Goal: Contribute content: Contribute content

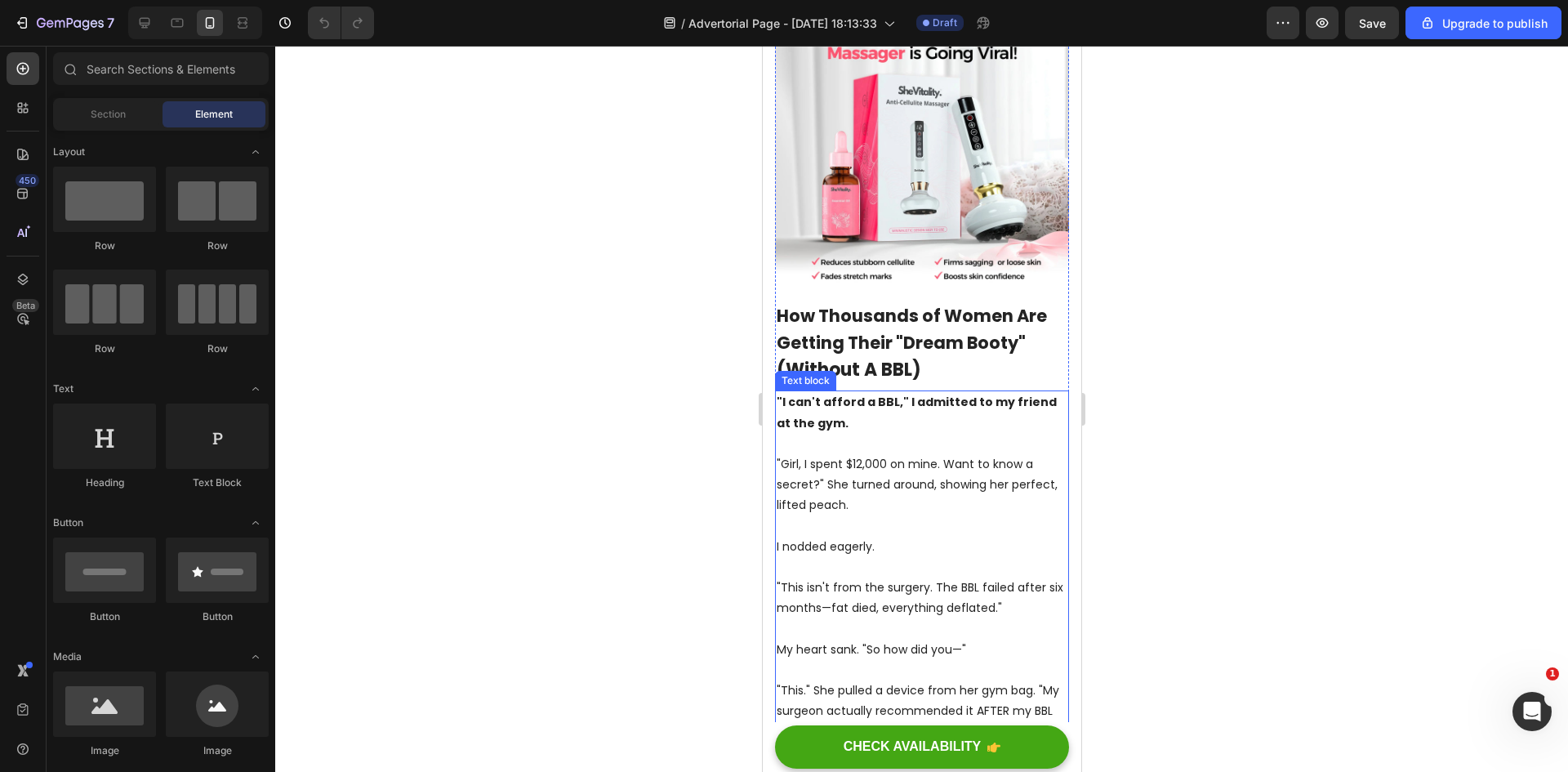
scroll to position [245, 0]
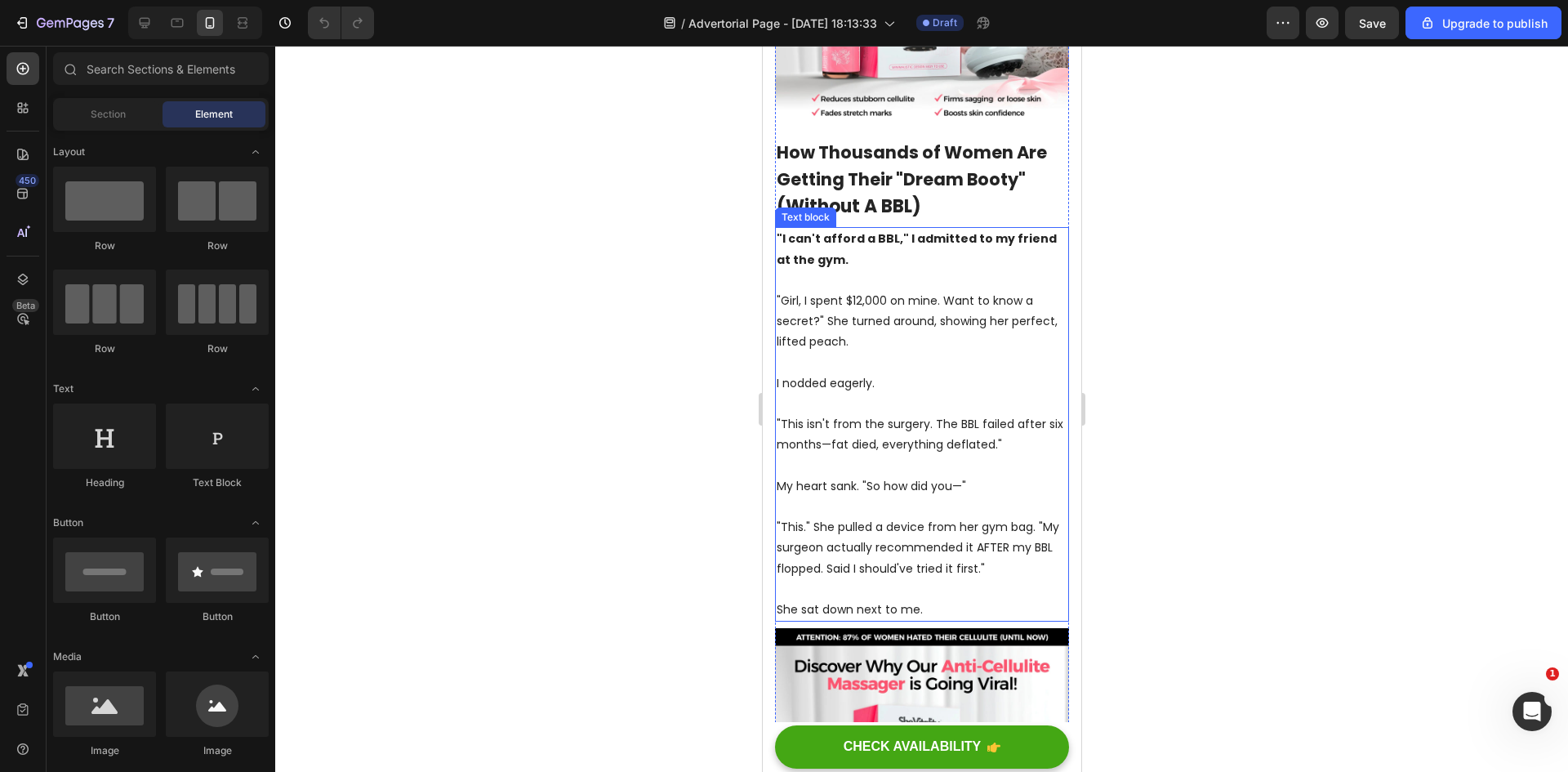
click at [911, 579] on p at bounding box center [921, 589] width 291 height 20
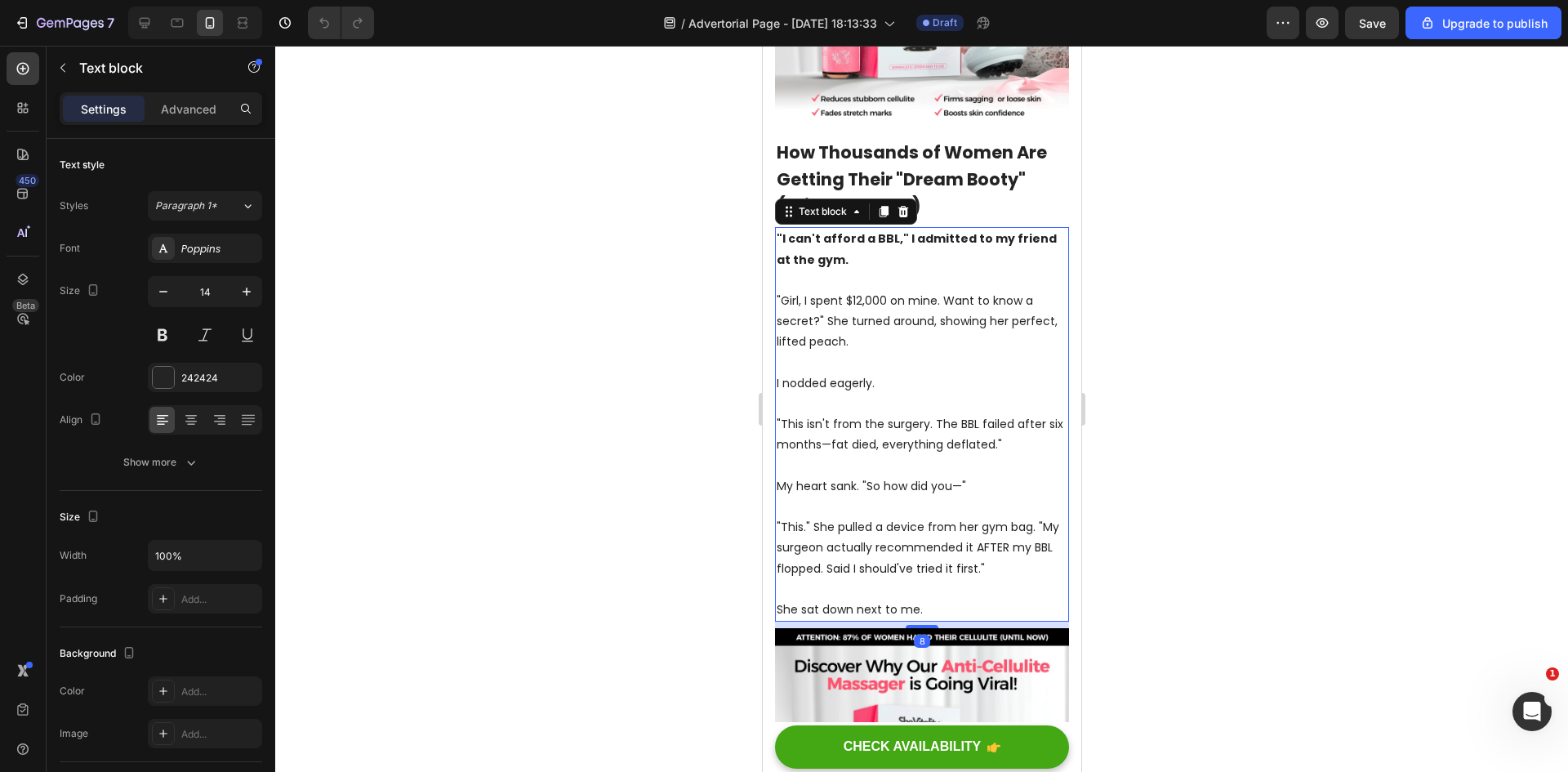
click at [911, 579] on p at bounding box center [921, 589] width 291 height 20
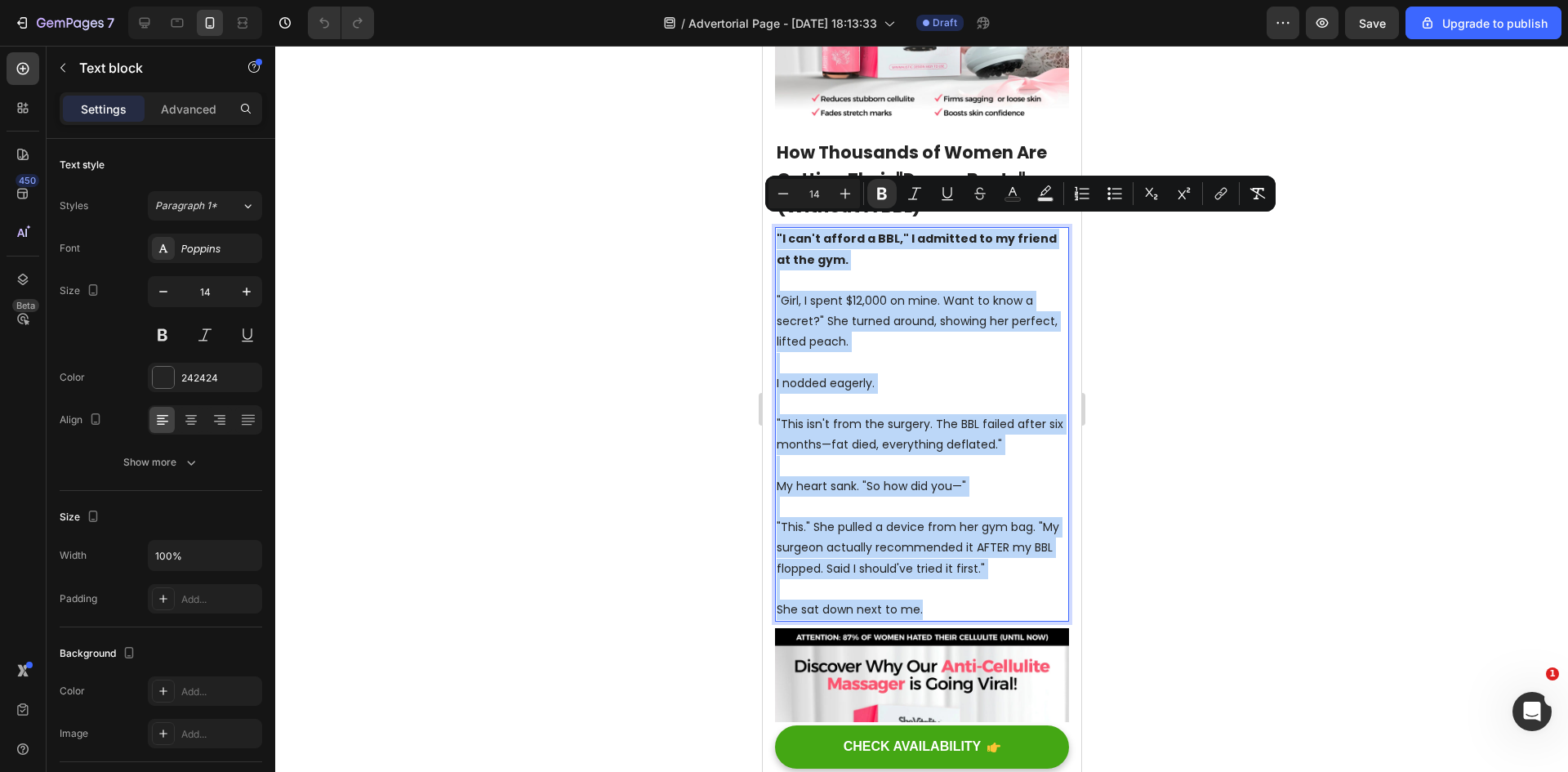
copy div ""I can't afford a BBL," I admitted to my friend at the gym. "Girl, I spent $12,…"
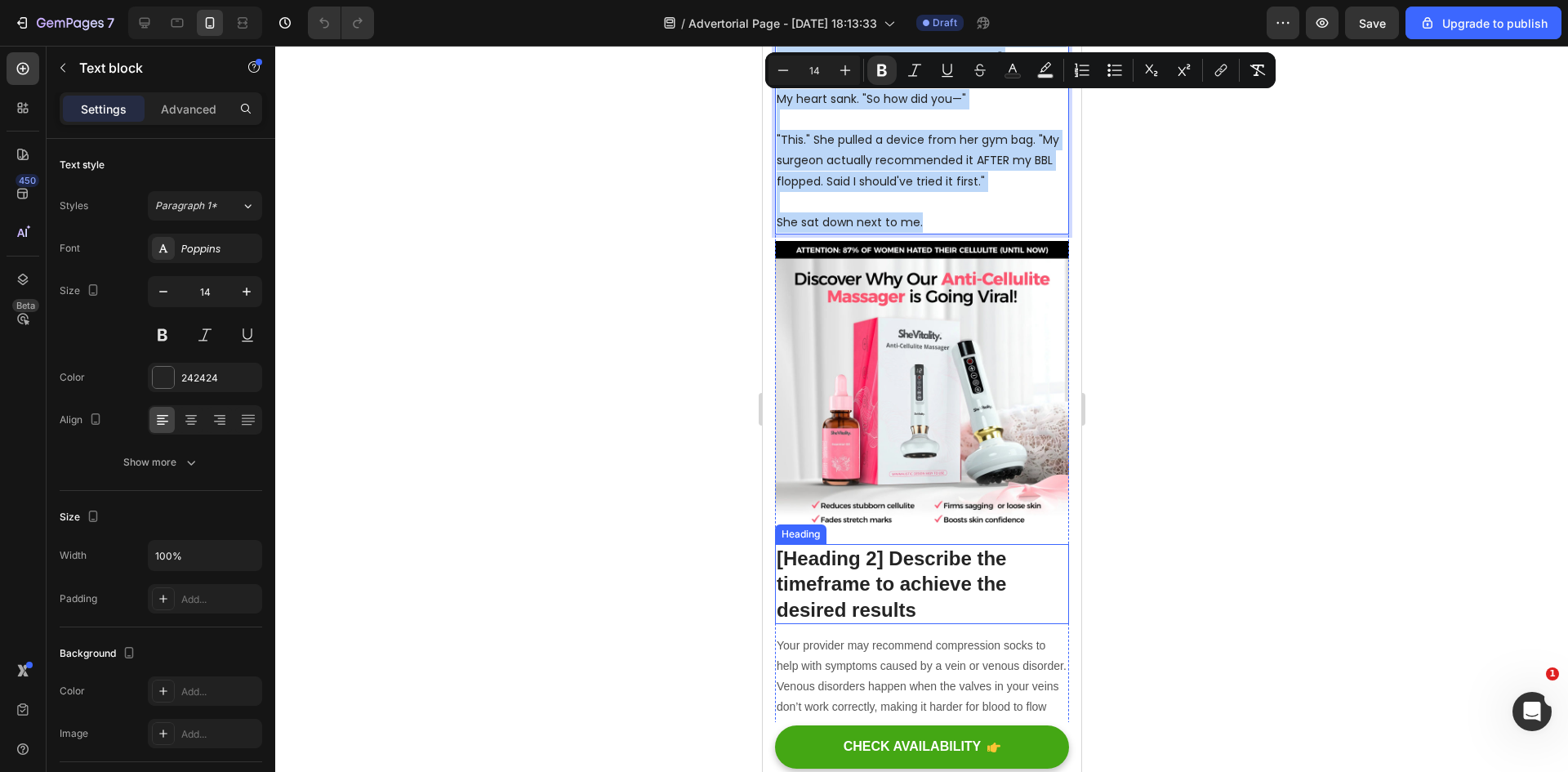
scroll to position [653, 0]
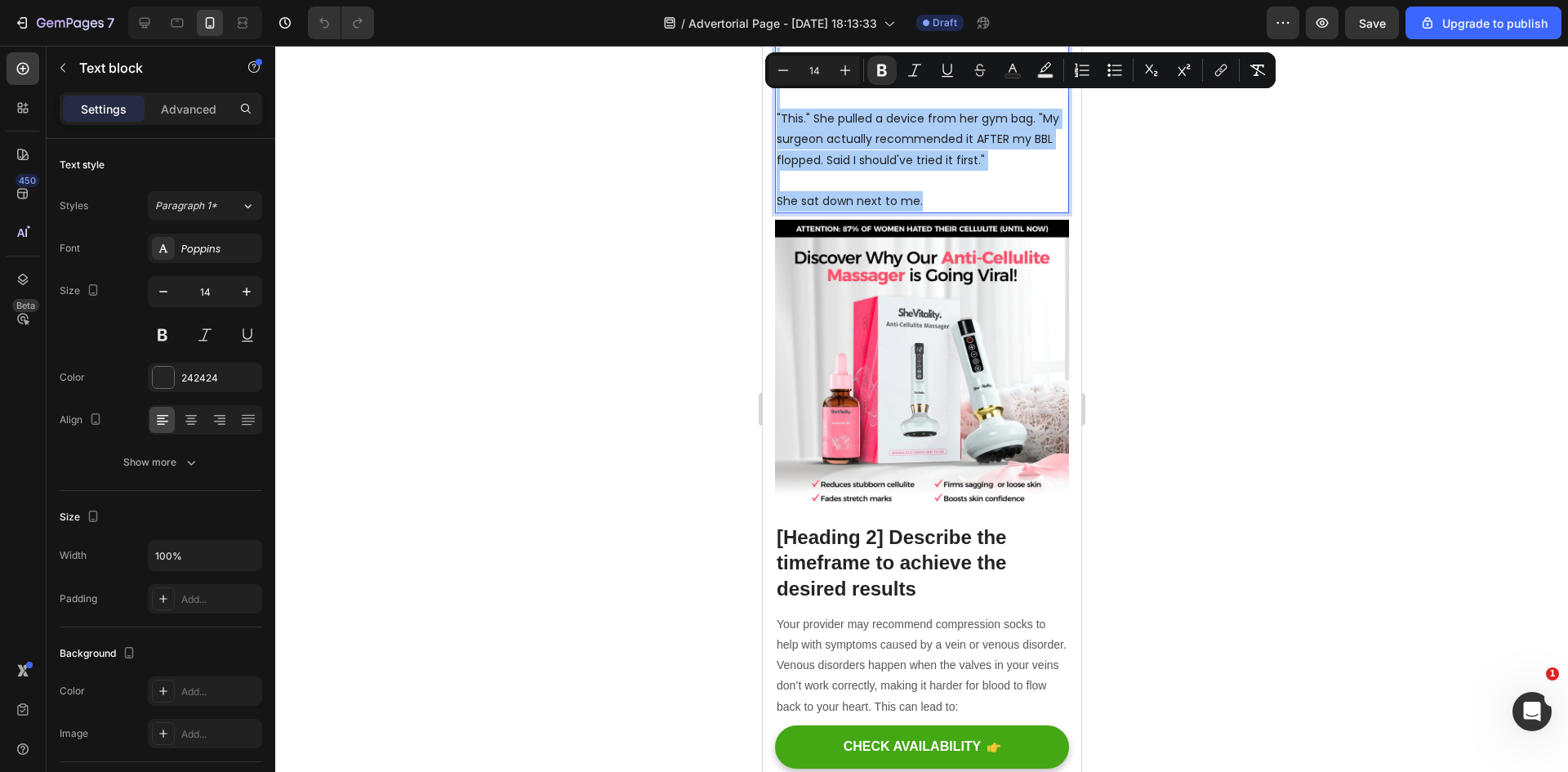
click at [1159, 492] on div at bounding box center [922, 409] width 1293 height 726
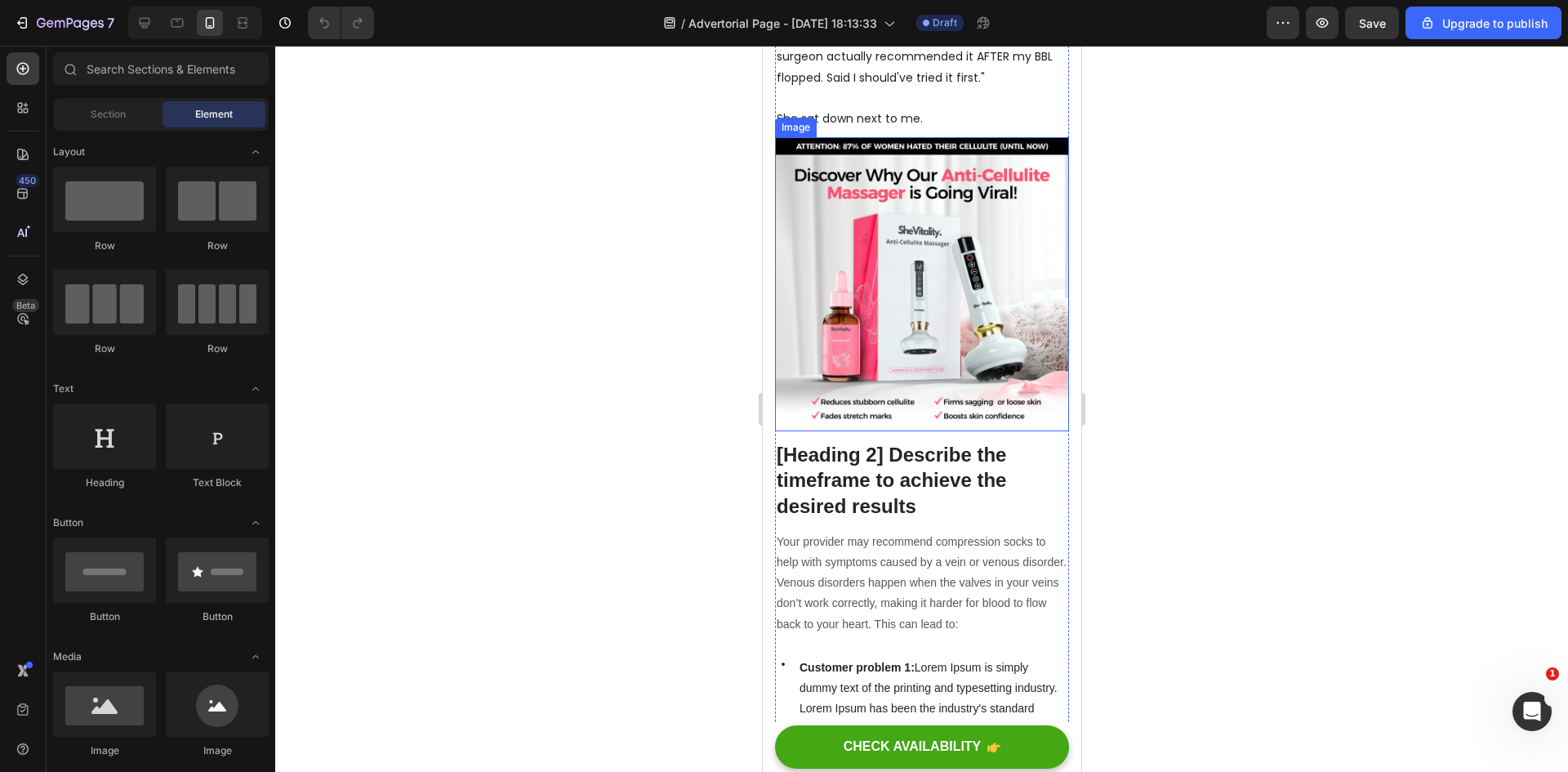
scroll to position [980, 0]
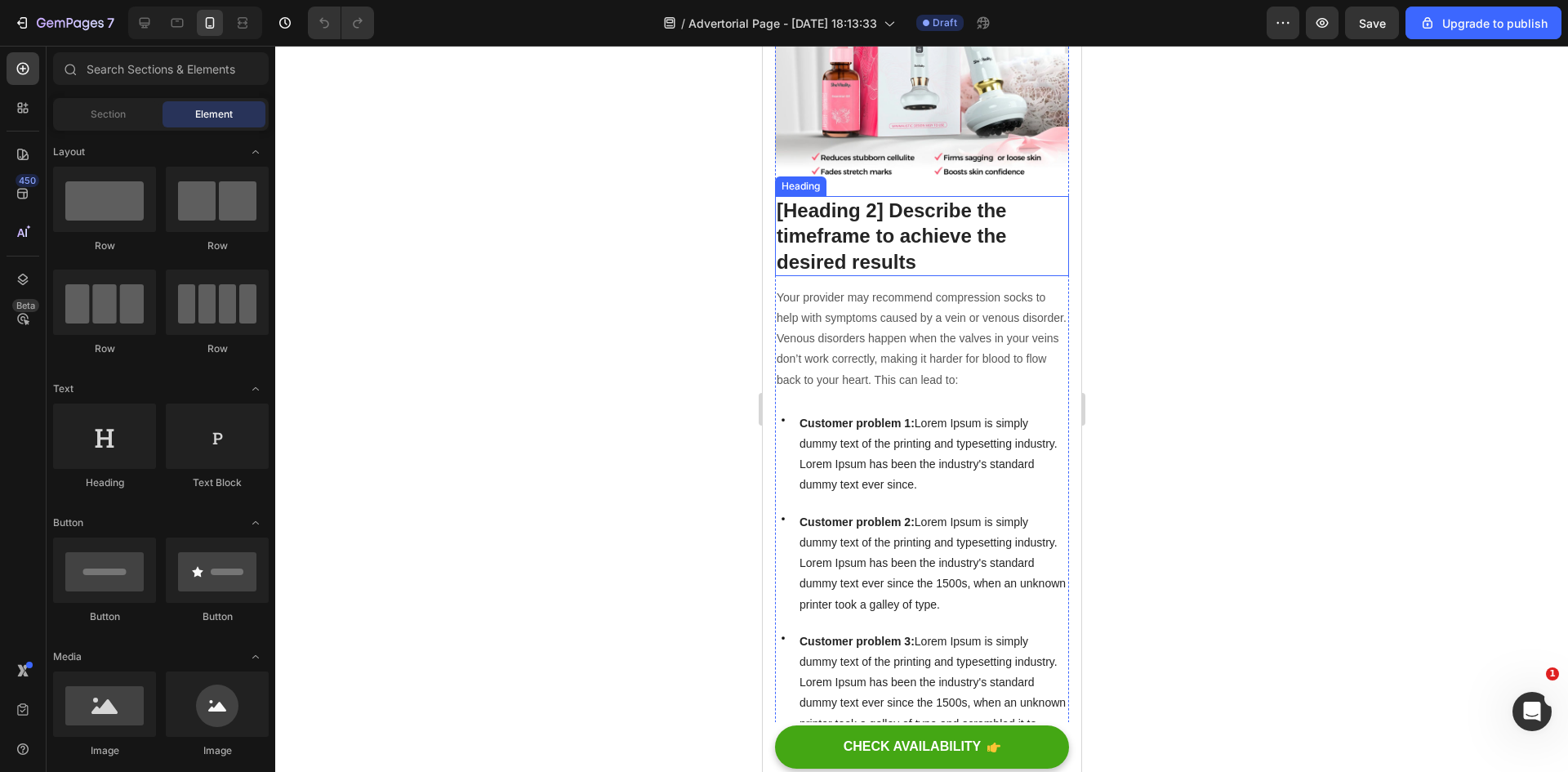
click at [897, 214] on p "[Heading 2] Describe the timeframe to achieve the desired results" at bounding box center [921, 236] width 291 height 77
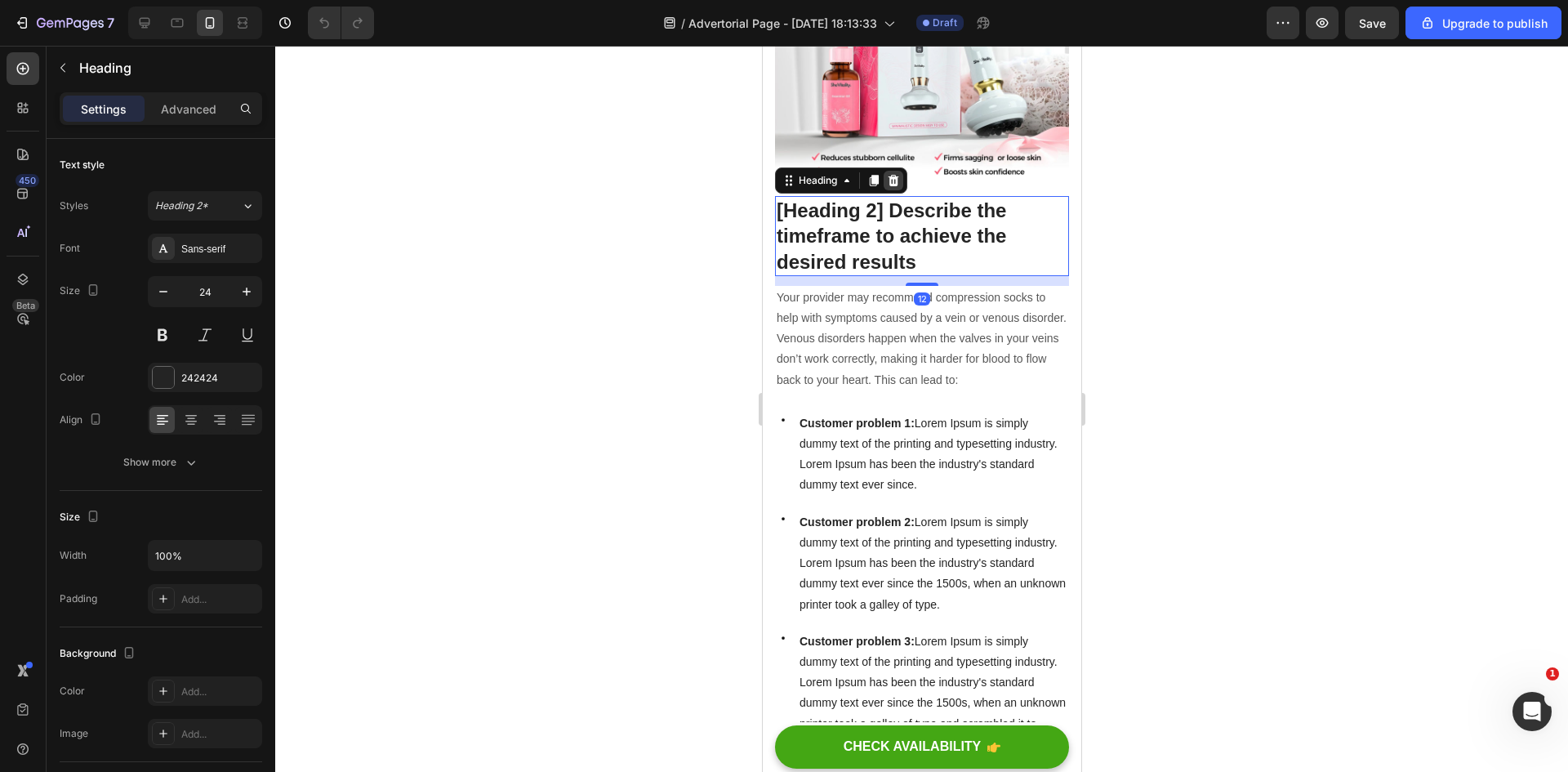
click at [896, 175] on icon at bounding box center [892, 180] width 11 height 12
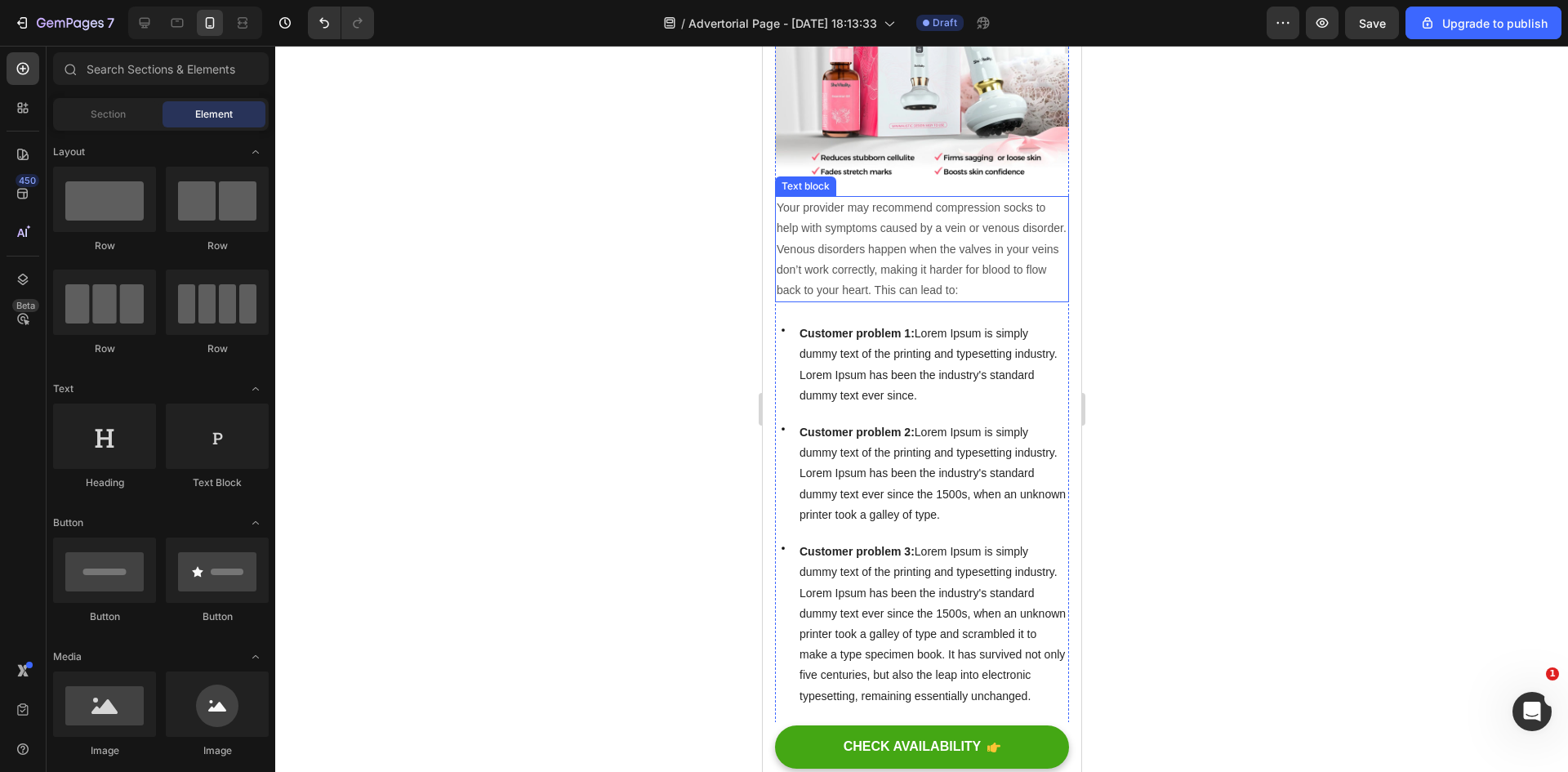
click at [910, 228] on p "Your provider may recommend compression socks to help with symptoms caused by a…" at bounding box center [921, 248] width 291 height 103
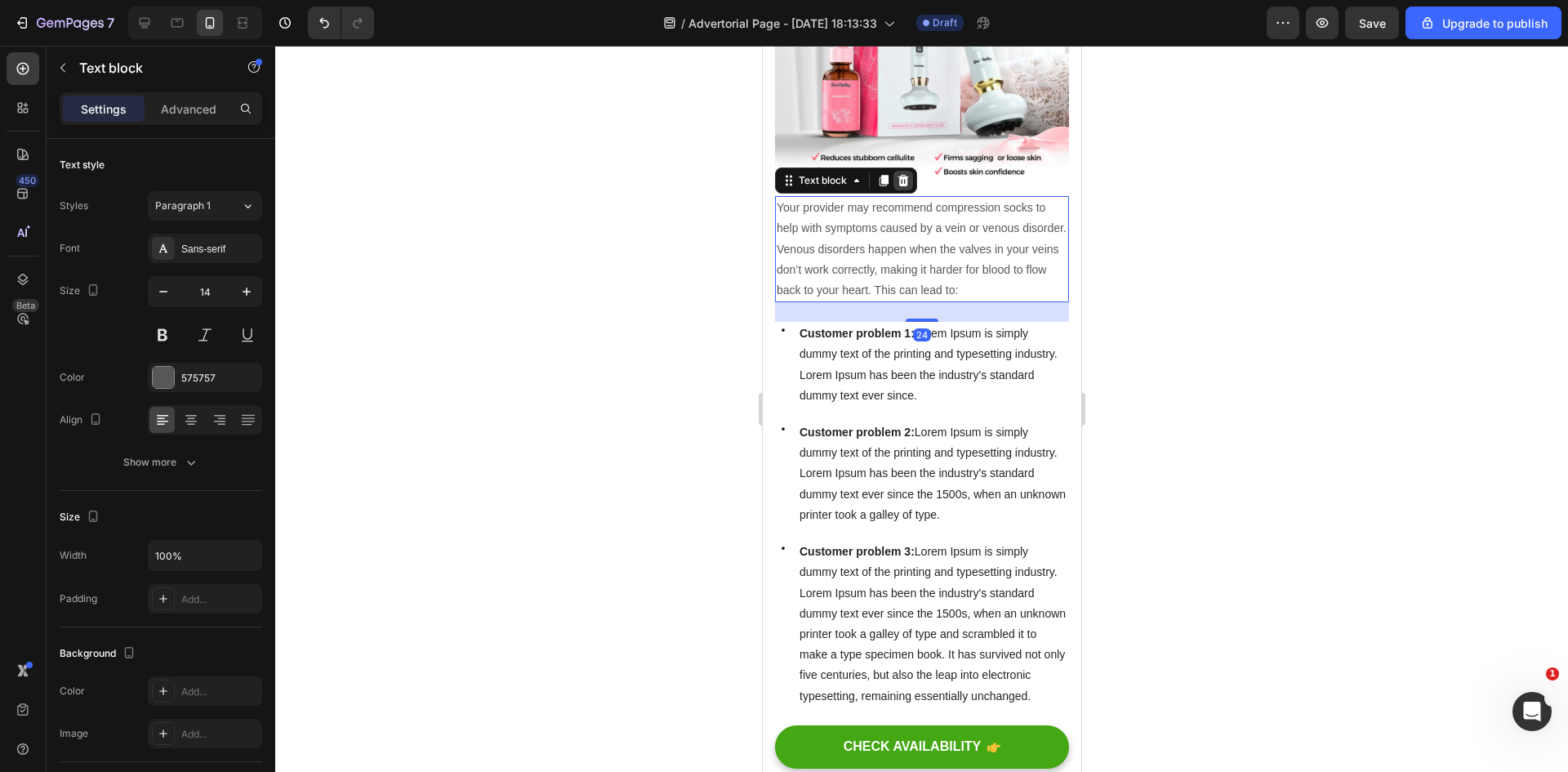
click at [903, 174] on icon at bounding box center [902, 180] width 13 height 13
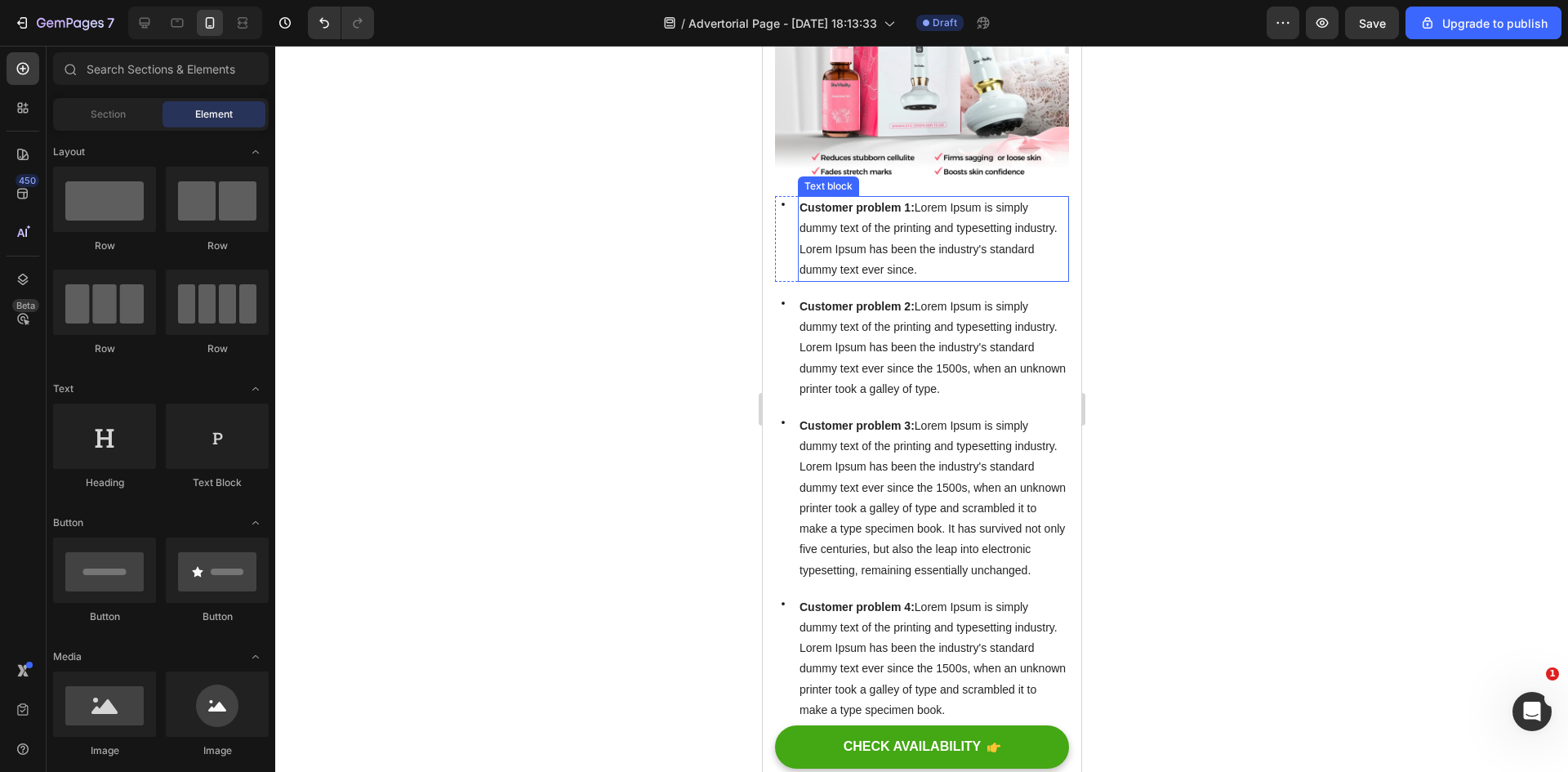
click at [913, 347] on span "Customer problem 2: Lorem Ipsum is simply dummy text of the printing and typese…" at bounding box center [932, 347] width 267 height 96
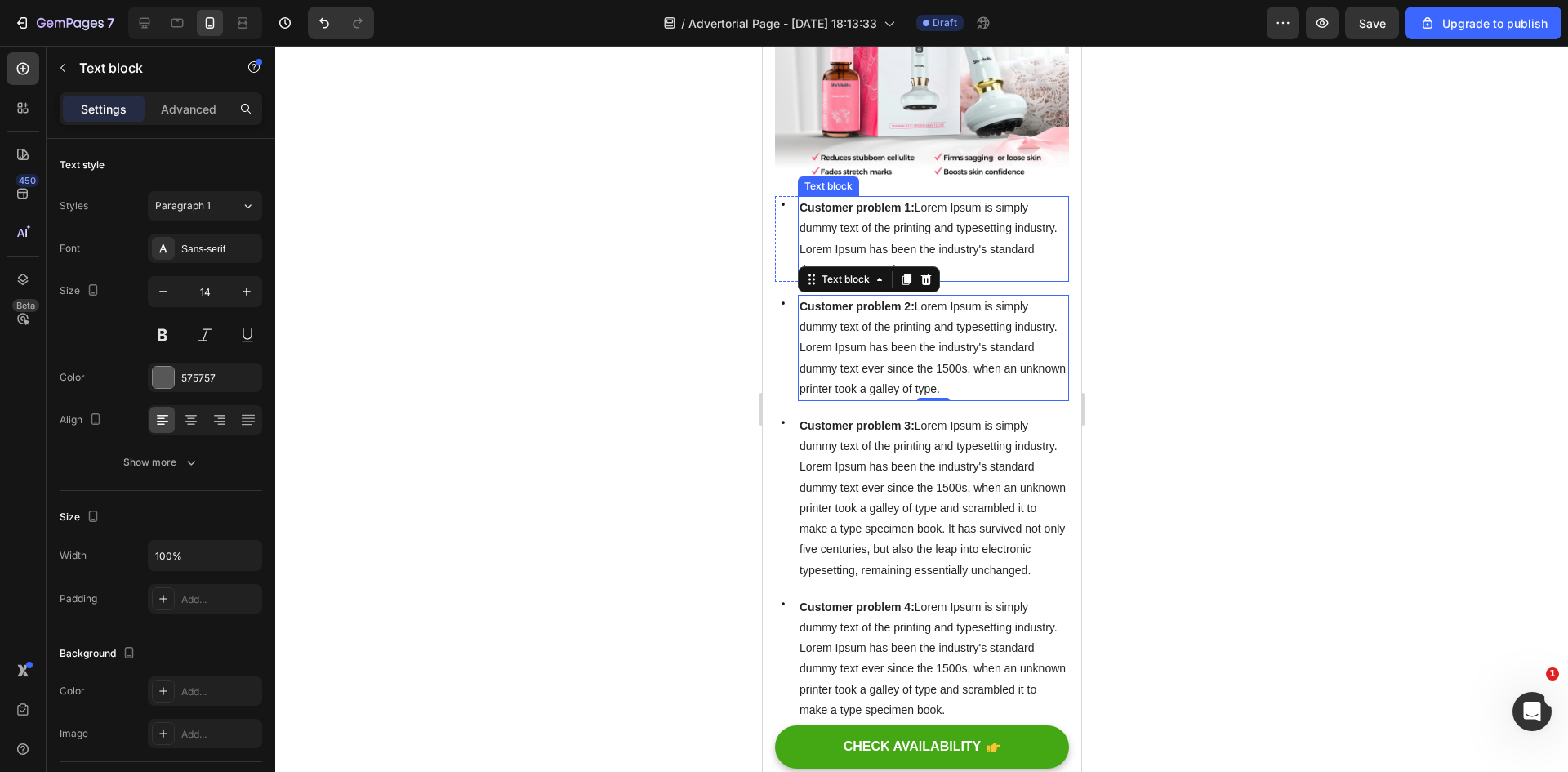
click at [929, 198] on p "Customer problem 1: Lorem Ipsum is simply dummy text of the printing and typese…" at bounding box center [932, 239] width 268 height 82
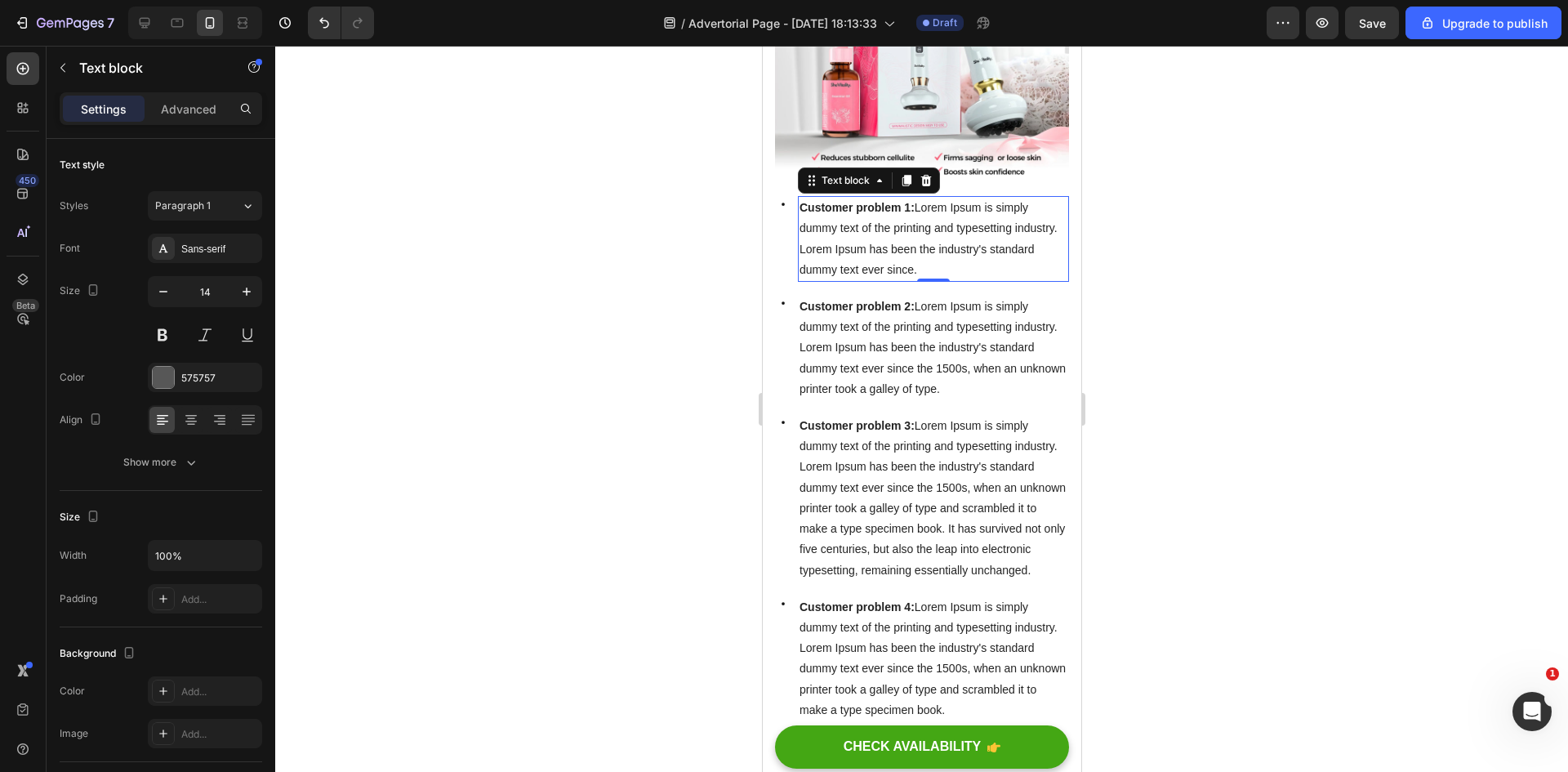
click at [951, 217] on span "Customer problem 1: Lorem Ipsum is simply dummy text of the printing and typese…" at bounding box center [927, 238] width 258 height 75
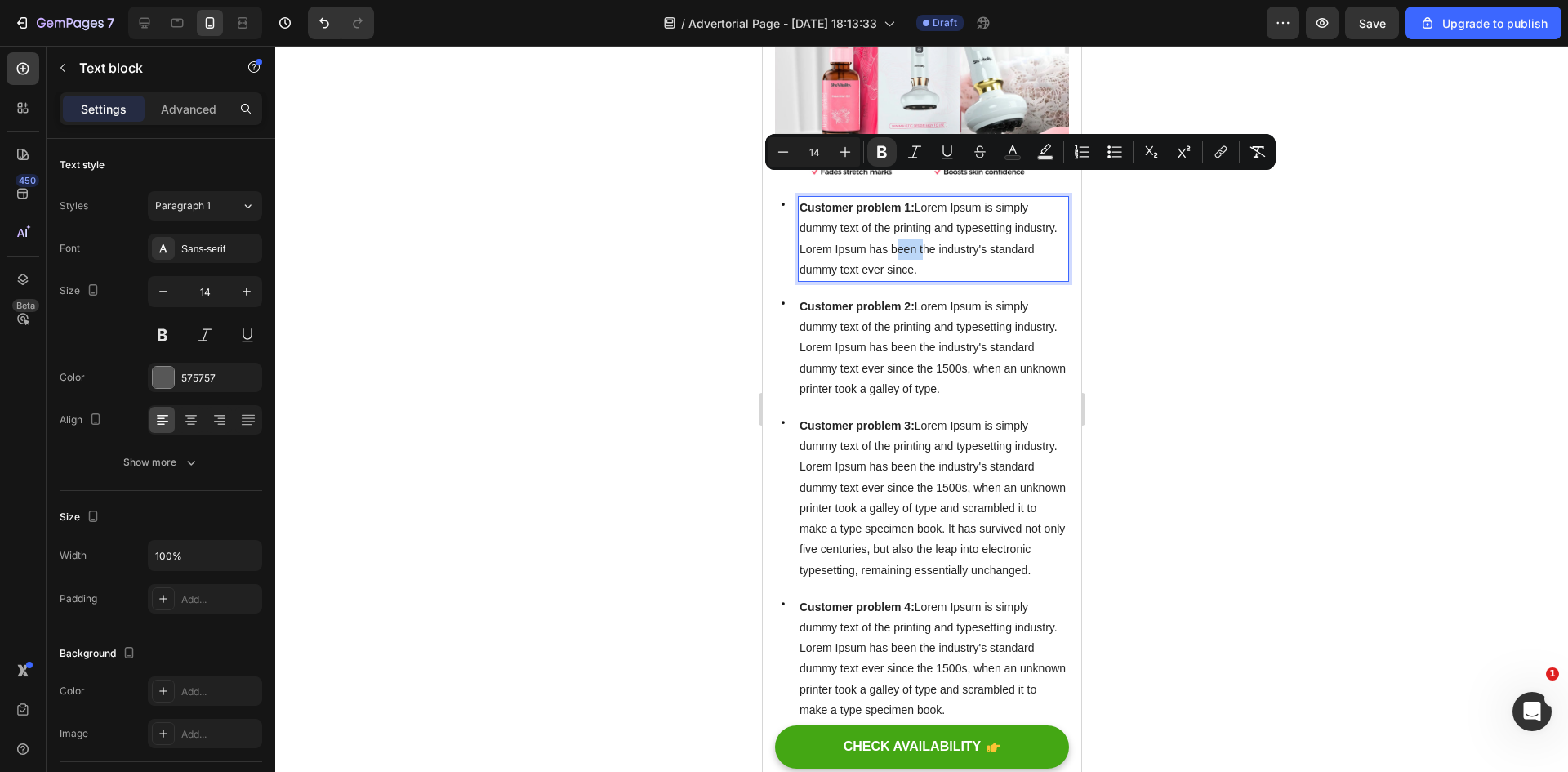
click at [951, 217] on span "Customer problem 1: Lorem Ipsum is simply dummy text of the printing and typese…" at bounding box center [927, 238] width 258 height 75
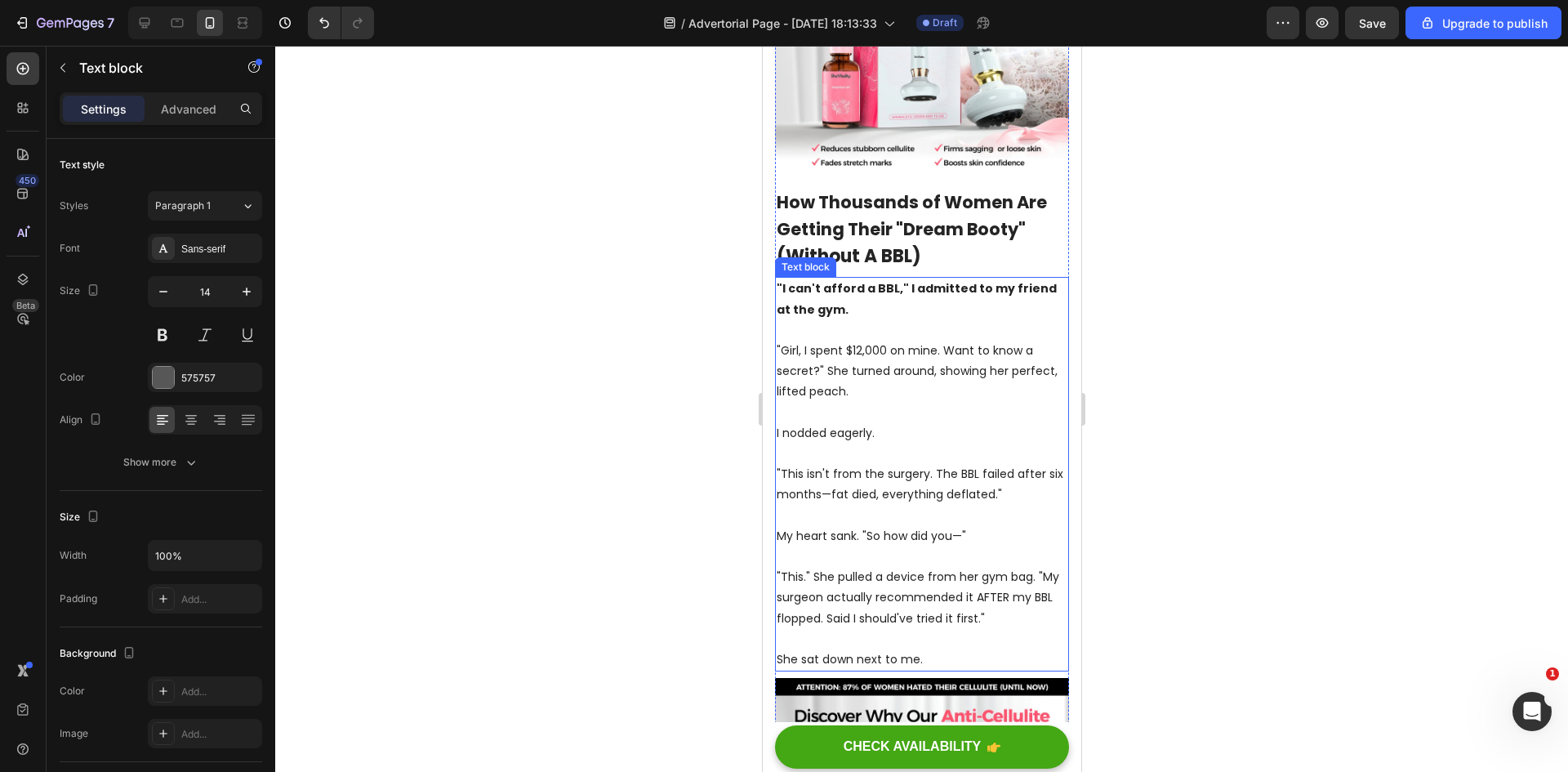
scroll to position [163, 0]
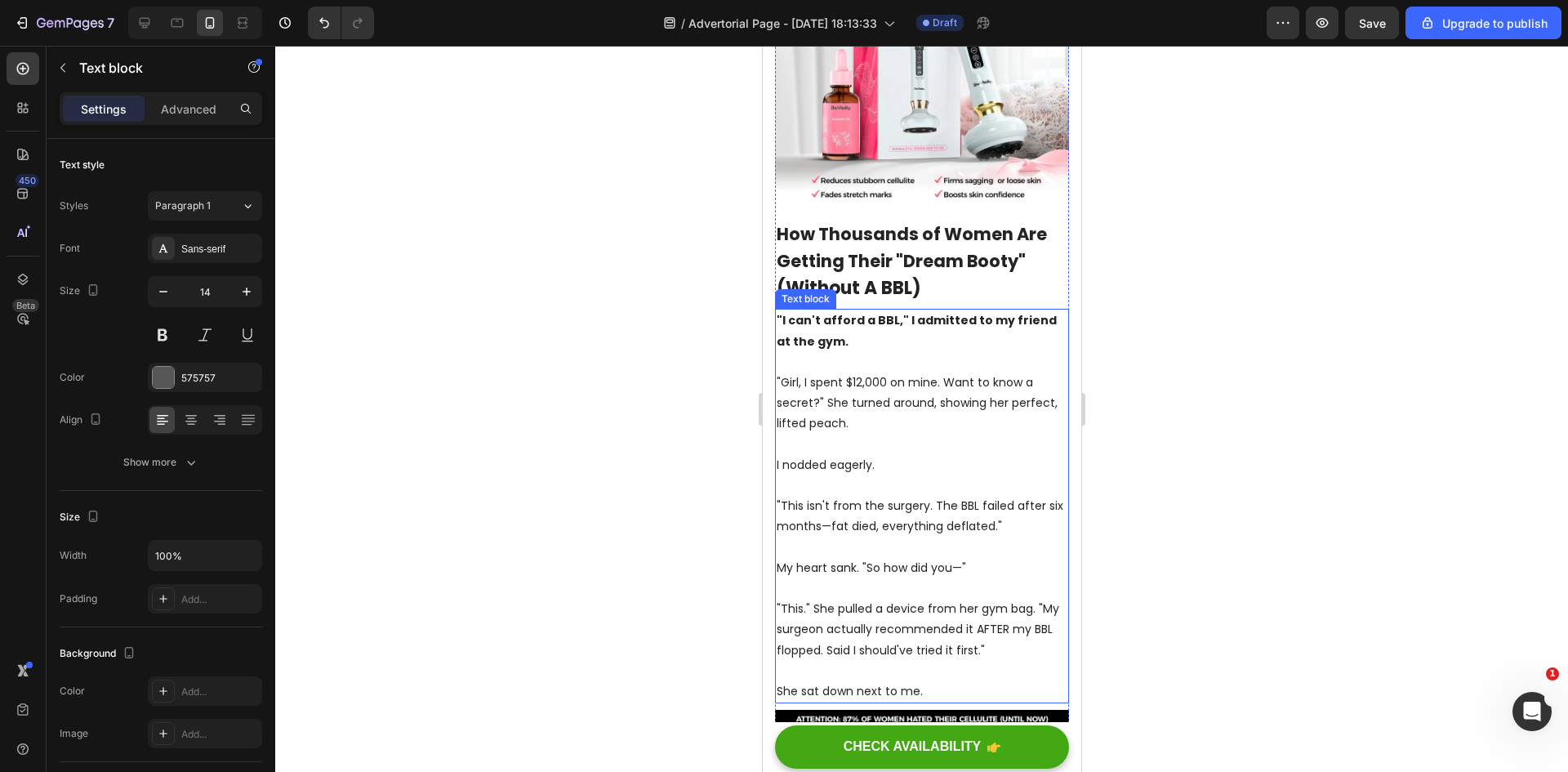
click at [849, 434] on p "Rich Text Editor. Editing area: main" at bounding box center [921, 444] width 291 height 20
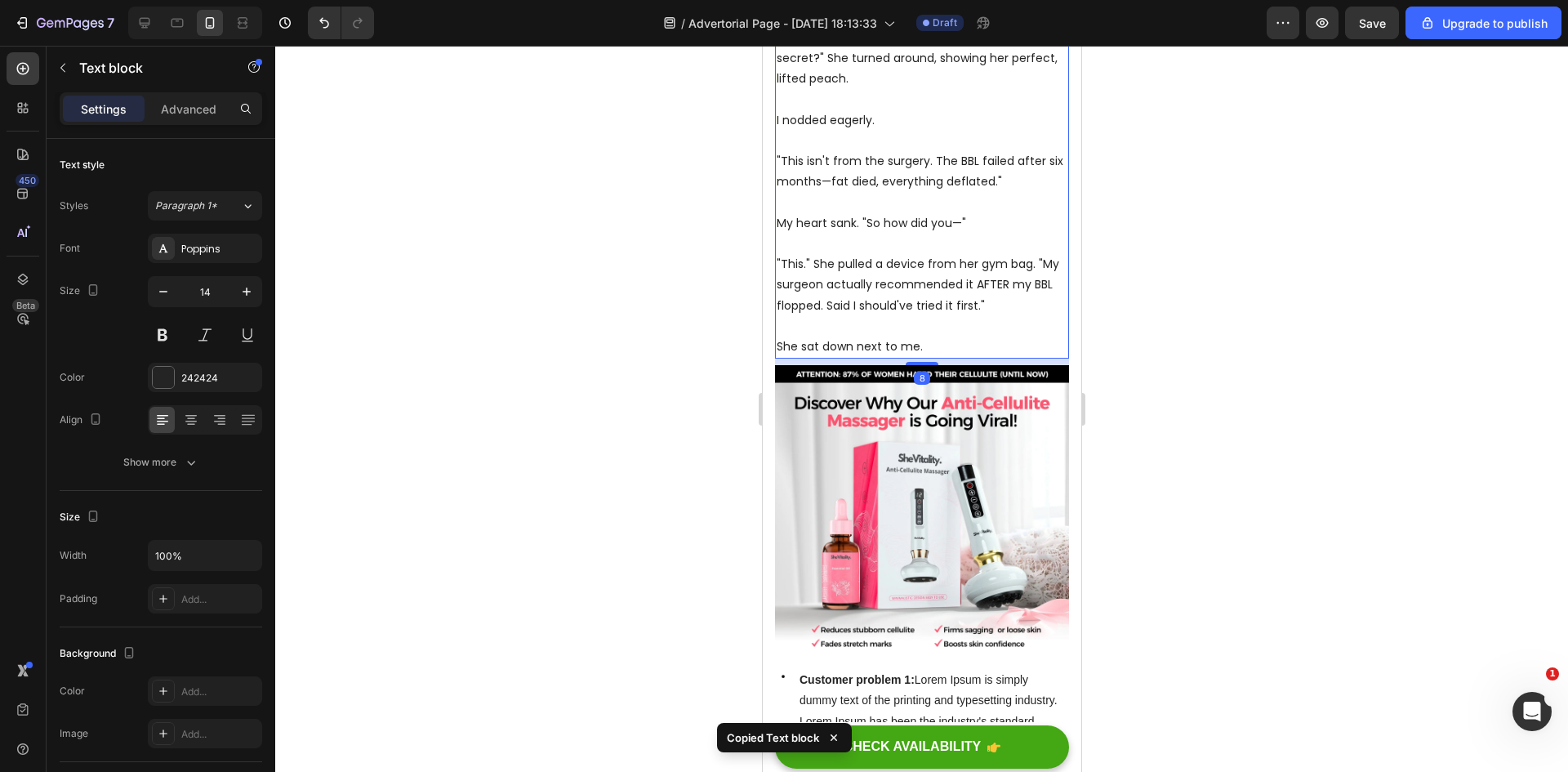
scroll to position [653, 0]
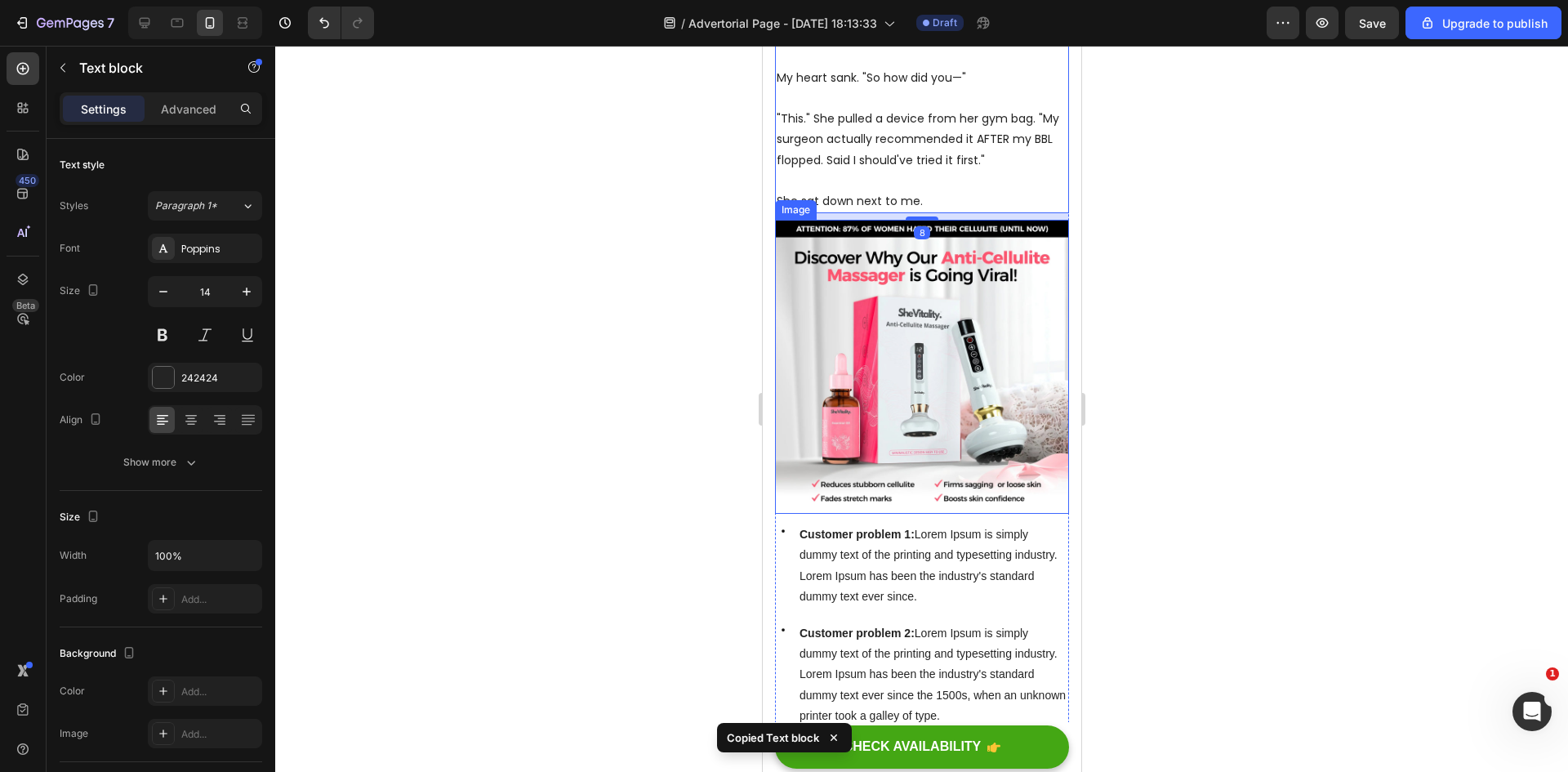
click at [888, 523] on div "Customer problem 1: Lorem Ipsum is simply dummy text of the printing and typese…" at bounding box center [932, 565] width 271 height 85
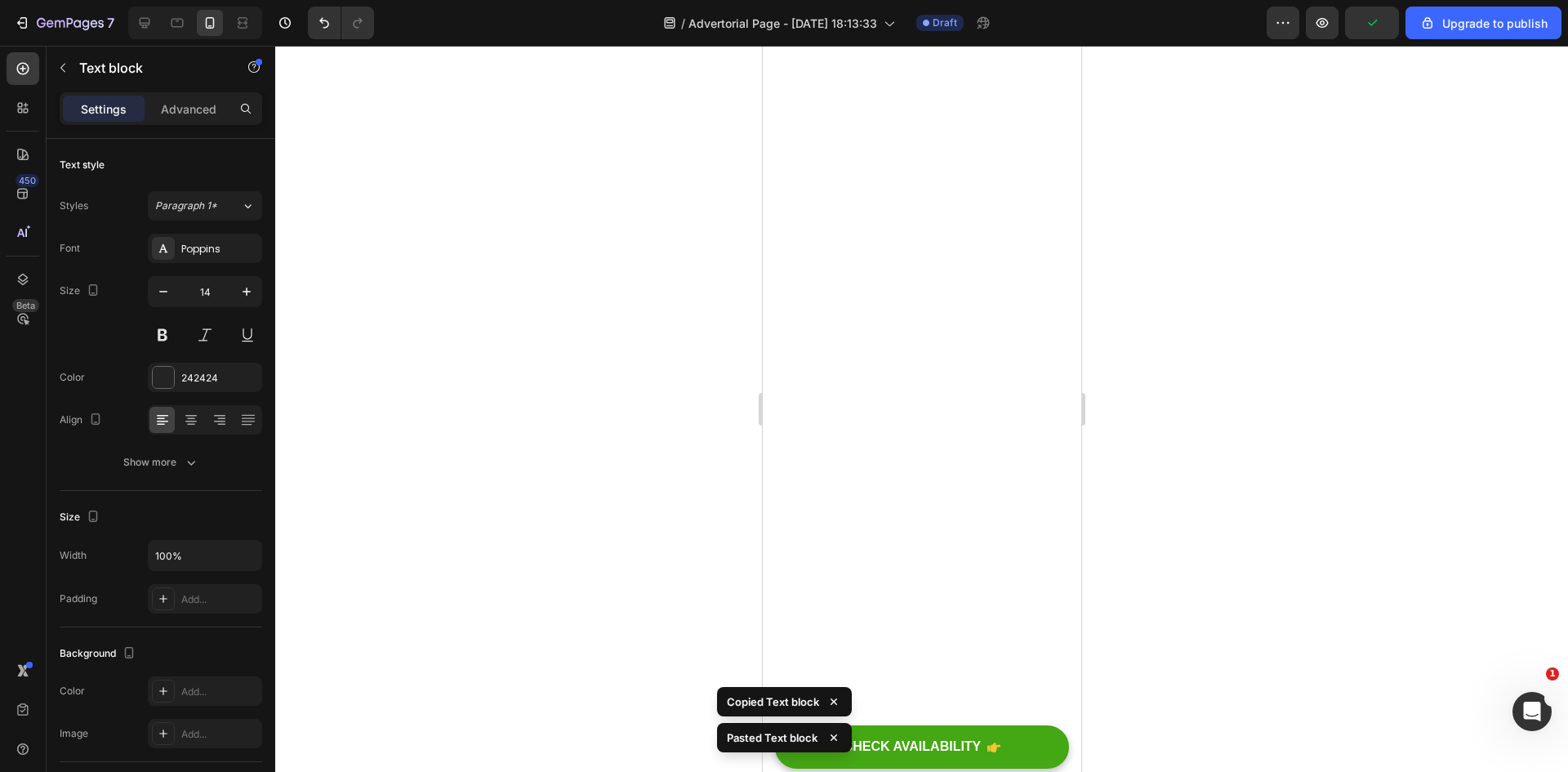
scroll to position [7654, 0]
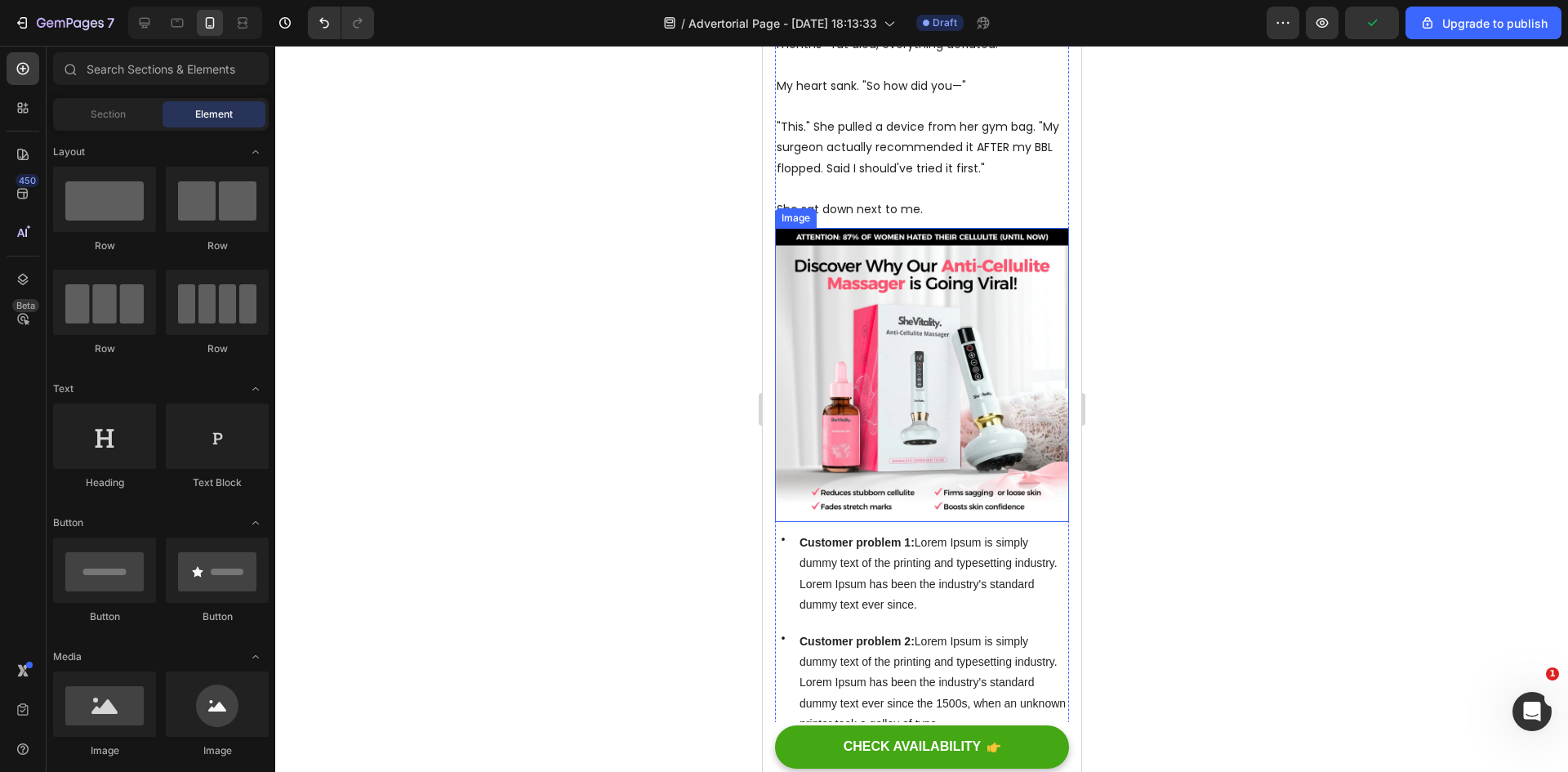
scroll to position [783, 0]
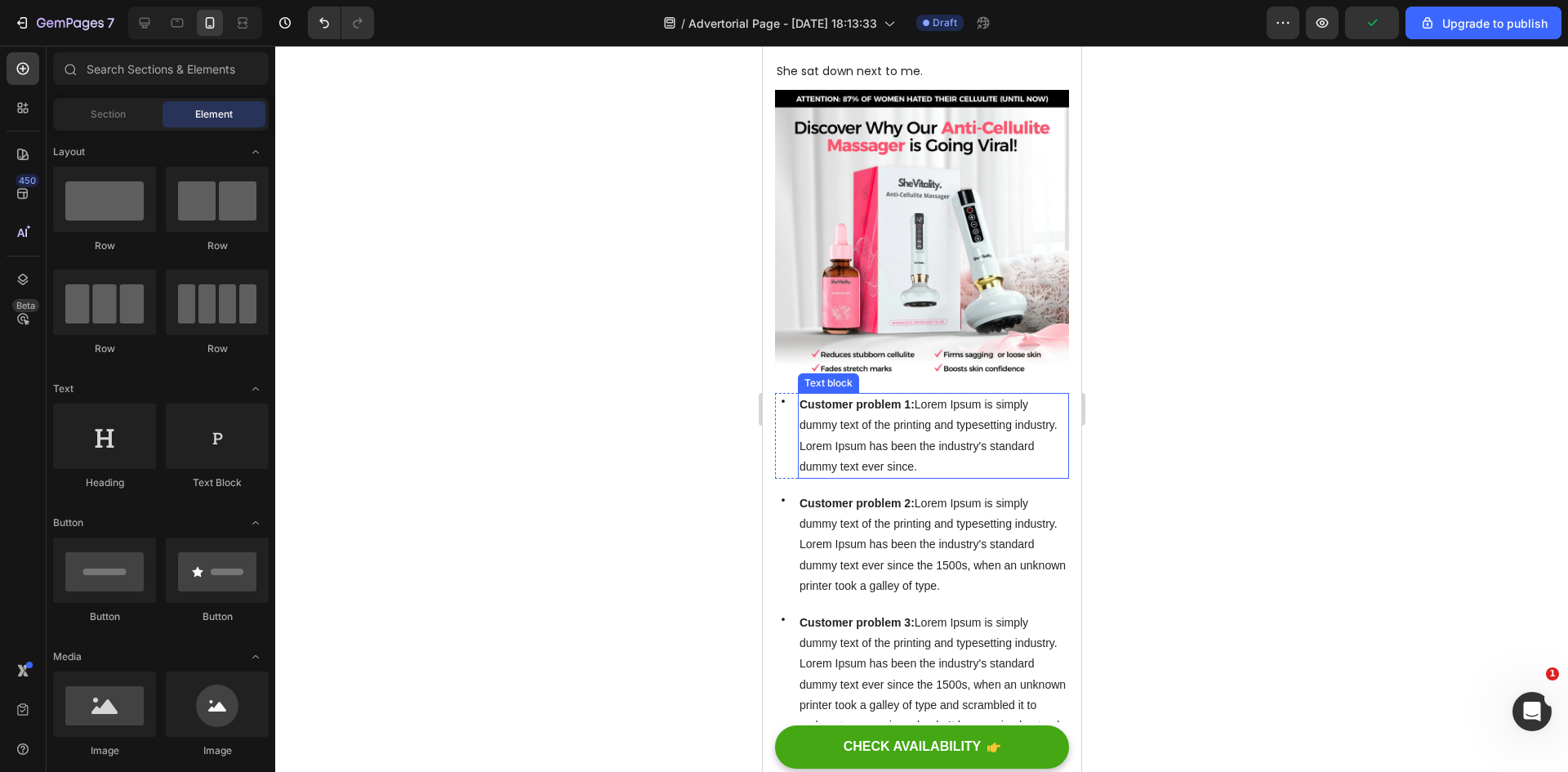
click at [890, 398] on span "Customer problem 1: Lorem Ipsum is simply dummy text of the printing and typese…" at bounding box center [927, 435] width 258 height 75
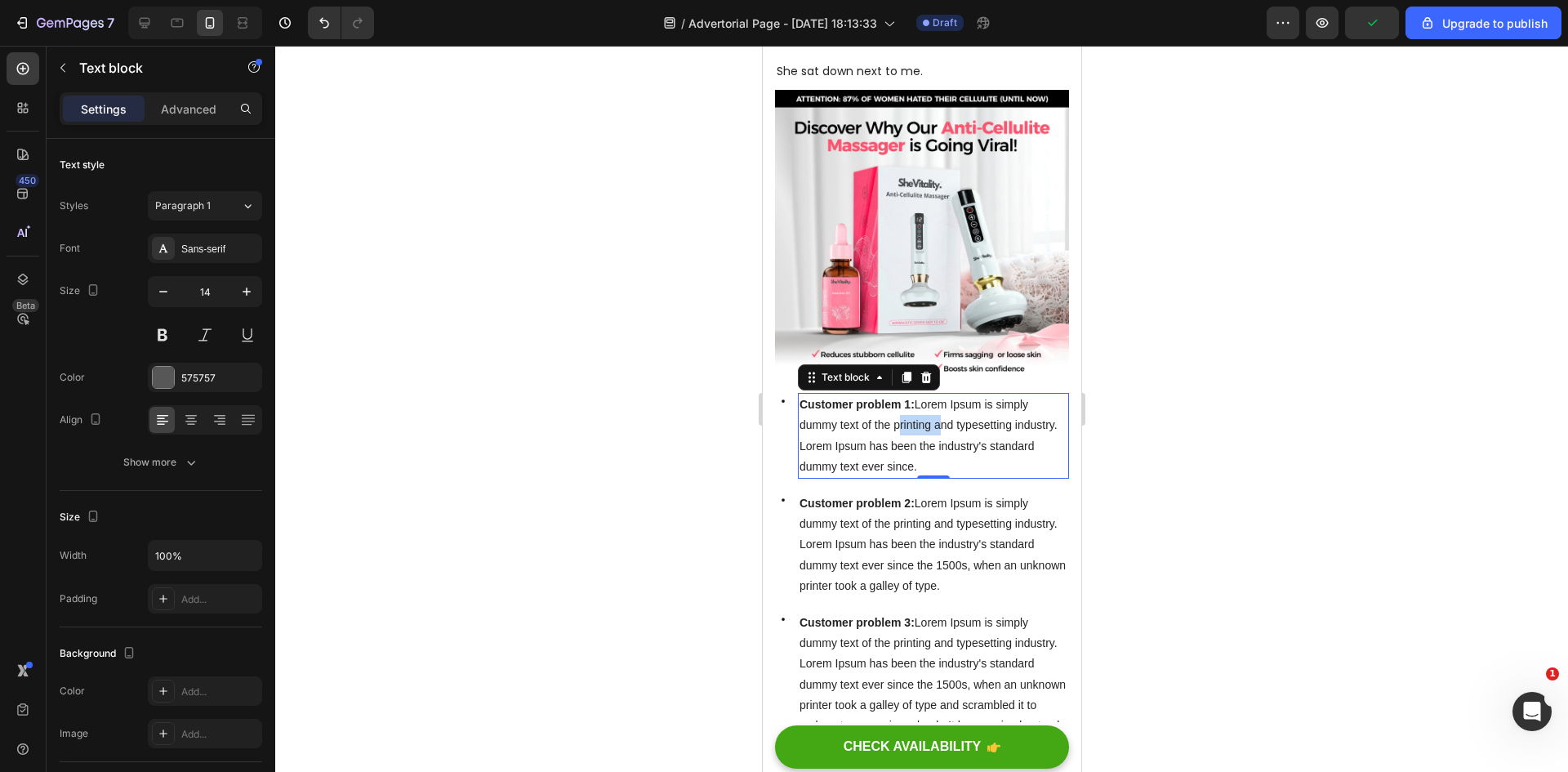
click at [910, 400] on span "Customer problem 1: Lorem Ipsum is simply dummy text of the printing and typese…" at bounding box center [927, 435] width 258 height 75
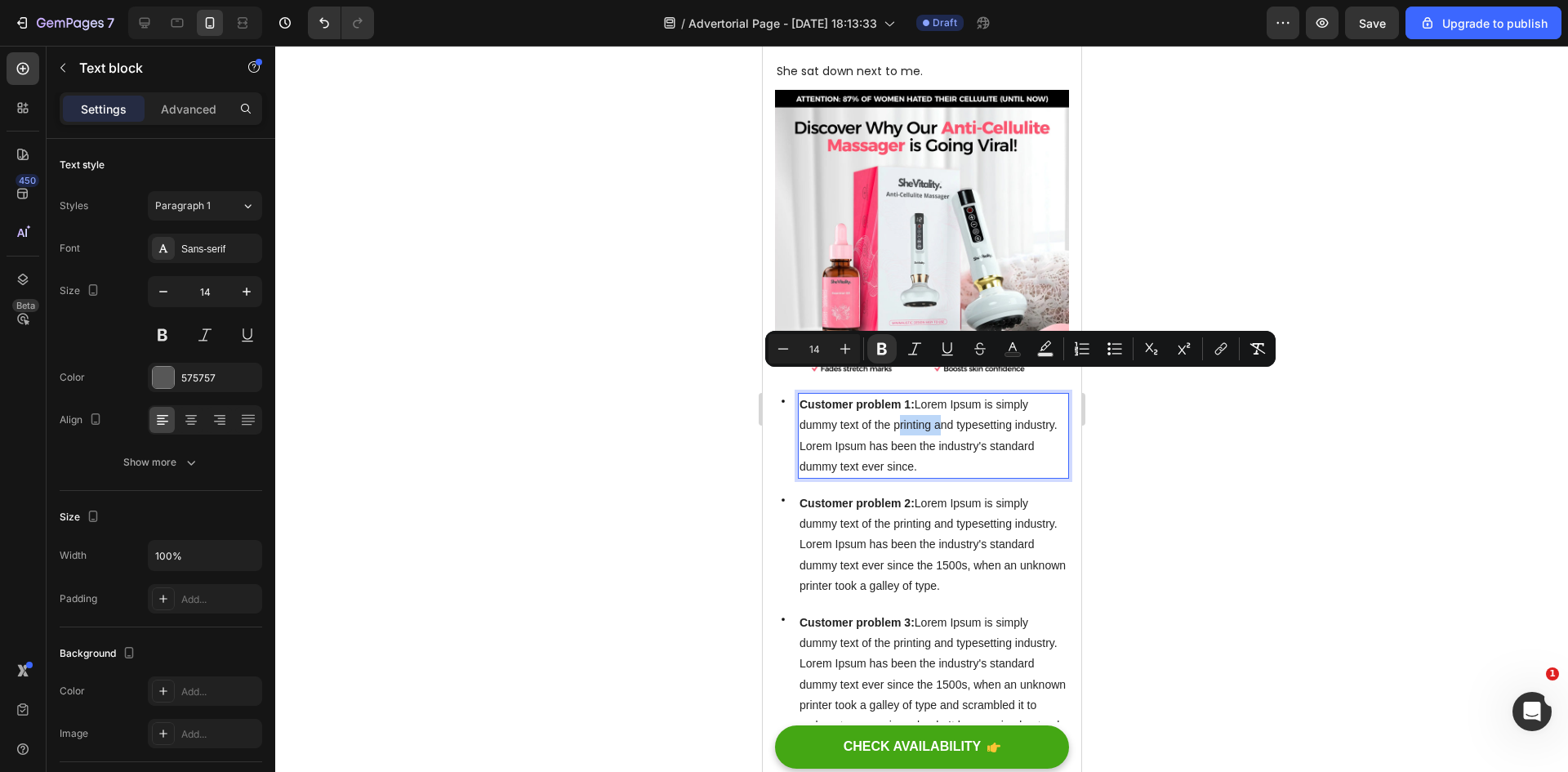
click at [920, 421] on span "Customer problem 1: Lorem Ipsum is simply dummy text of the printing and typese…" at bounding box center [927, 435] width 258 height 75
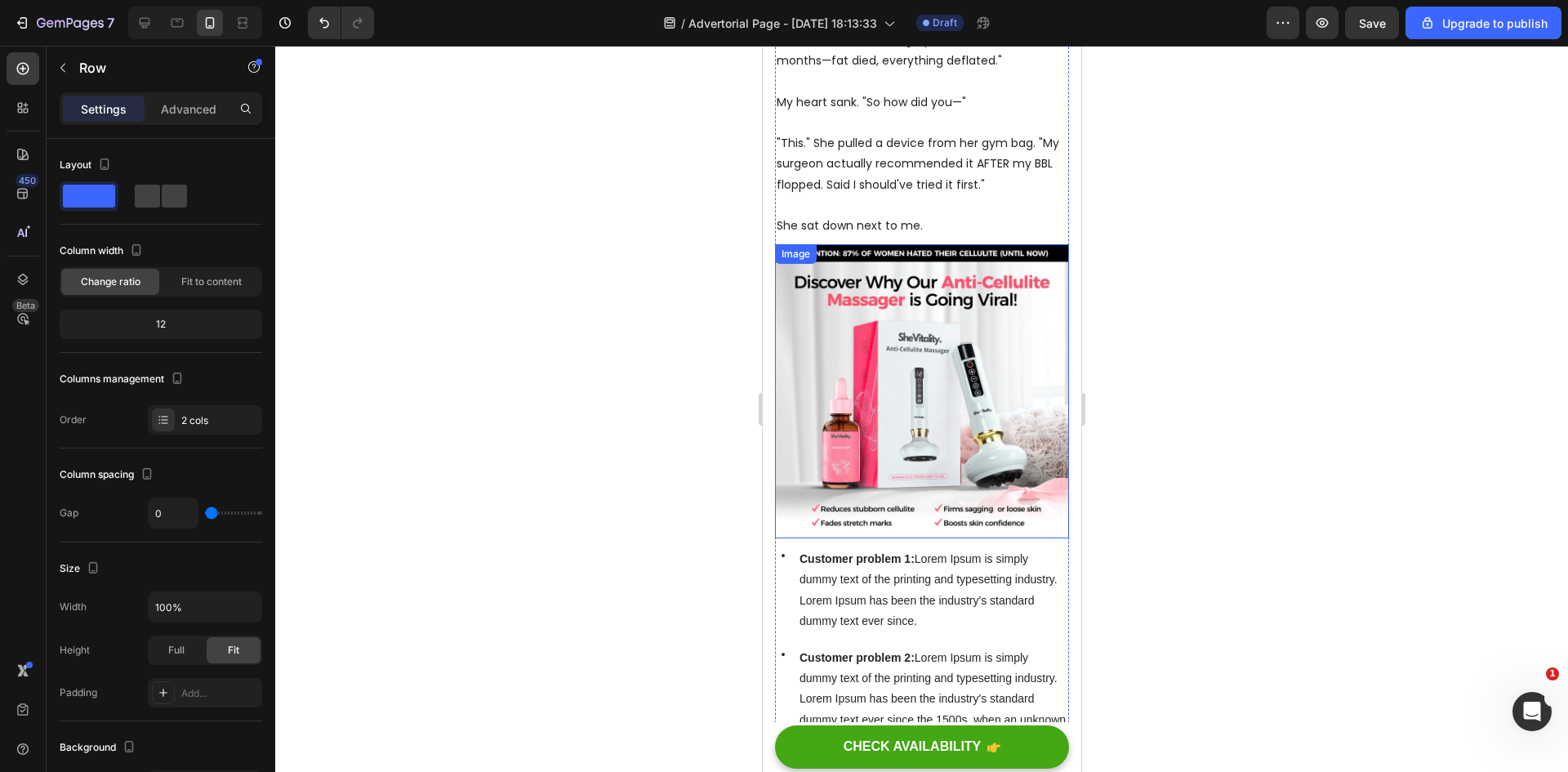
scroll to position [620, 0]
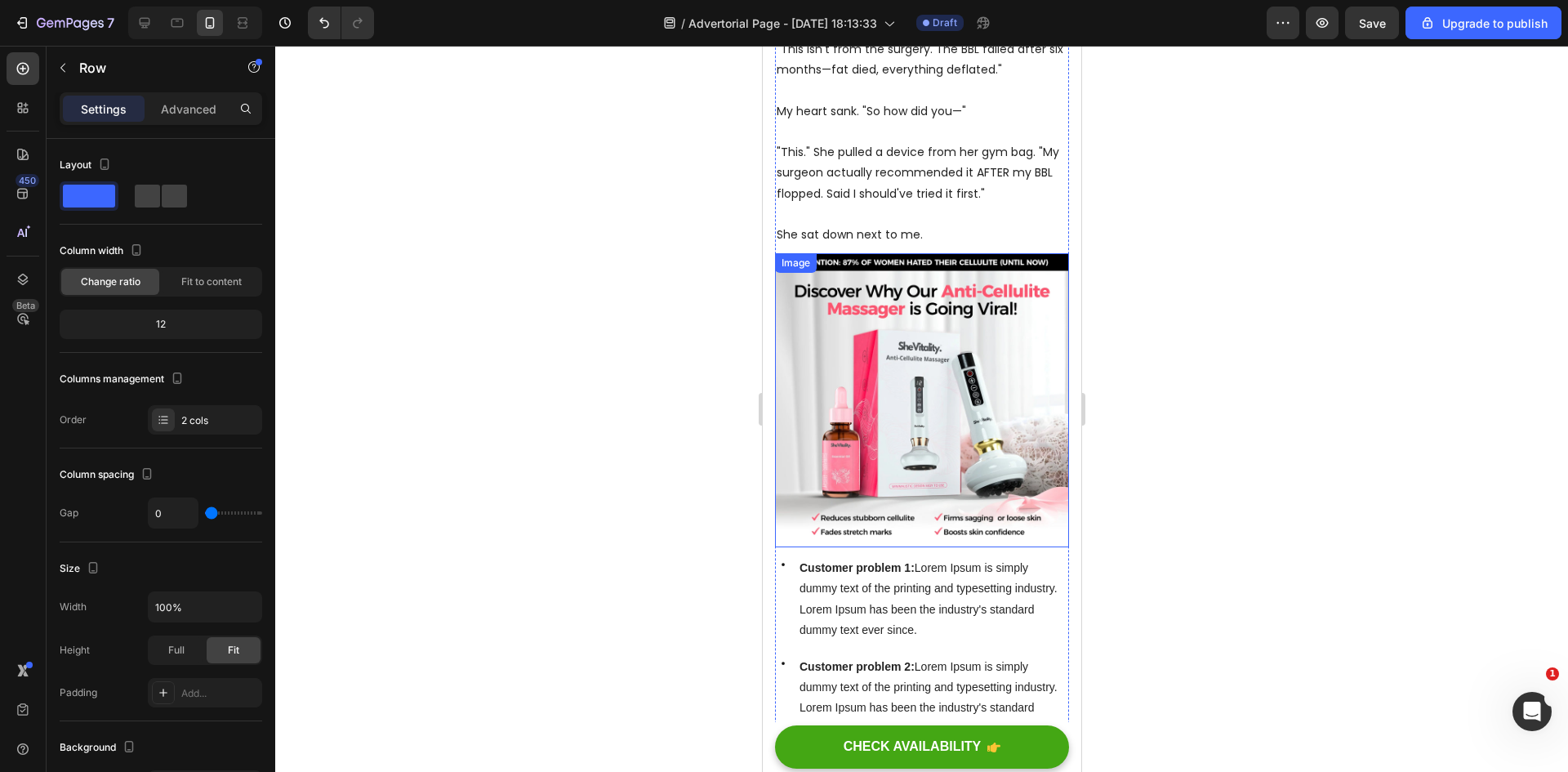
click at [854, 322] on img at bounding box center [921, 400] width 294 height 294
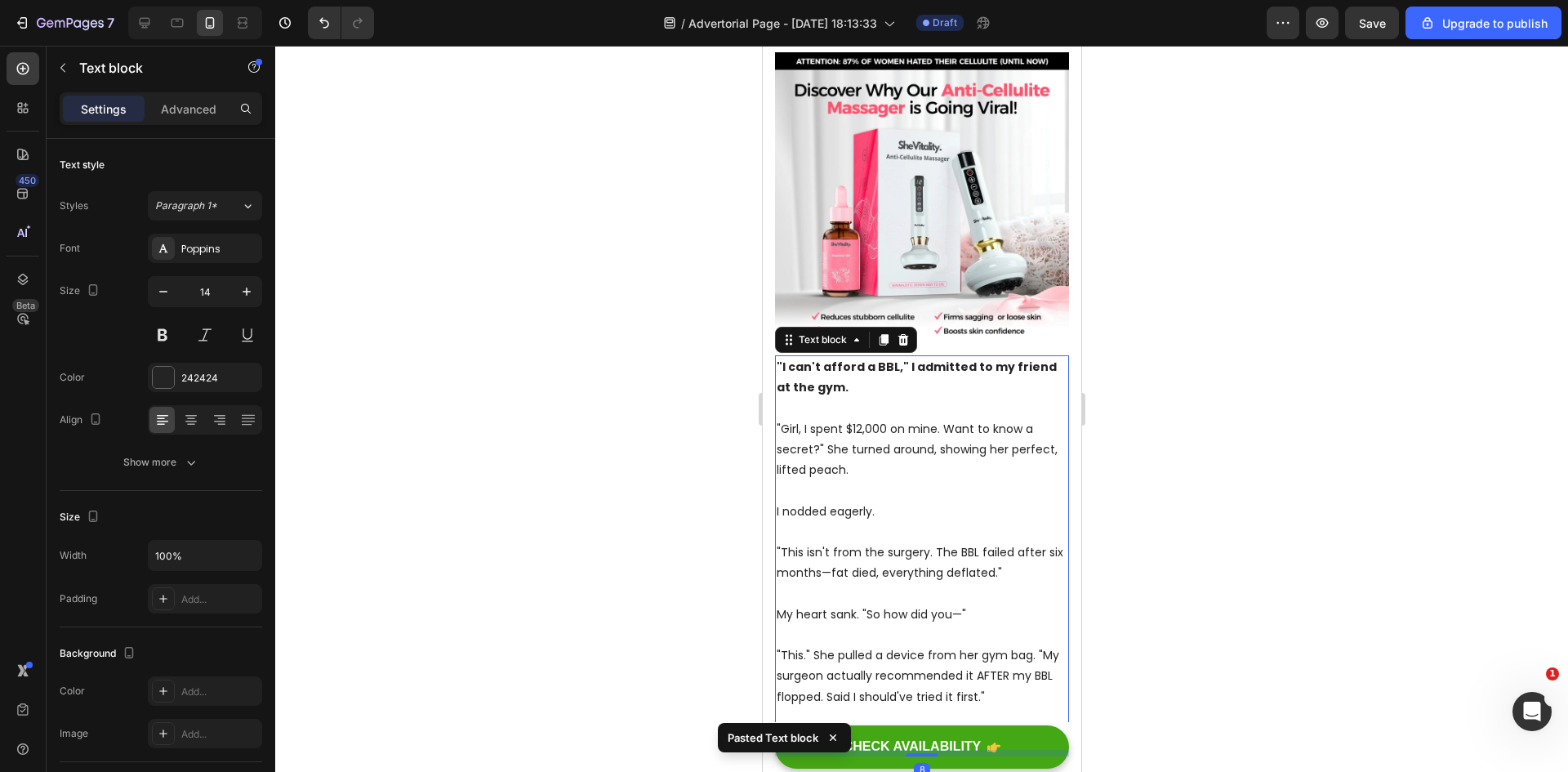
scroll to position [804, 0]
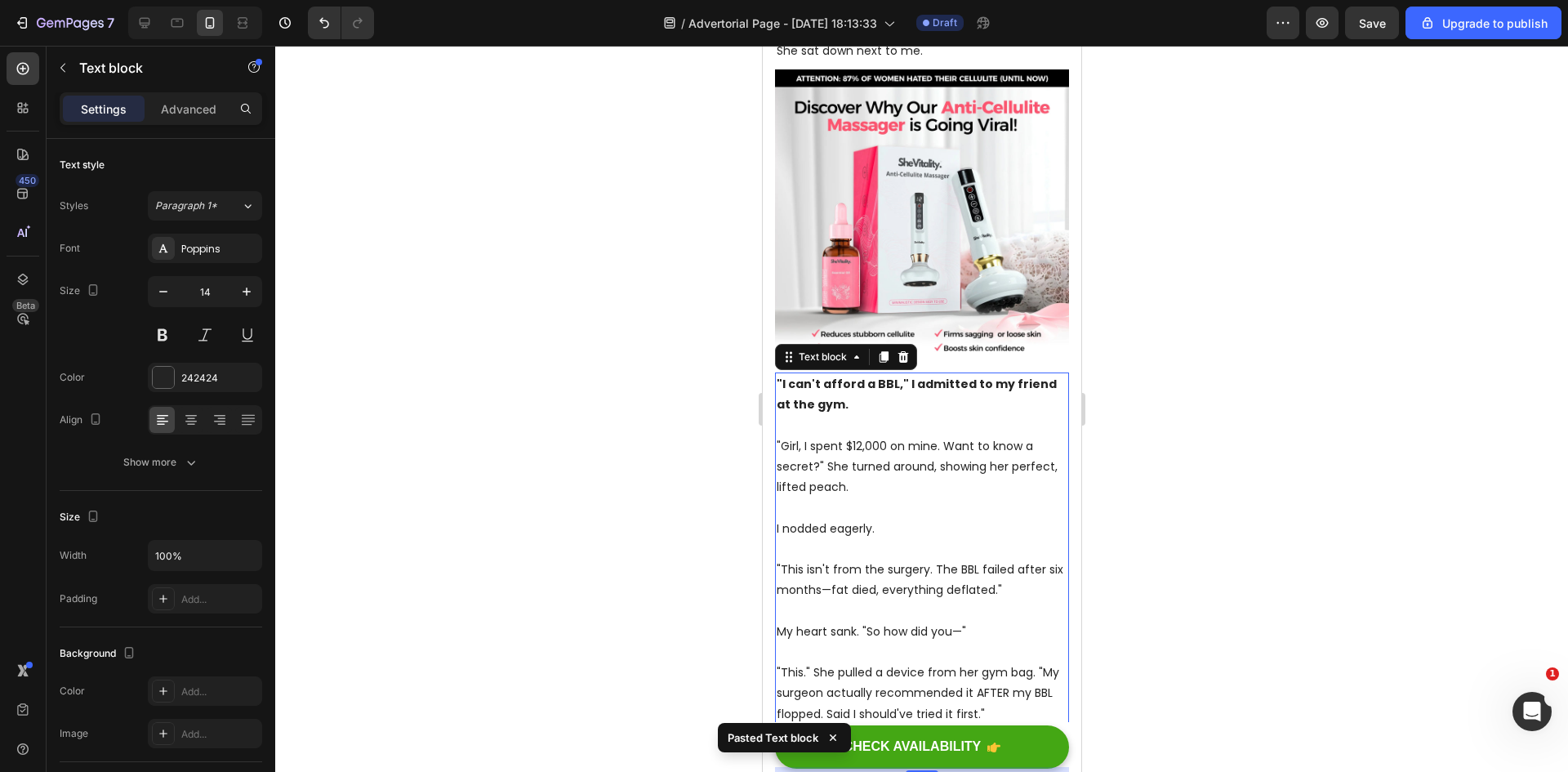
click at [936, 519] on p "I nodded eagerly." at bounding box center [921, 528] width 291 height 20
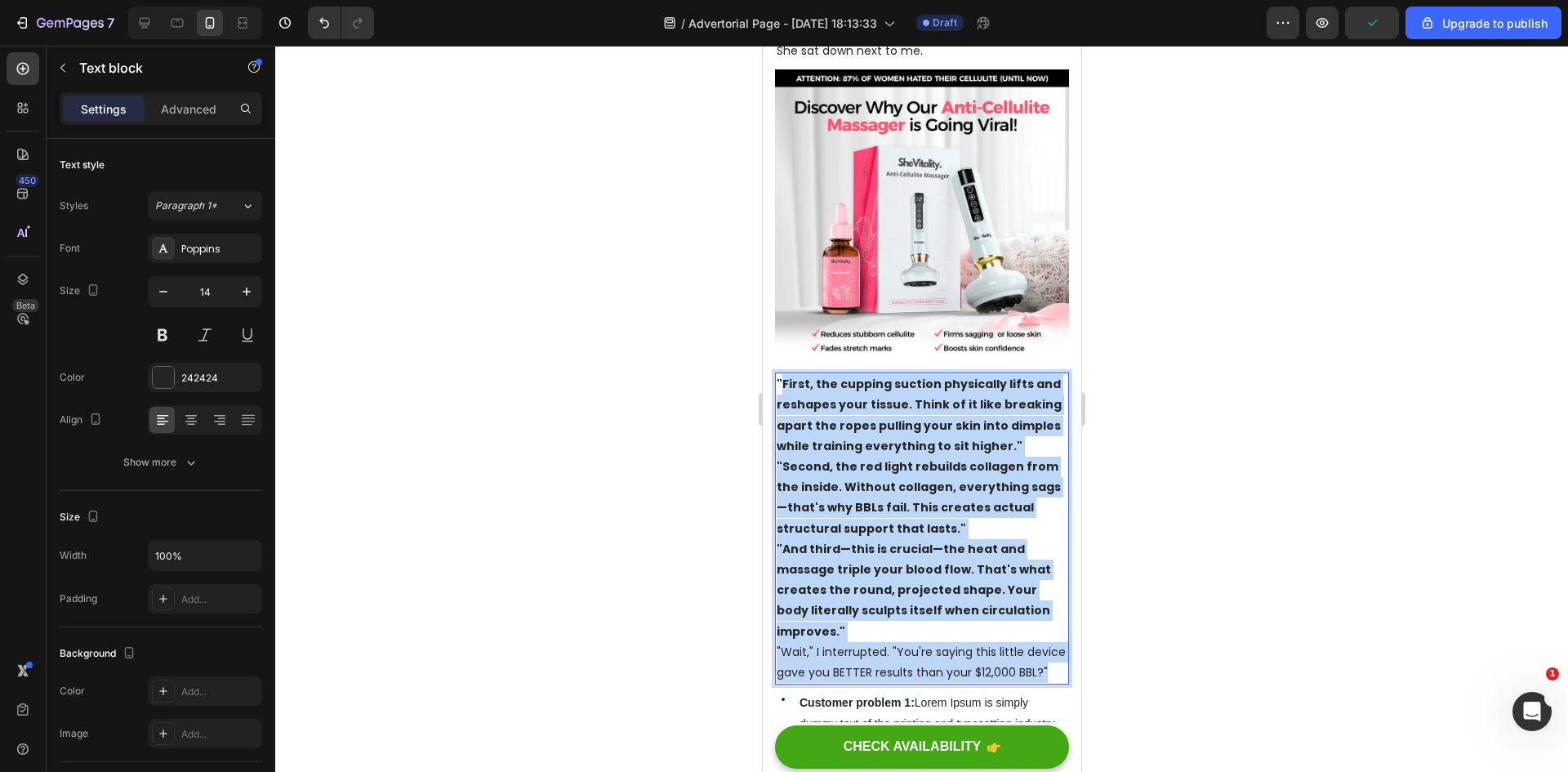
drag, startPoint x: 833, startPoint y: 667, endPoint x: 781, endPoint y: 365, distance: 306.4
click at [781, 372] on div ""First, the cupping suction physically lifts and reshapes your tissue. Think of…" at bounding box center [921, 527] width 294 height 312
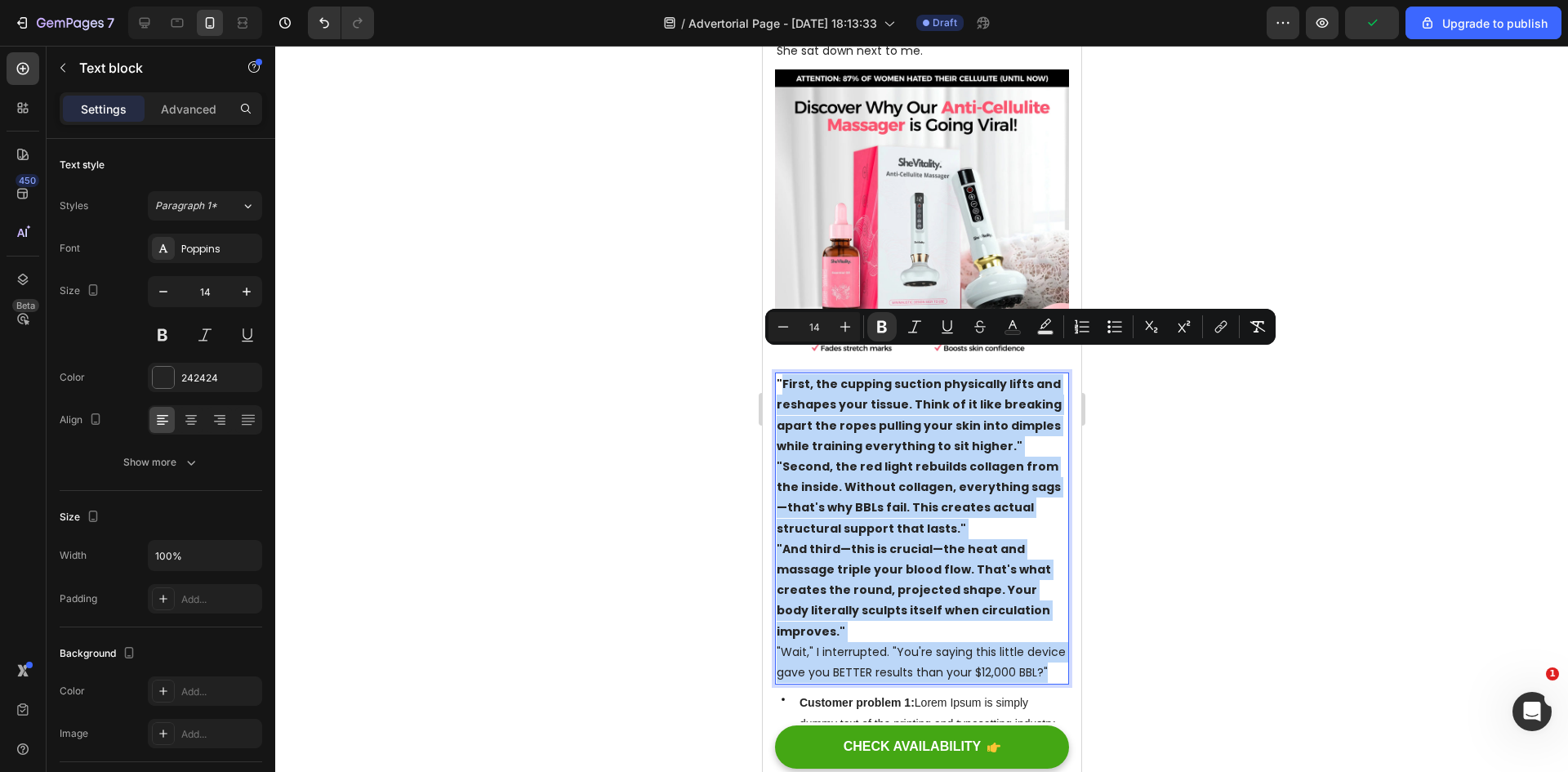
click at [781, 376] on strong ""First, the cupping suction physically lifts and reshapes your tissue. Think of…" at bounding box center [918, 415] width 285 height 79
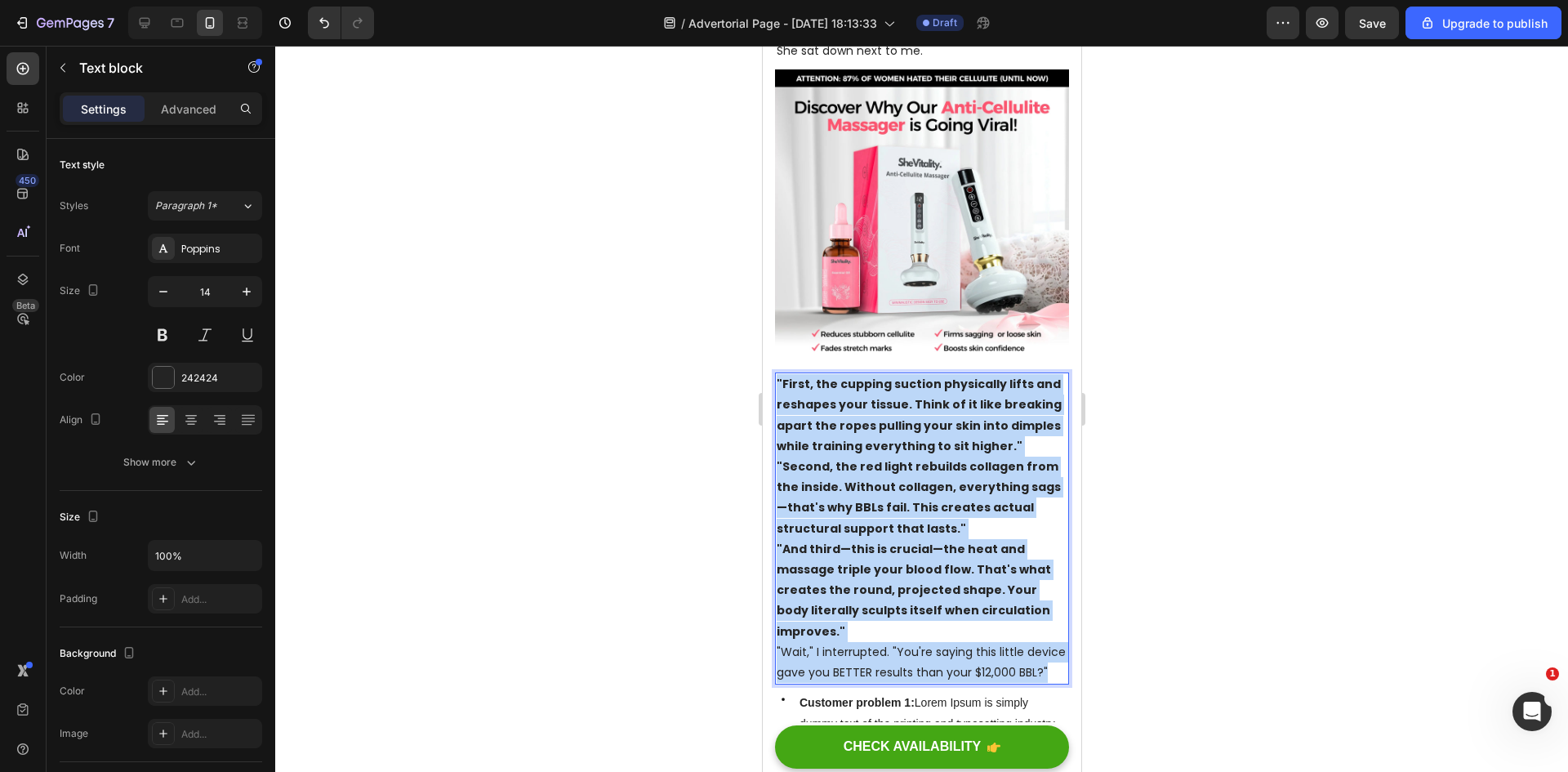
drag, startPoint x: 777, startPoint y: 354, endPoint x: 893, endPoint y: 665, distance: 331.9
click at [893, 665] on div ""First, the cupping suction physically lifts and reshapes your tissue. Think of…" at bounding box center [921, 527] width 294 height 312
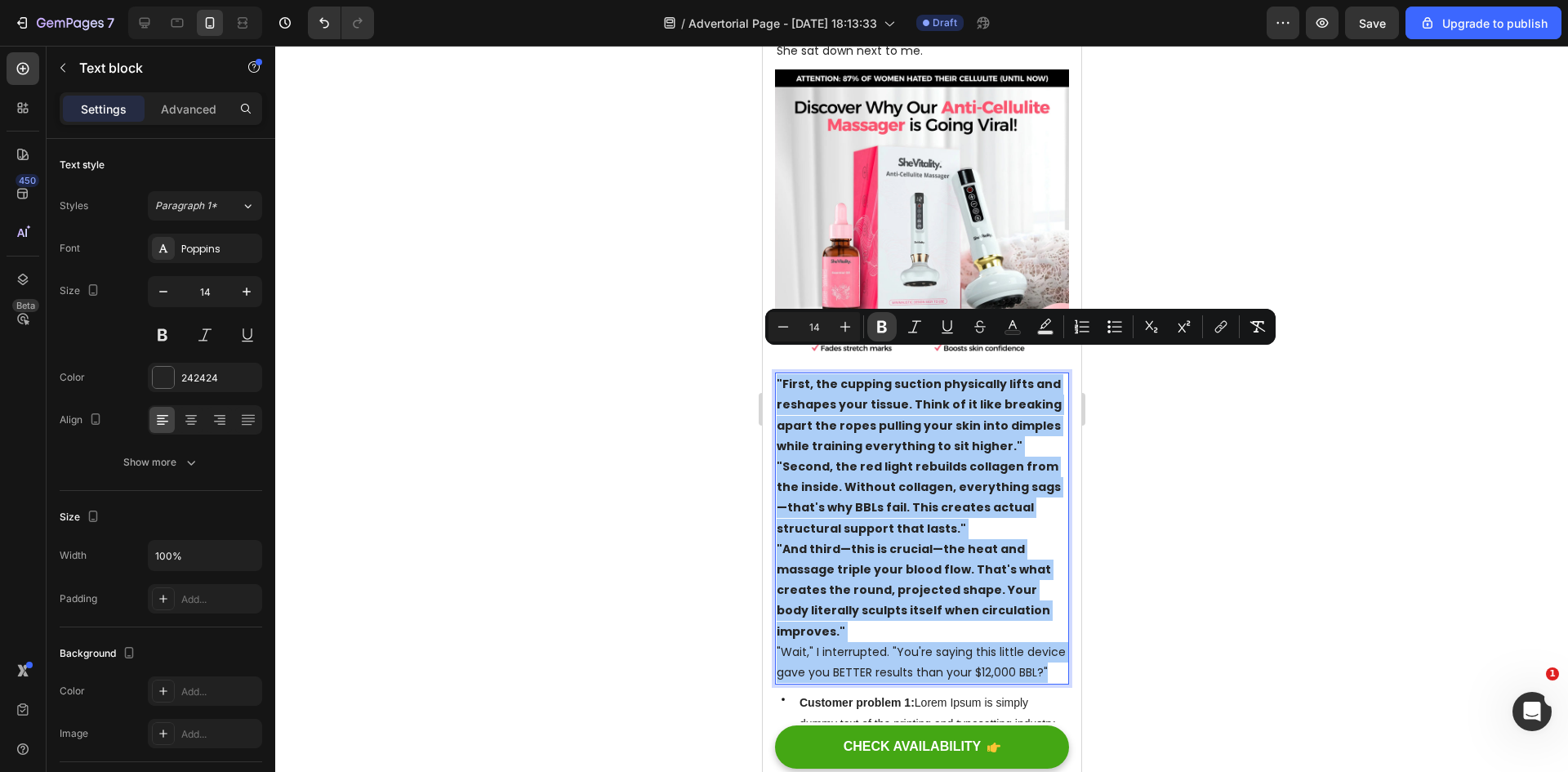
click at [883, 324] on icon "Editor contextual toolbar" at bounding box center [881, 327] width 10 height 12
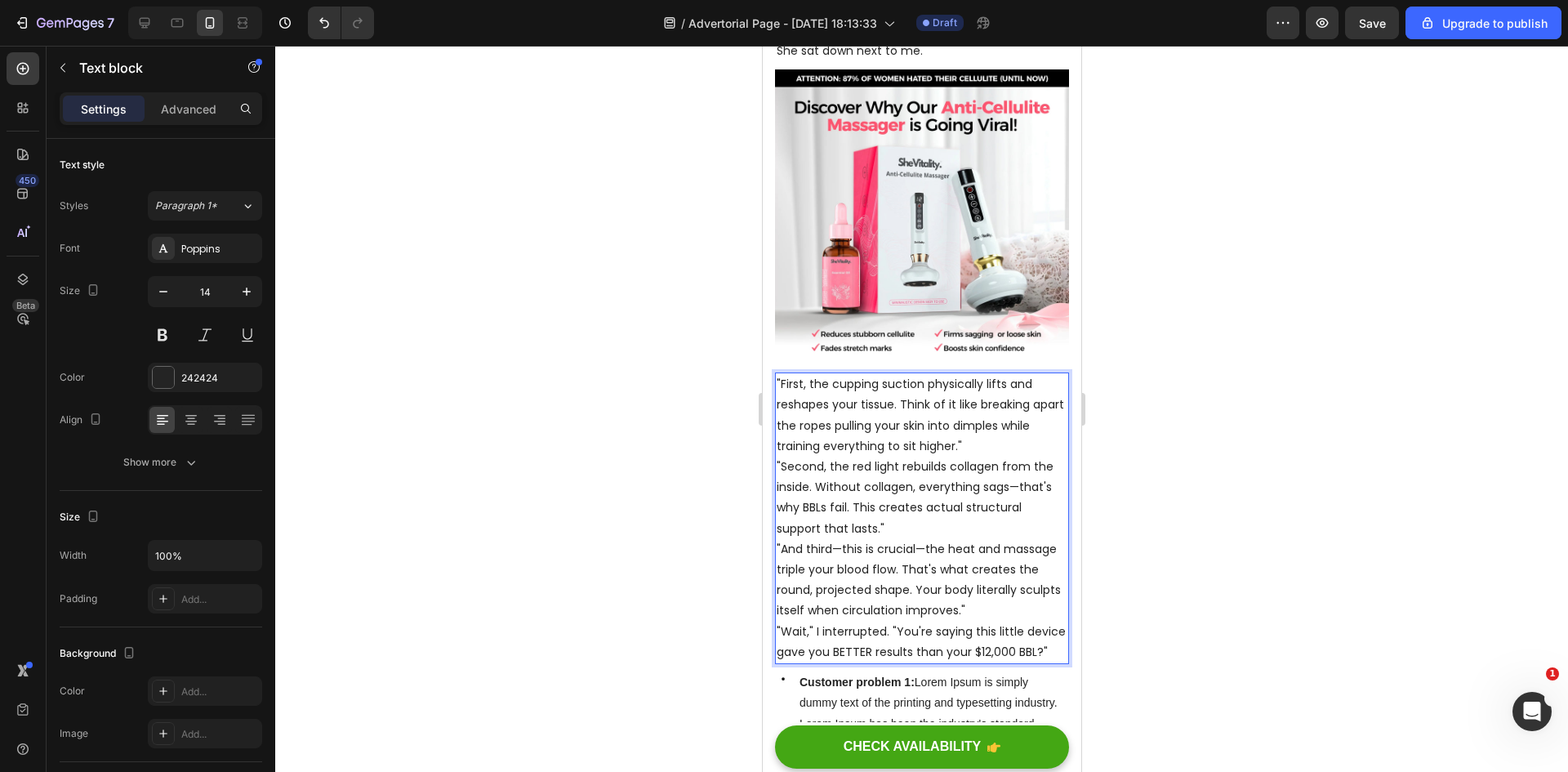
click at [849, 420] on p ""First, the cupping suction physically lifts and reshapes your tissue. Think of…" at bounding box center [921, 415] width 291 height 82
click at [921, 393] on p ""First, the cupping suction physically lifts and reshapes your tissue. Think of…" at bounding box center [921, 415] width 291 height 82
click at [982, 378] on p ""First, the cupping suction physically lifts and reshapes your tissue. Think of…" at bounding box center [921, 415] width 291 height 82
click at [1014, 378] on p ""First, the cupping suction physically lifts and reshapes your tissue. Think of…" at bounding box center [921, 415] width 291 height 82
click at [903, 378] on p ""First, the cupping suction physically lifts and reshapes your tissue. Think of…" at bounding box center [921, 415] width 291 height 82
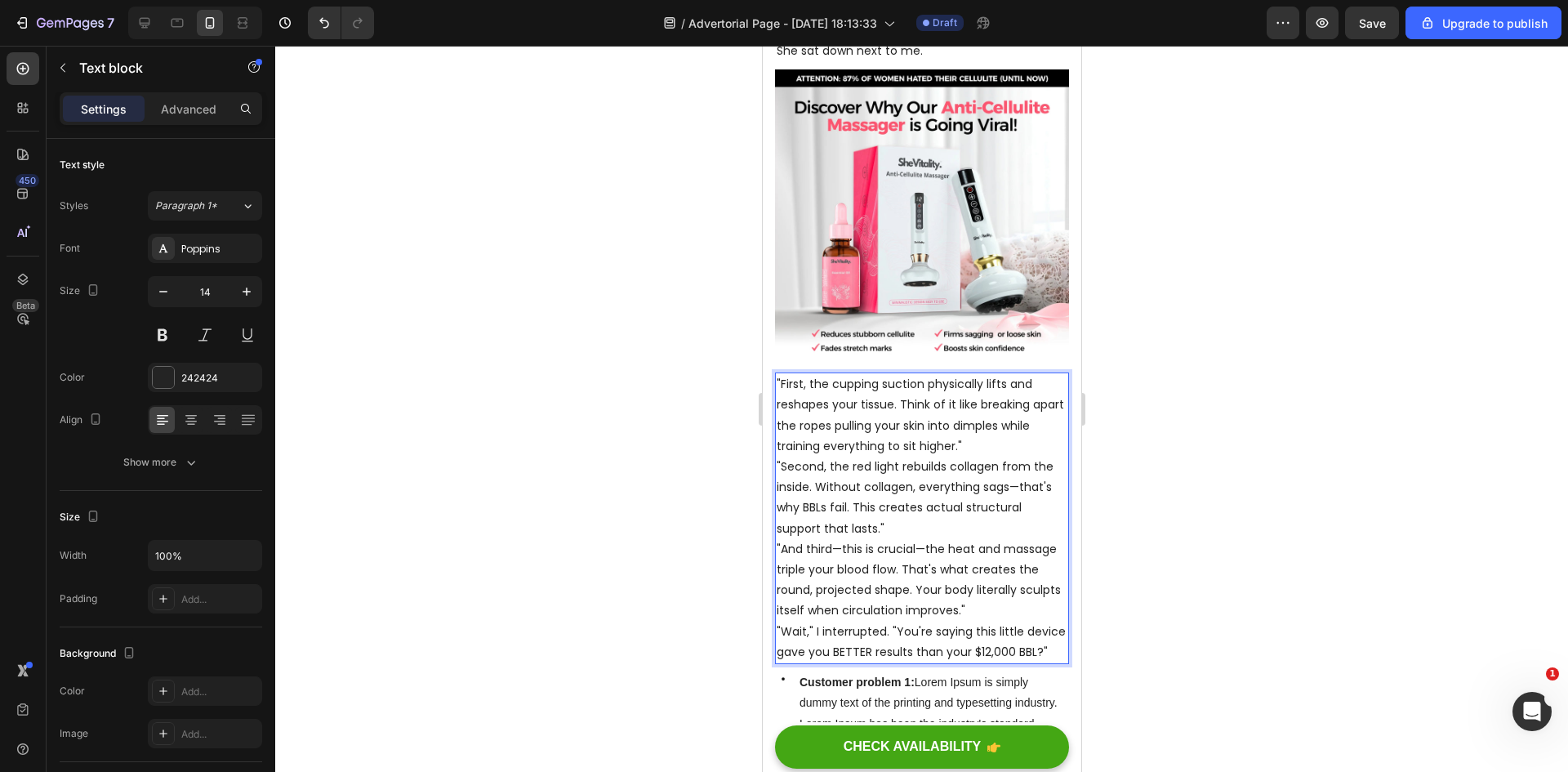
click at [901, 376] on p ""First, the cupping suction physically lifts and reshapes your tissue. Think of…" at bounding box center [921, 415] width 291 height 82
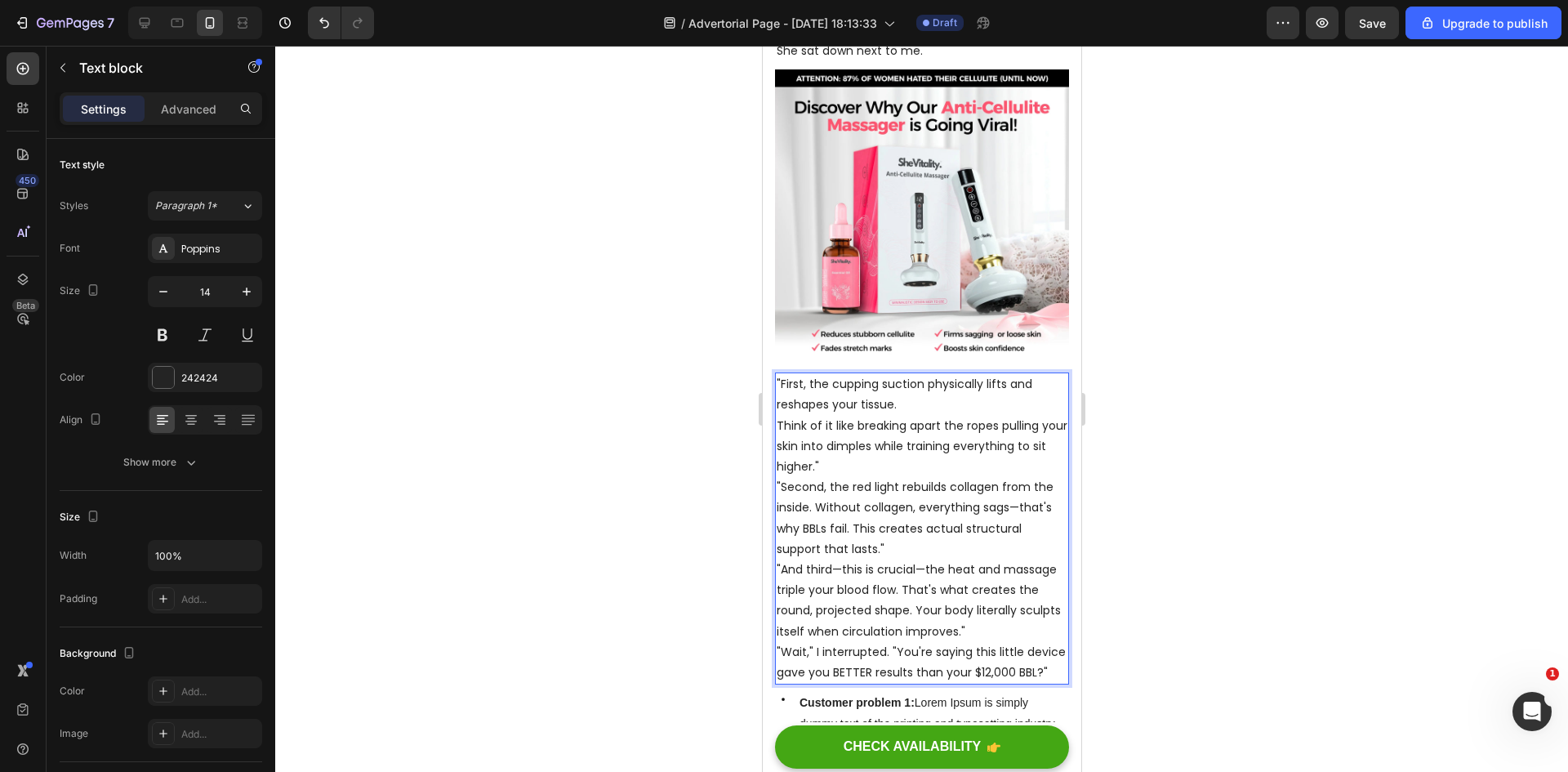
click at [905, 376] on p ""First, the cupping suction physically lifts and reshapes your tissue." at bounding box center [921, 394] width 291 height 41
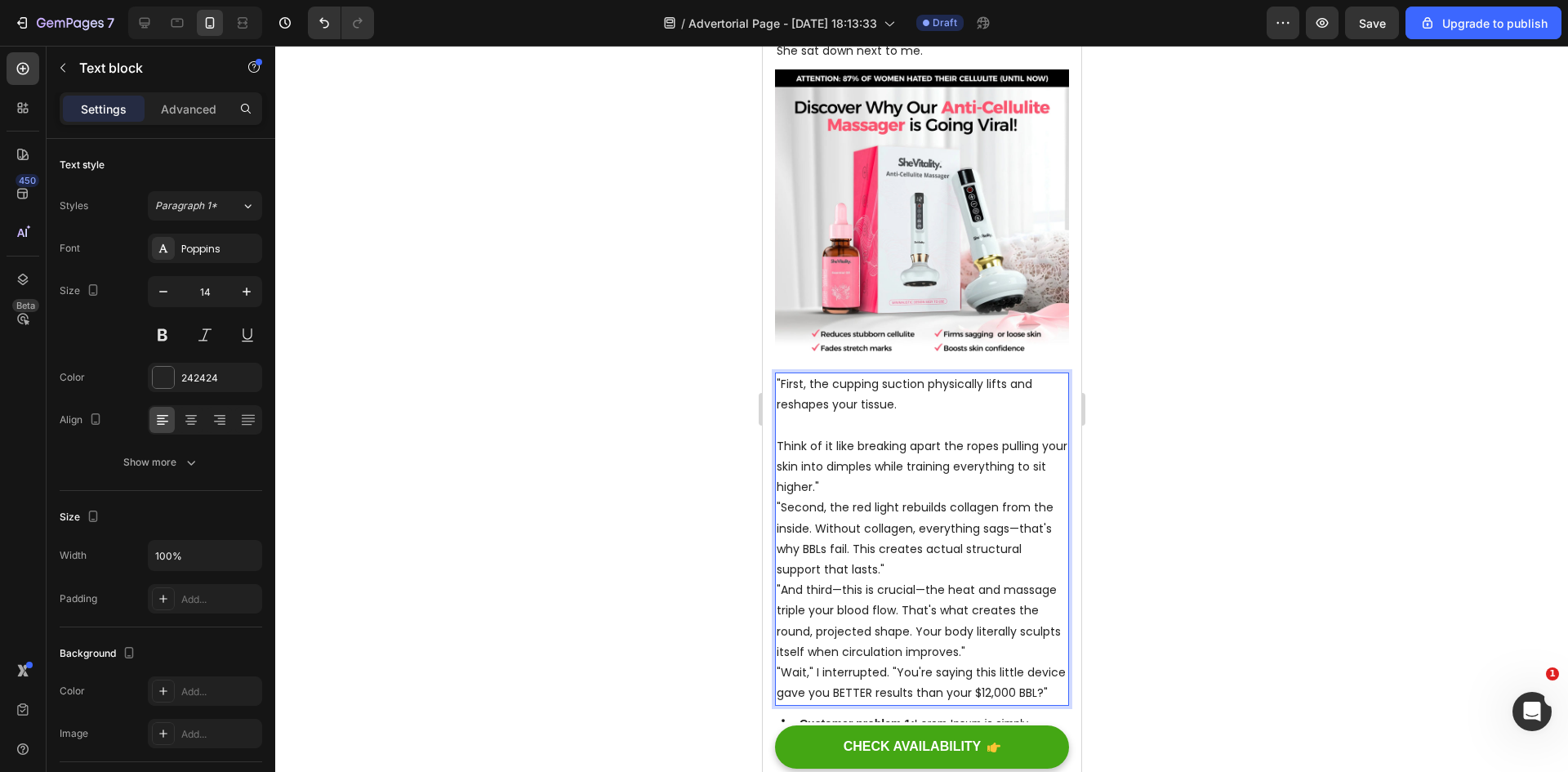
click at [855, 458] on p "Think of it like breaking apart the ropes pulling your skin into dimples while …" at bounding box center [921, 467] width 291 height 62
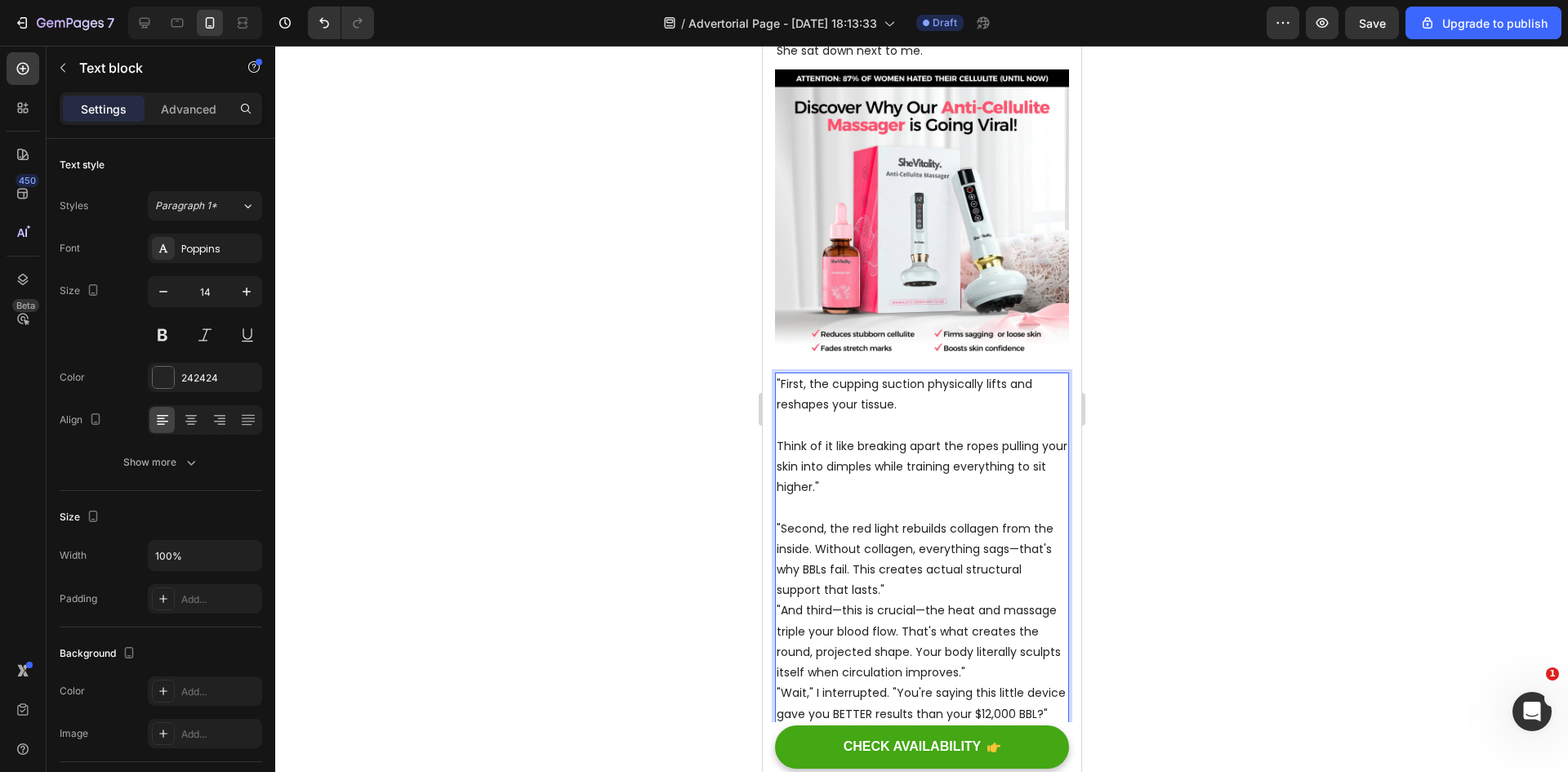
click at [890, 561] on p ""Second, the red light rebuilds collagen from the inside. Without collagen, eve…" at bounding box center [921, 560] width 291 height 82
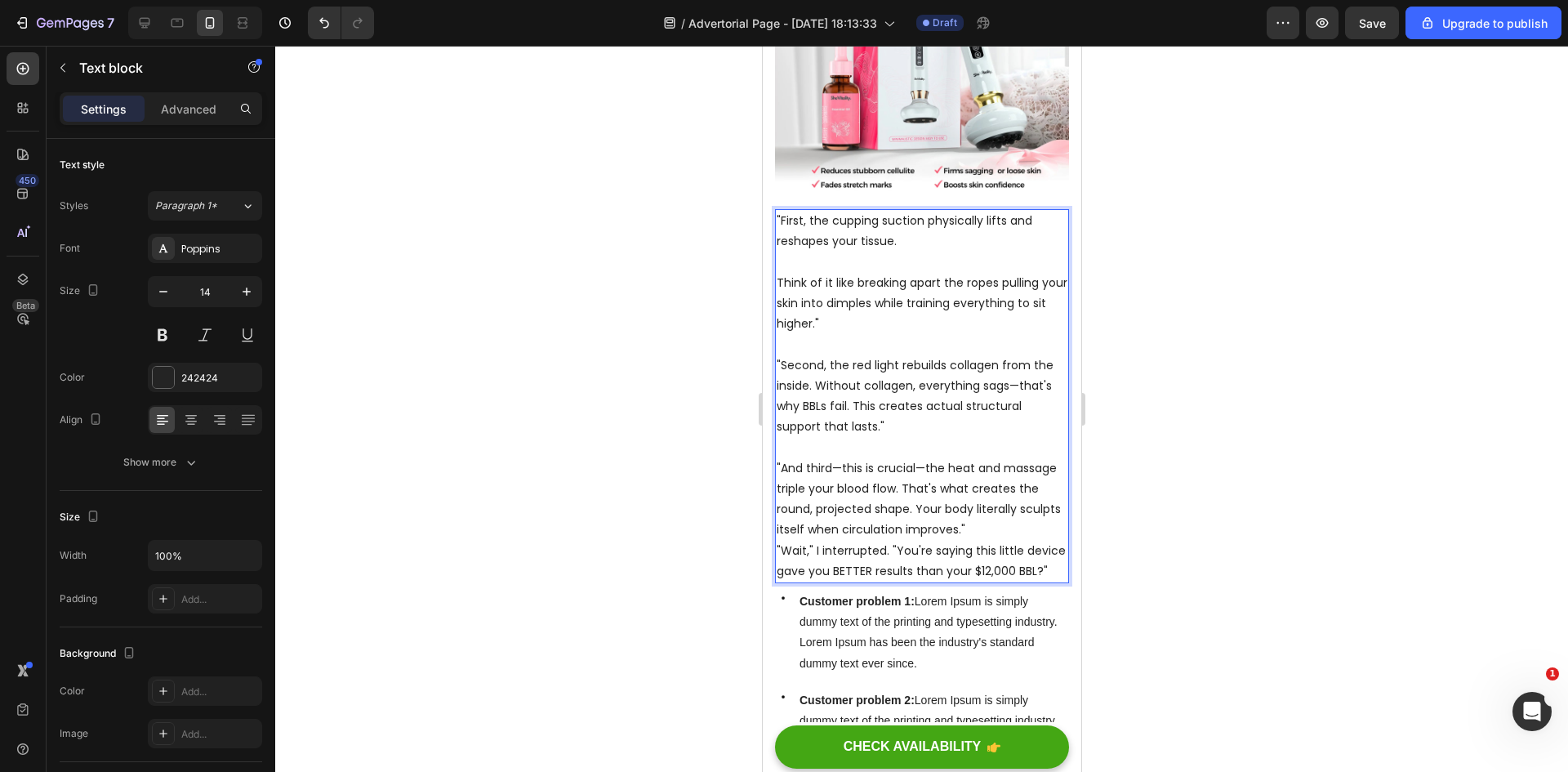
click at [1051, 501] on p ""And third—this is crucial—the heat and massage triple your blood flow. That's …" at bounding box center [921, 500] width 291 height 82
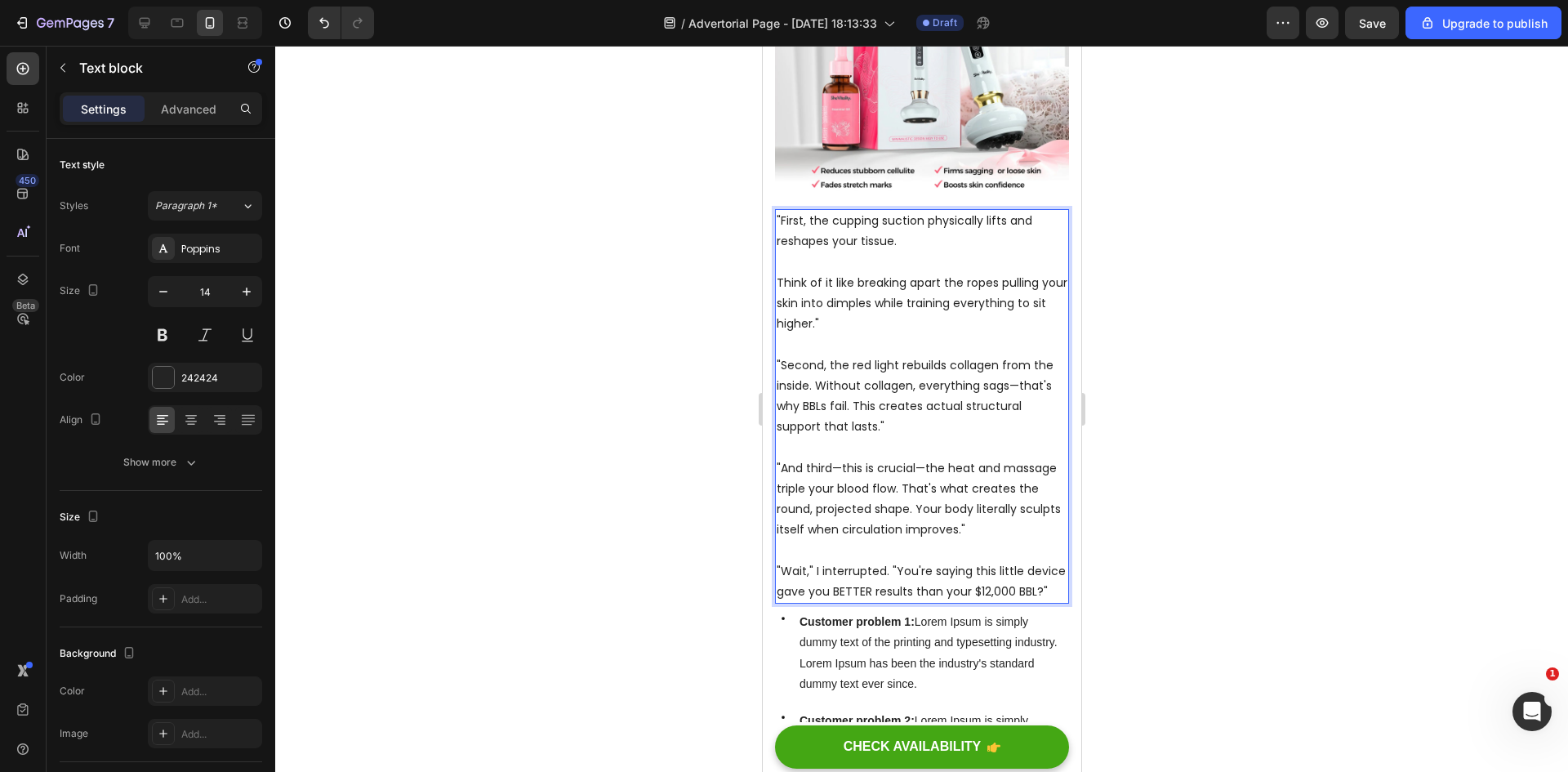
click at [888, 581] on p ""Wait," I interrupted. "You're saying this little device gave you BETTER result…" at bounding box center [921, 581] width 291 height 41
click at [885, 564] on p ""Wait," I interrupted. "You're saying this little device gave you BETTER result…" at bounding box center [921, 581] width 291 height 41
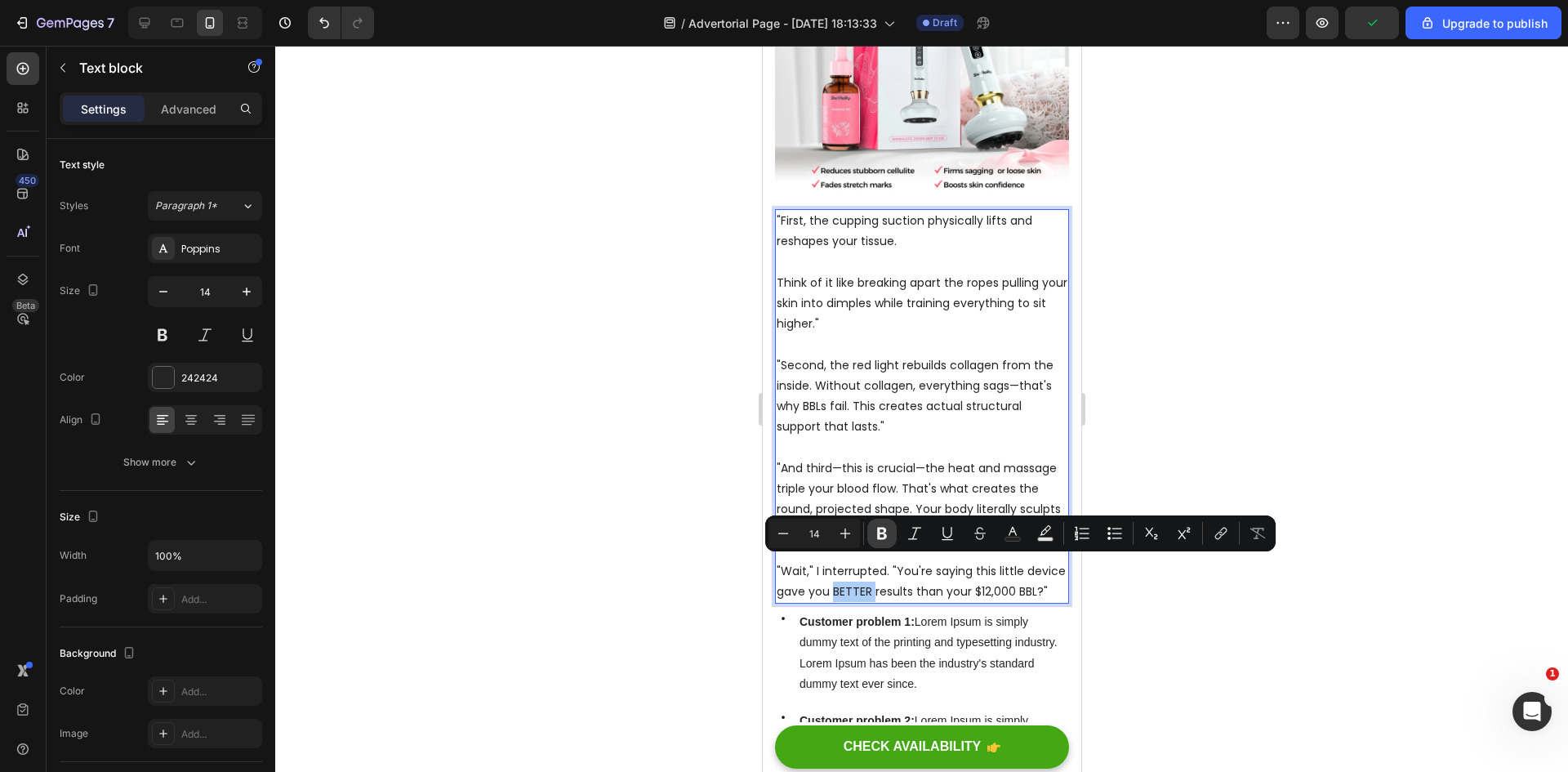
drag, startPoint x: 884, startPoint y: 532, endPoint x: 170, endPoint y: 513, distance: 714.3
click at [884, 532] on icon "Editor contextual toolbar" at bounding box center [881, 533] width 10 height 12
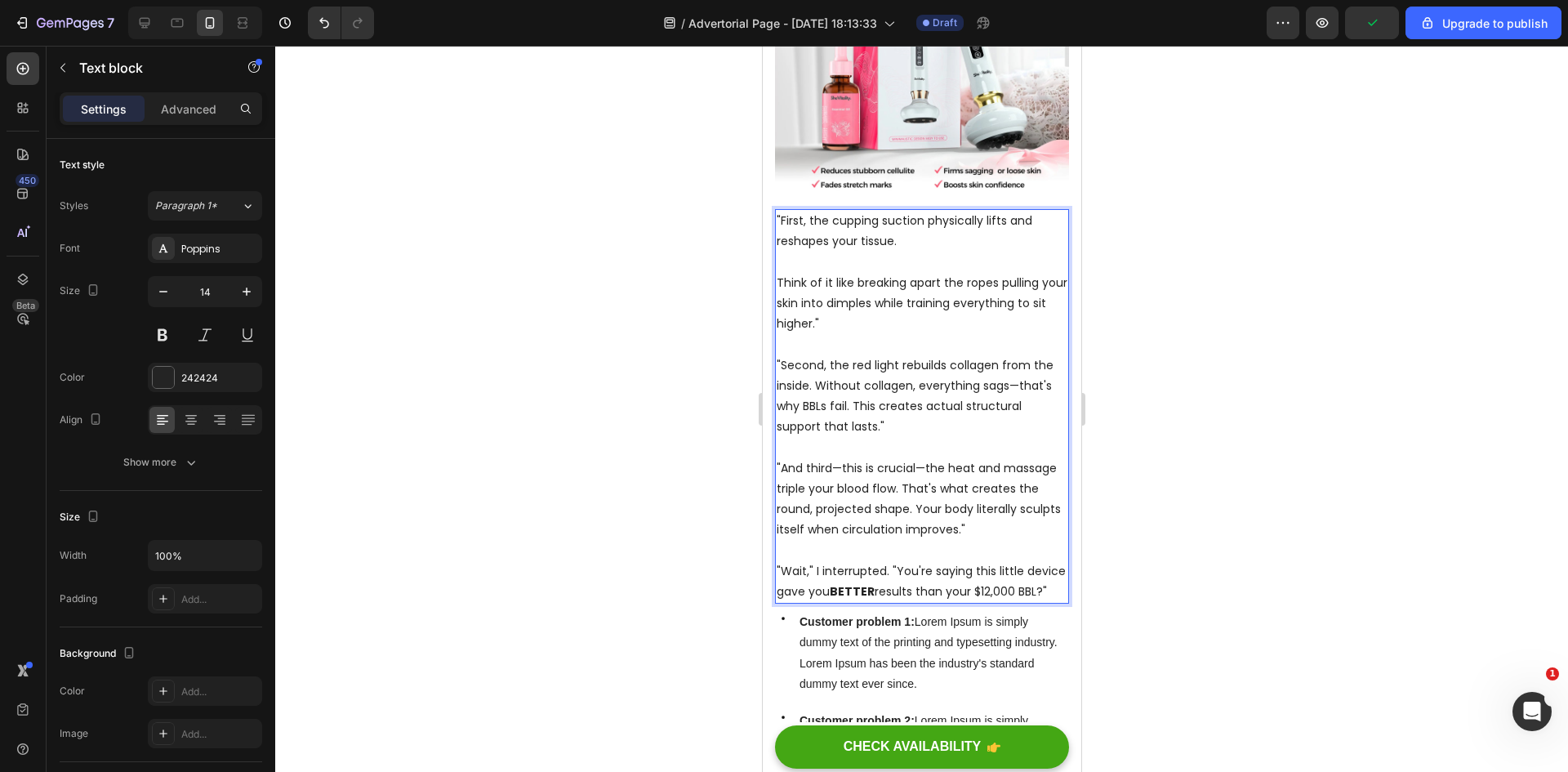
click at [953, 570] on p ""Wait," I interrupted. "You're saying this little device gave you BETTER result…" at bounding box center [921, 581] width 291 height 41
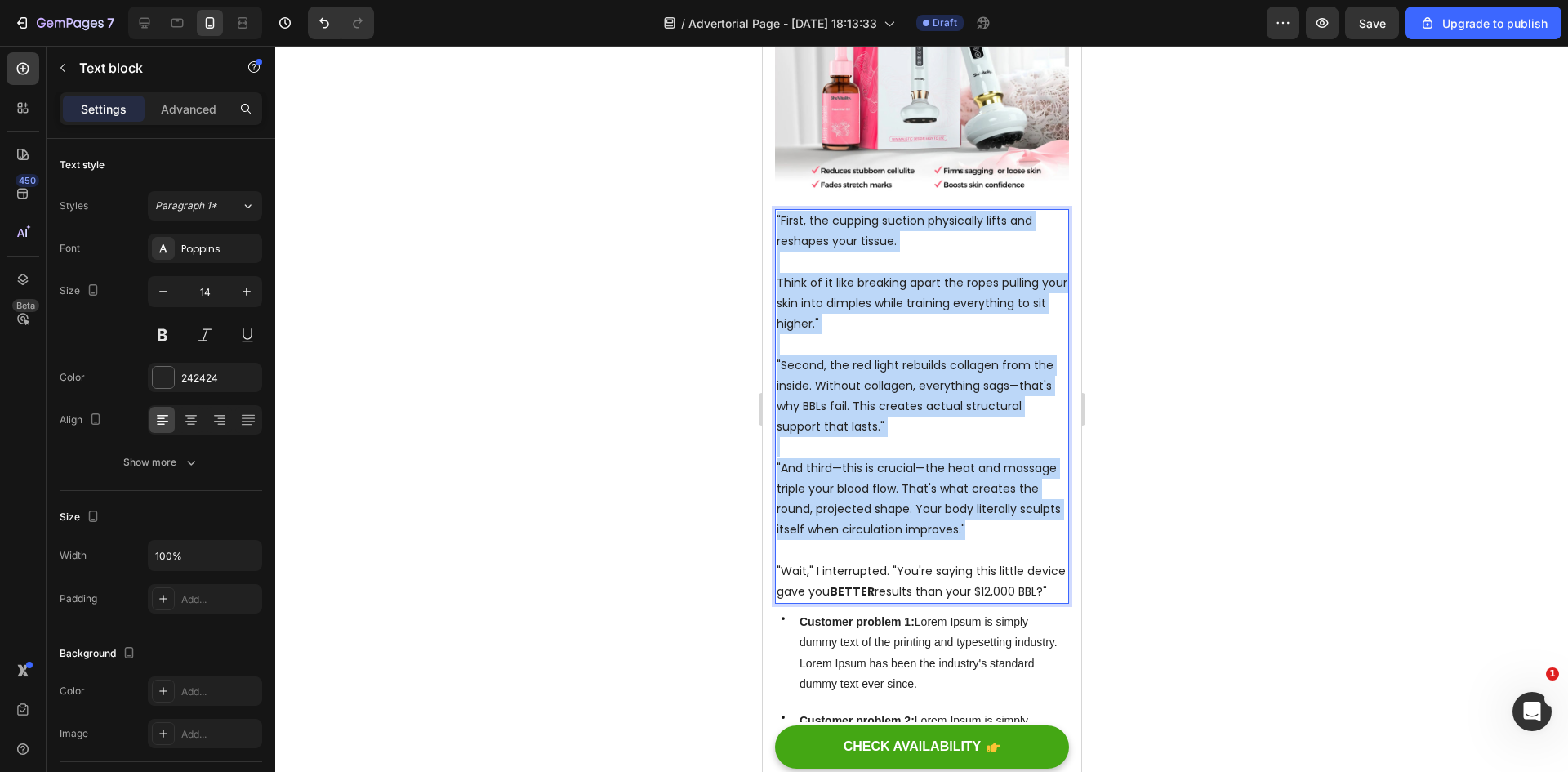
drag, startPoint x: 1049, startPoint y: 505, endPoint x: 777, endPoint y: 199, distance: 409.4
click at [777, 209] on div ""First, the cupping suction physically lifts and reshapes your tissue. Think of…" at bounding box center [921, 406] width 294 height 394
copy div ""First, the cupping suction physically lifts and reshapes your tissue. Think of…"
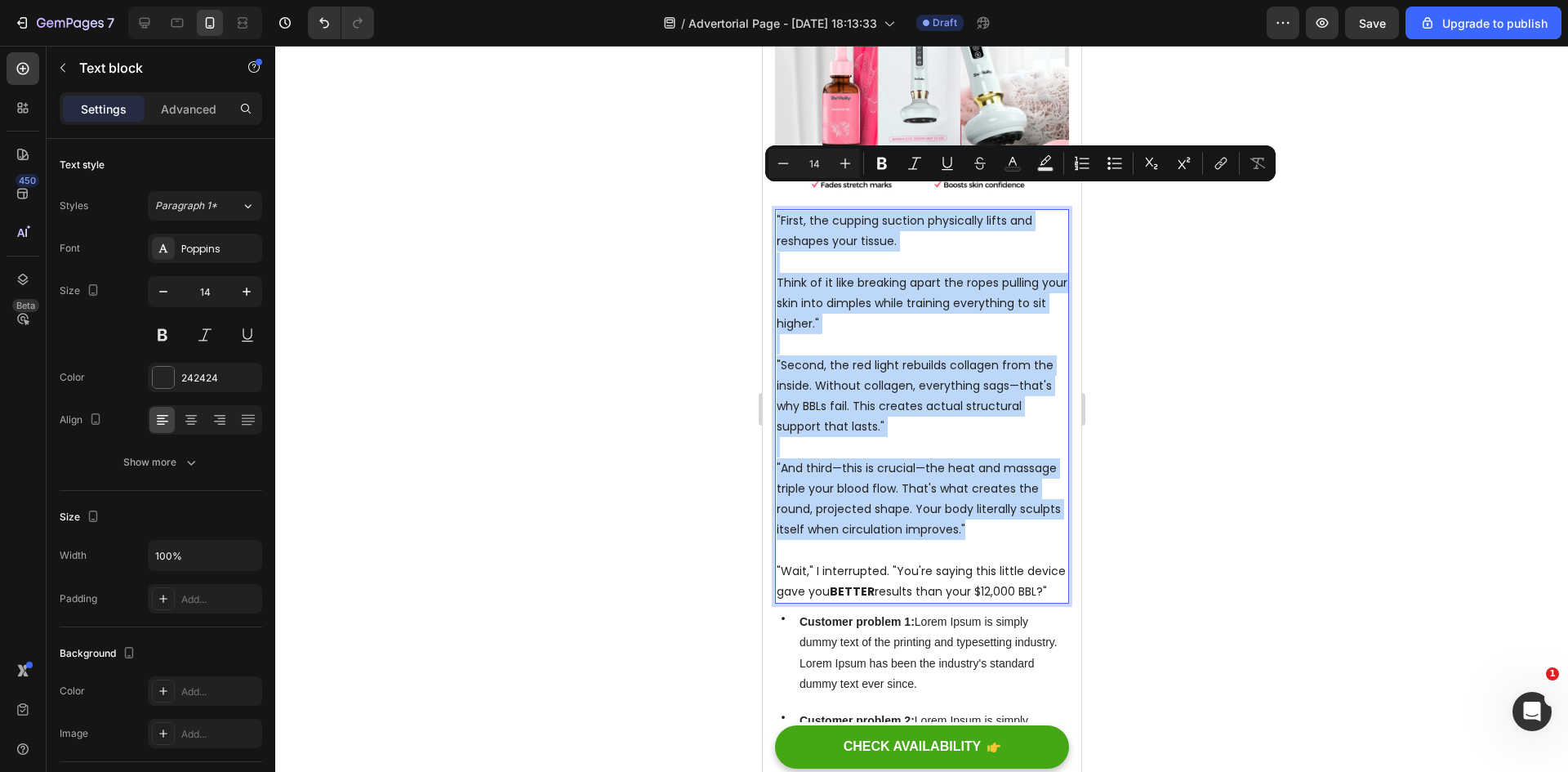
click at [910, 594] on p ""Wait," I interrupted. "You're saying this little device gave you BETTER result…" at bounding box center [921, 581] width 291 height 41
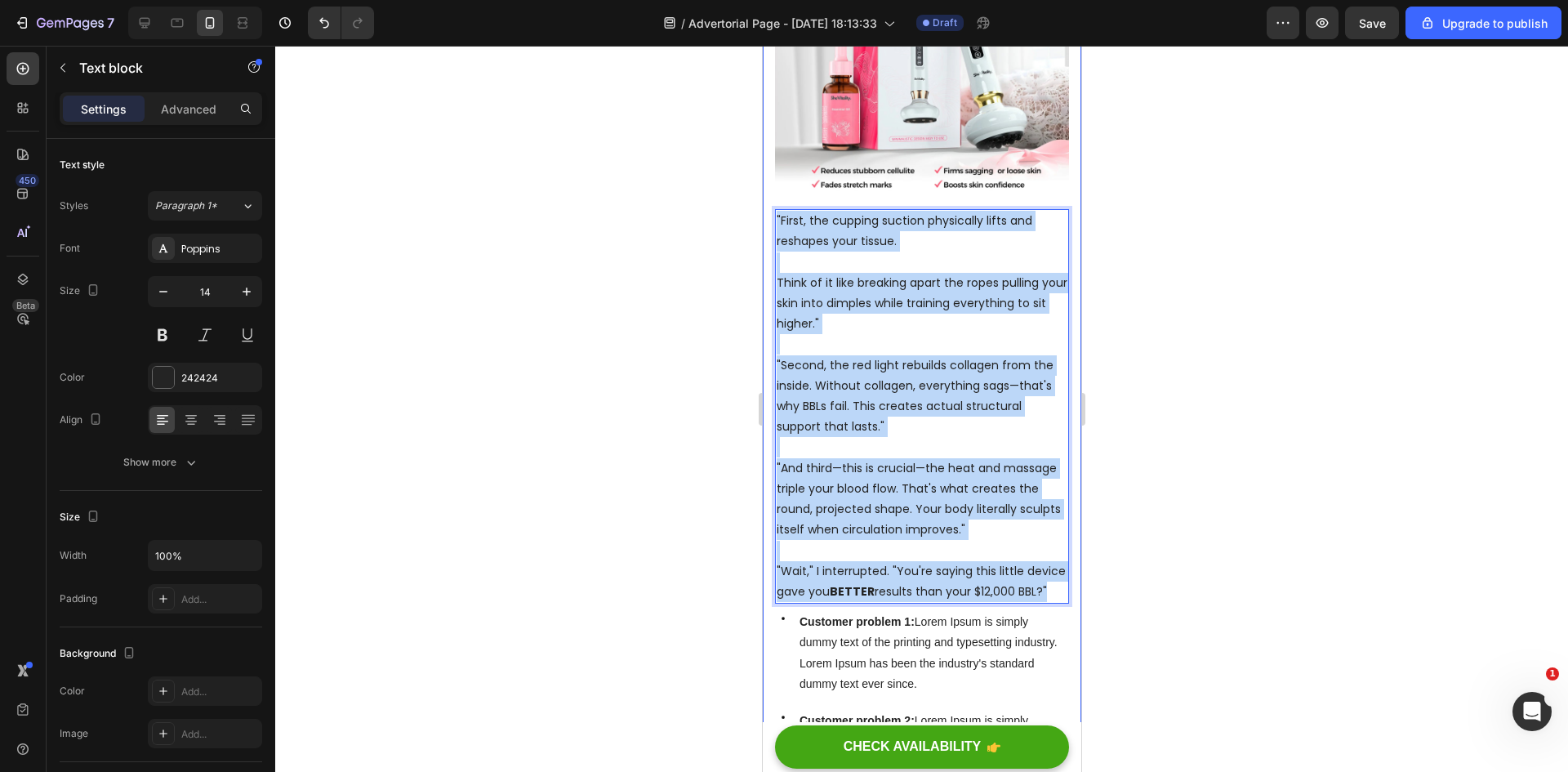
drag, startPoint x: 871, startPoint y: 583, endPoint x: 769, endPoint y: 199, distance: 397.3
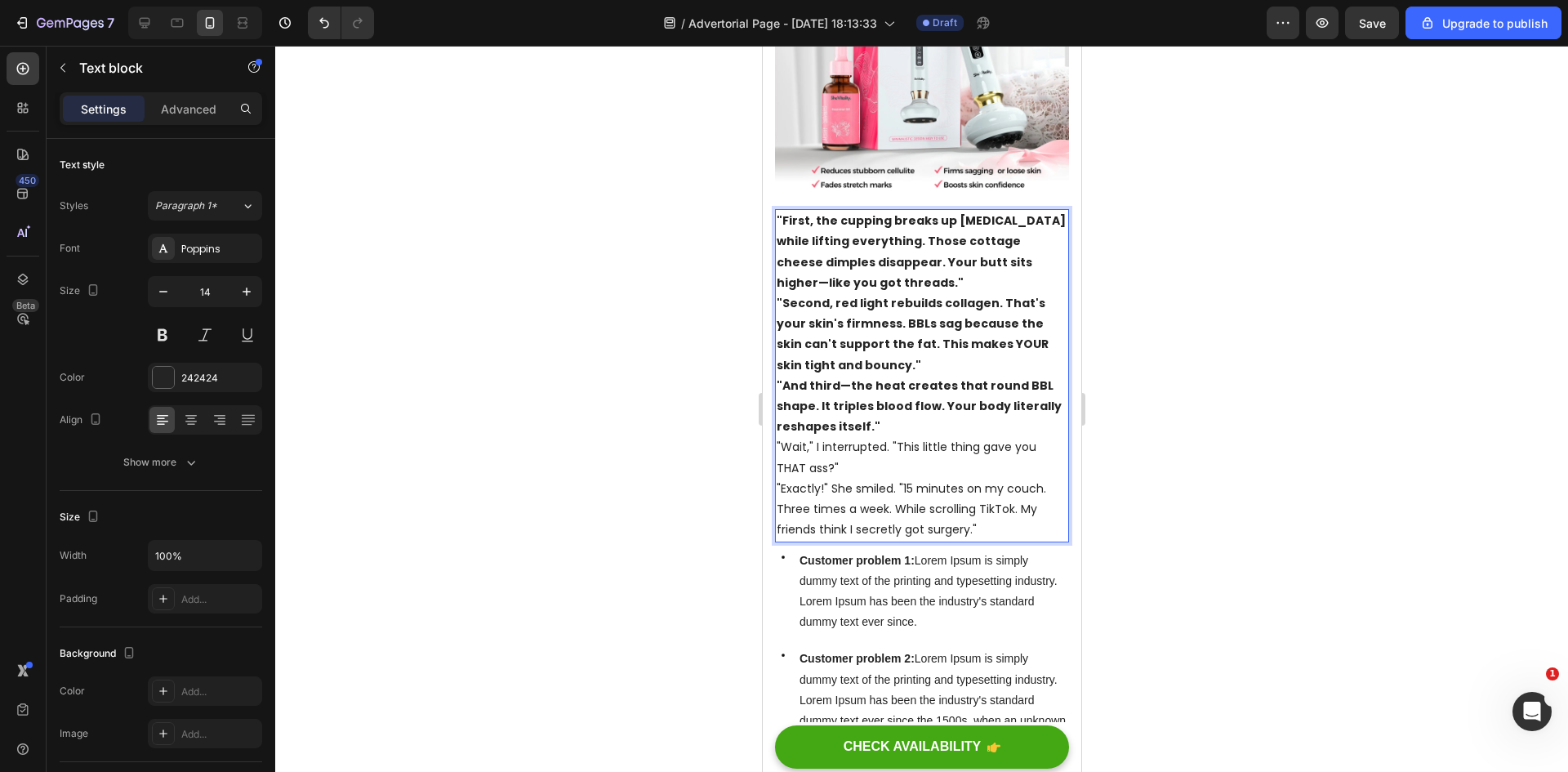
click at [927, 377] on strong ""And third—the heat creates that round BBL shape. It triples blood flow. Your b…" at bounding box center [918, 406] width 285 height 58
click at [875, 397] on p ""And third—the heat creates that round BBL shape. It triples blood flow. Your b…" at bounding box center [921, 407] width 291 height 62
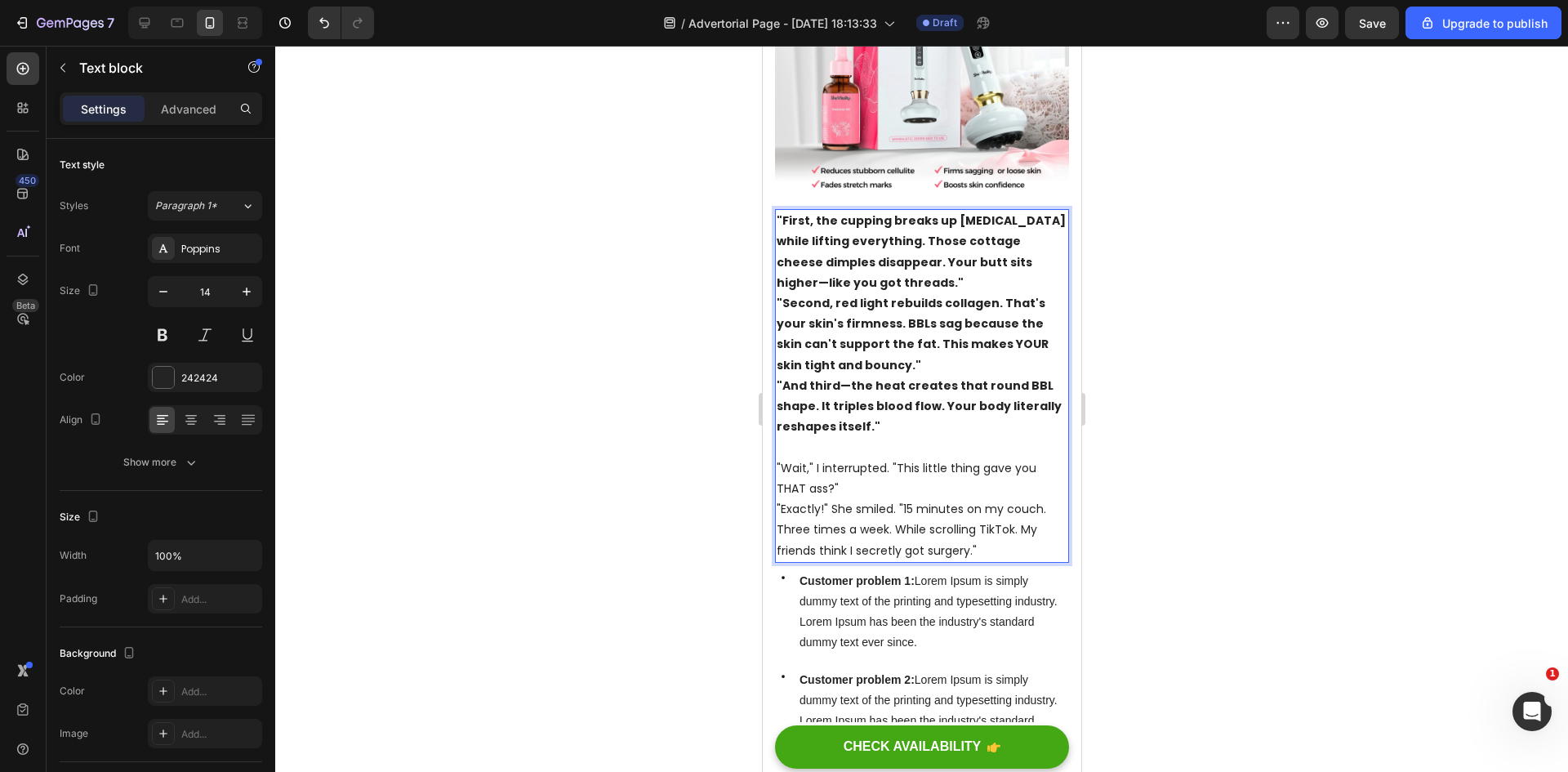
click at [865, 458] on p ""Wait," I interrupted. "This little thing gave you THAT ass?"" at bounding box center [921, 479] width 291 height 41
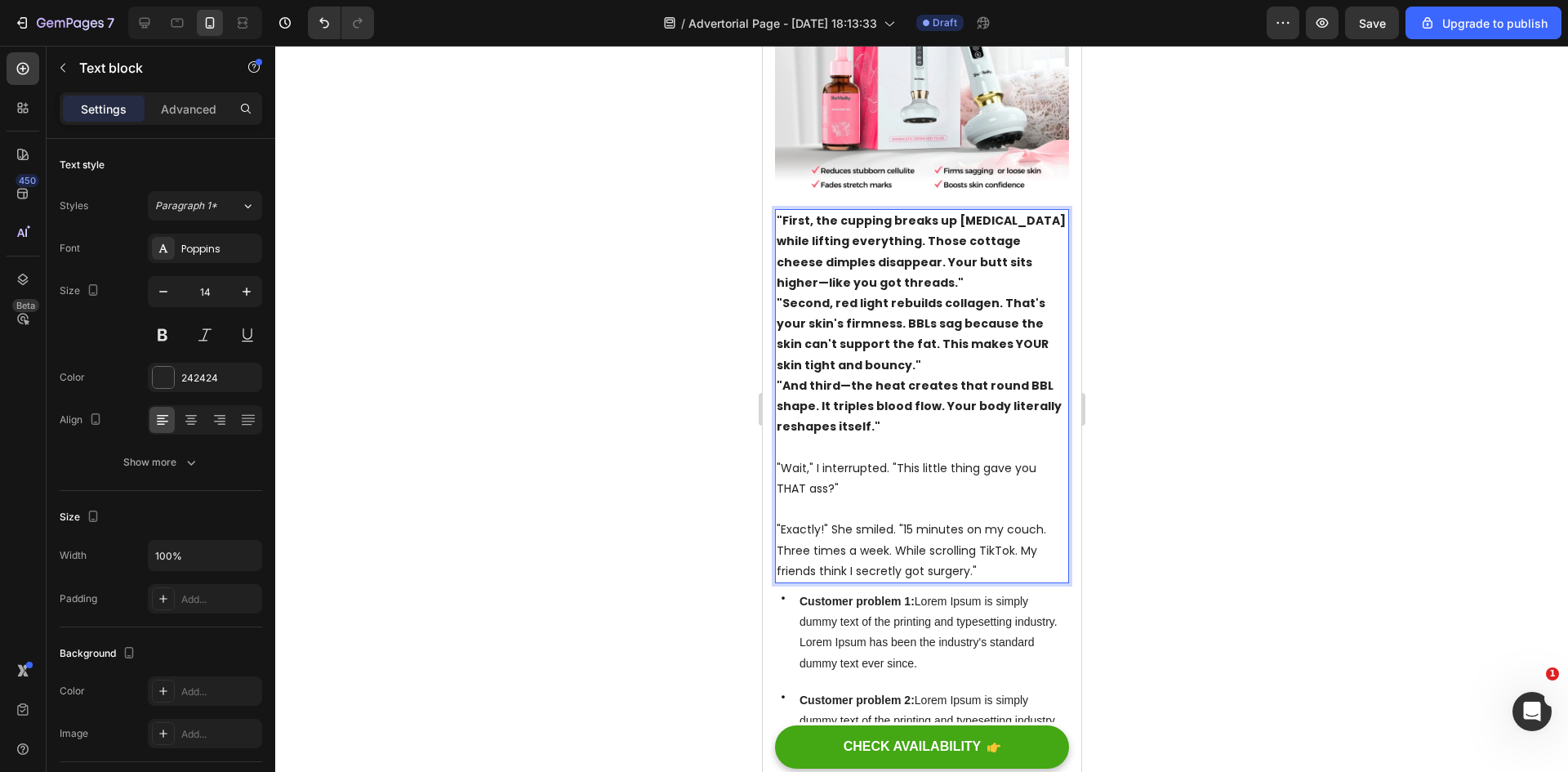
click at [901, 335] on p ""Second, red light rebuilds collagen. That's your skin's firmness. BBLs sag bec…" at bounding box center [921, 335] width 291 height 82
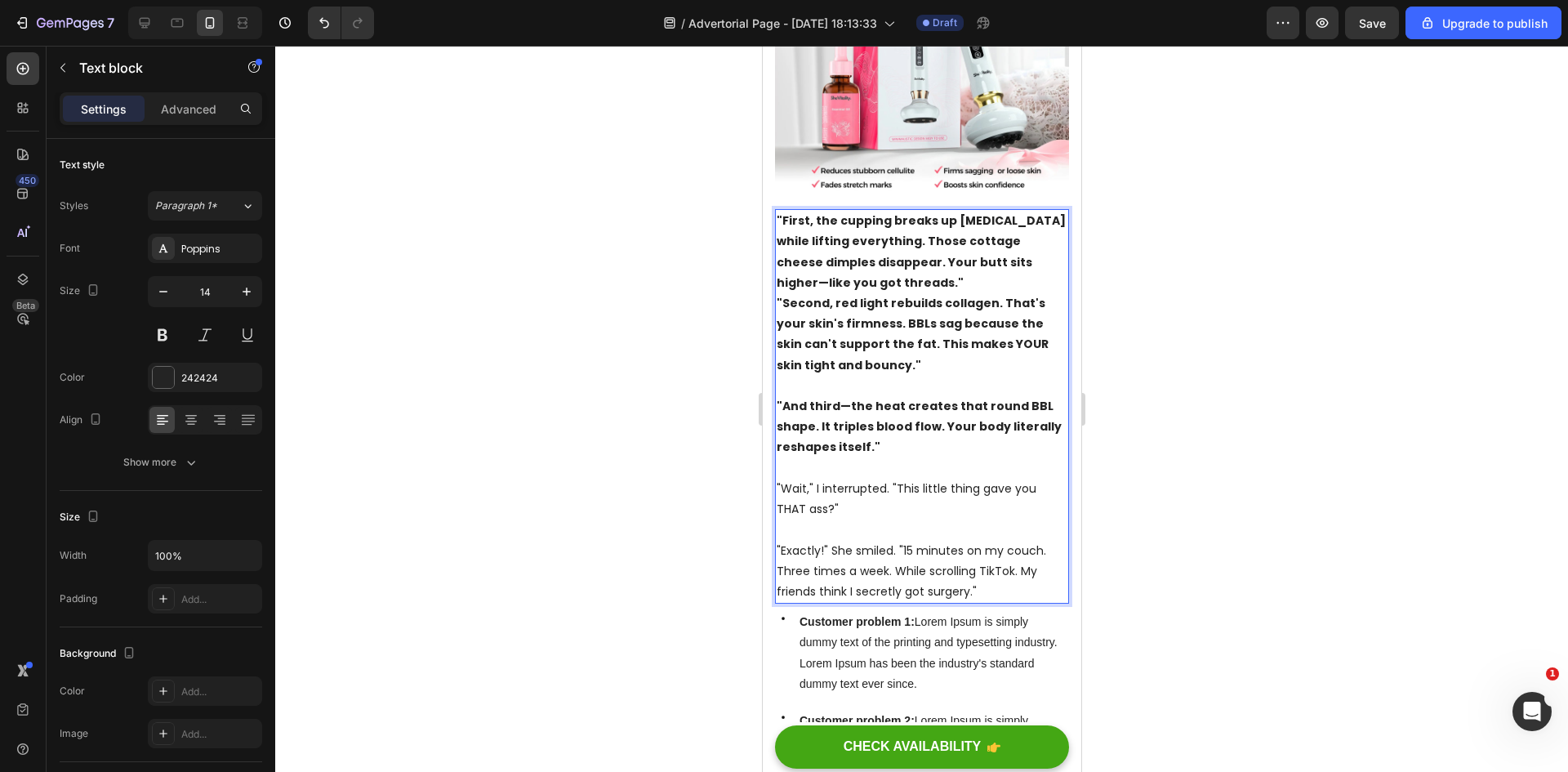
click at [904, 246] on p ""First, the cupping breaks up [MEDICAL_DATA] while lifting everything. Those co…" at bounding box center [921, 252] width 291 height 82
click at [892, 255] on p ""First, the cupping breaks up [MEDICAL_DATA] while lifting everything. Those co…" at bounding box center [921, 252] width 291 height 82
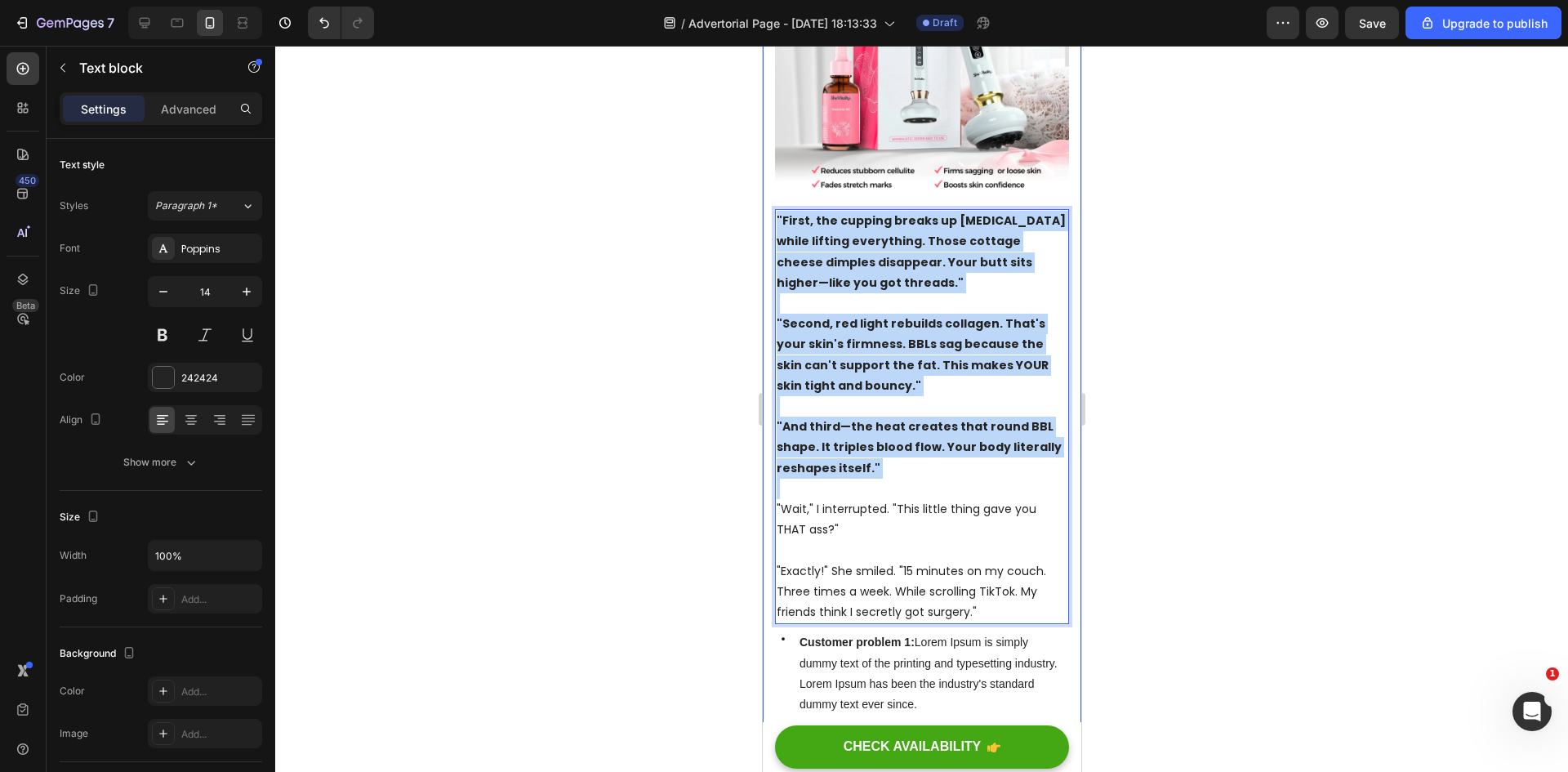
drag, startPoint x: 882, startPoint y: 436, endPoint x: 771, endPoint y: 173, distance: 285.5
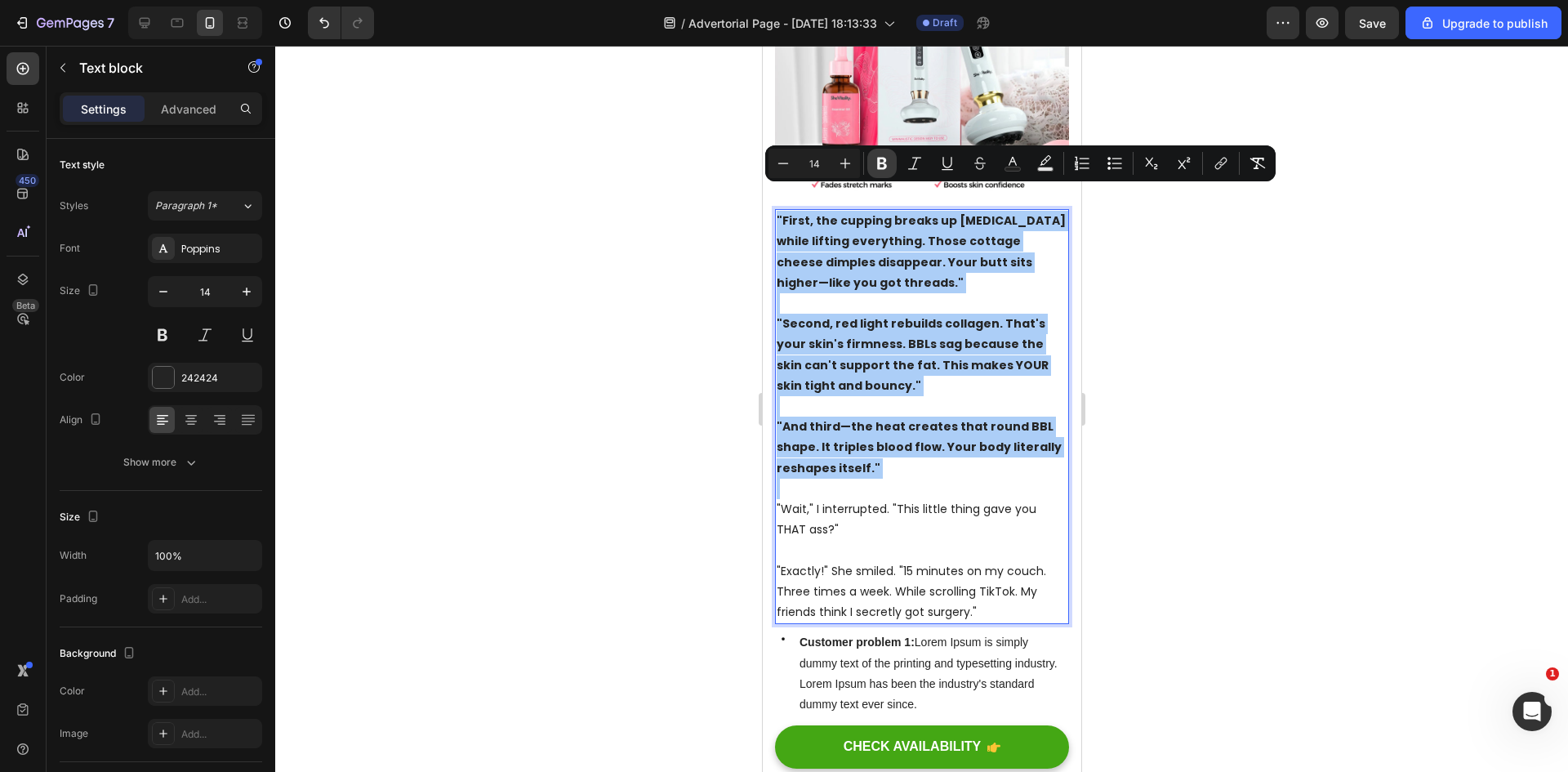
click at [873, 167] on button "Bold" at bounding box center [881, 163] width 30 height 30
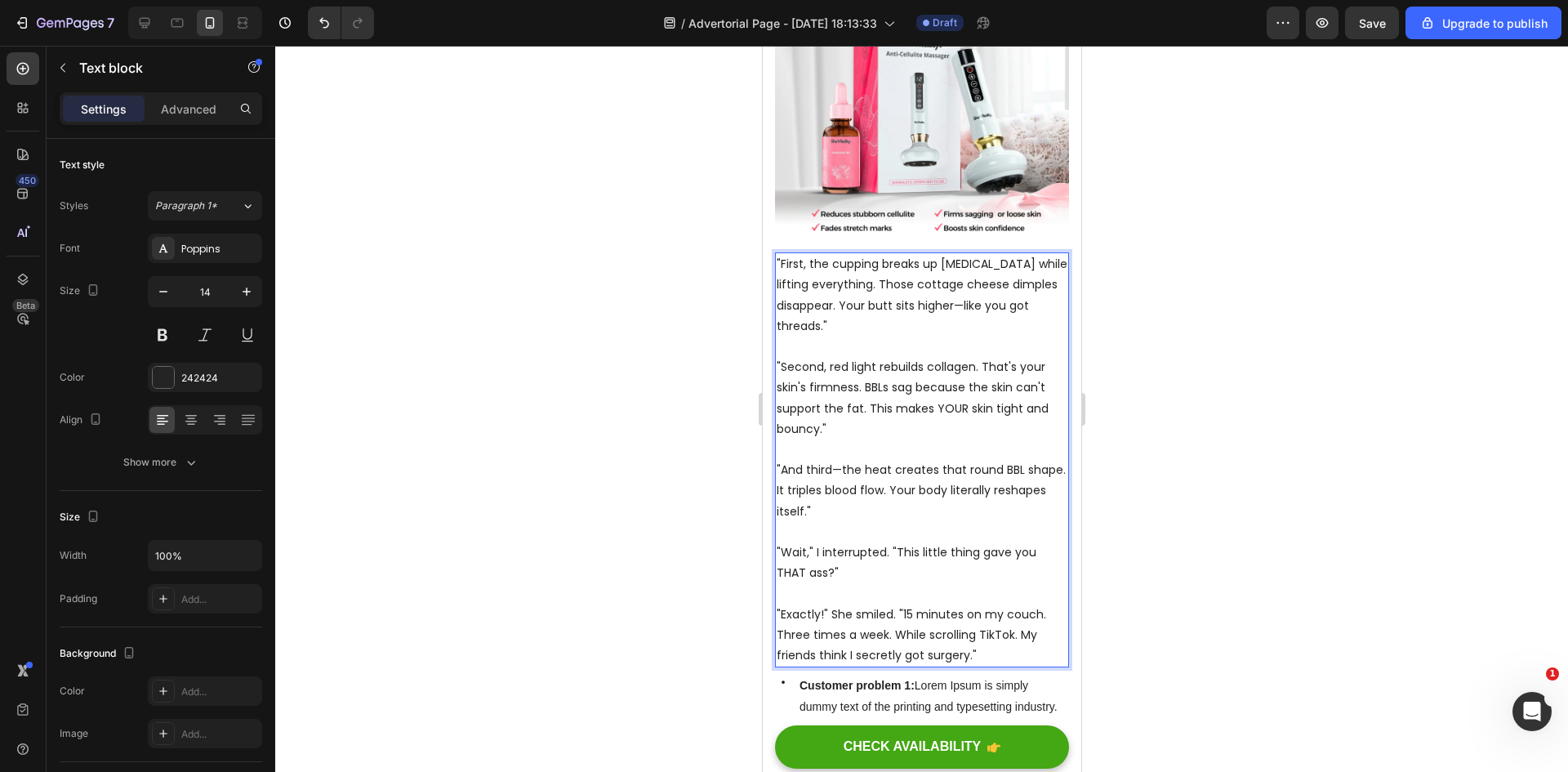
scroll to position [804, 0]
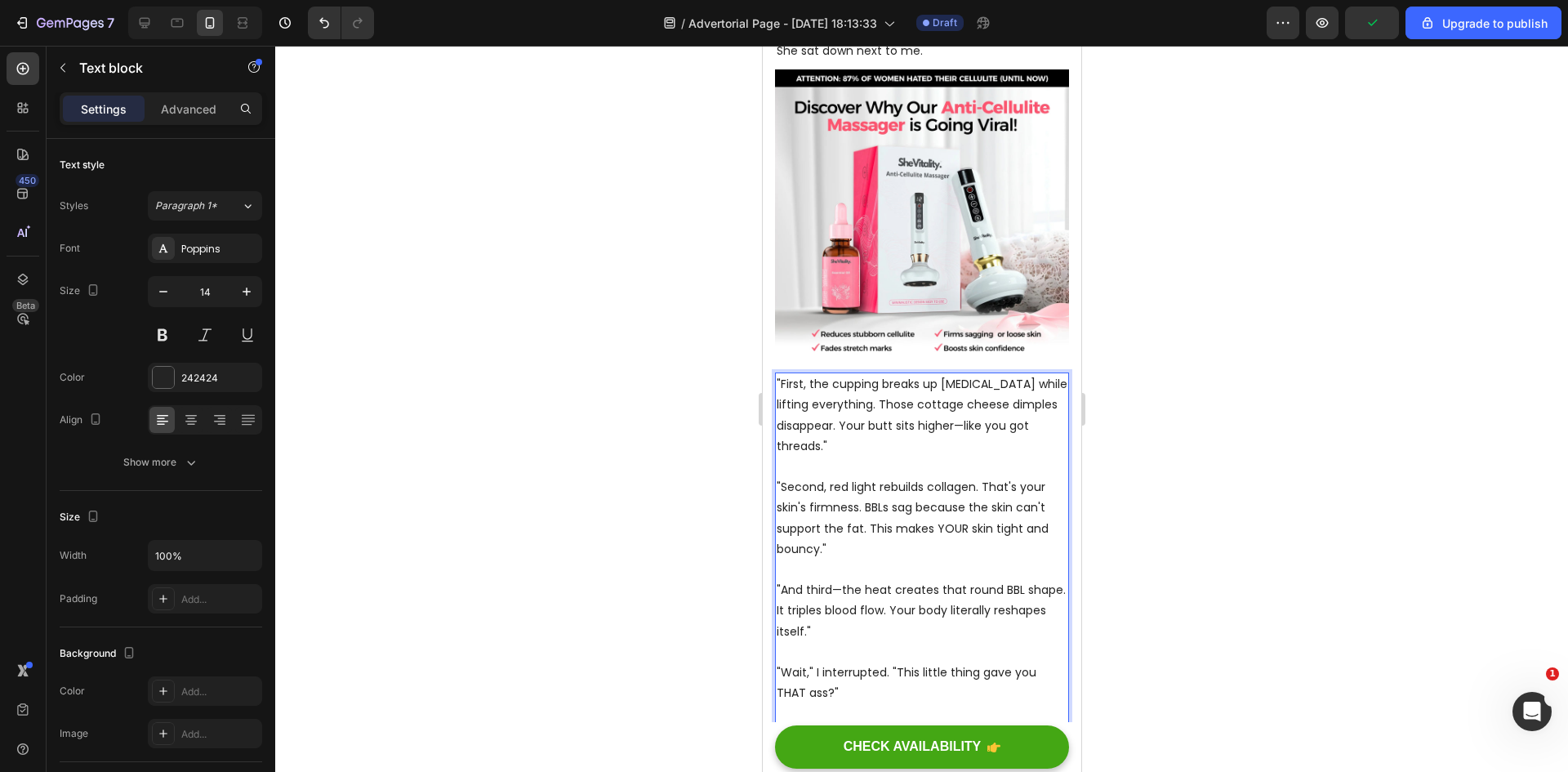
drag, startPoint x: 802, startPoint y: 360, endPoint x: 784, endPoint y: 362, distance: 18.1
click at [784, 374] on p ""First, the cupping breaks up [MEDICAL_DATA] while lifting everything. Those co…" at bounding box center [921, 415] width 291 height 82
click at [778, 374] on p ""First, the cupping breaks up [MEDICAL_DATA] while lifting everything. Those co…" at bounding box center [921, 415] width 291 height 82
click at [793, 374] on p "First, the cupping breaks up [MEDICAL_DATA] while lifting everything. Those cot…" at bounding box center [921, 415] width 291 height 82
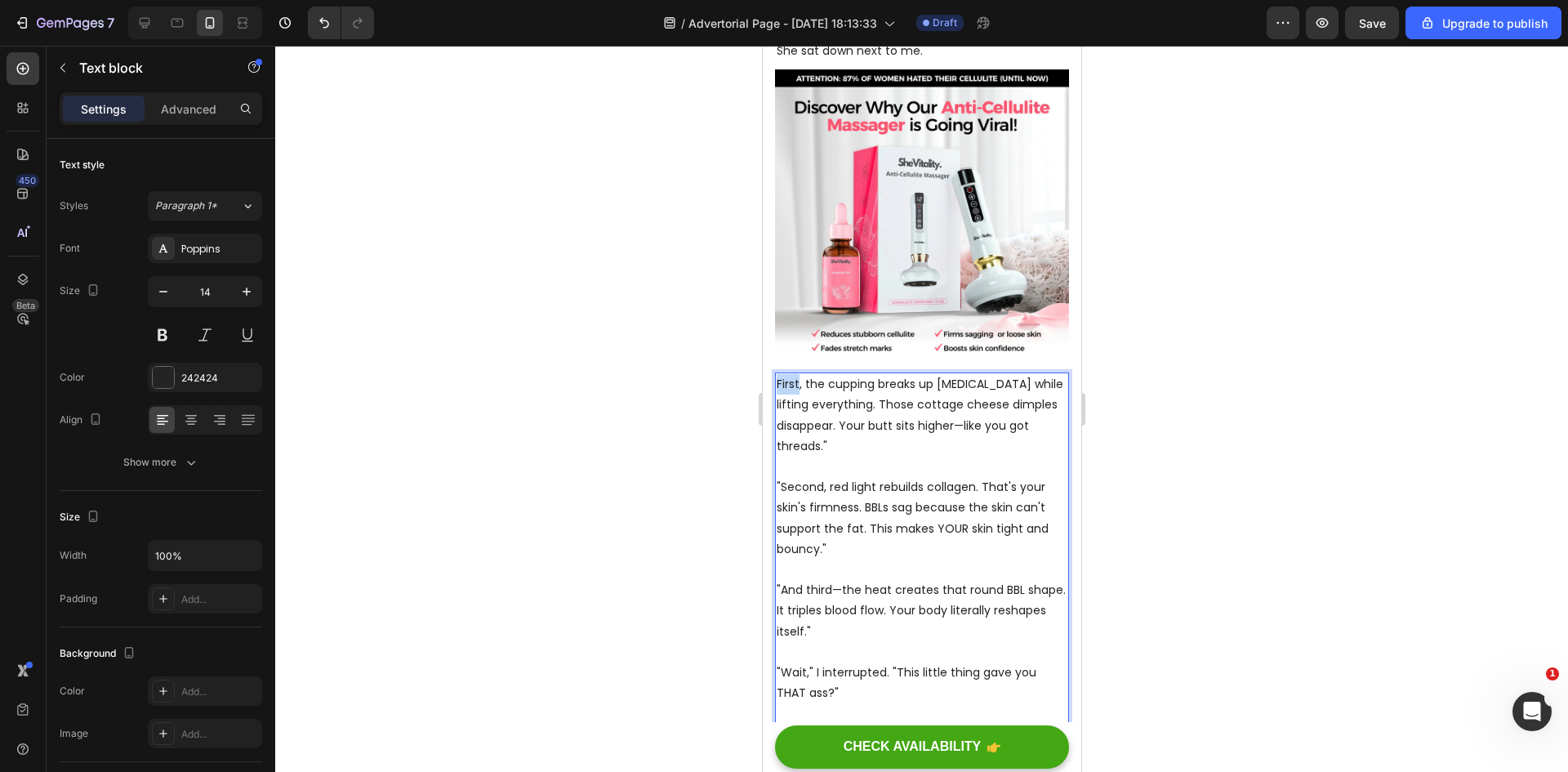
click at [791, 374] on p "First, the cupping breaks up [MEDICAL_DATA] while lifting everything. Those cot…" at bounding box center [921, 415] width 291 height 82
click at [778, 374] on p "First, the cupping breaks up [MEDICAL_DATA] while lifting everything. Those cot…" at bounding box center [921, 415] width 291 height 82
click at [787, 374] on p ""First, the cupping breaks up [MEDICAL_DATA] while lifting everything. Those co…" at bounding box center [921, 415] width 291 height 82
click at [788, 374] on p ""First, the cupping breaks up [MEDICAL_DATA] while lifting everything. Those co…" at bounding box center [921, 415] width 291 height 82
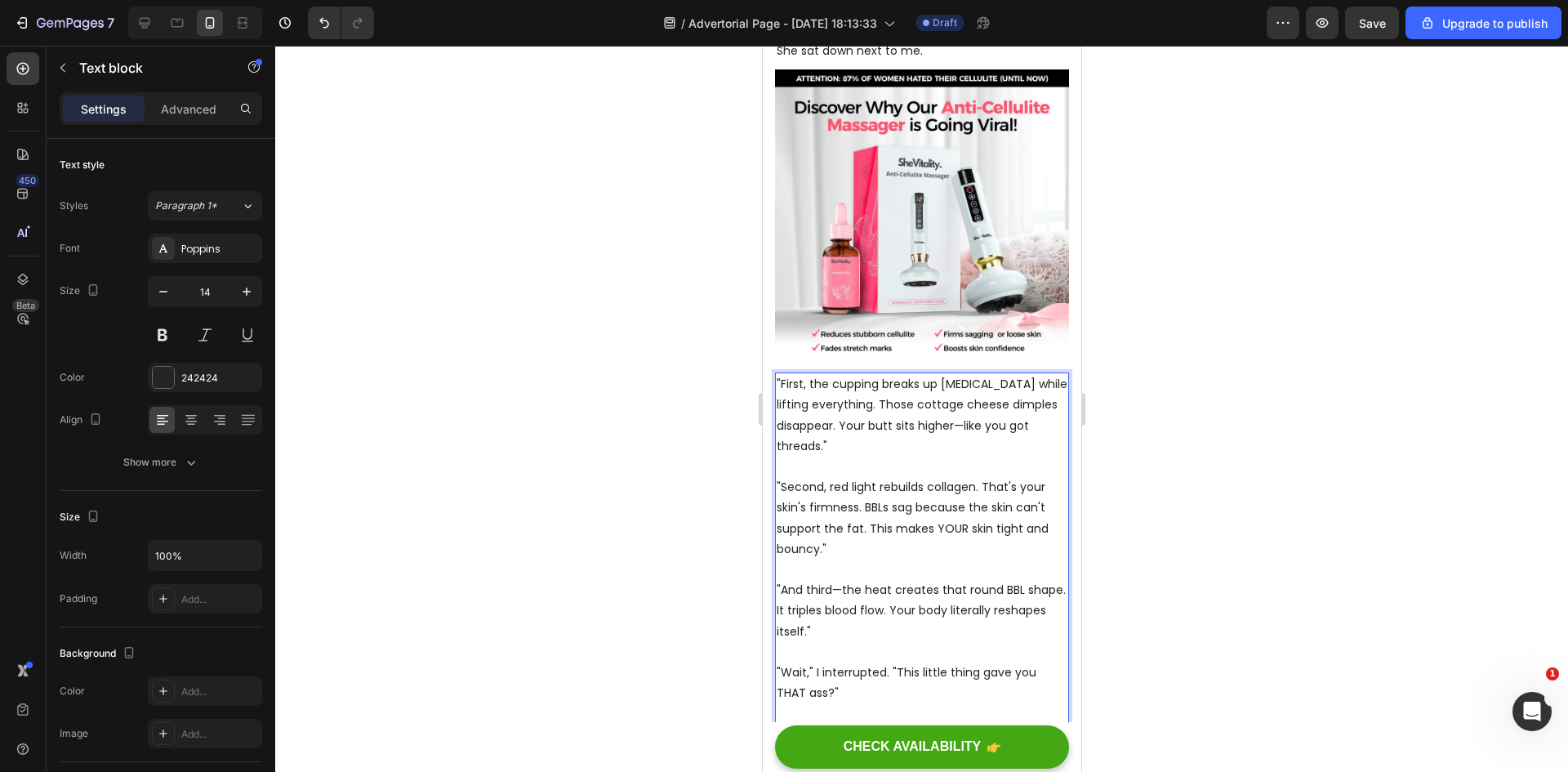
click at [789, 374] on p ""First, the cupping breaks up [MEDICAL_DATA] while lifting everything. Those co…" at bounding box center [921, 415] width 291 height 82
click at [158, 336] on button at bounding box center [162, 335] width 30 height 30
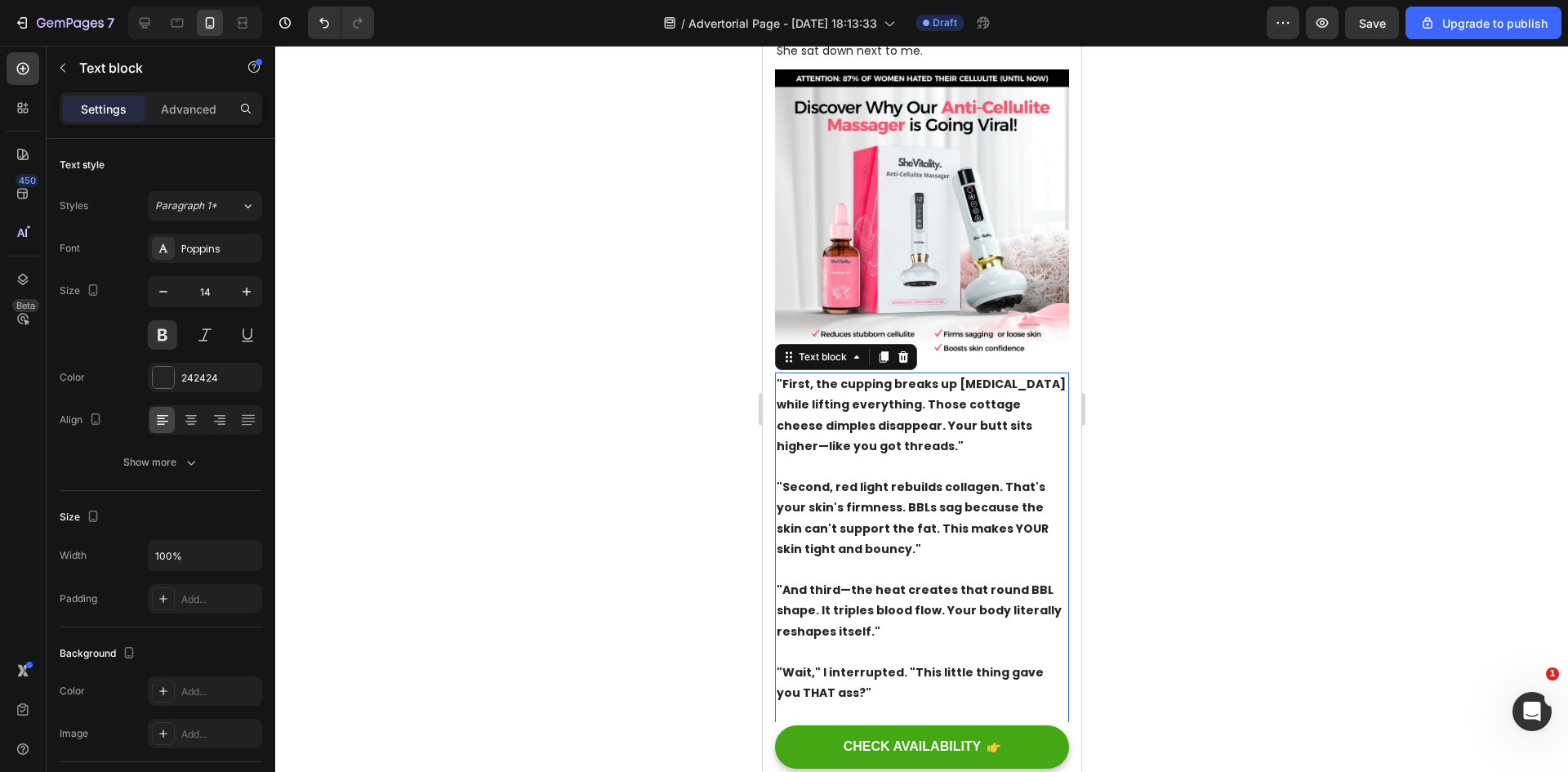
click at [847, 426] on p ""First, the cupping breaks up [MEDICAL_DATA] while lifting everything. Those co…" at bounding box center [921, 415] width 291 height 82
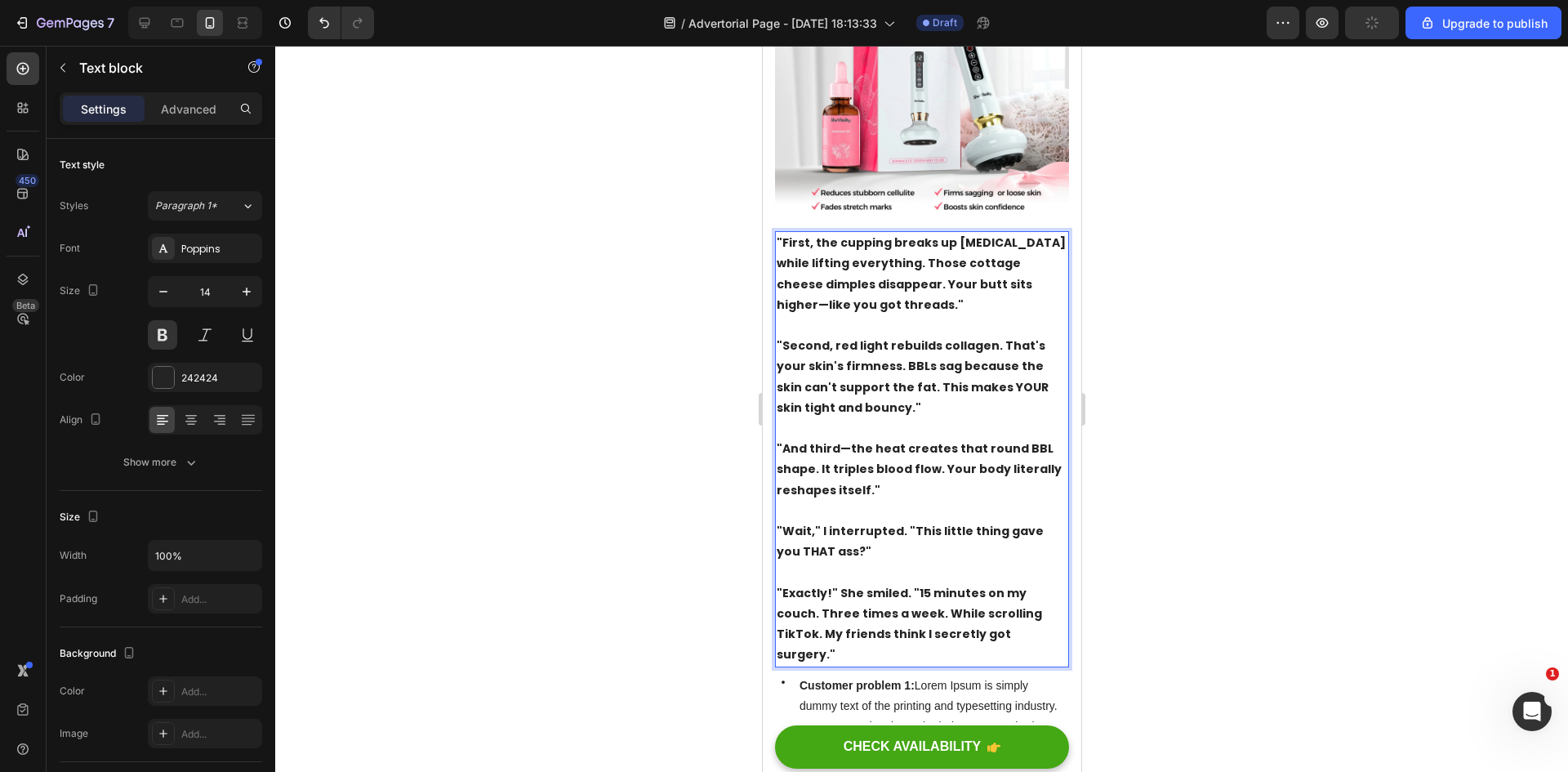
scroll to position [967, 0]
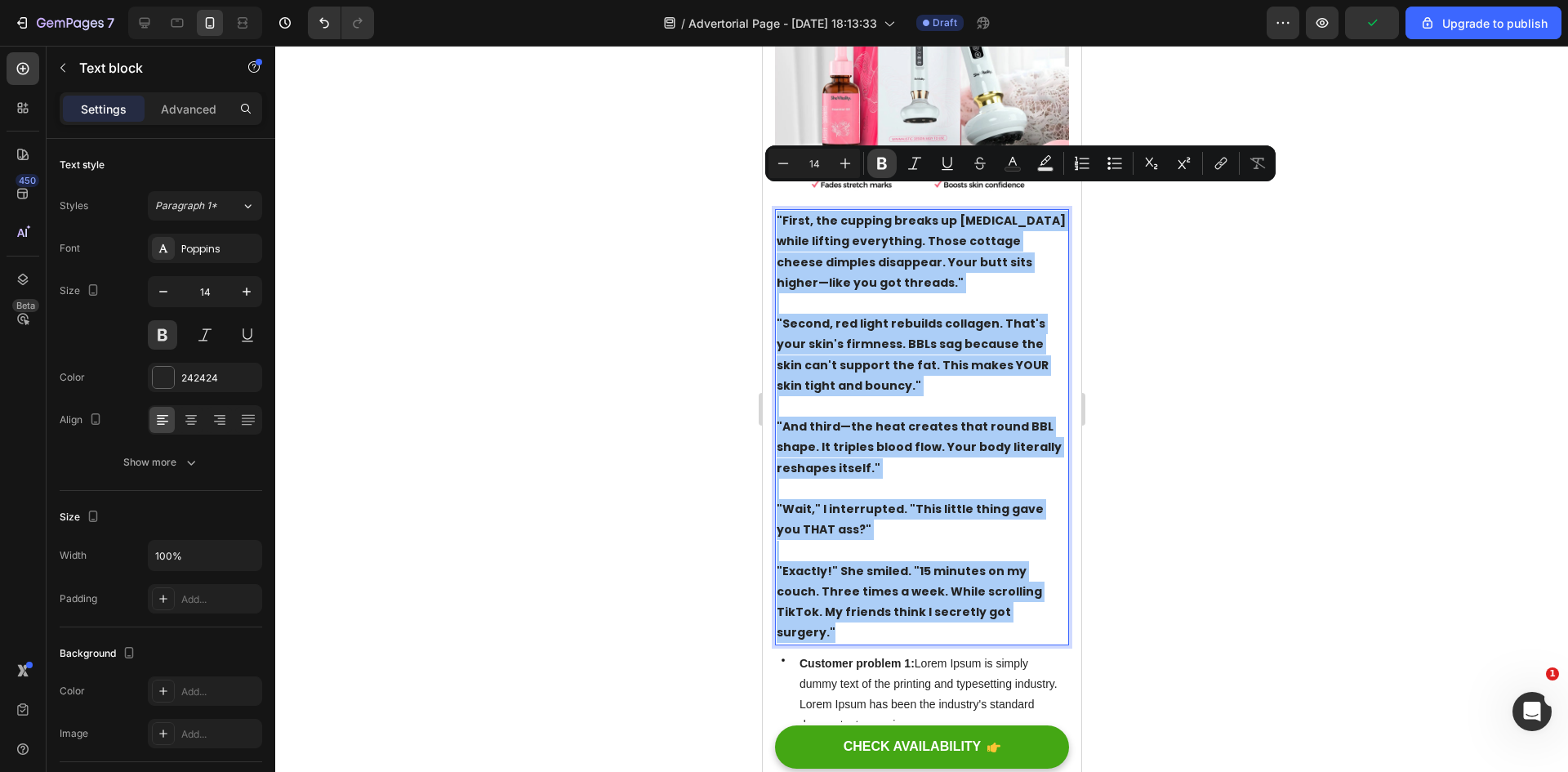
drag, startPoint x: 878, startPoint y: 163, endPoint x: 105, endPoint y: 137, distance: 773.4
click at [878, 163] on icon "Editor contextual toolbar" at bounding box center [881, 163] width 10 height 12
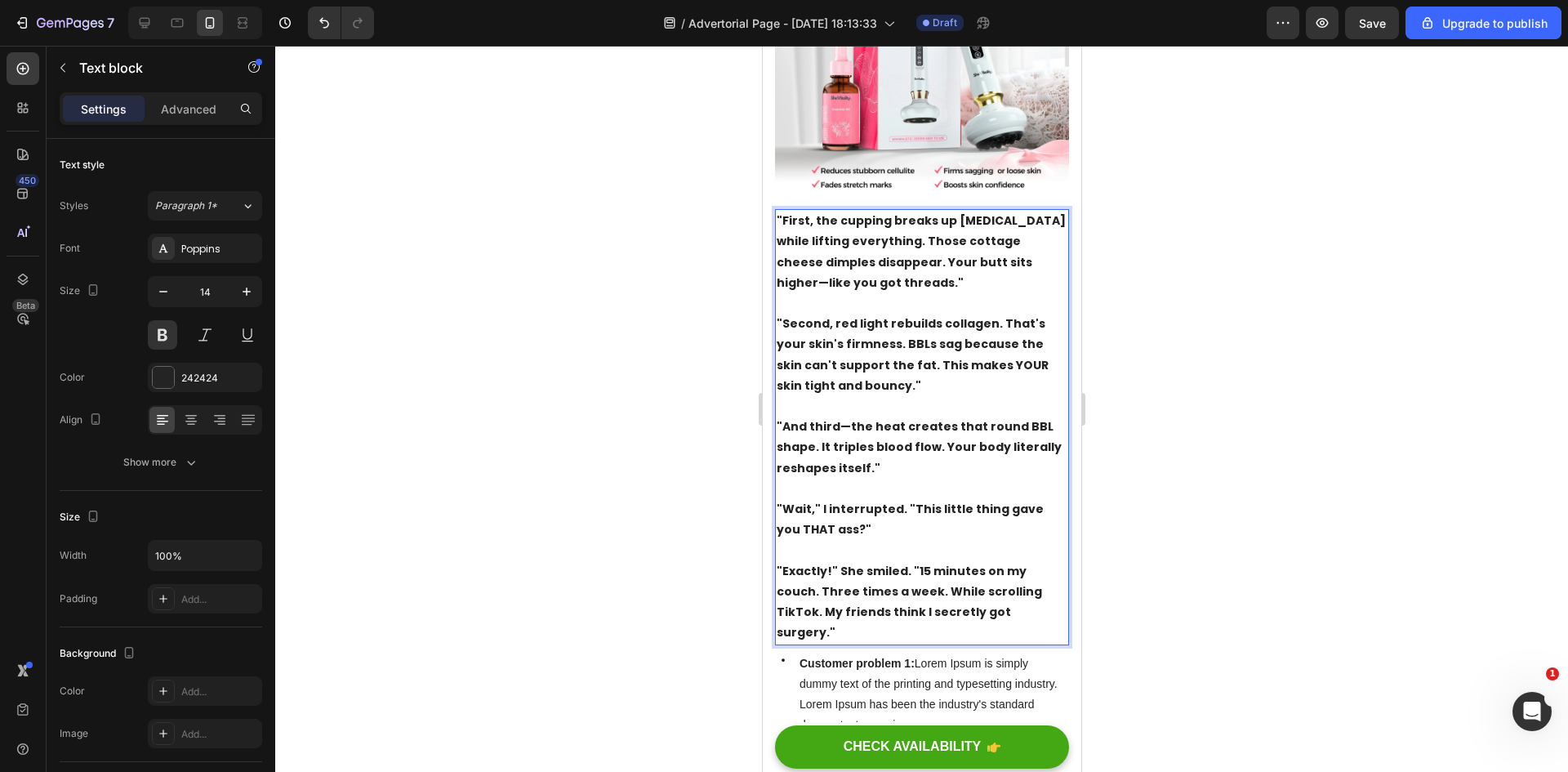
click at [827, 222] on strong ""First, the cupping breaks up [MEDICAL_DATA] while lifting everything. Those co…" at bounding box center [920, 251] width 289 height 79
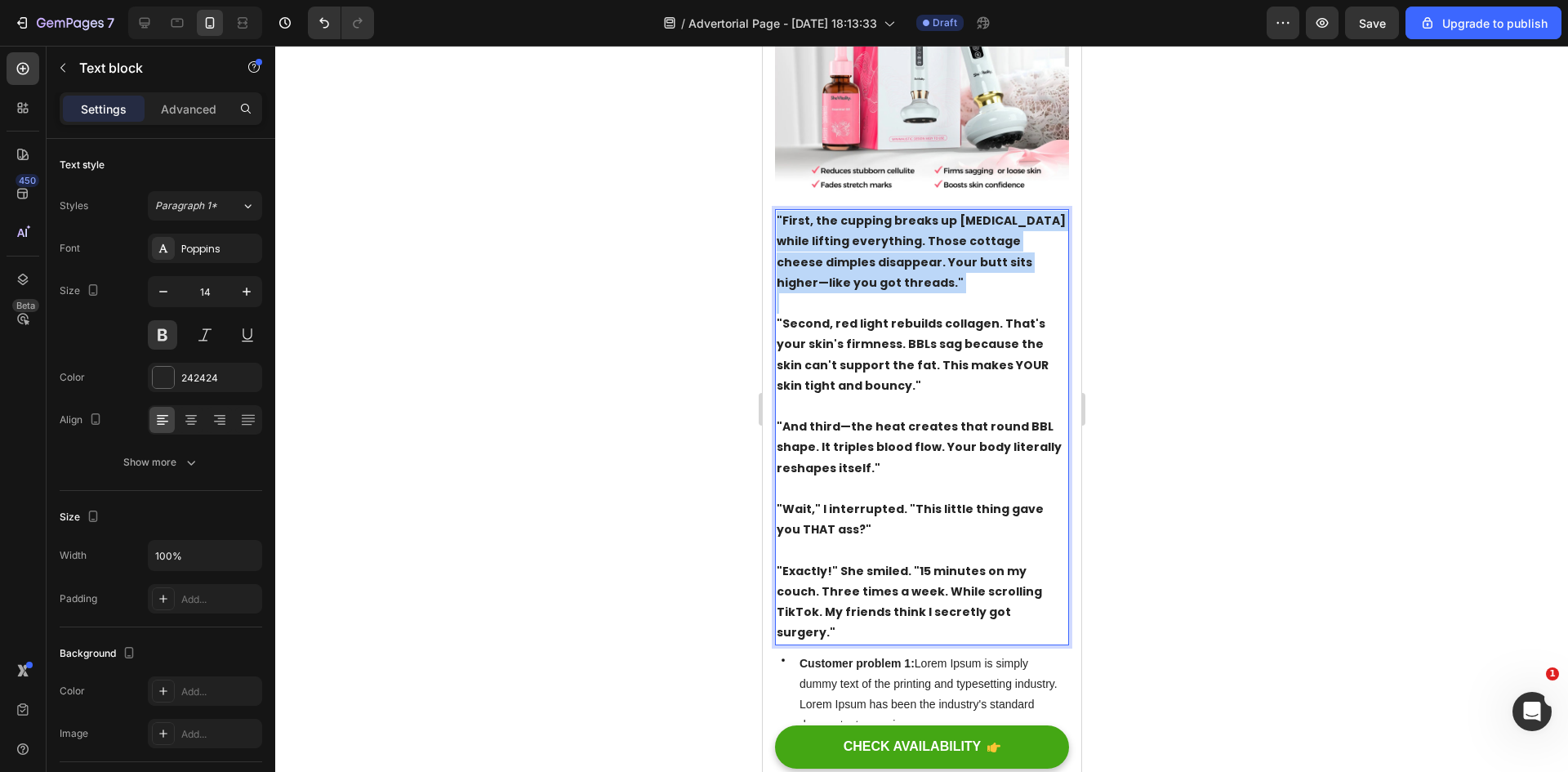
click at [827, 222] on strong ""First, the cupping breaks up [MEDICAL_DATA] while lifting everything. Those co…" at bounding box center [920, 251] width 289 height 79
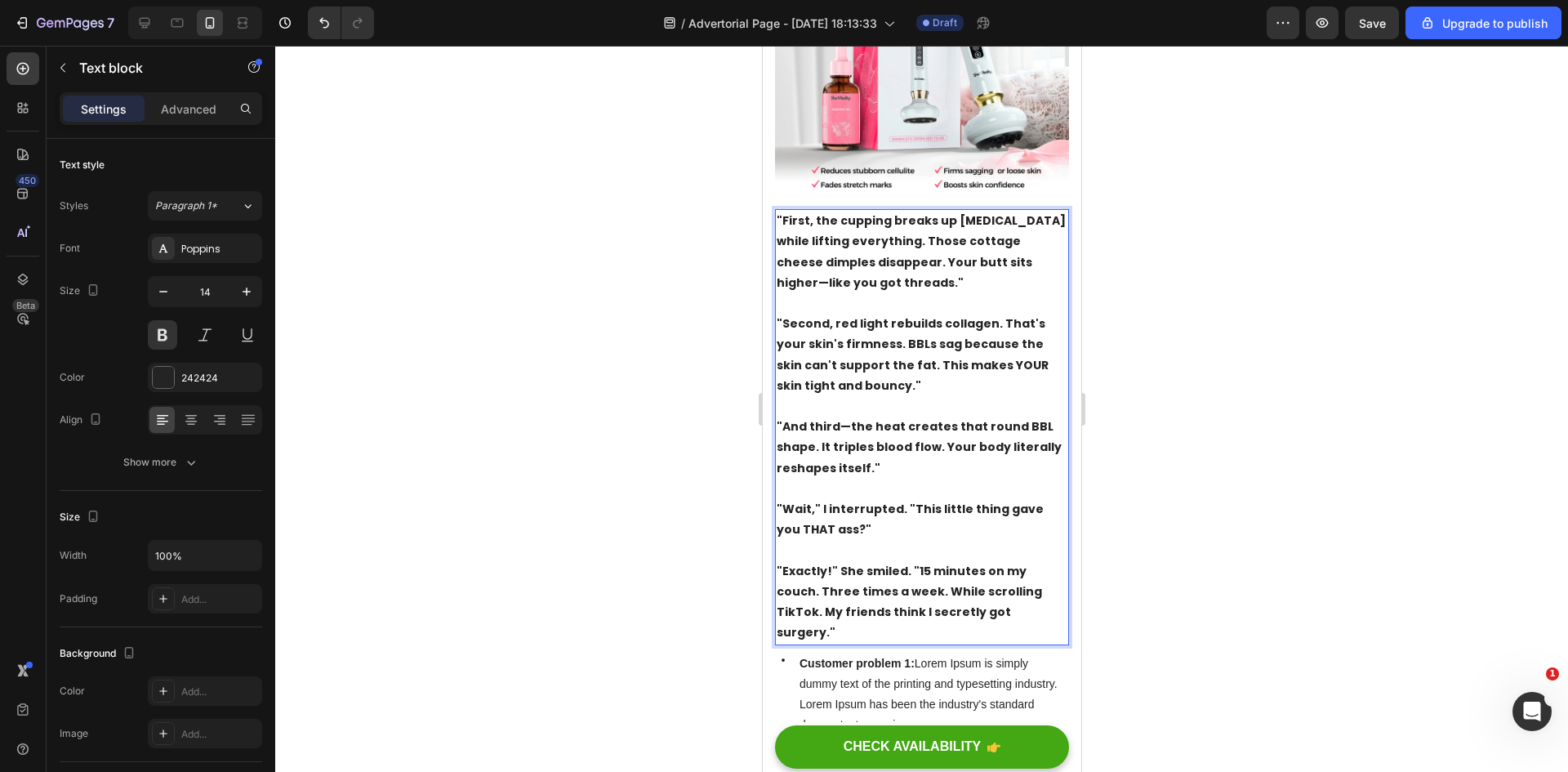
click at [868, 424] on strong ""And third—the heat creates that round BBL shape. It triples blood flow. Your b…" at bounding box center [918, 447] width 285 height 58
click at [168, 327] on button at bounding box center [162, 335] width 30 height 30
click at [884, 316] on strong ""Second, red light rebuilds collagen. That's your skin's firmness. BBLs sag bec…" at bounding box center [912, 355] width 272 height 79
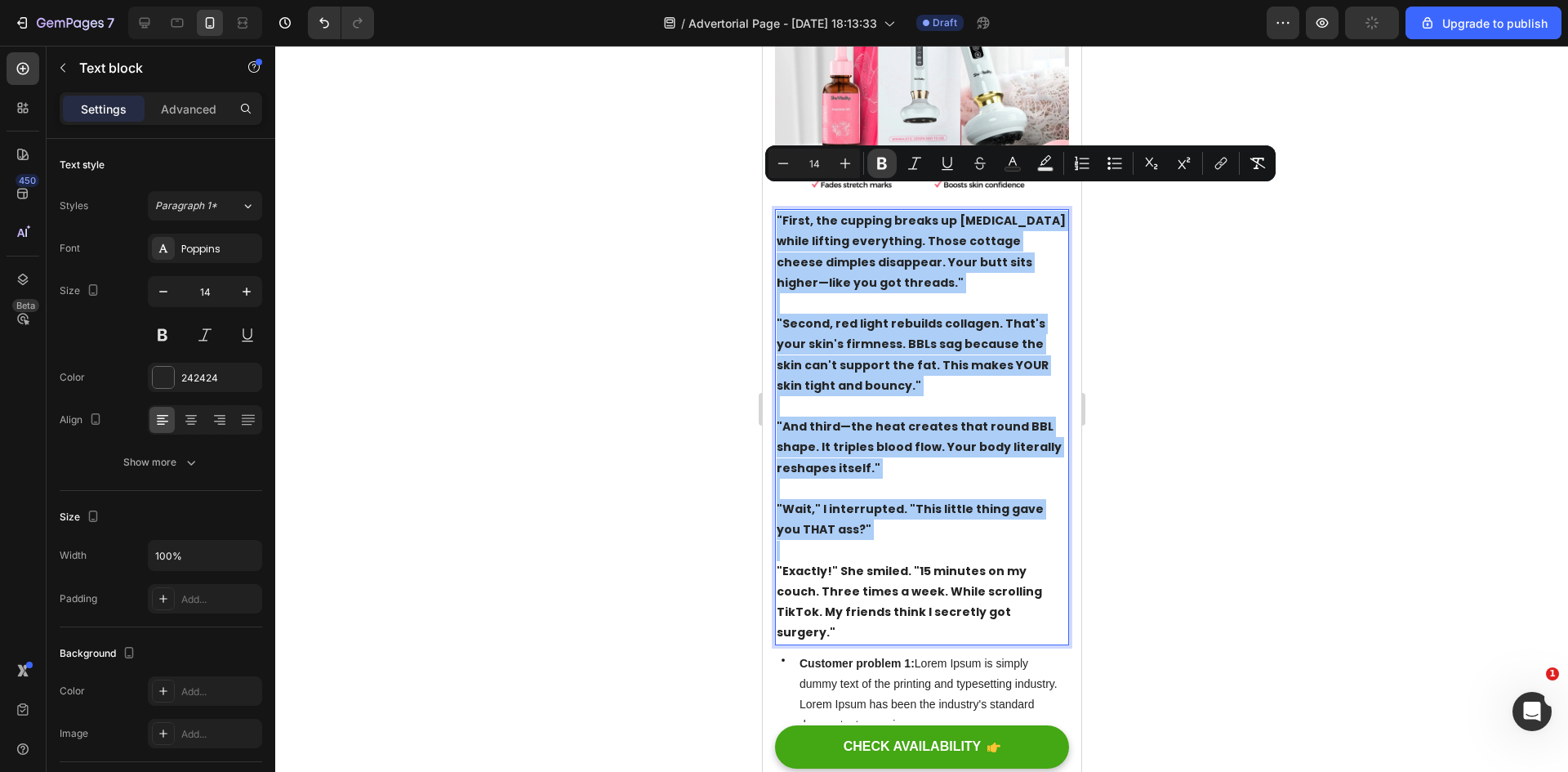
click at [877, 157] on icon "Editor contextual toolbar" at bounding box center [881, 163] width 16 height 16
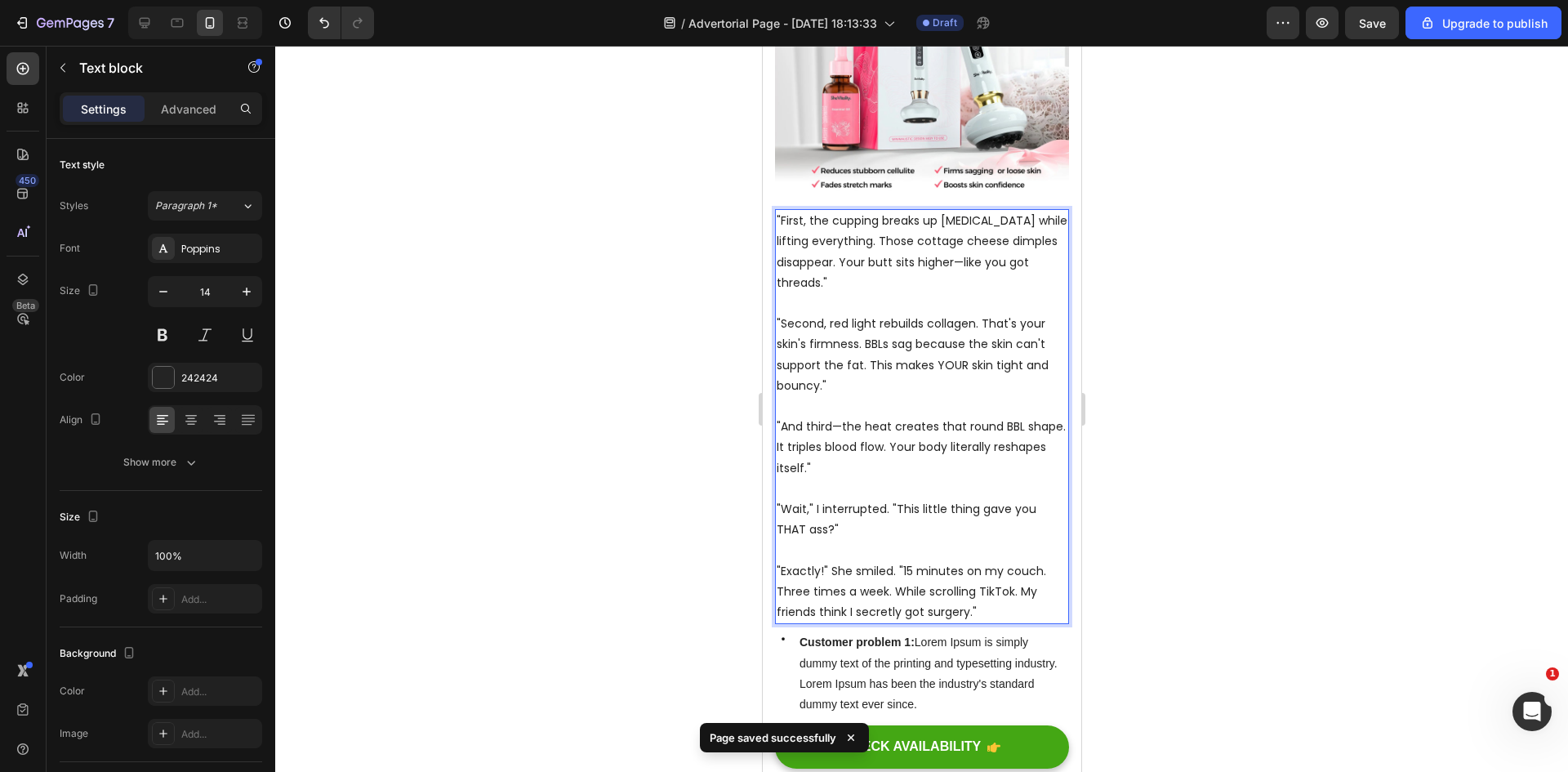
click at [799, 211] on p ""First, the cupping breaks up [MEDICAL_DATA] while lifting everything. Those co…" at bounding box center [921, 252] width 291 height 82
drag, startPoint x: 802, startPoint y: 197, endPoint x: 773, endPoint y: 200, distance: 29.2
click at [774, 209] on div ""First, the cupping breaks up [MEDICAL_DATA] while lifting everything. Those co…" at bounding box center [921, 416] width 294 height 415
click at [792, 211] on p ""First, the cupping breaks up [MEDICAL_DATA] while lifting everything. Those co…" at bounding box center [921, 252] width 291 height 82
click at [788, 211] on p ""First, the cupping breaks up [MEDICAL_DATA] while lifting everything. Those co…" at bounding box center [921, 252] width 291 height 82
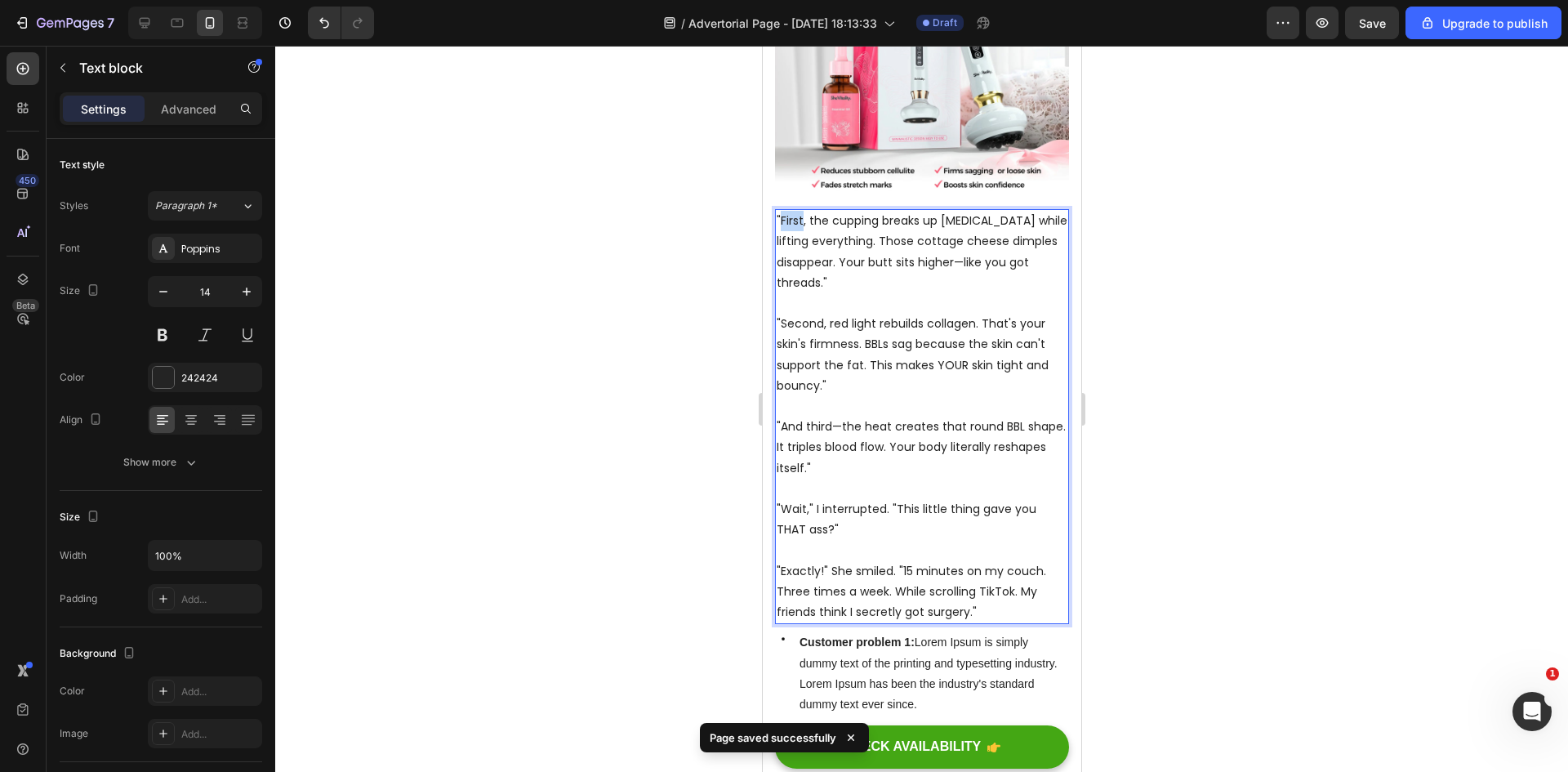
click at [788, 211] on p ""First, the cupping breaks up [MEDICAL_DATA] while lifting everything. Those co…" at bounding box center [921, 252] width 291 height 82
click at [822, 224] on p ""First, the cupping breaks up [MEDICAL_DATA] while lifting everything. Those co…" at bounding box center [921, 252] width 291 height 82
click at [871, 416] on p ""And third—the heat creates that round BBL shape. It triples blood flow. Your b…" at bounding box center [921, 447] width 291 height 62
click at [1194, 572] on div at bounding box center [922, 409] width 1293 height 726
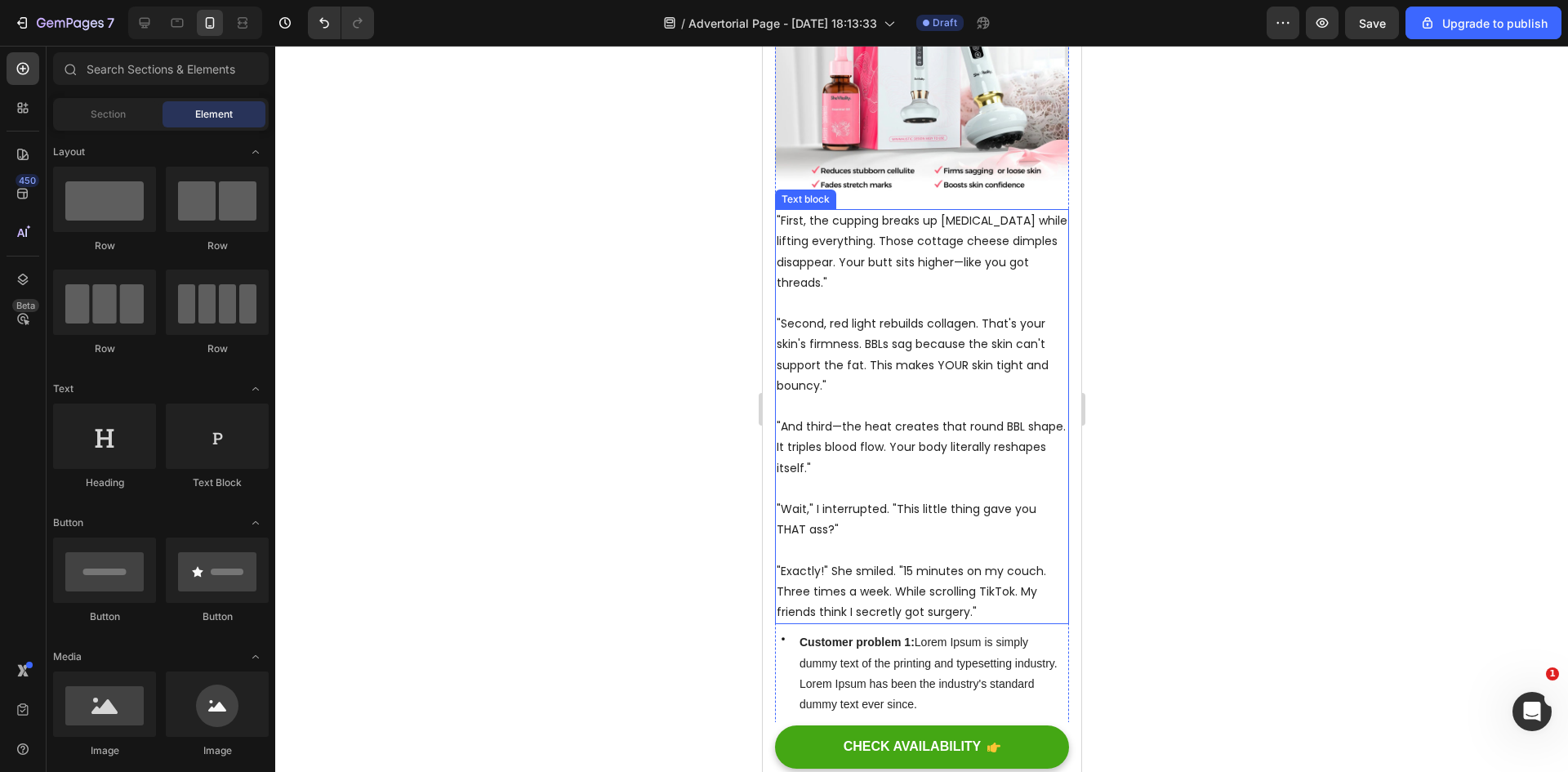
click at [954, 499] on p ""Wait," I interrupted. "This little thing gave you THAT ass?"" at bounding box center [921, 519] width 291 height 41
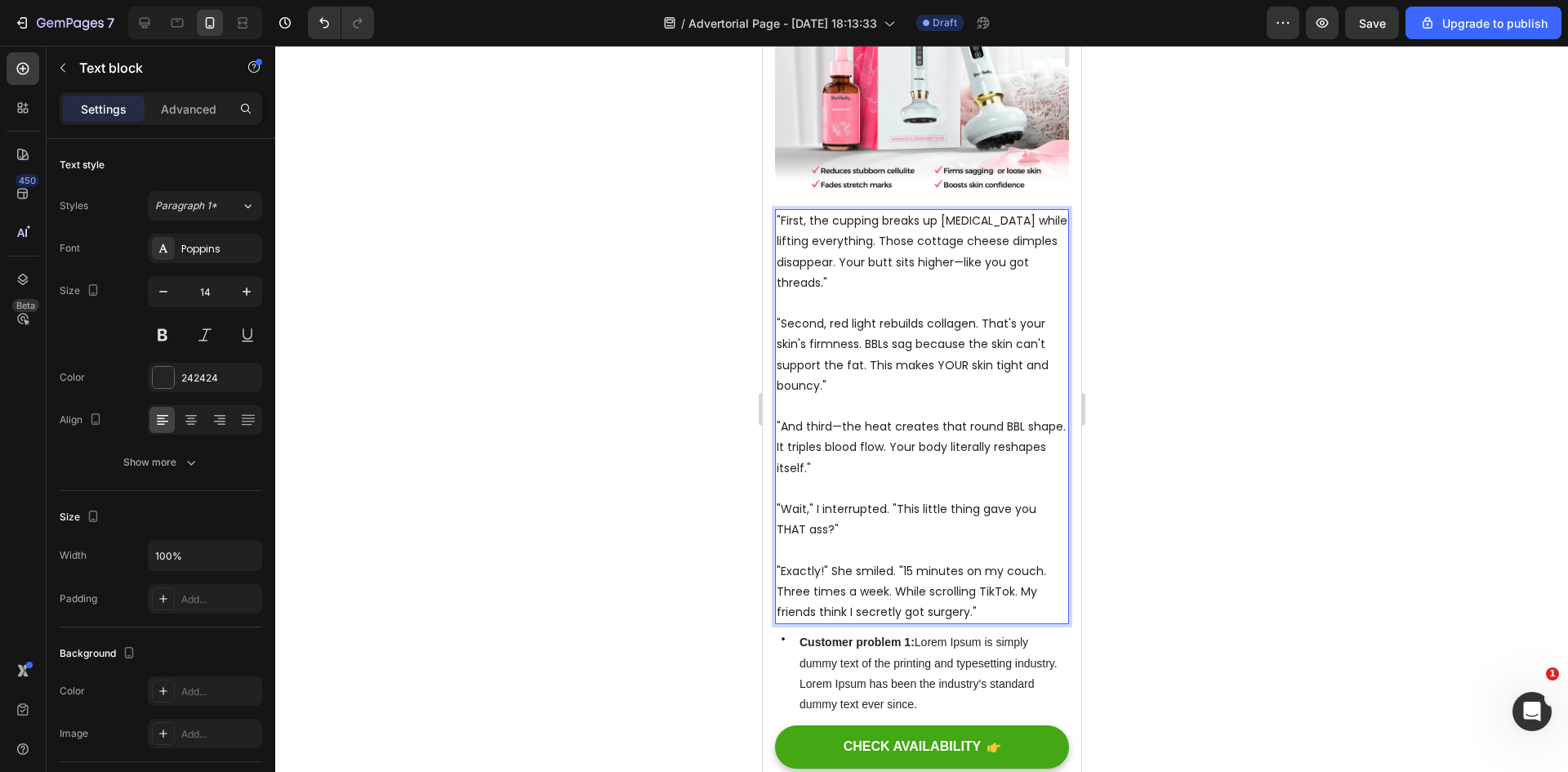
click at [951, 499] on p ""Wait," I interrupted. "This little thing gave you THAT ass?"" at bounding box center [921, 519] width 291 height 41
click at [810, 211] on p ""First, the cupping breaks up [MEDICAL_DATA] while lifting everything. Those co…" at bounding box center [921, 252] width 291 height 82
click at [809, 211] on p ""First, the cupping breaks up [MEDICAL_DATA] while lifting everything. Those co…" at bounding box center [921, 252] width 291 height 82
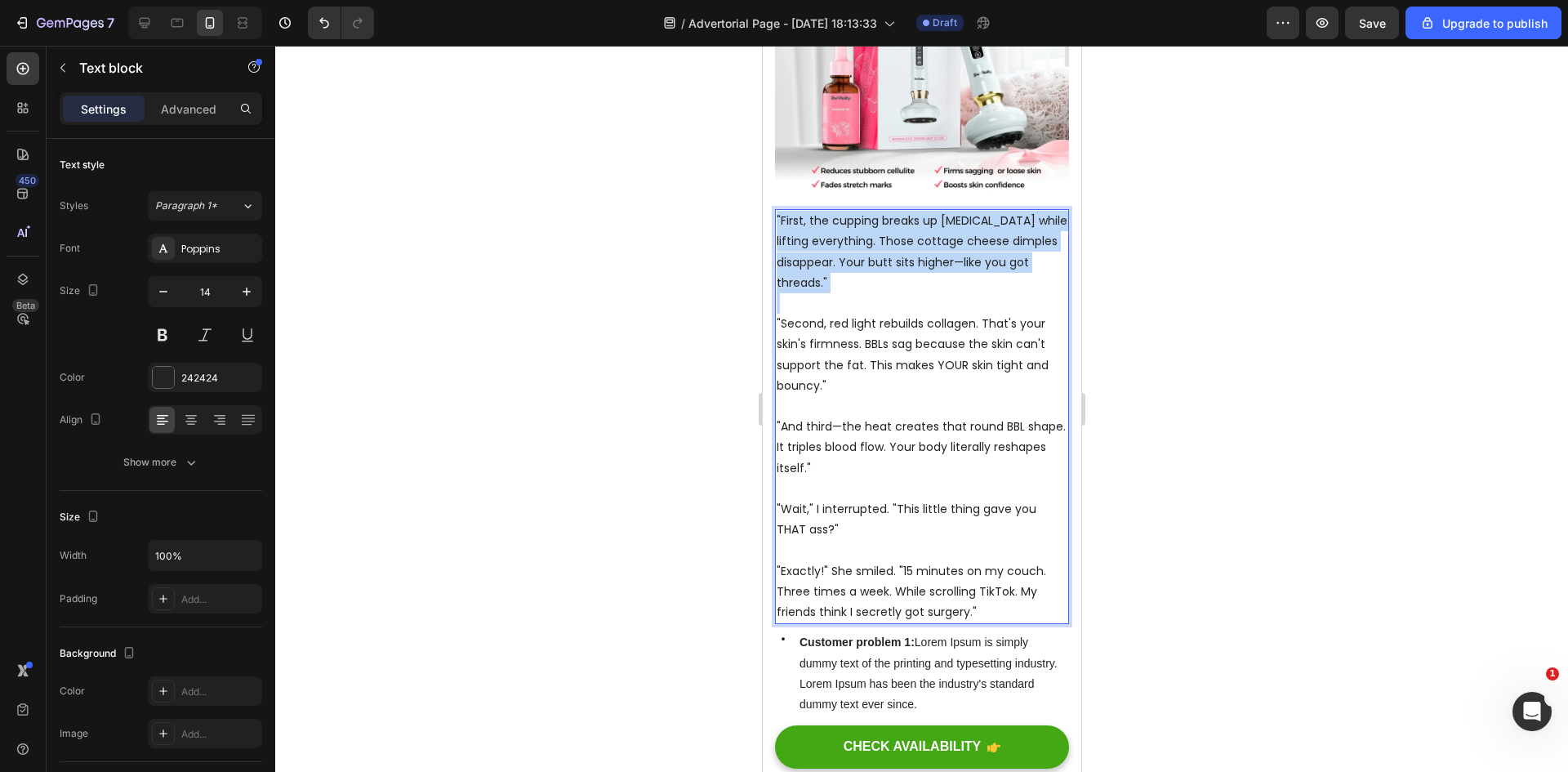
click at [809, 211] on p ""First, the cupping breaks up [MEDICAL_DATA] while lifting everything. Those co…" at bounding box center [921, 252] width 291 height 82
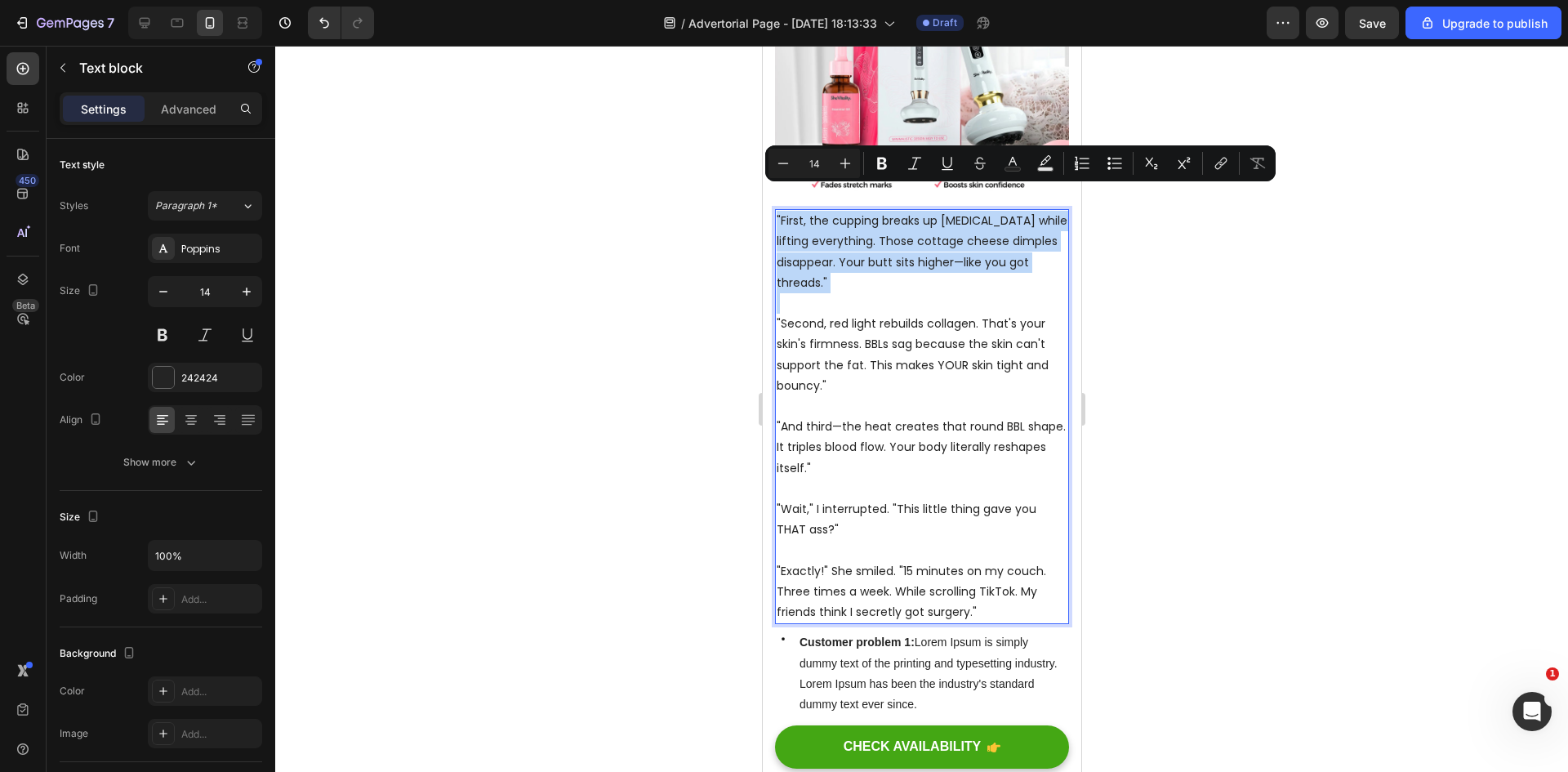
click at [816, 211] on p ""First, the cupping breaks up [MEDICAL_DATA] while lifting everything. Those co…" at bounding box center [921, 252] width 291 height 82
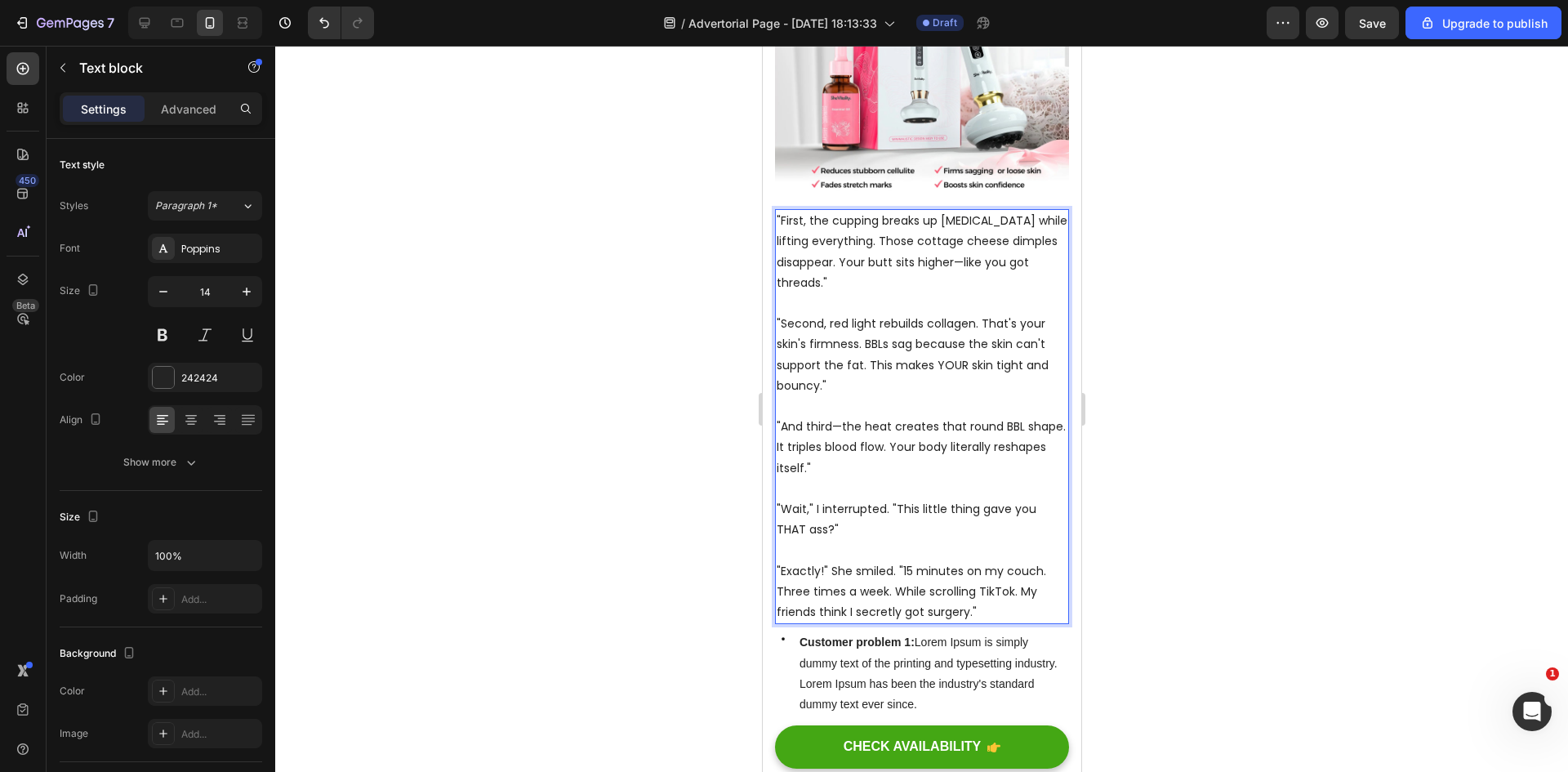
click at [784, 211] on p ""First, the cupping breaks up [MEDICAL_DATA] while lifting everything. Those co…" at bounding box center [921, 252] width 291 height 82
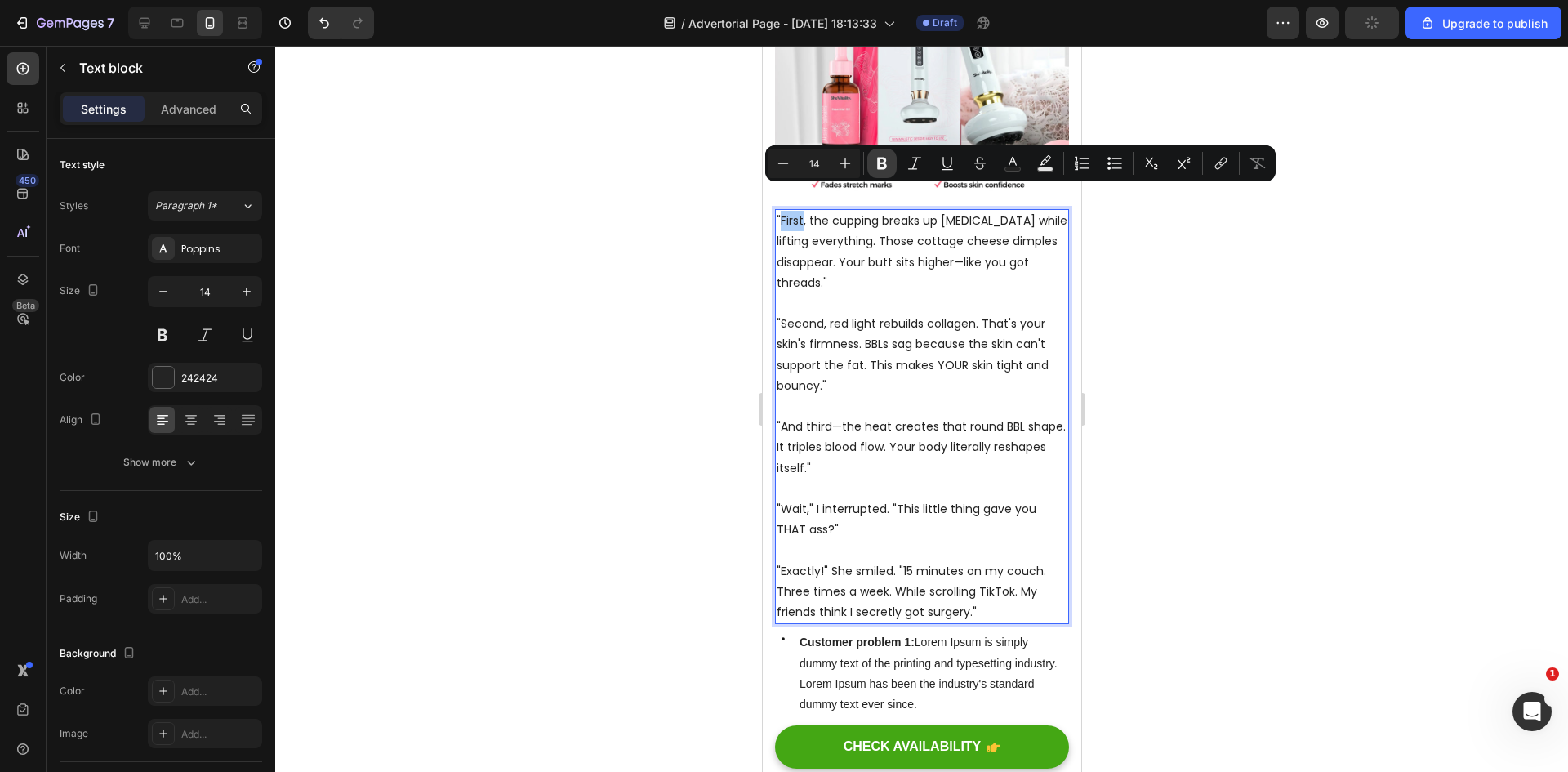
click at [878, 164] on icon "Editor contextual toolbar" at bounding box center [881, 163] width 10 height 12
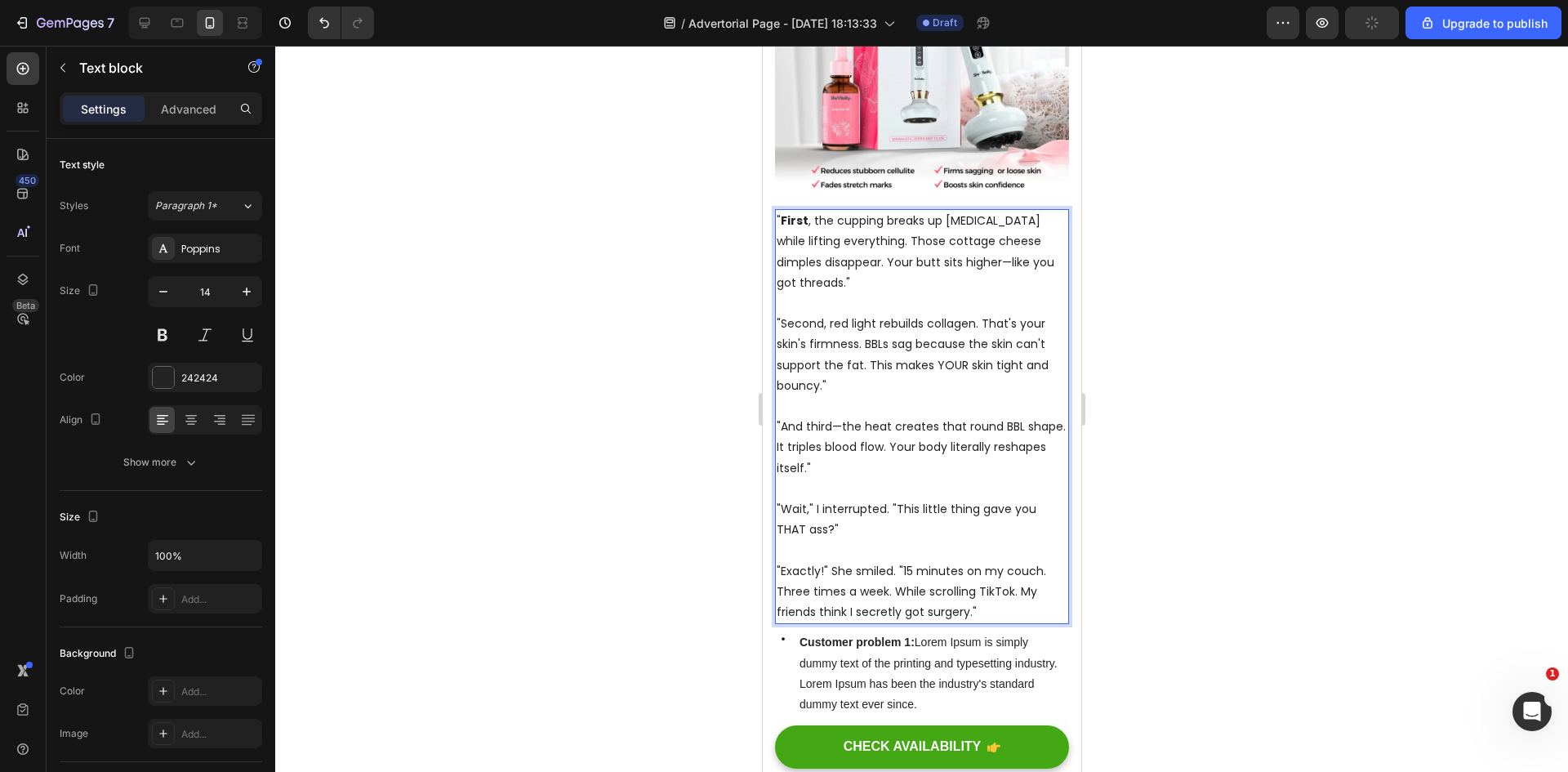
click at [806, 314] on p ""Second, red light rebuilds collagen. That's your skin's firmness. BBLs sag bec…" at bounding box center [921, 355] width 291 height 82
click at [805, 314] on p ""Second, red light rebuilds collagen. That's your skin's firmness. BBLs sag bec…" at bounding box center [921, 355] width 291 height 82
click at [840, 314] on p ""Second, red light rebuilds collagen. That's your skin's firmness. BBLs sag bec…" at bounding box center [921, 355] width 291 height 82
click at [1340, 333] on div at bounding box center [922, 409] width 1293 height 726
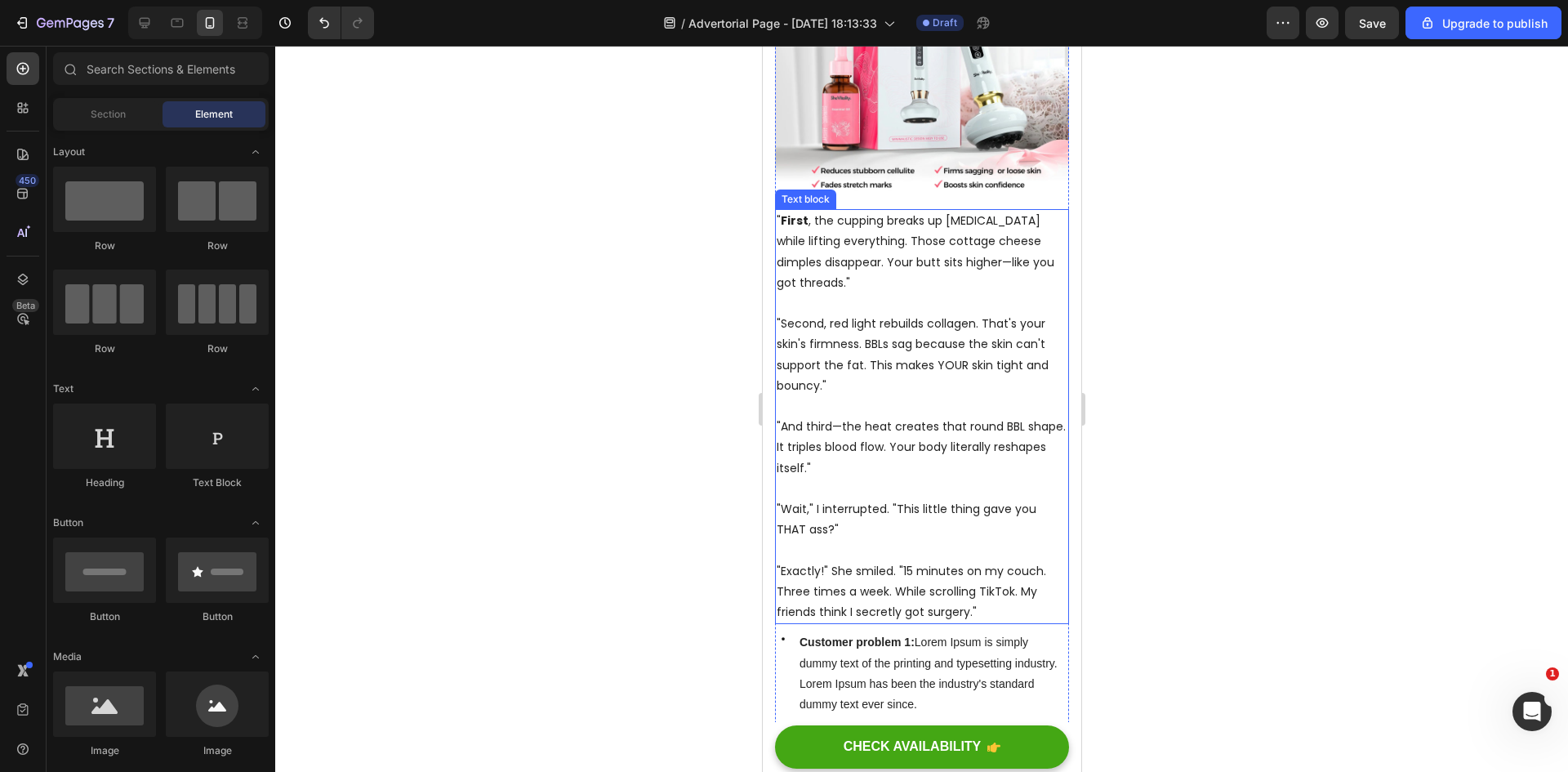
click at [843, 314] on p ""Second, red light rebuilds collagen. That's your skin's firmness. BBLs sag bec…" at bounding box center [921, 355] width 291 height 82
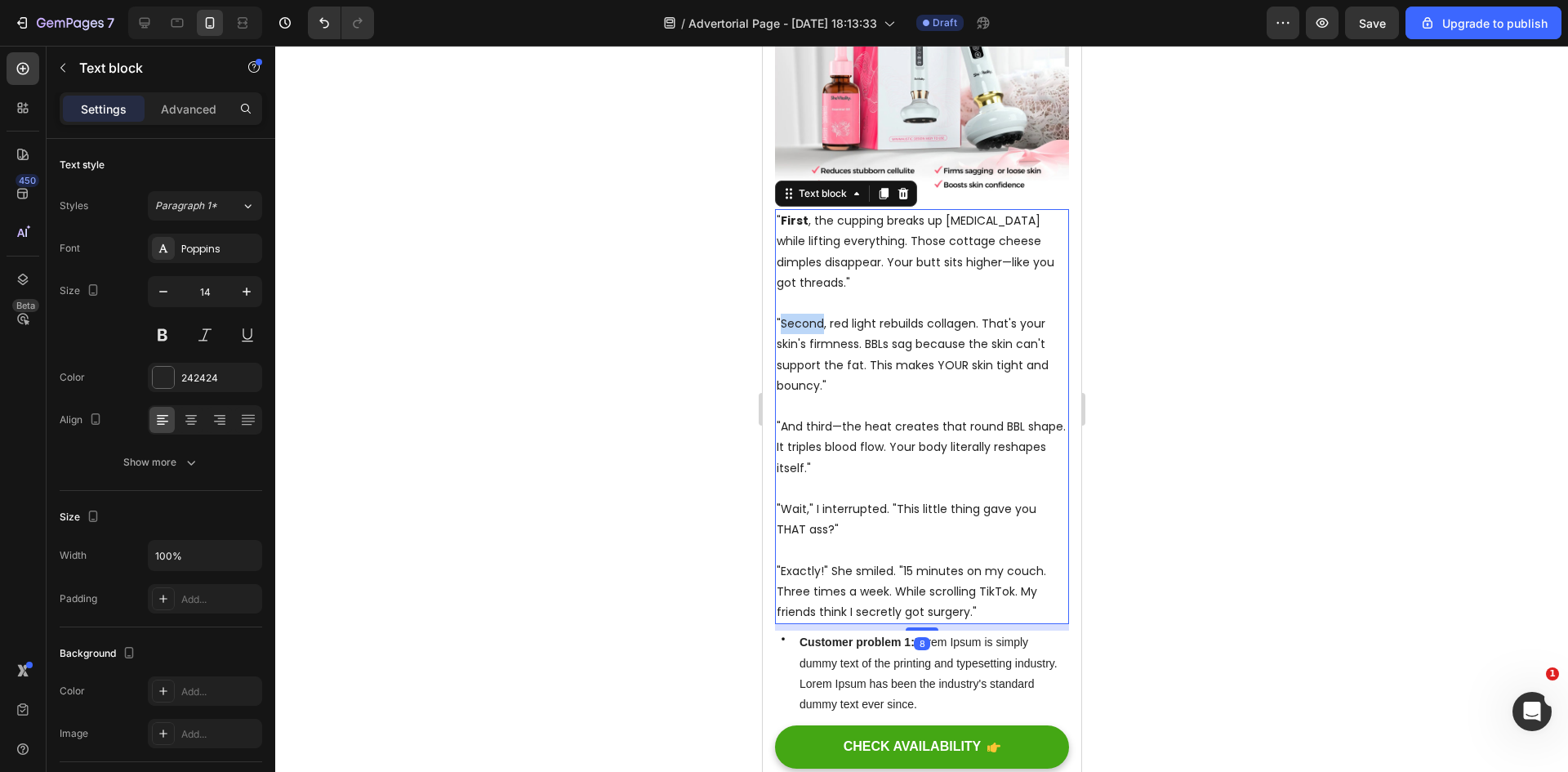
click at [809, 314] on p ""Second, red light rebuilds collagen. That's your skin's firmness. BBLs sag bec…" at bounding box center [921, 355] width 291 height 82
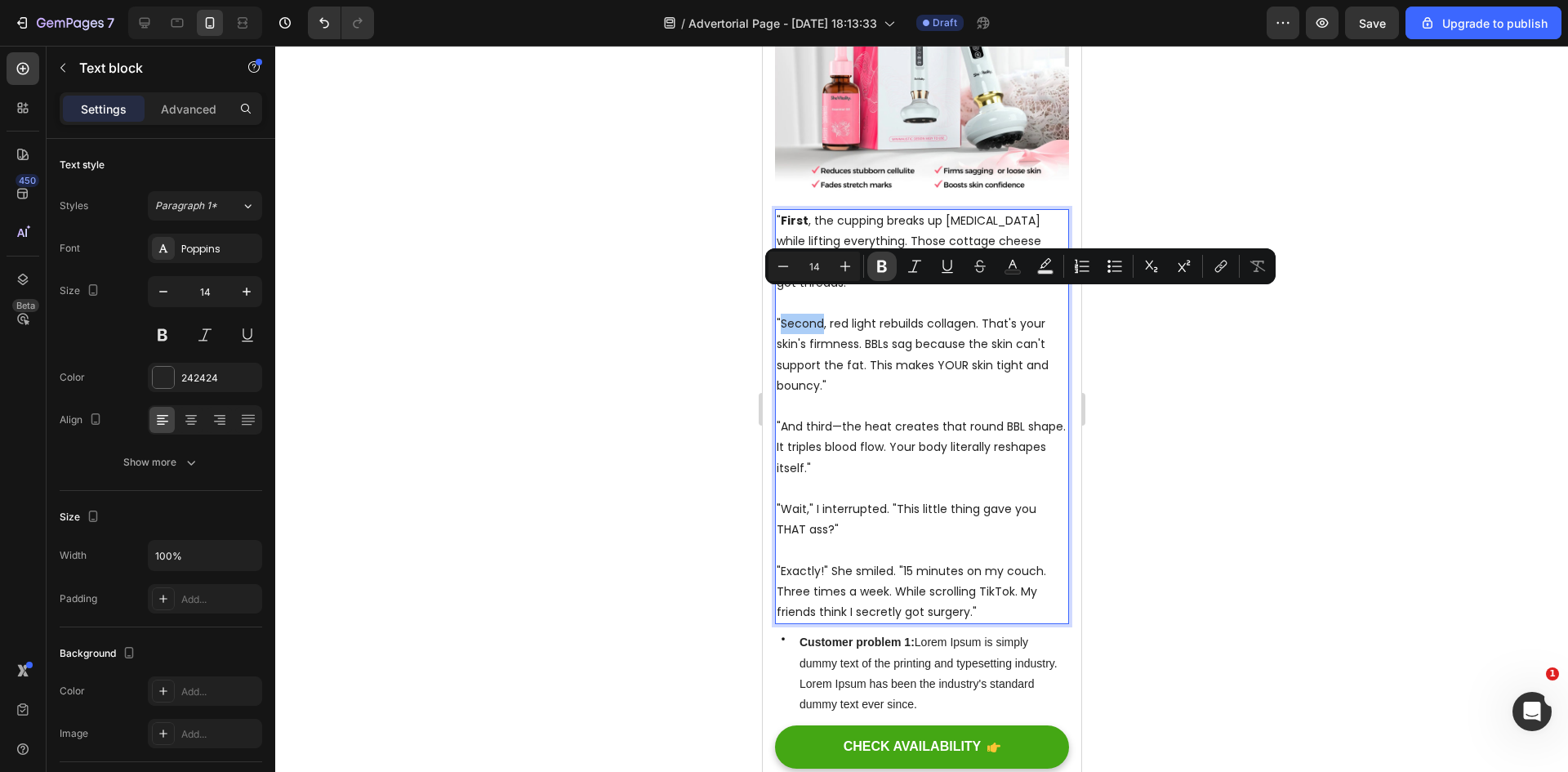
click at [887, 269] on icon "Editor contextual toolbar" at bounding box center [881, 266] width 16 height 16
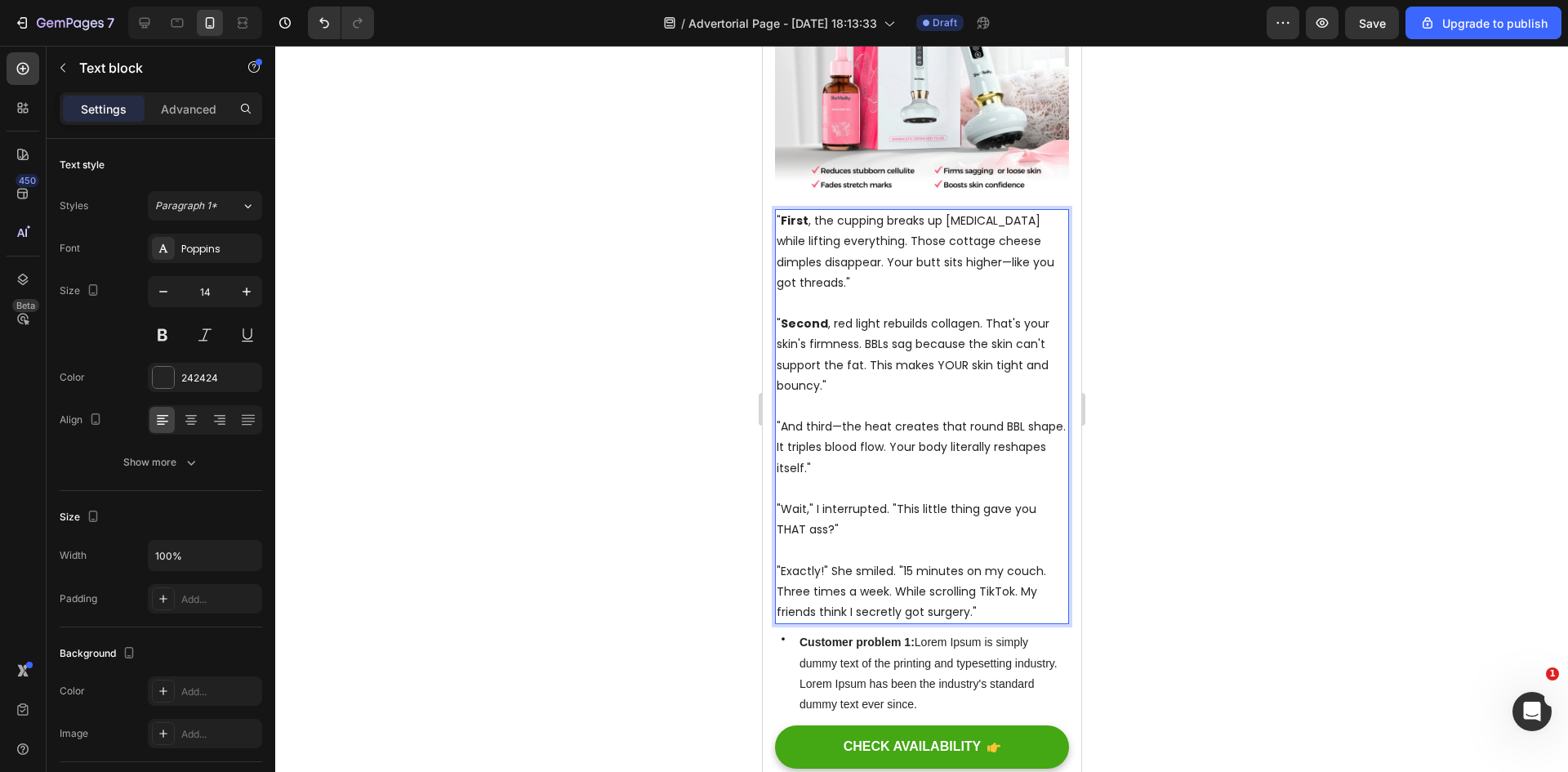
click at [821, 416] on p ""And third—the heat creates that round BBL shape. It triples blood flow. Your b…" at bounding box center [921, 447] width 291 height 62
click at [1232, 442] on div at bounding box center [922, 409] width 1293 height 726
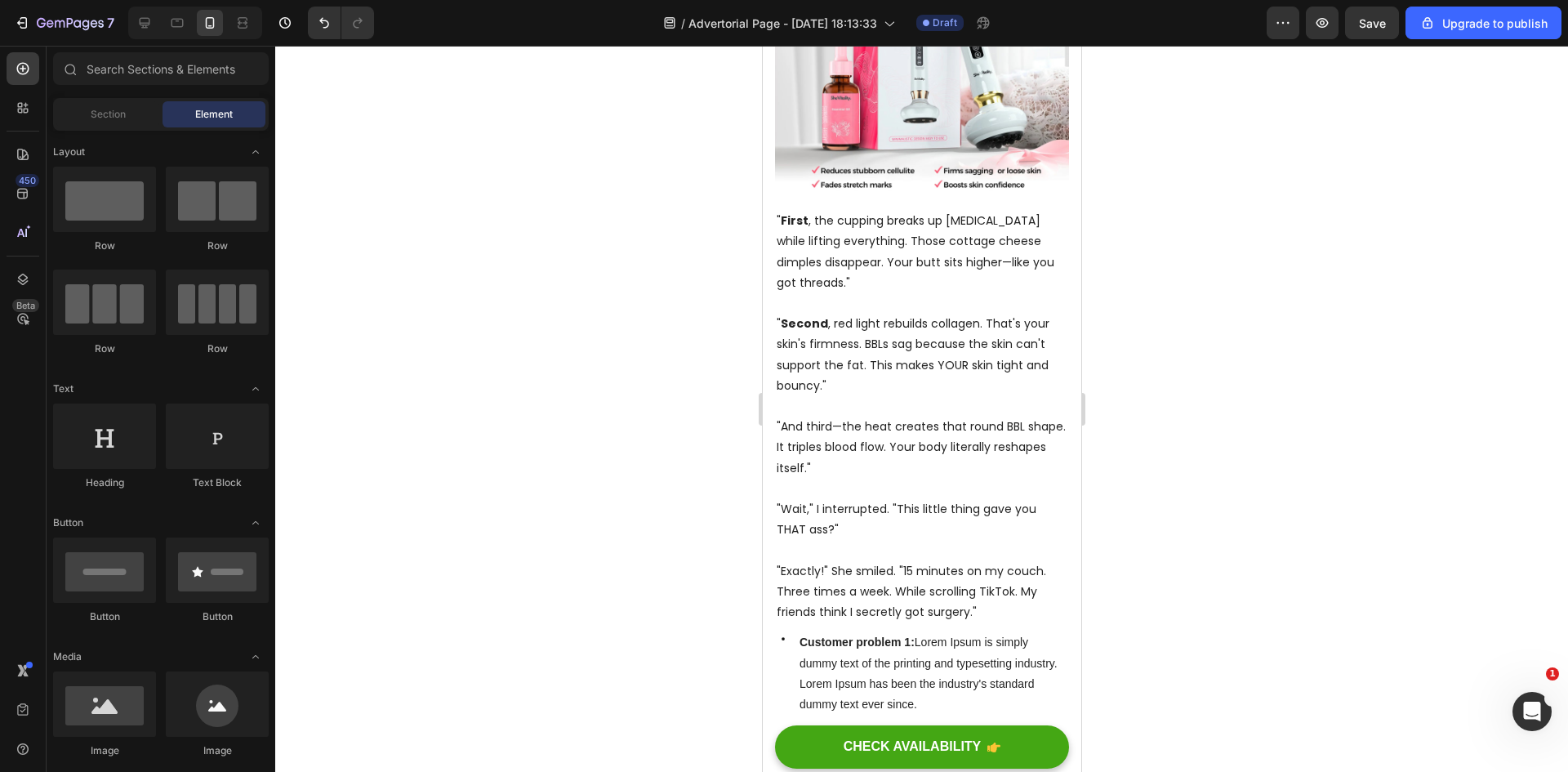
click at [896, 427] on p ""And third—the heat creates that round BBL shape. It triples blood flow. Your b…" at bounding box center [921, 447] width 291 height 62
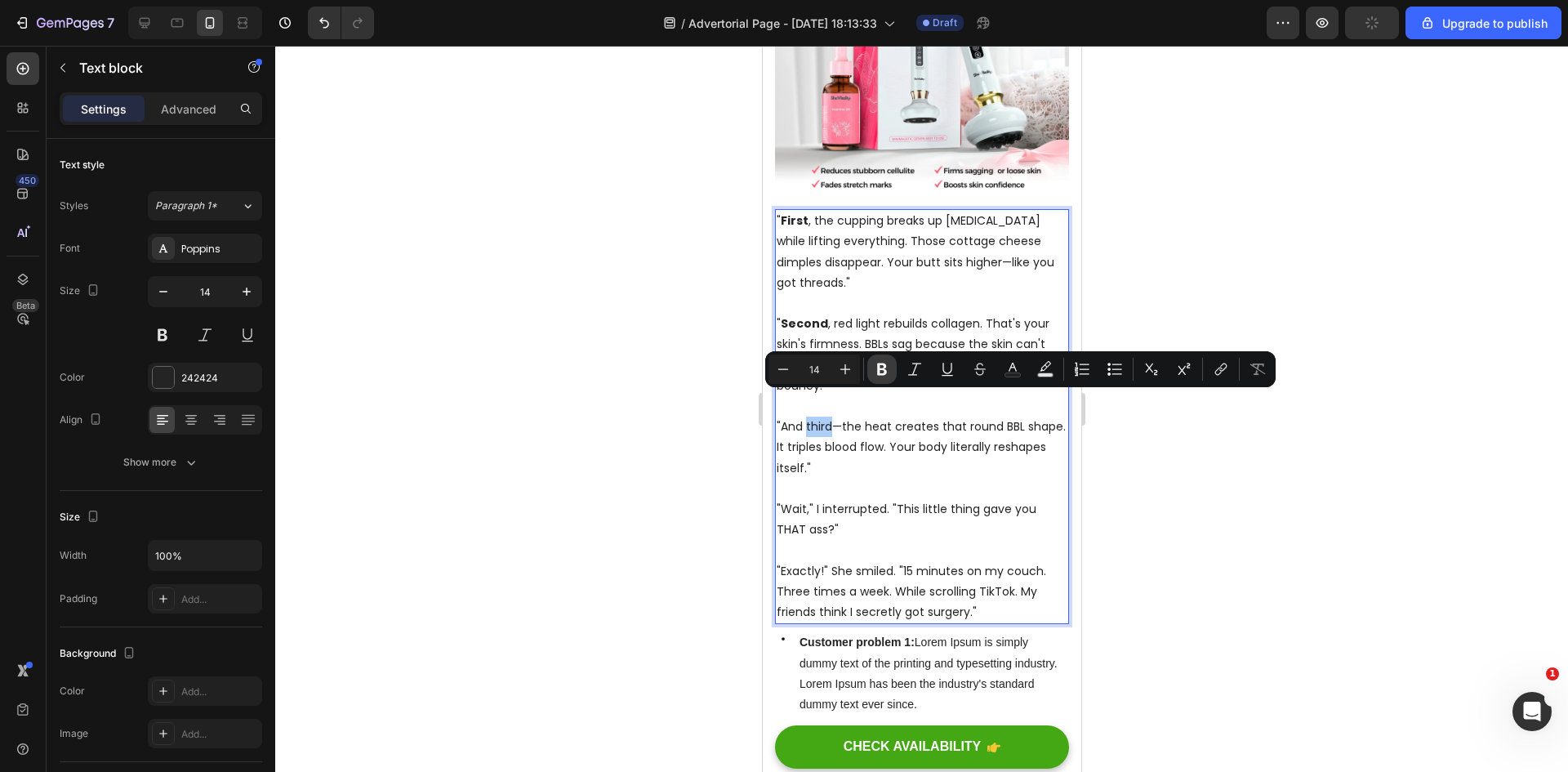
click at [885, 376] on icon "Editor contextual toolbar" at bounding box center [881, 368] width 16 height 16
click at [1146, 466] on div at bounding box center [922, 409] width 1293 height 726
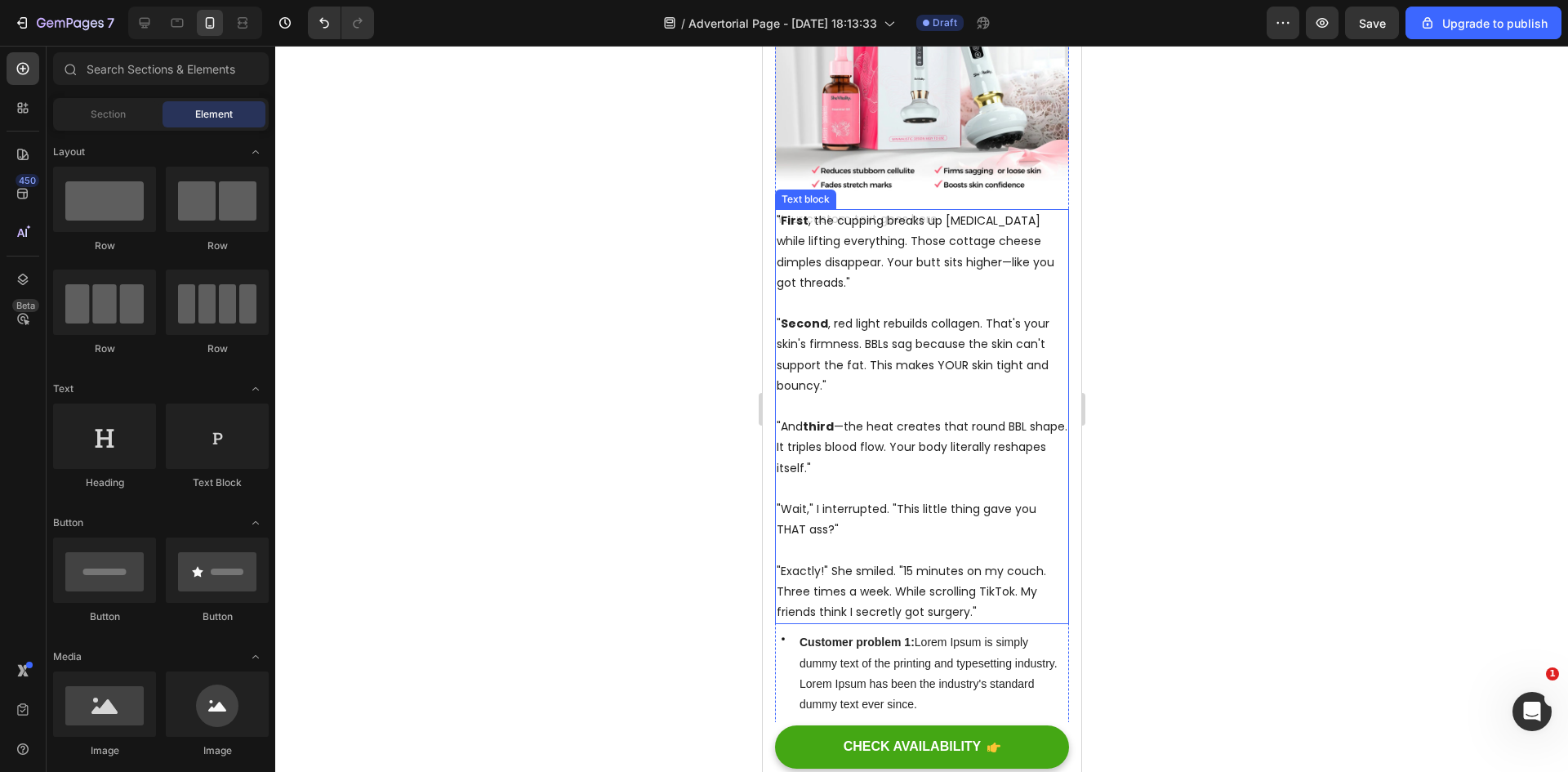
click at [809, 418] on strong "third" at bounding box center [817, 426] width 31 height 16
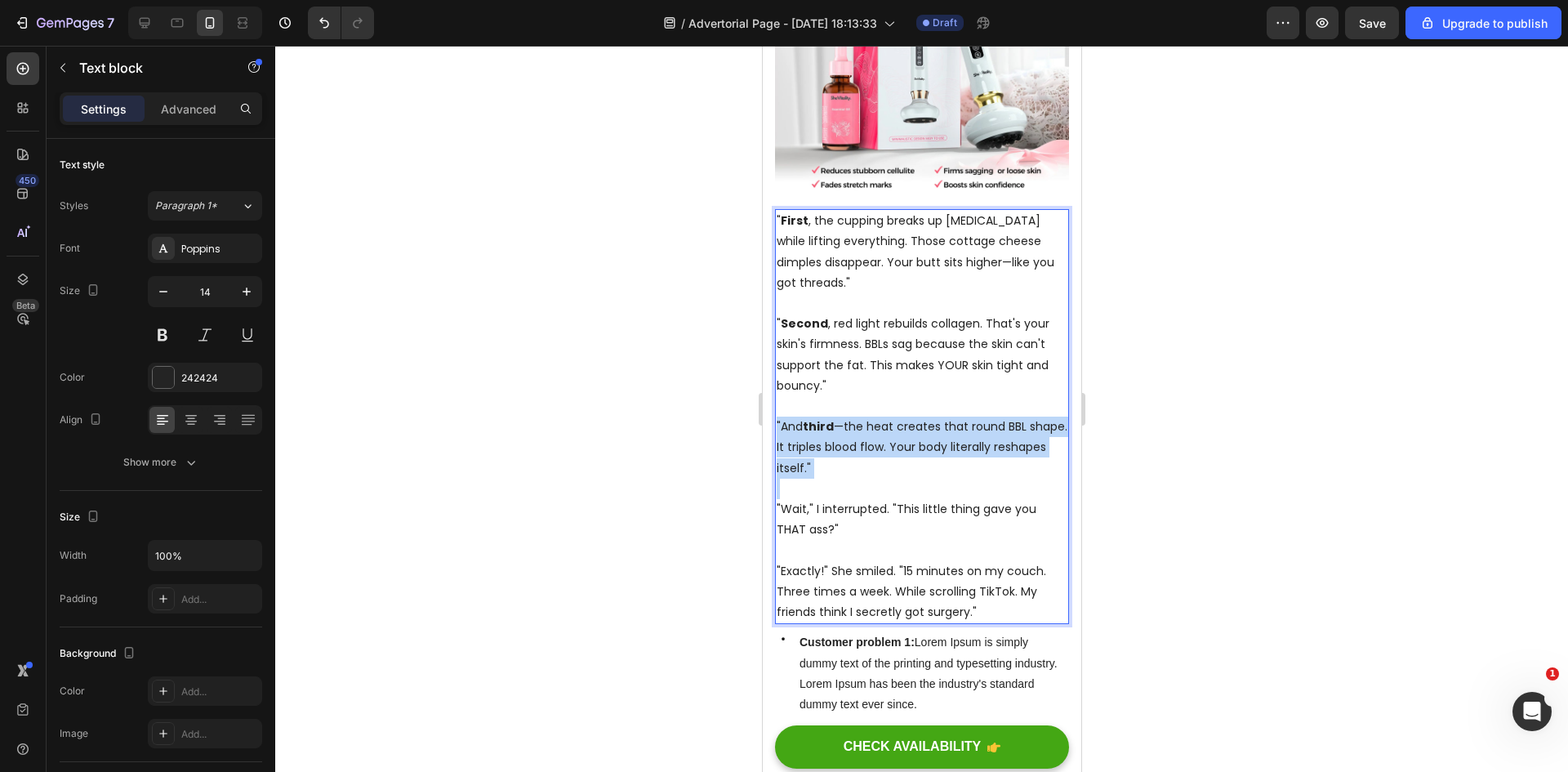
click at [809, 418] on strong "third" at bounding box center [817, 426] width 31 height 16
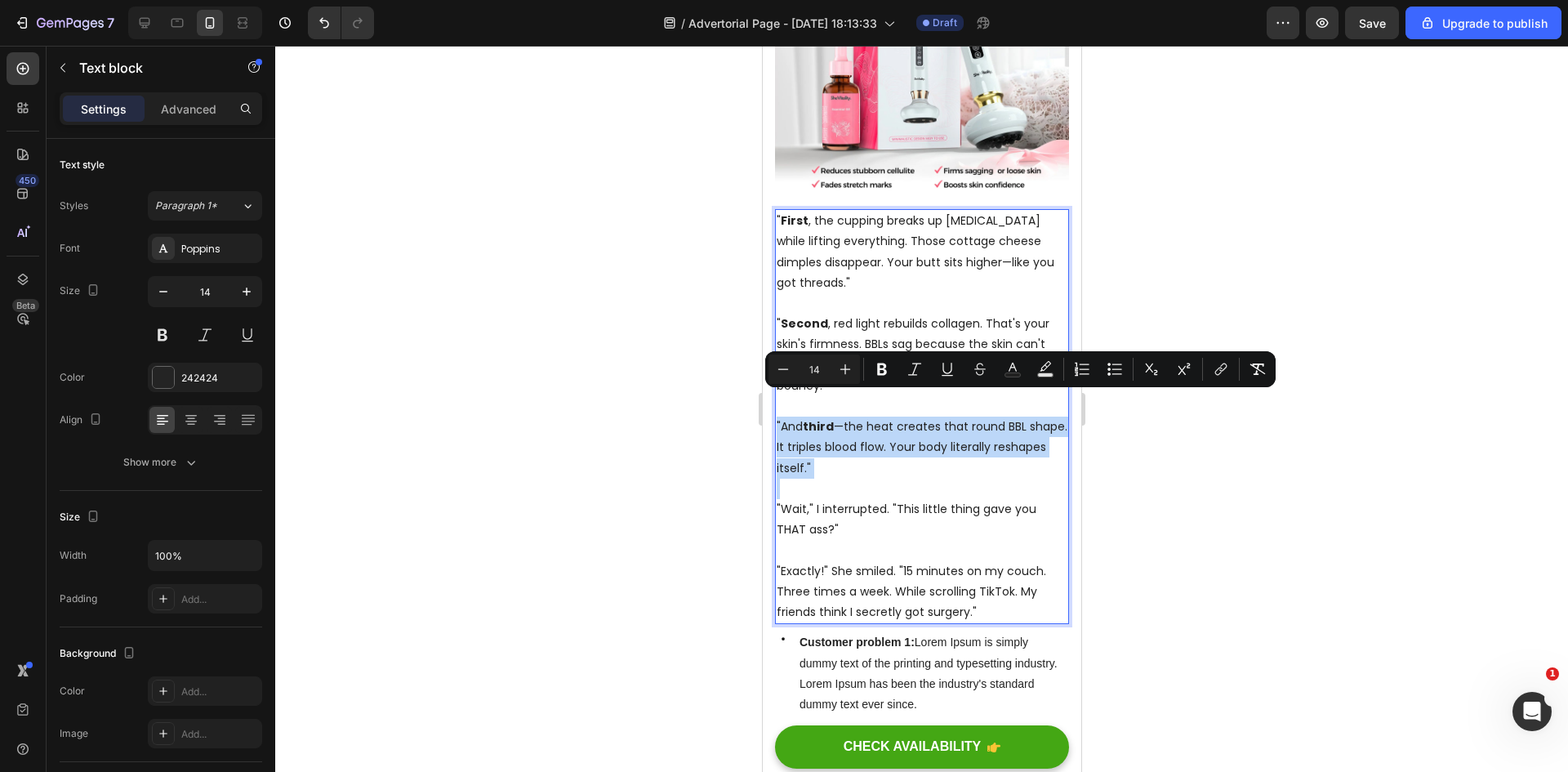
click at [809, 418] on strong "third" at bounding box center [817, 426] width 31 height 16
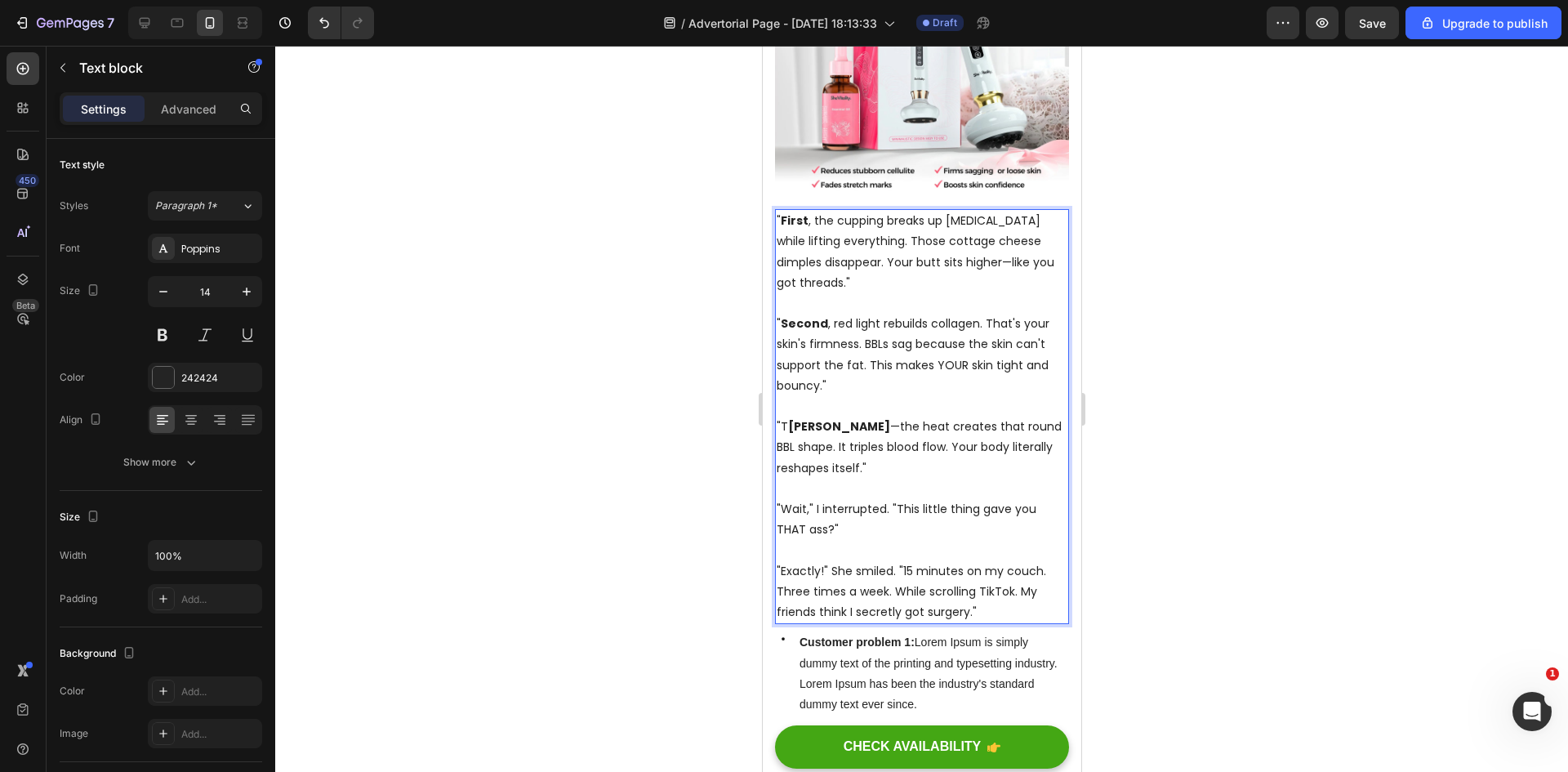
click at [791, 418] on strong "[PERSON_NAME]" at bounding box center [838, 426] width 102 height 16
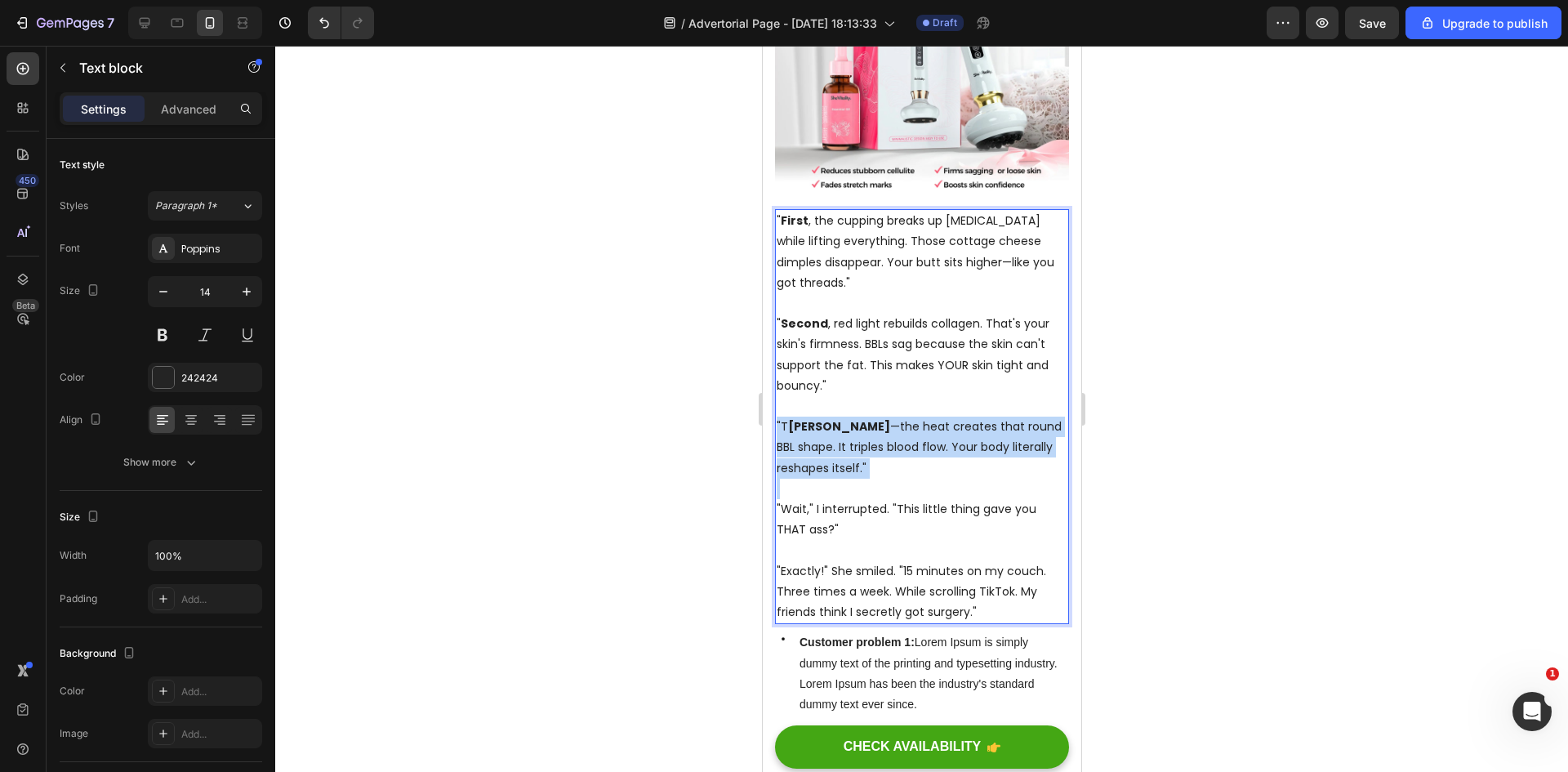
click at [791, 418] on strong "[PERSON_NAME]" at bounding box center [838, 426] width 102 height 16
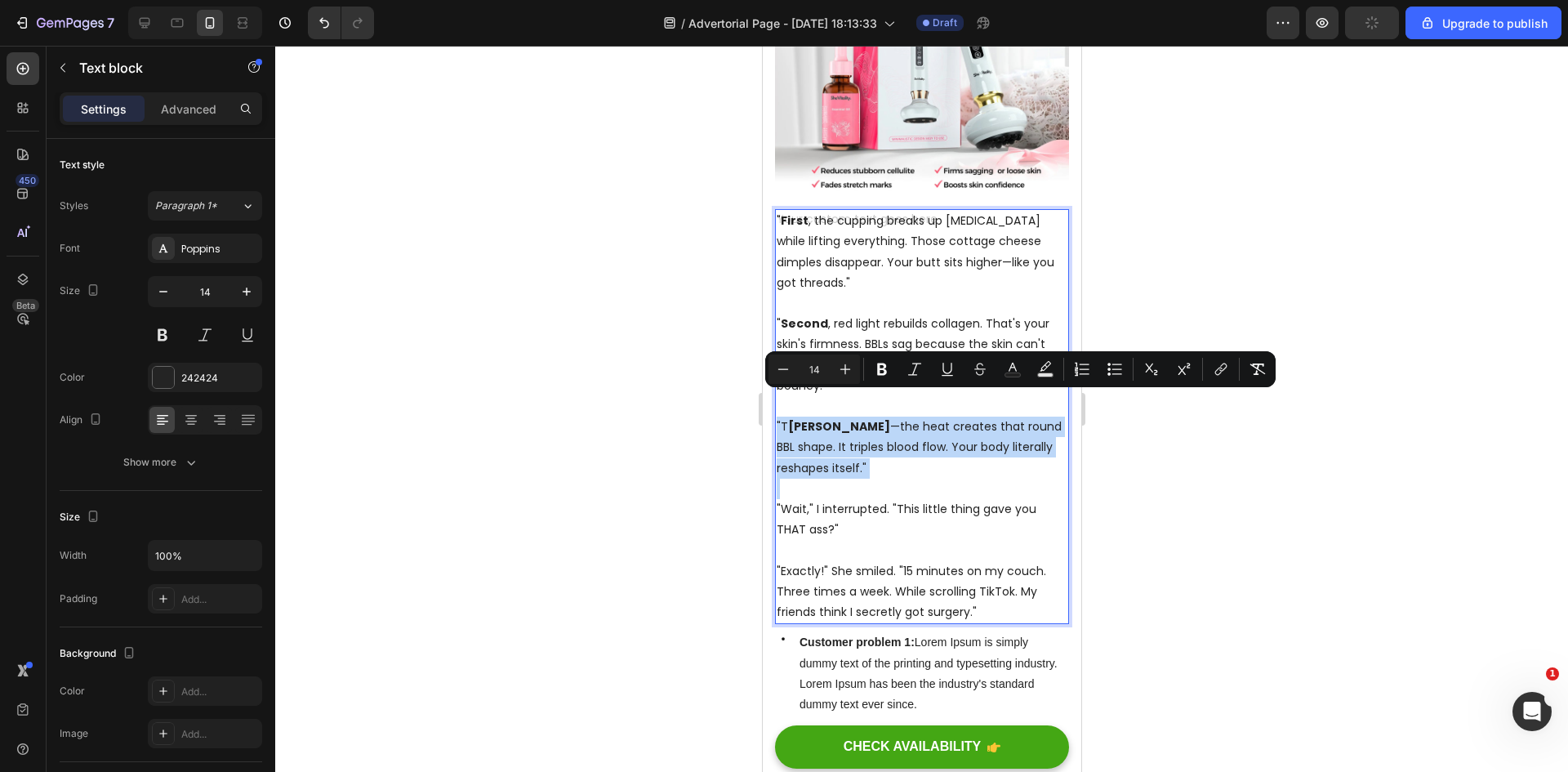
click at [794, 418] on strong "[PERSON_NAME]" at bounding box center [838, 426] width 102 height 16
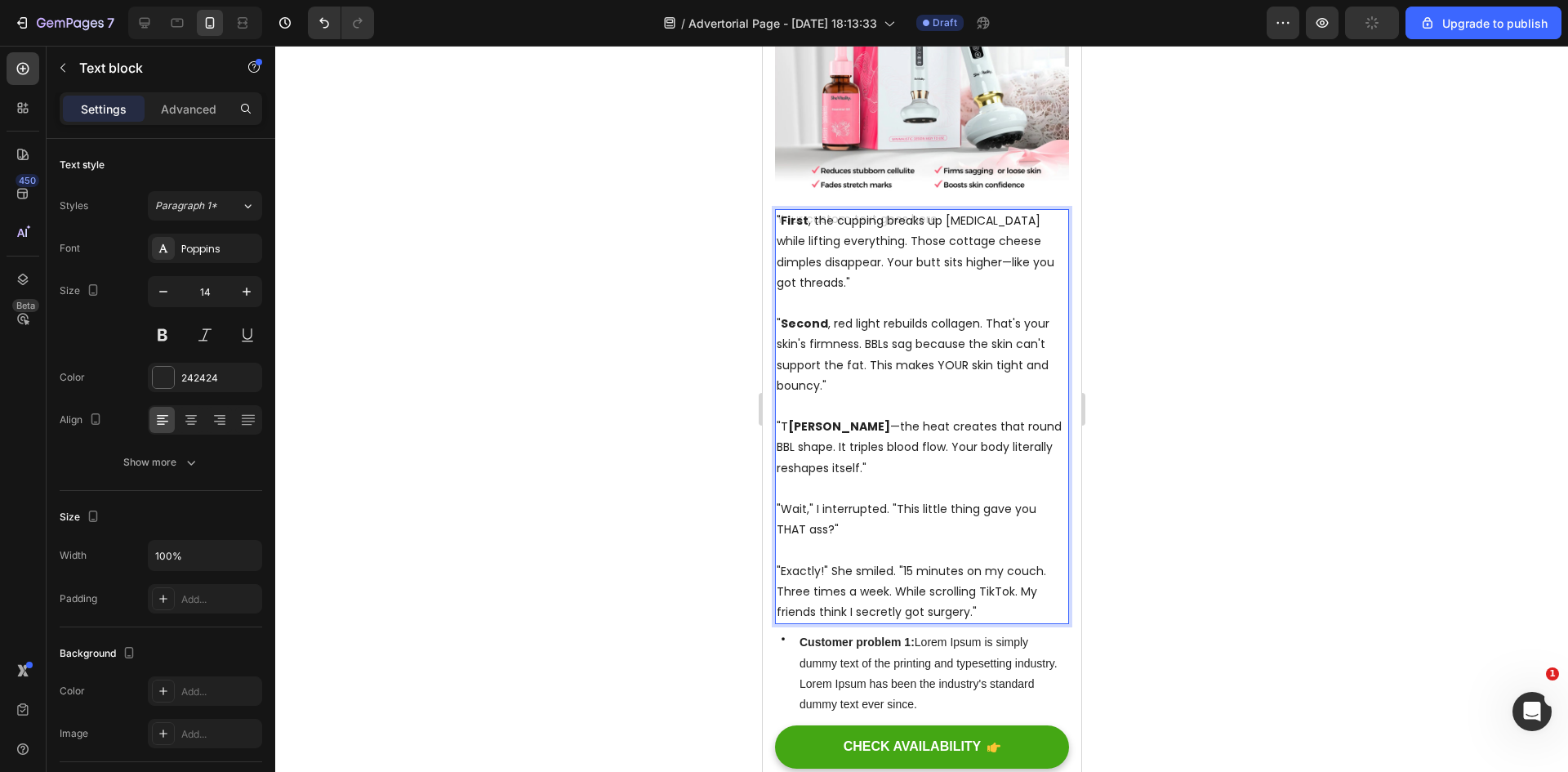
click at [791, 418] on strong "[PERSON_NAME]" at bounding box center [838, 426] width 102 height 16
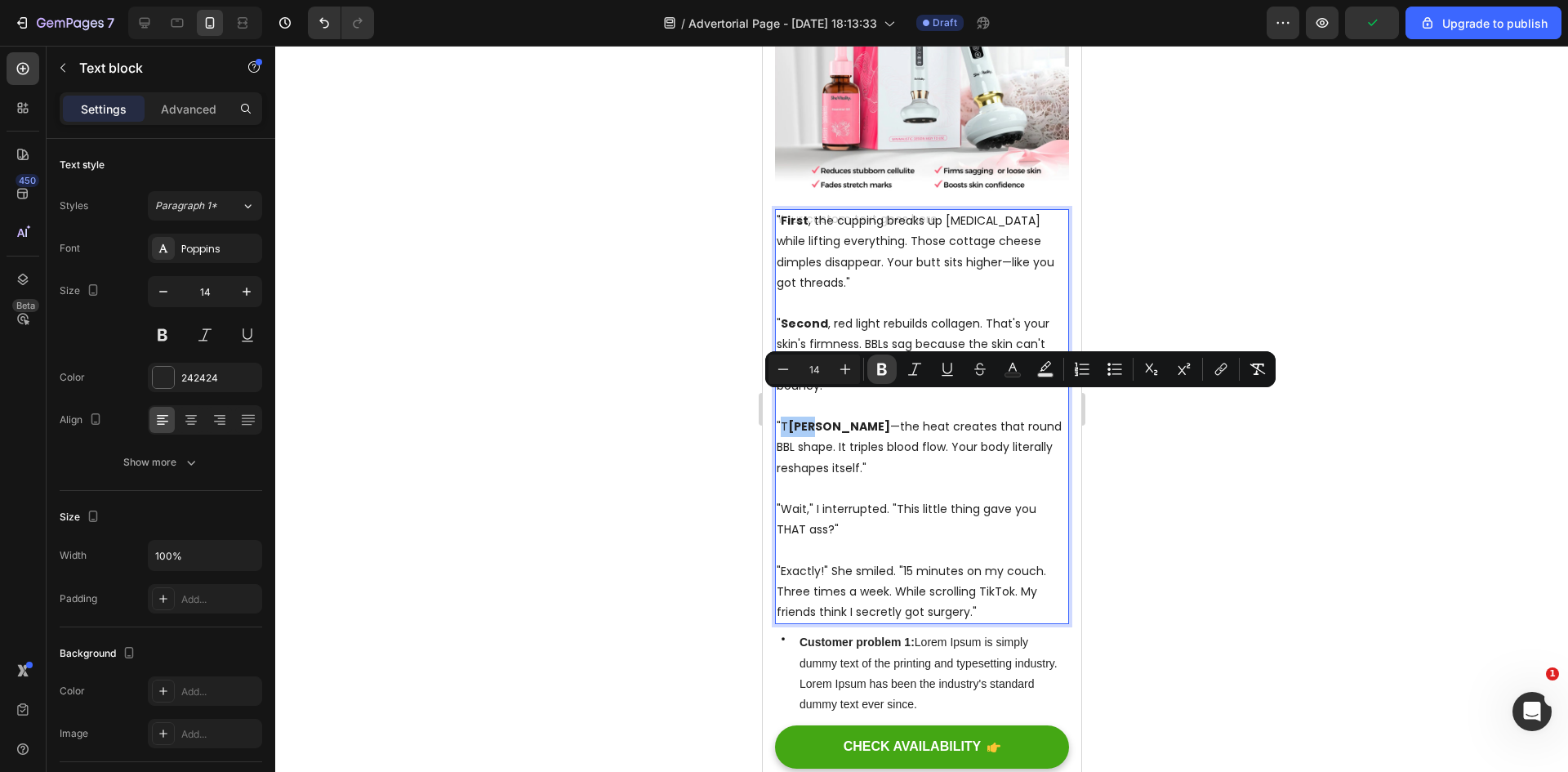
click at [878, 370] on icon "Editor contextual toolbar" at bounding box center [881, 369] width 10 height 12
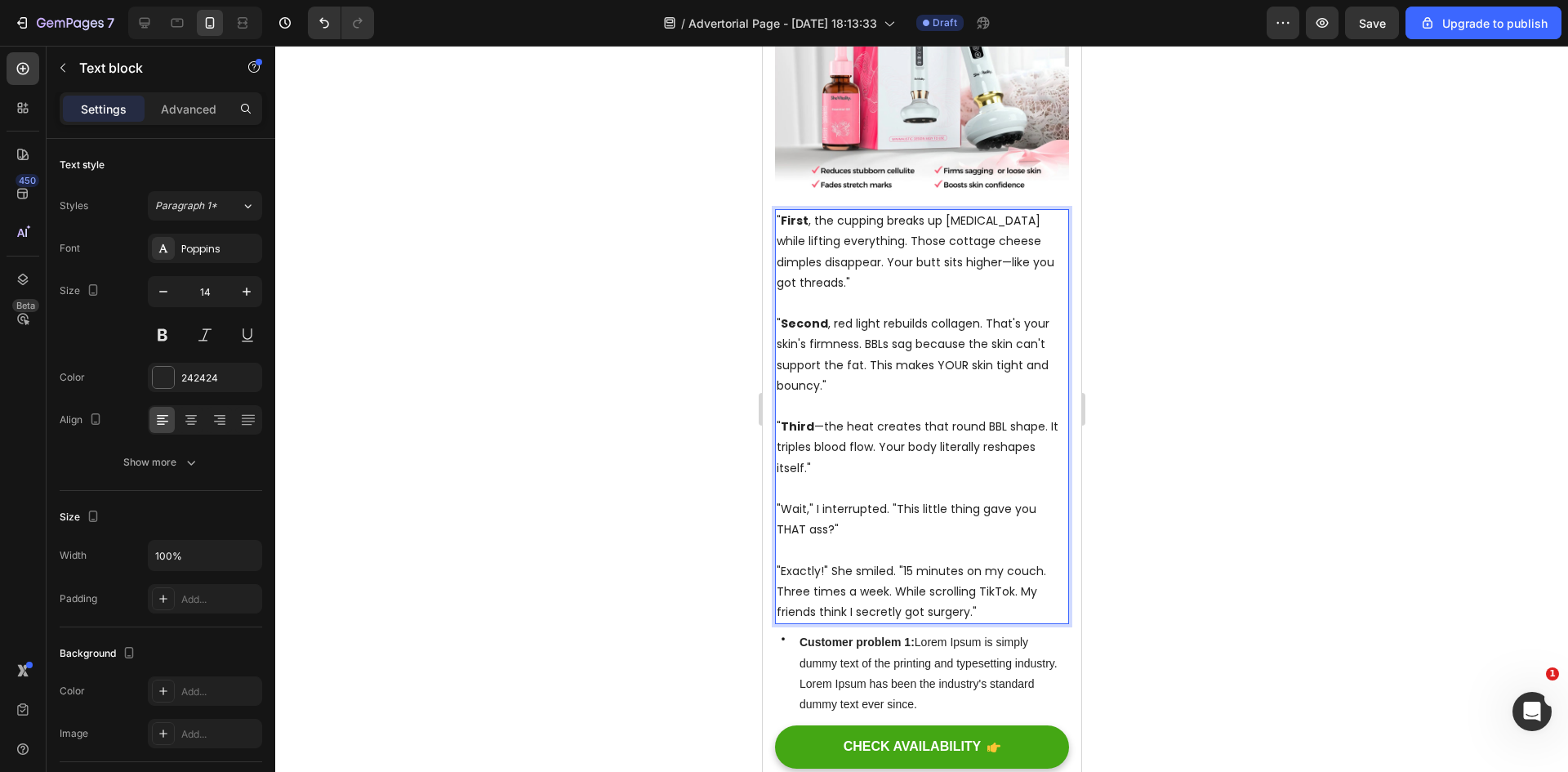
click at [1127, 514] on div at bounding box center [922, 409] width 1293 height 726
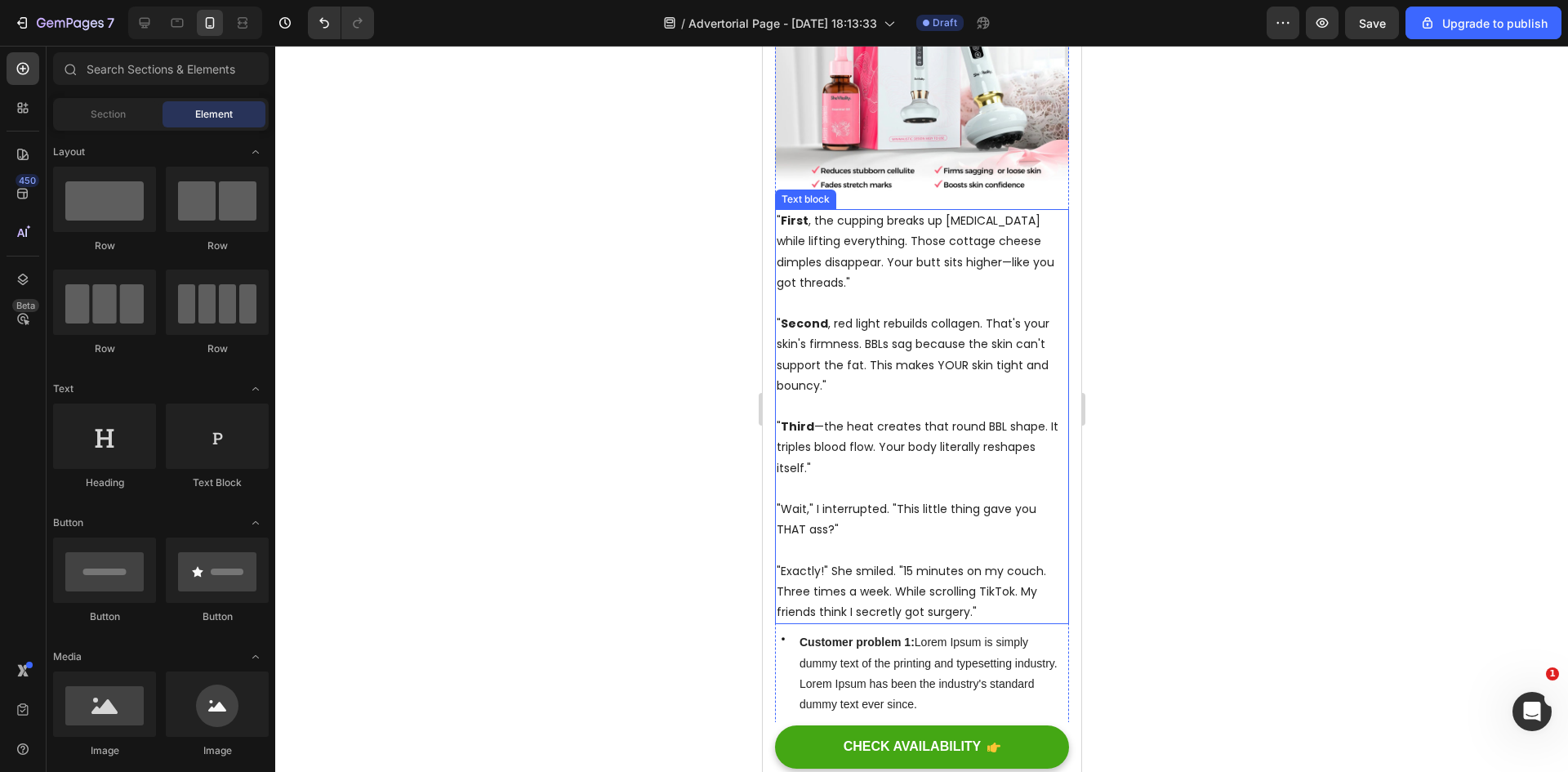
click at [954, 239] on p "" First , the cupping breaks up [MEDICAL_DATA] while lifting everything. Those …" at bounding box center [921, 252] width 291 height 82
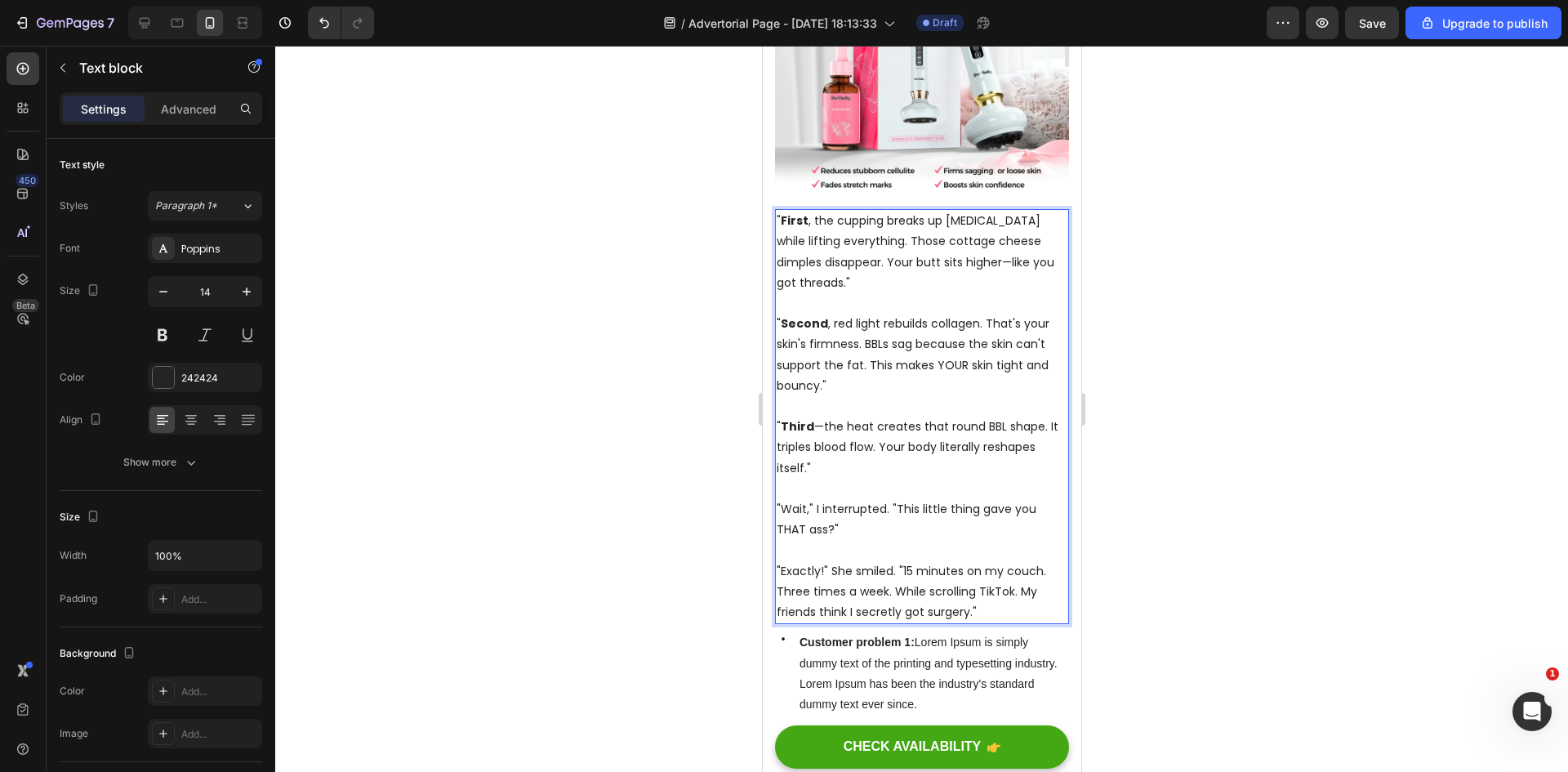
click at [979, 249] on p "" First , the cupping breaks up [MEDICAL_DATA] while lifting everything. Those …" at bounding box center [921, 252] width 291 height 82
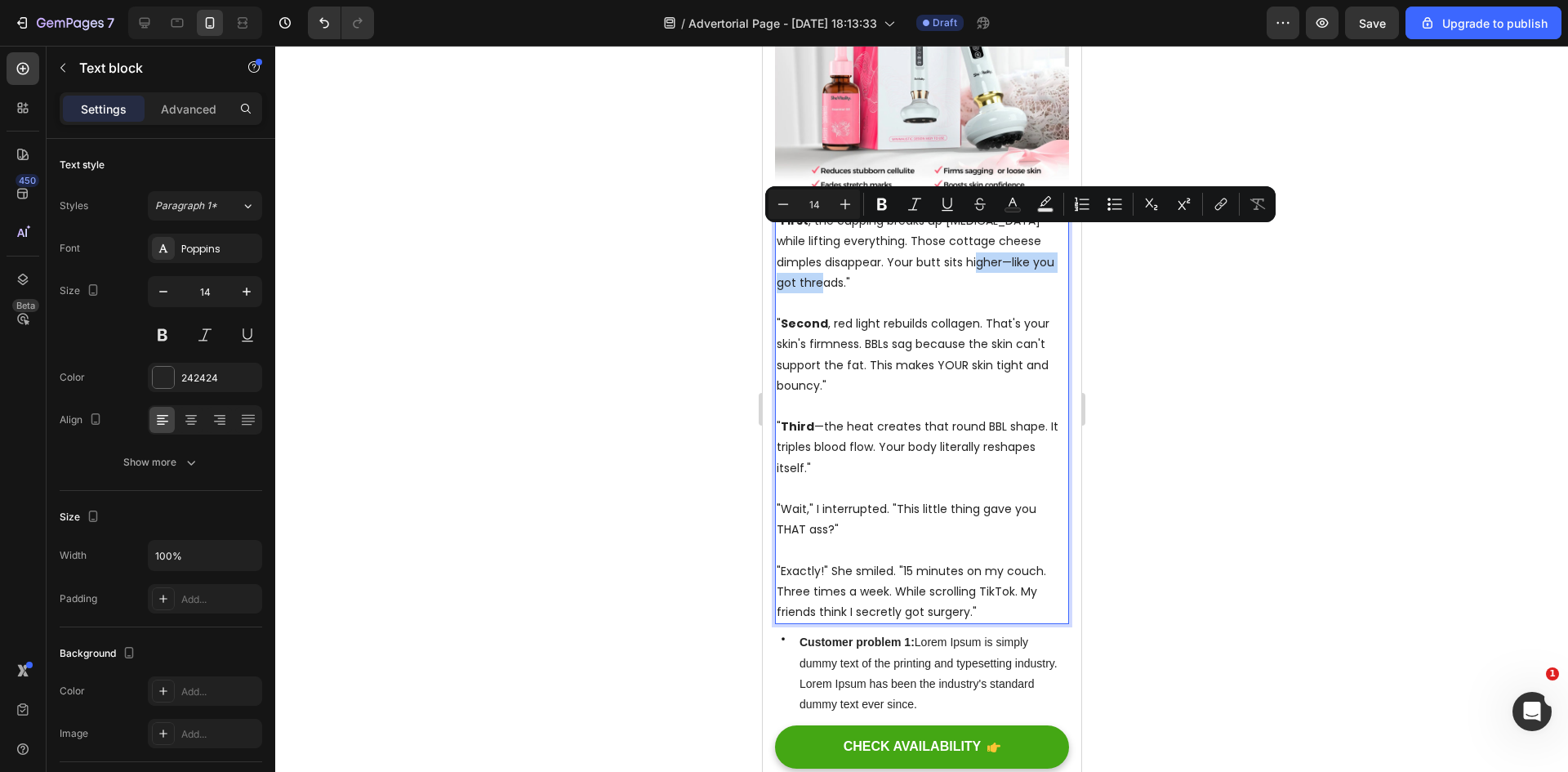
drag, startPoint x: 960, startPoint y: 239, endPoint x: 968, endPoint y: 254, distance: 17.0
click at [968, 254] on p "" First , the cupping breaks up [MEDICAL_DATA] while lifting everything. Those …" at bounding box center [921, 252] width 291 height 82
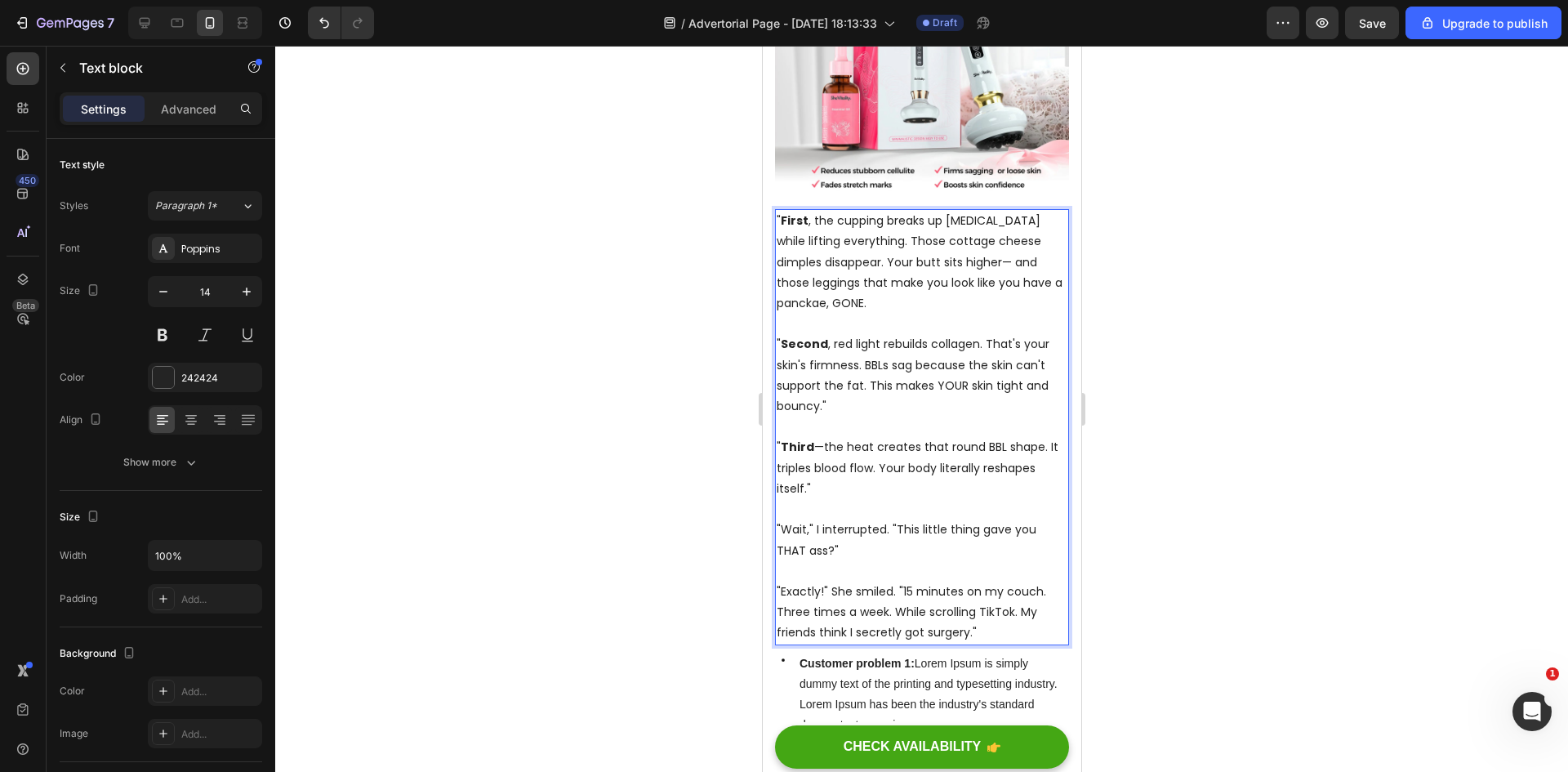
click at [841, 282] on p "" First , the cupping breaks up [MEDICAL_DATA] while lifting everything. Those …" at bounding box center [921, 262] width 291 height 103
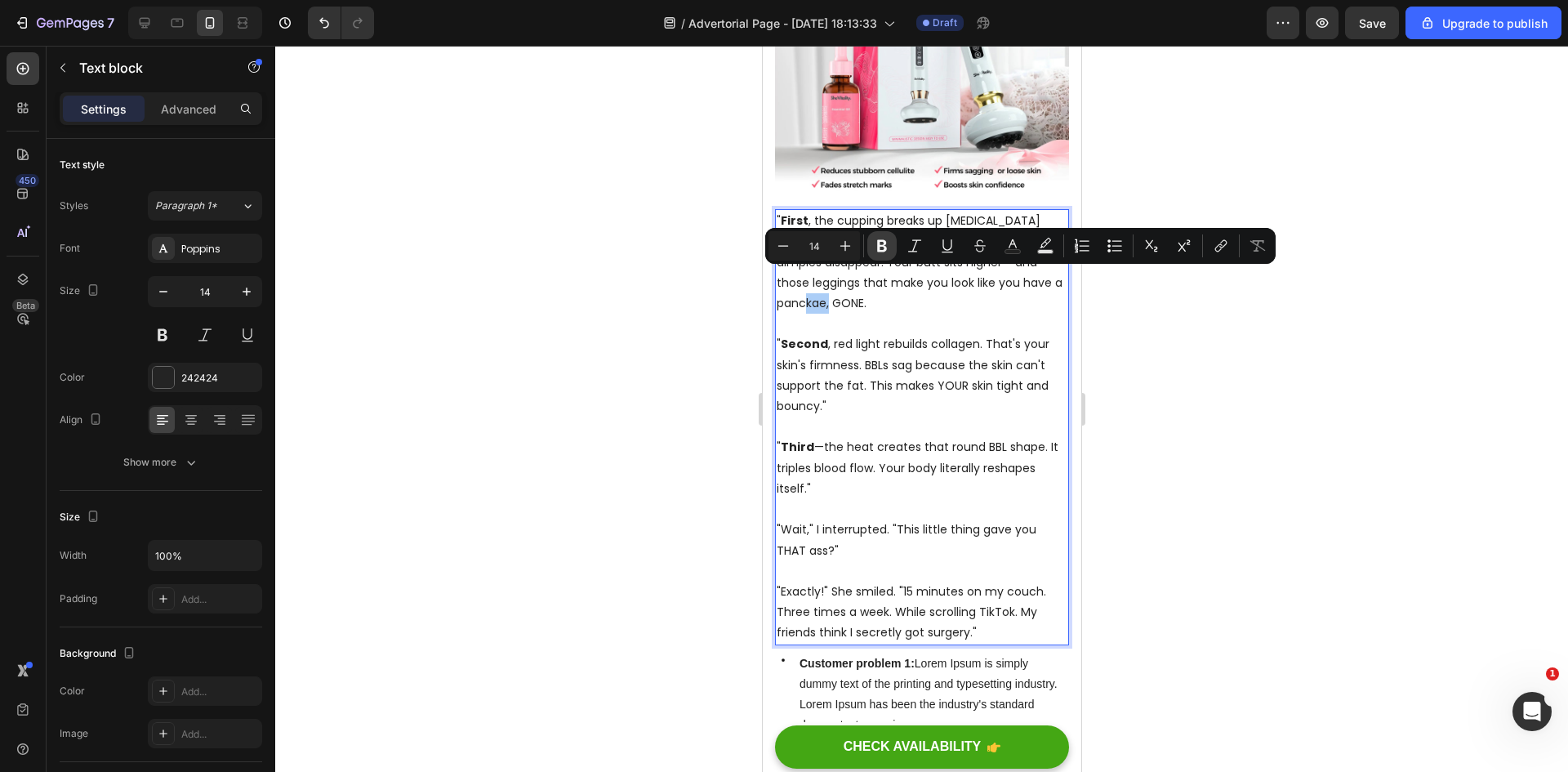
click at [874, 246] on icon "Editor contextual toolbar" at bounding box center [881, 246] width 16 height 16
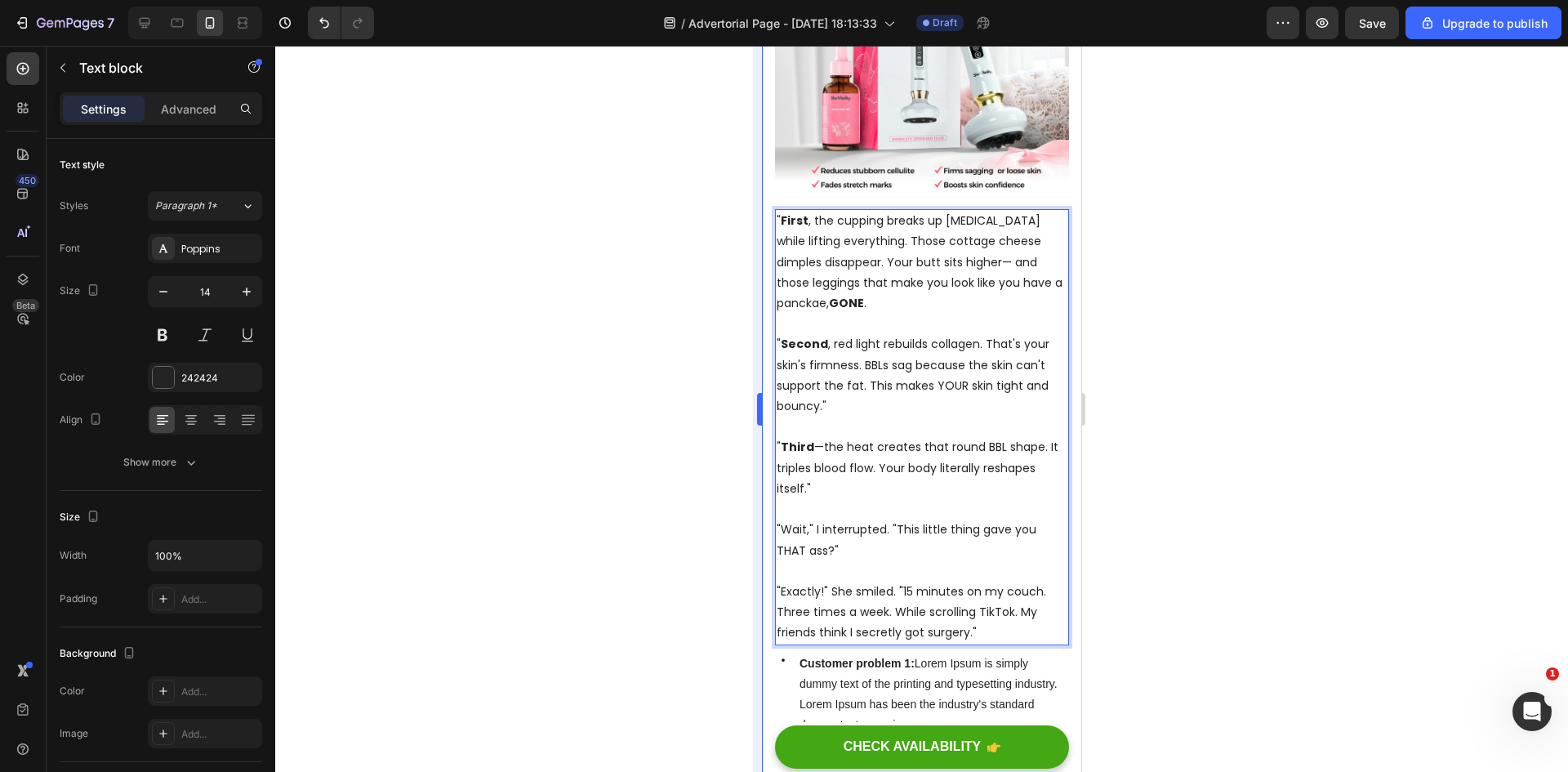
drag, startPoint x: 30, startPoint y: 232, endPoint x: 759, endPoint y: 275, distance: 730.3
click at [743, 275] on div at bounding box center [922, 409] width 1293 height 726
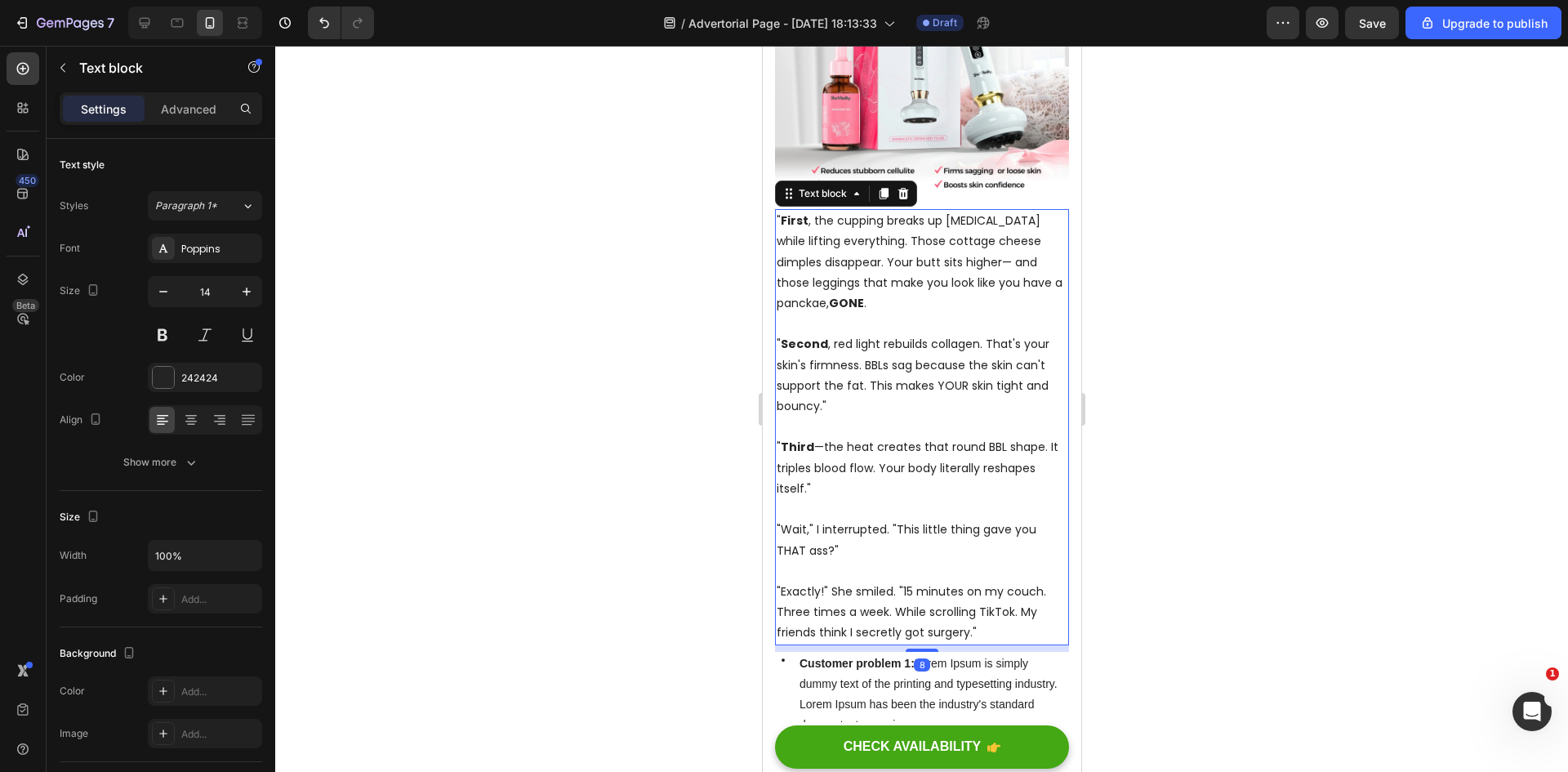
drag, startPoint x: 1186, startPoint y: 311, endPoint x: 1170, endPoint y: 305, distance: 17.1
click at [1187, 311] on div at bounding box center [922, 409] width 1293 height 726
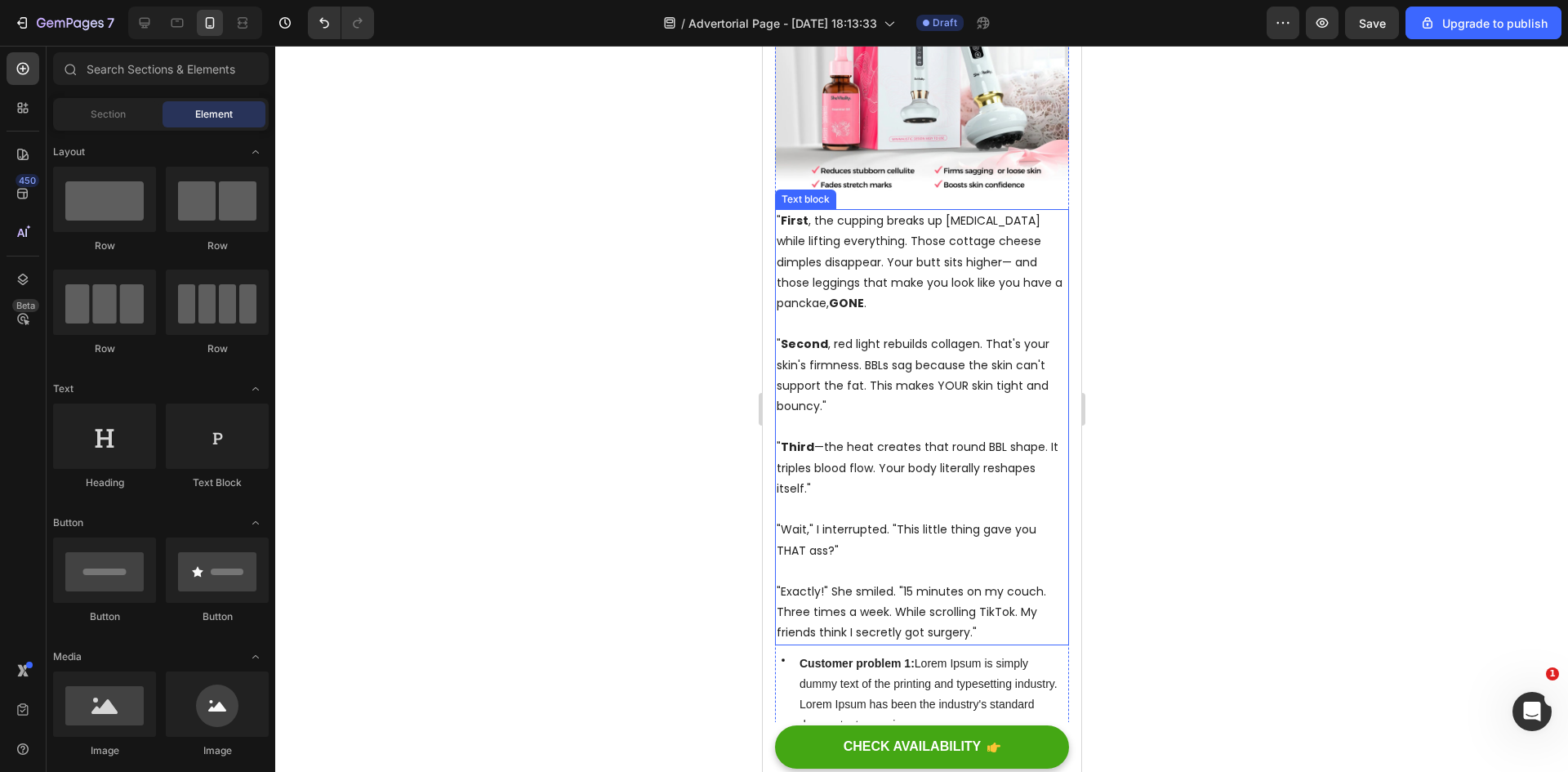
click at [913, 244] on p "" First , the cupping breaks up [MEDICAL_DATA] while lifting everything. Those …" at bounding box center [921, 262] width 291 height 103
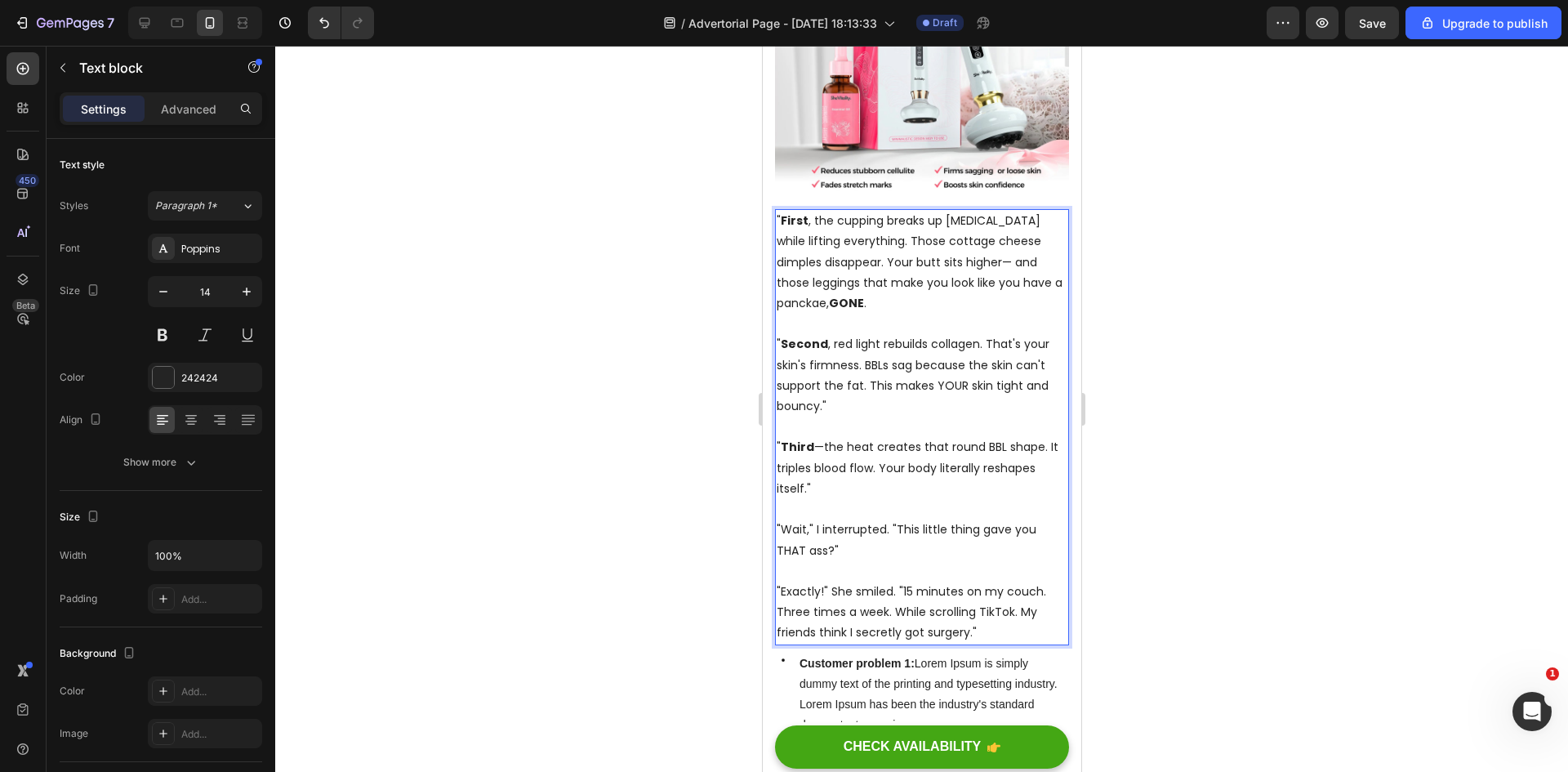
click at [843, 215] on p "" First , the cupping breaks up [MEDICAL_DATA] while lifting everything. Those …" at bounding box center [921, 262] width 291 height 103
drag, startPoint x: 843, startPoint y: 215, endPoint x: 836, endPoint y: 236, distance: 22.1
click at [836, 236] on p "" First , the cupping breaks up [MEDICAL_DATA] while lifting everything. Those …" at bounding box center [921, 262] width 291 height 103
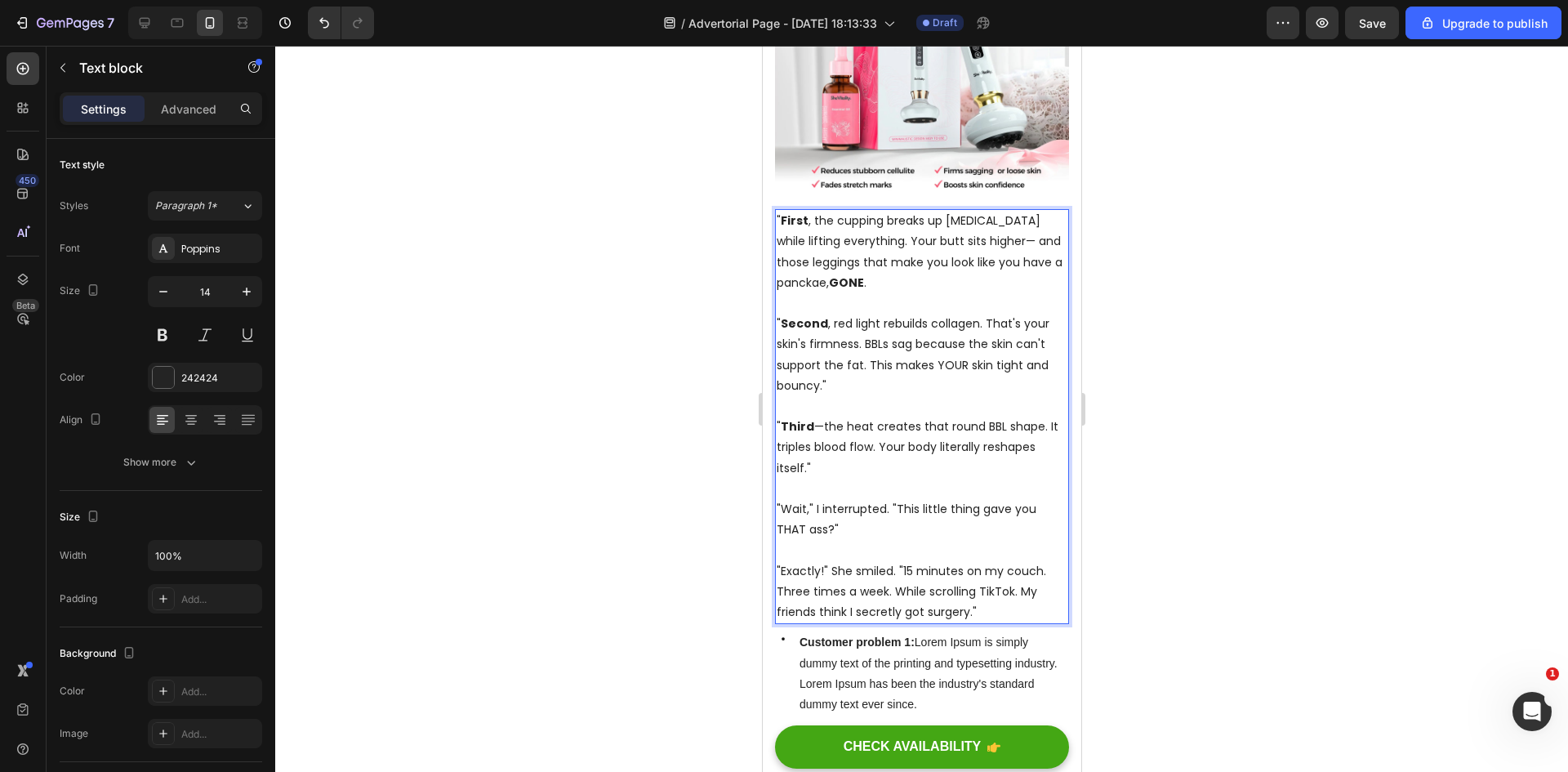
click at [1275, 340] on div at bounding box center [922, 409] width 1293 height 726
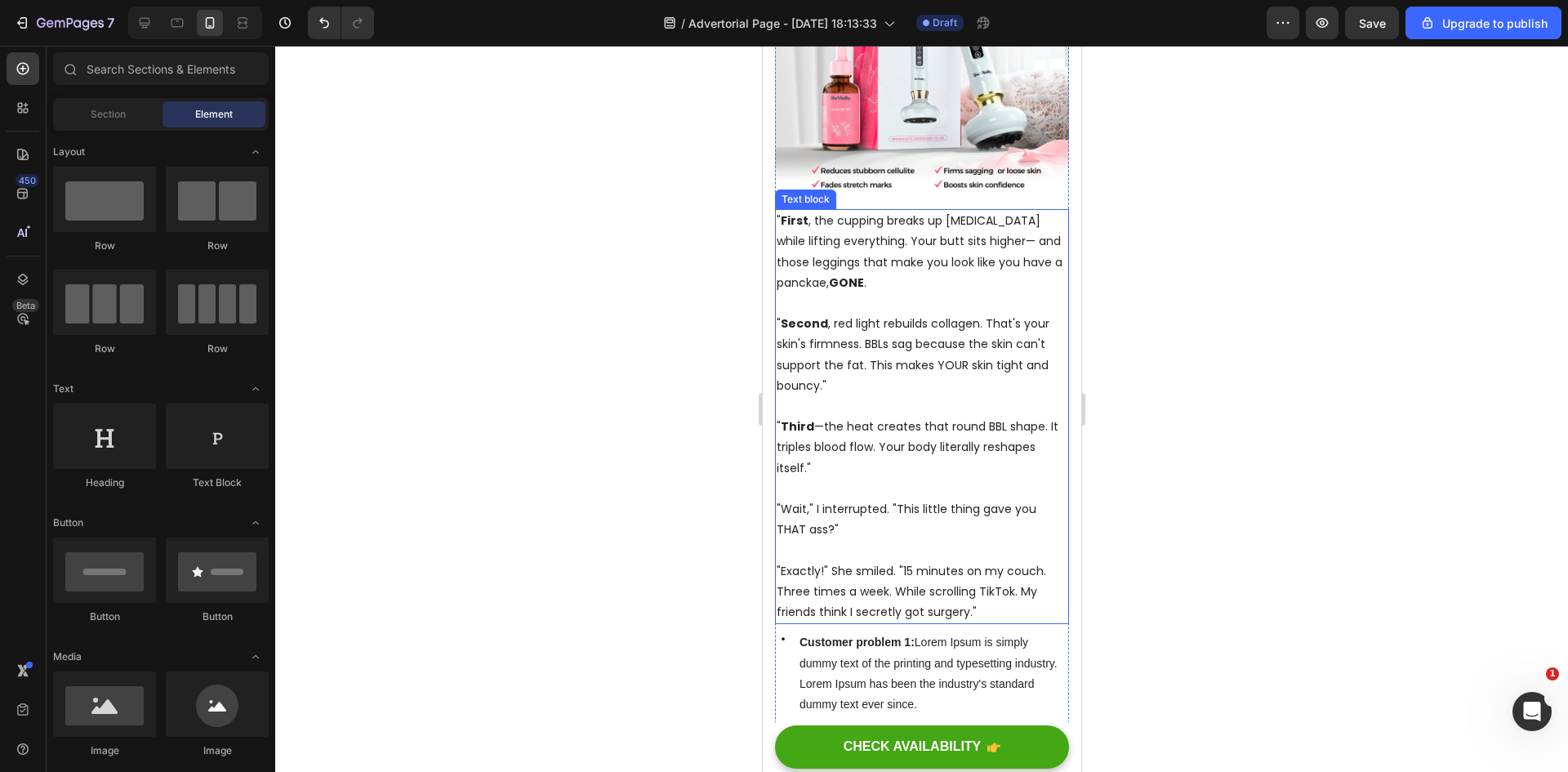
click at [826, 263] on p "" First , the cupping breaks up [MEDICAL_DATA] while lifting everything. Your b…" at bounding box center [921, 252] width 291 height 82
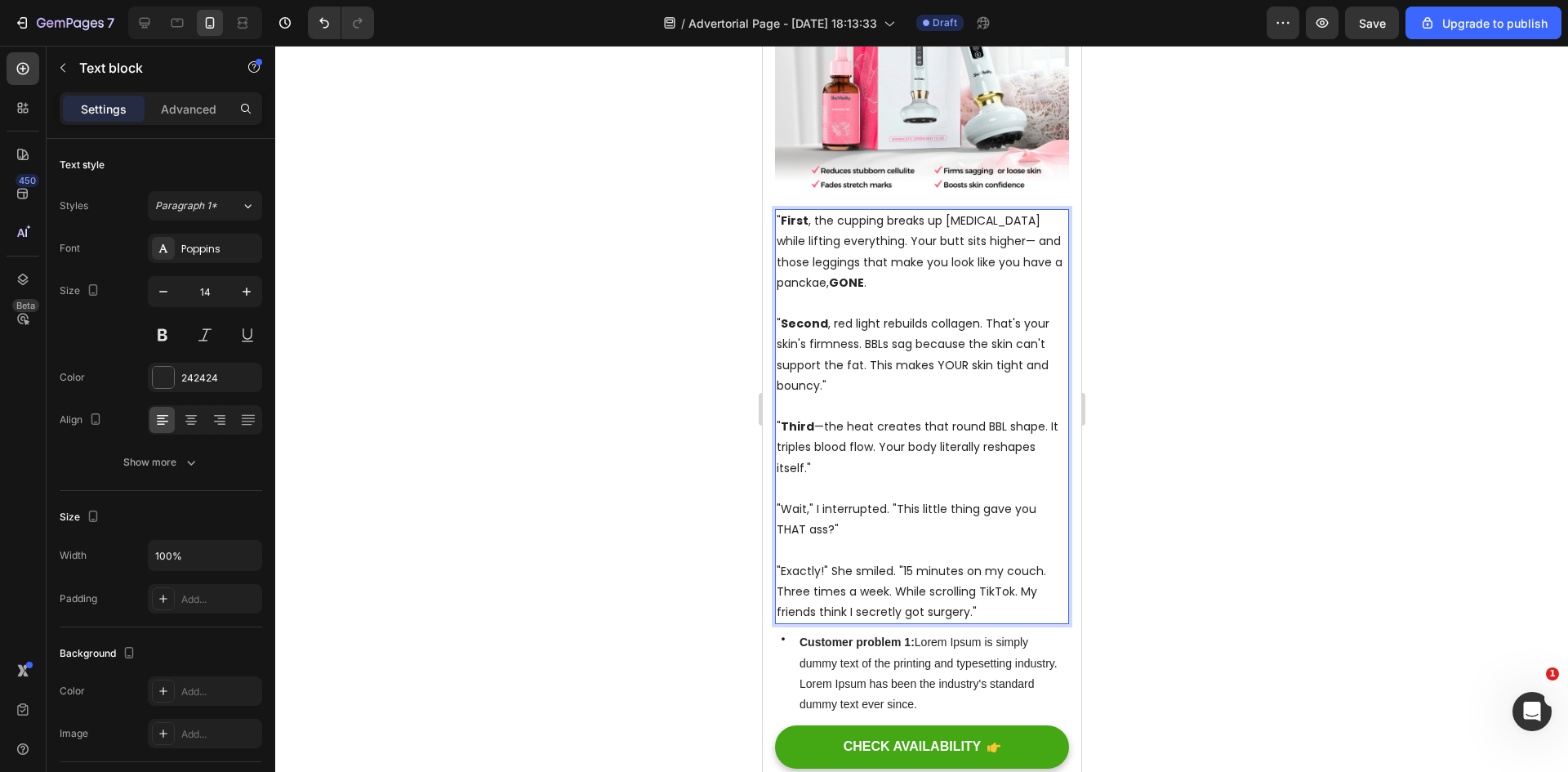
click at [822, 258] on p "" First , the cupping breaks up [MEDICAL_DATA] while lifting everything. Your b…" at bounding box center [921, 252] width 291 height 82
click at [827, 258] on p "" First , the cupping breaks up [MEDICAL_DATA] while lifting everything. Your b…" at bounding box center [921, 252] width 291 height 82
click at [1153, 337] on div at bounding box center [922, 409] width 1293 height 726
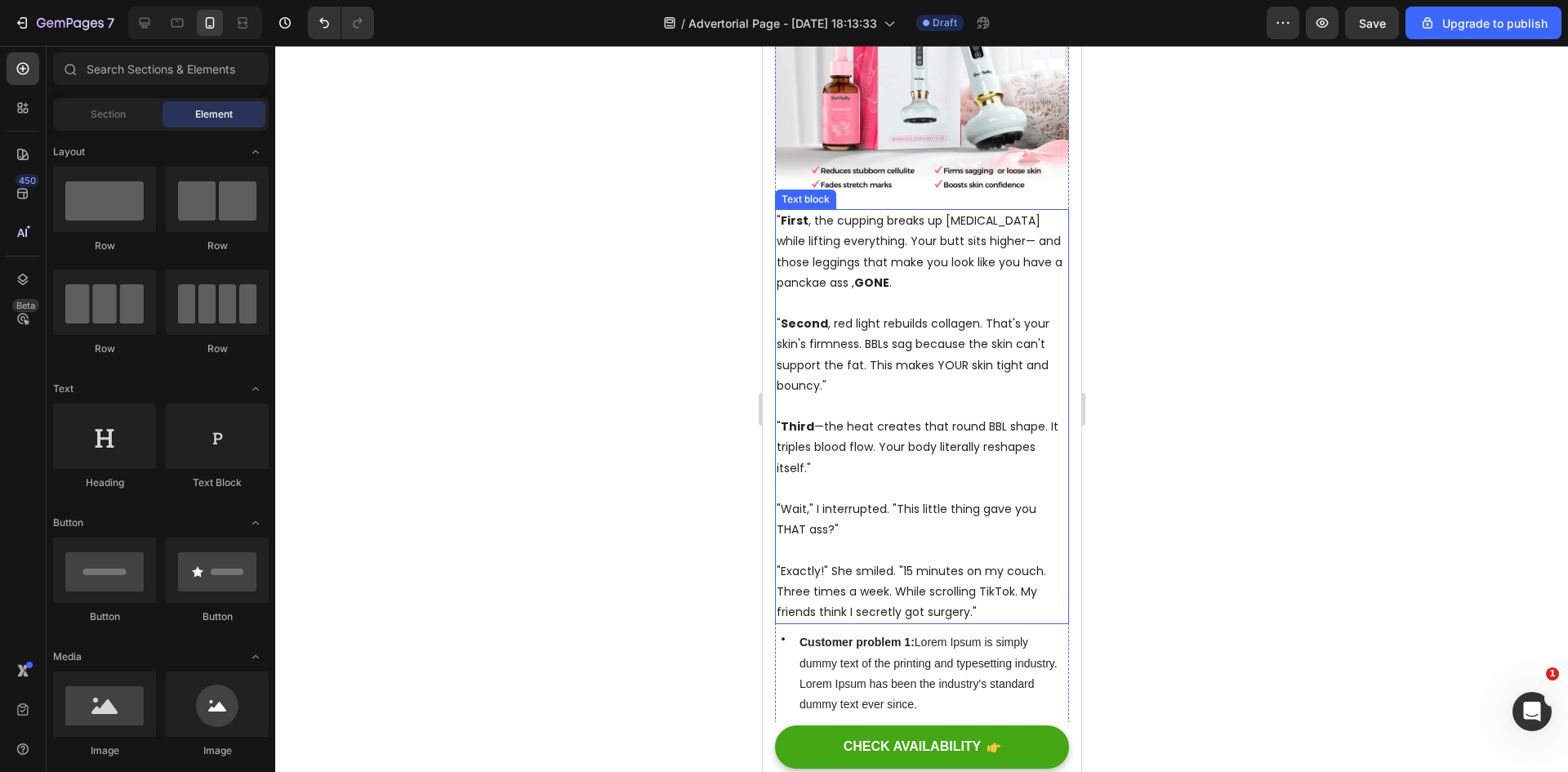
click at [861, 274] on strong "GONE" at bounding box center [871, 282] width 35 height 16
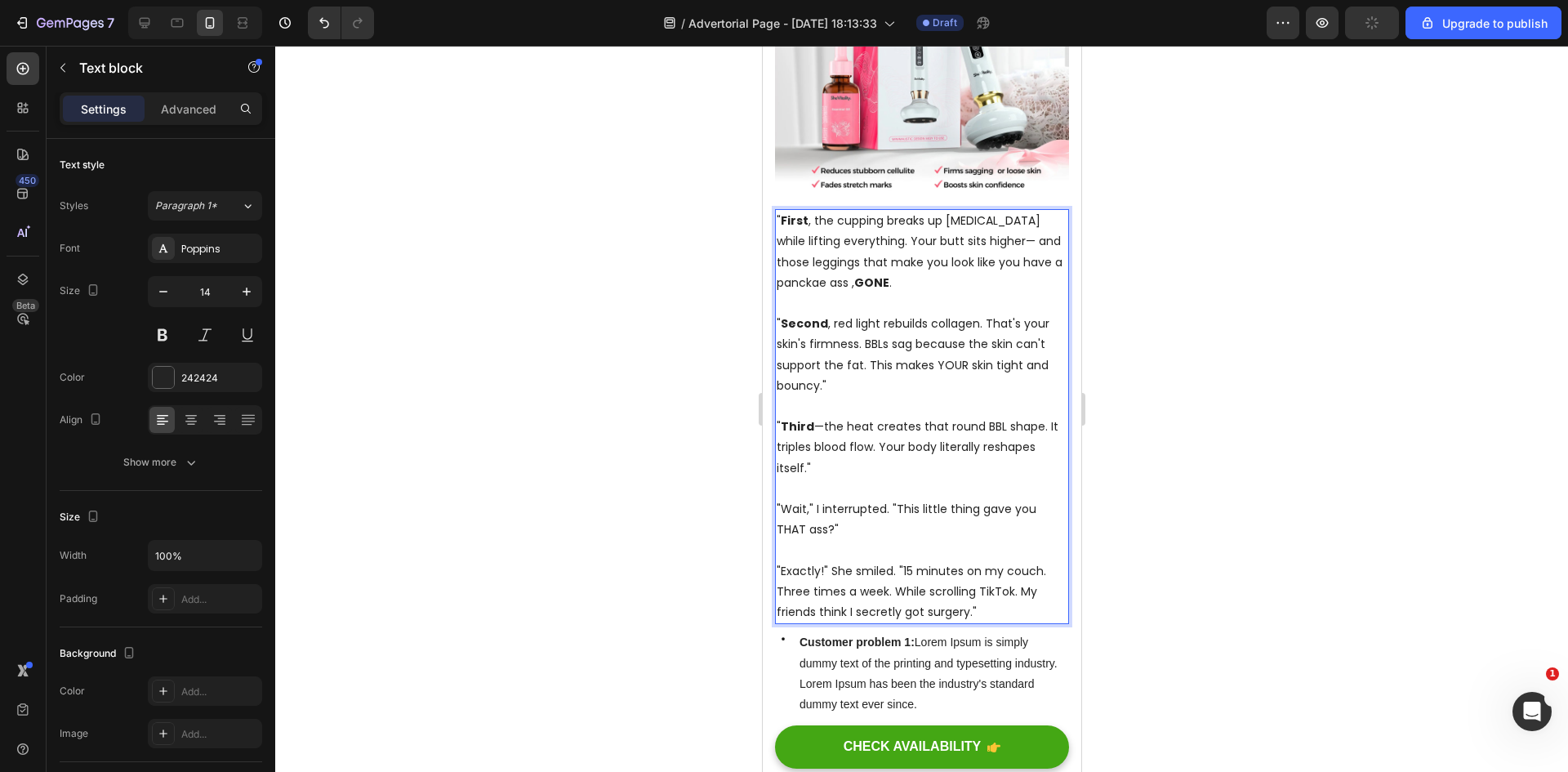
click at [852, 263] on p "" First , the cupping breaks up [MEDICAL_DATA] while lifting everything. Your b…" at bounding box center [921, 252] width 291 height 82
click at [1256, 362] on div at bounding box center [922, 409] width 1293 height 726
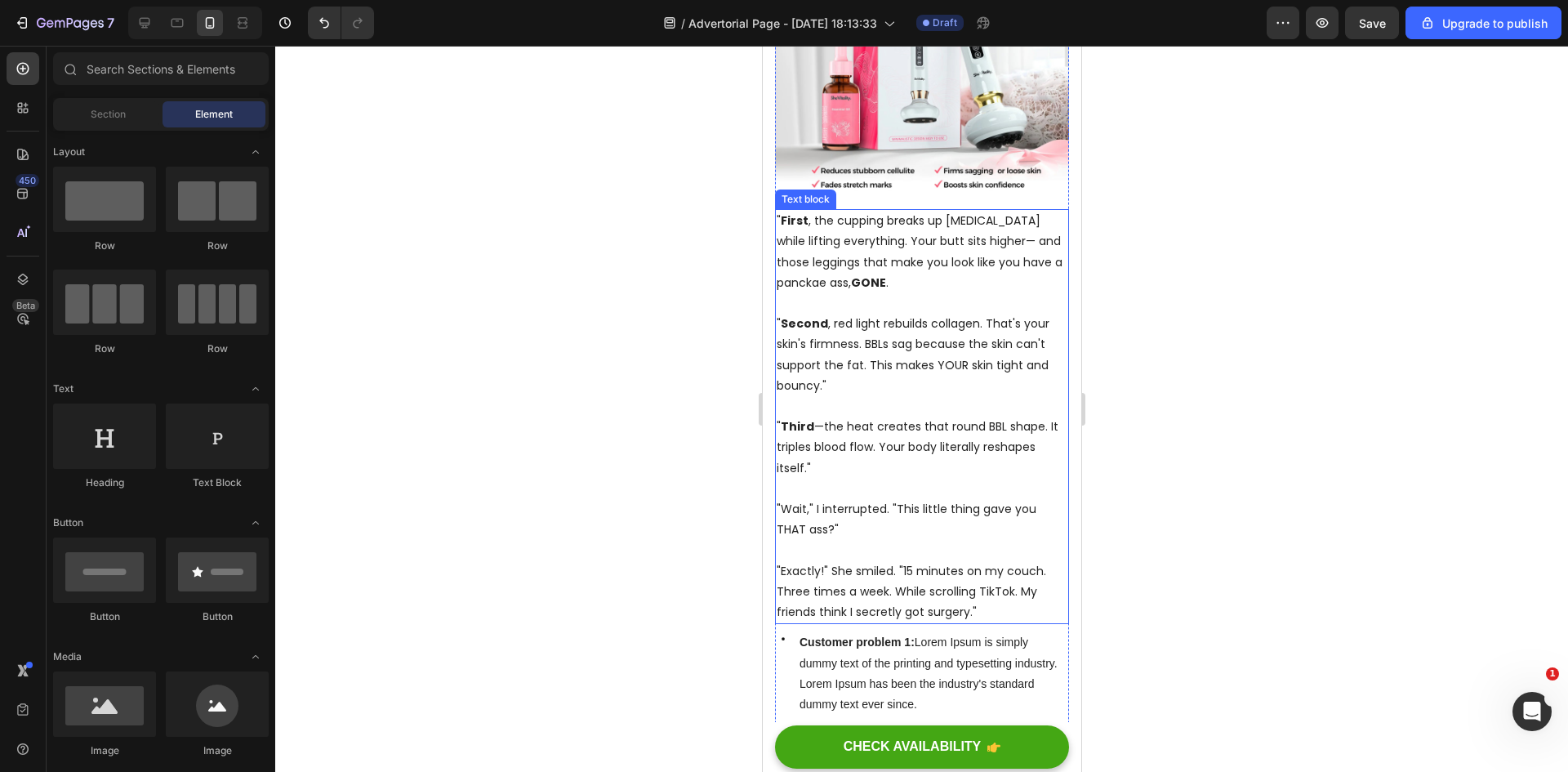
click at [902, 246] on p "" First , the cupping breaks up [MEDICAL_DATA] while lifting everything. Your b…" at bounding box center [921, 252] width 291 height 82
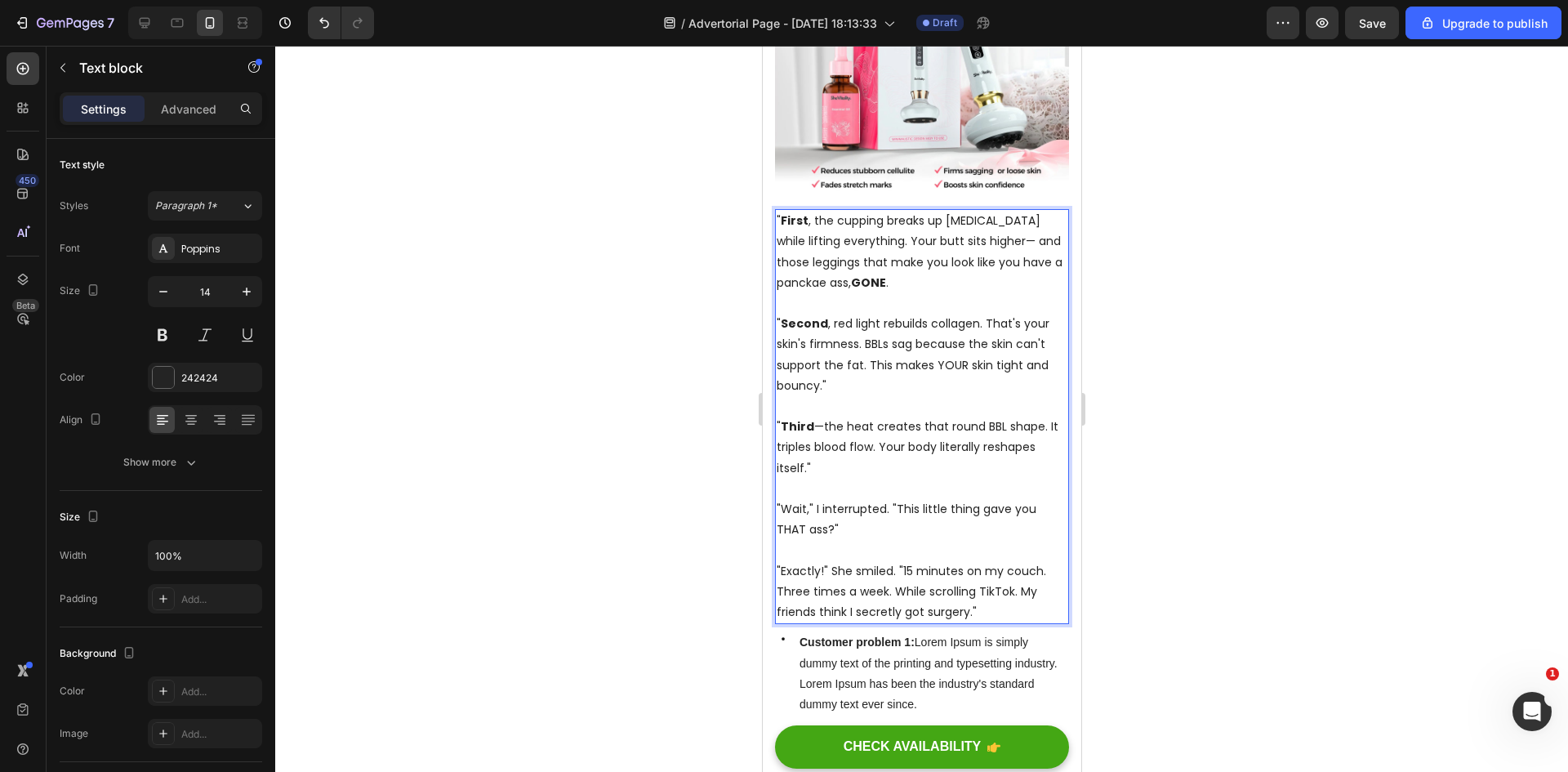
drag, startPoint x: 971, startPoint y: 221, endPoint x: 981, endPoint y: 250, distance: 30.7
click at [981, 250] on p "" First , the cupping breaks up [MEDICAL_DATA] while lifting everything. Your b…" at bounding box center [921, 252] width 291 height 82
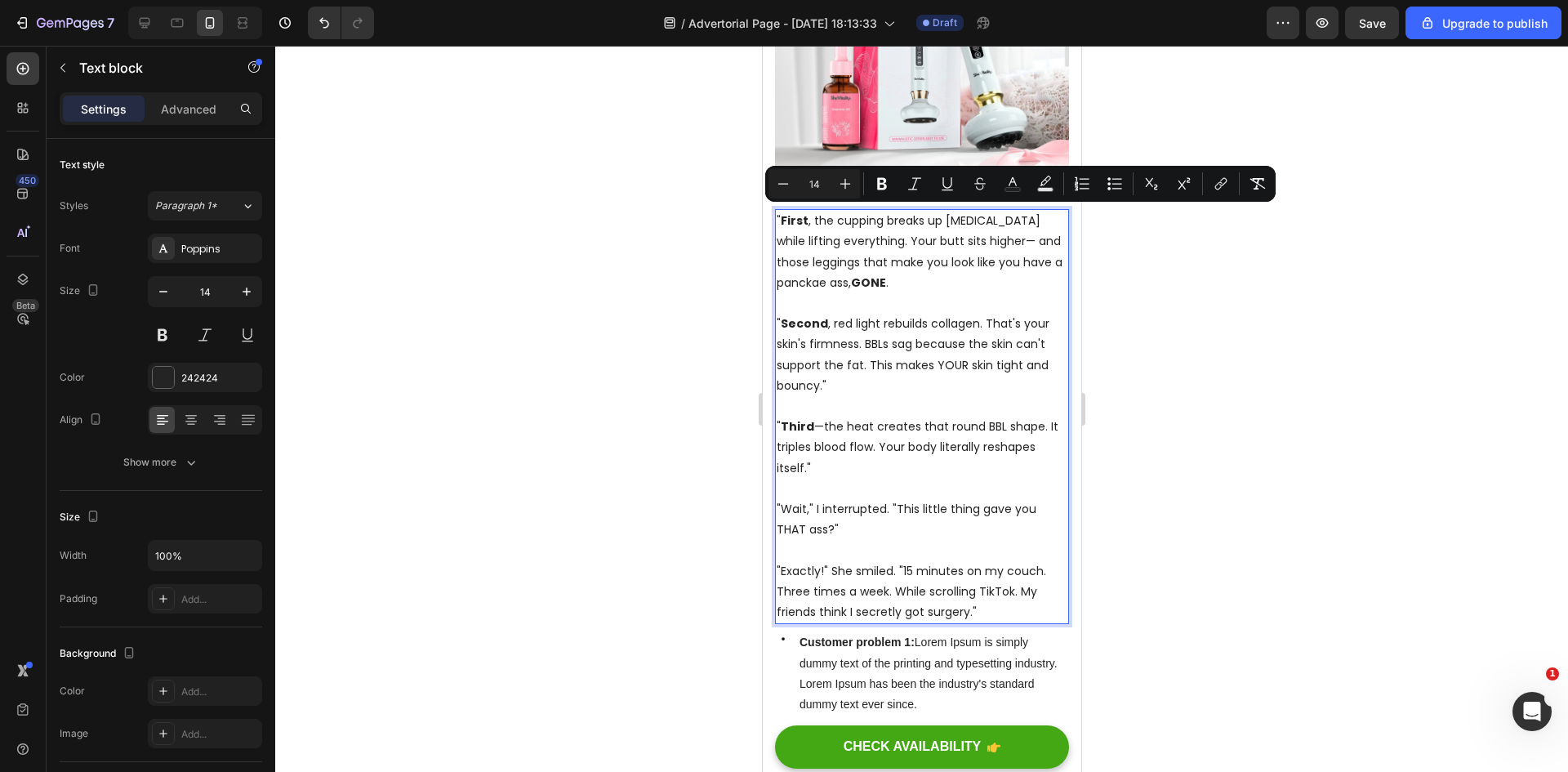
click at [1170, 291] on div at bounding box center [922, 409] width 1293 height 726
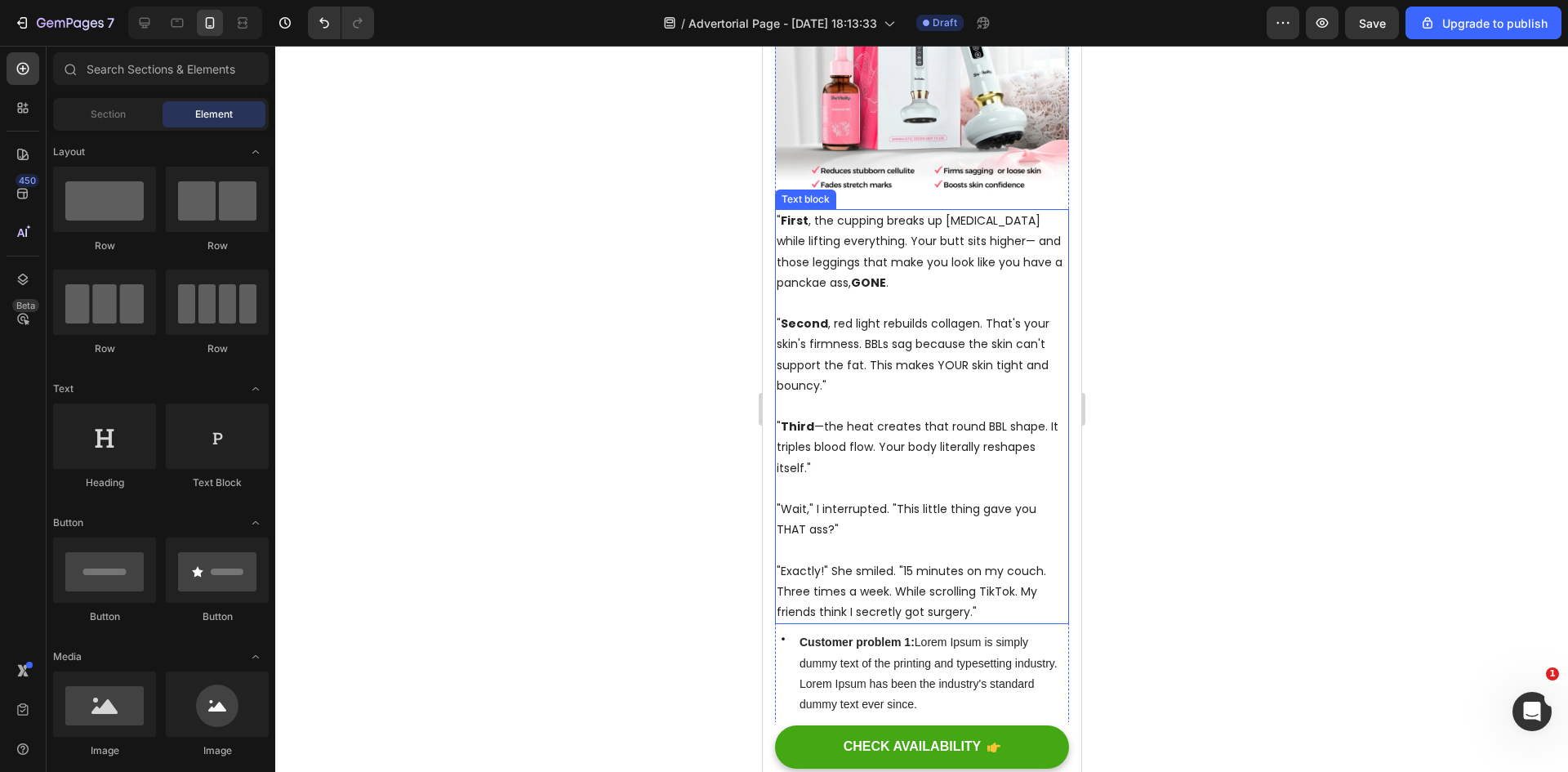
click at [948, 327] on p "" Second , red light rebuilds collagen. That's your skin's firmness. BBLs sag b…" at bounding box center [921, 355] width 291 height 82
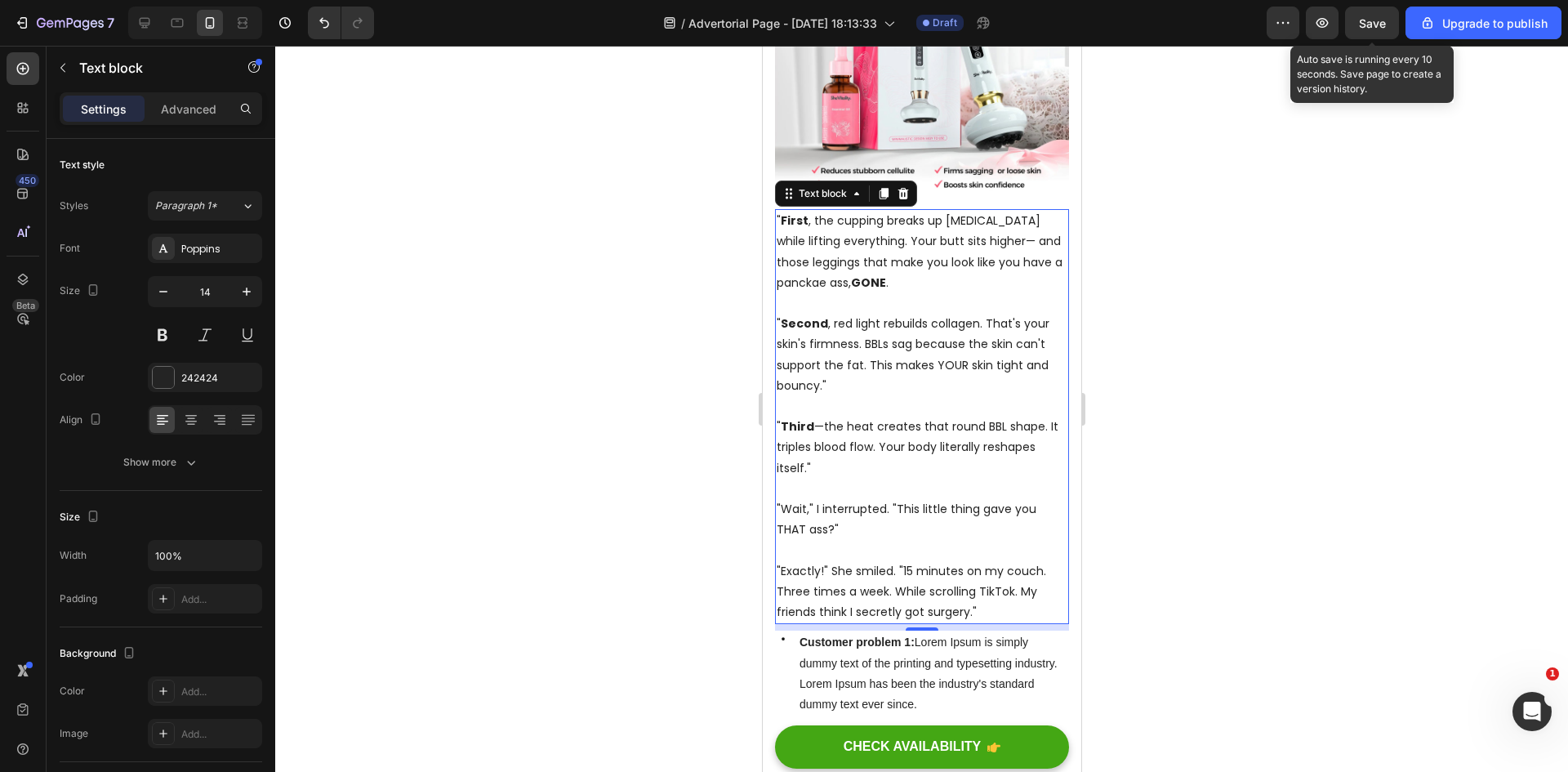
click at [1373, 28] on span "Save" at bounding box center [1372, 23] width 27 height 13
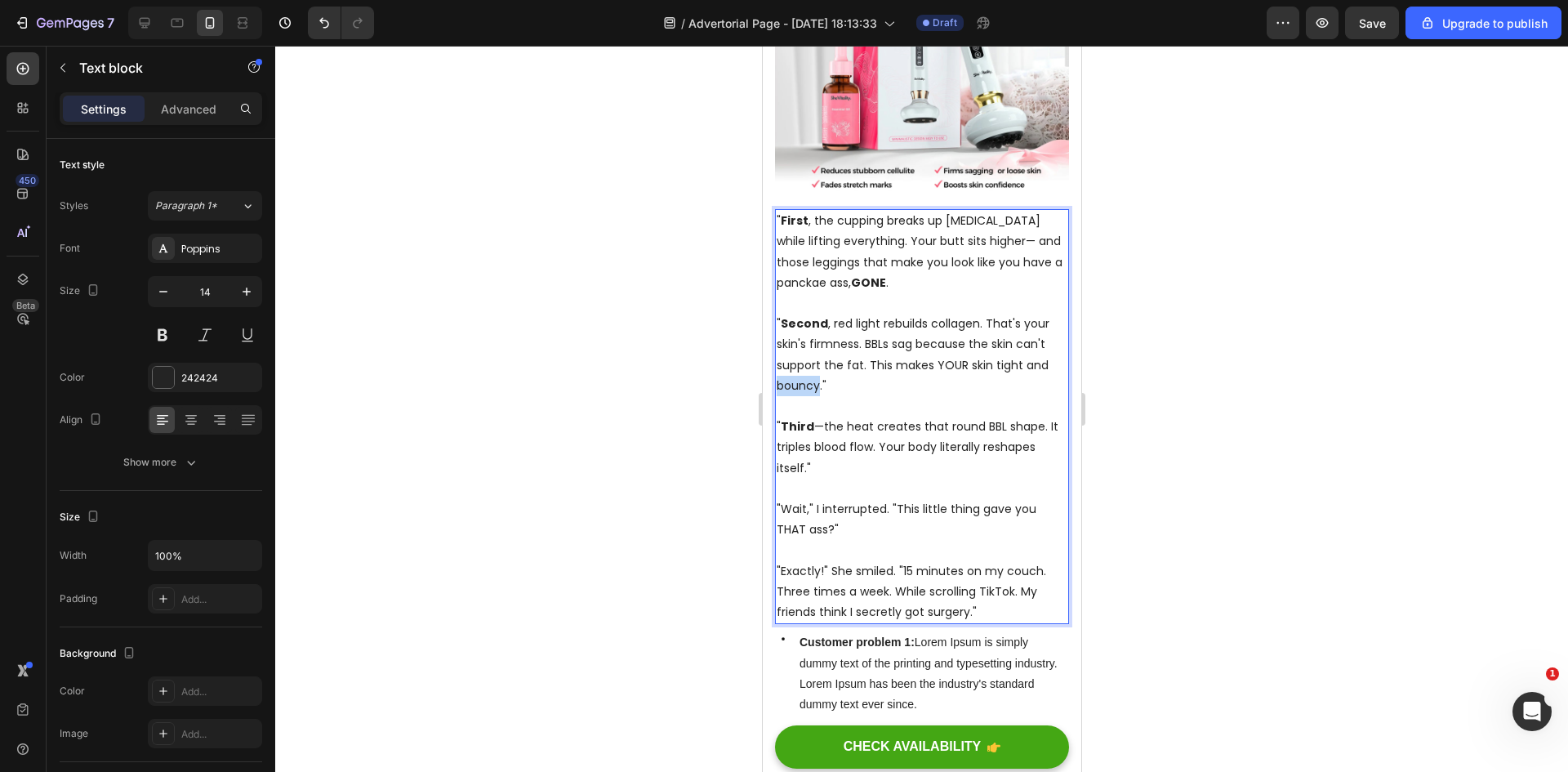
click at [792, 362] on p "" Second , red light rebuilds collagen. That's your skin's firmness. BBLs sag b…" at bounding box center [921, 355] width 291 height 82
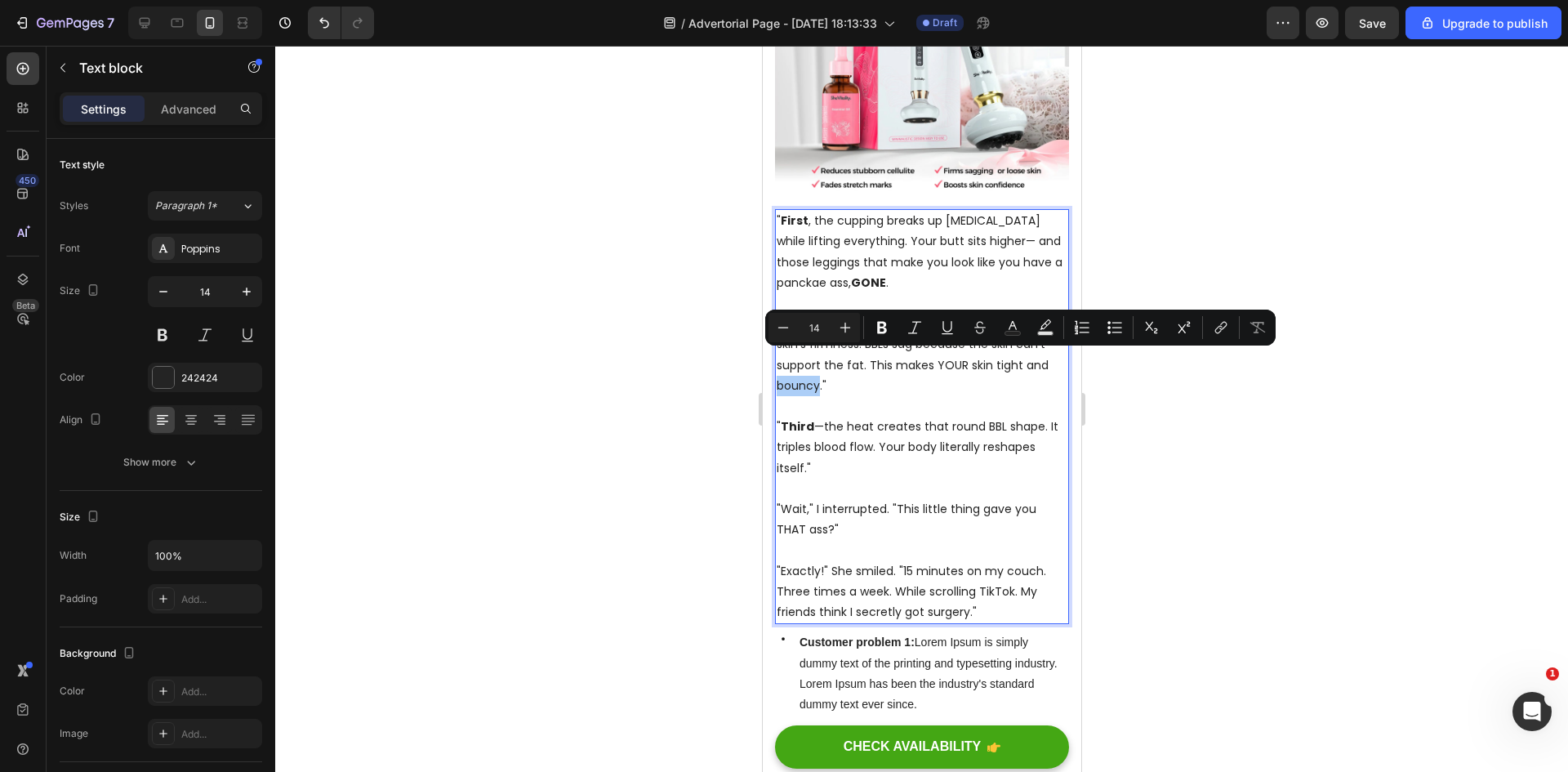
click at [1203, 423] on div at bounding box center [922, 409] width 1293 height 726
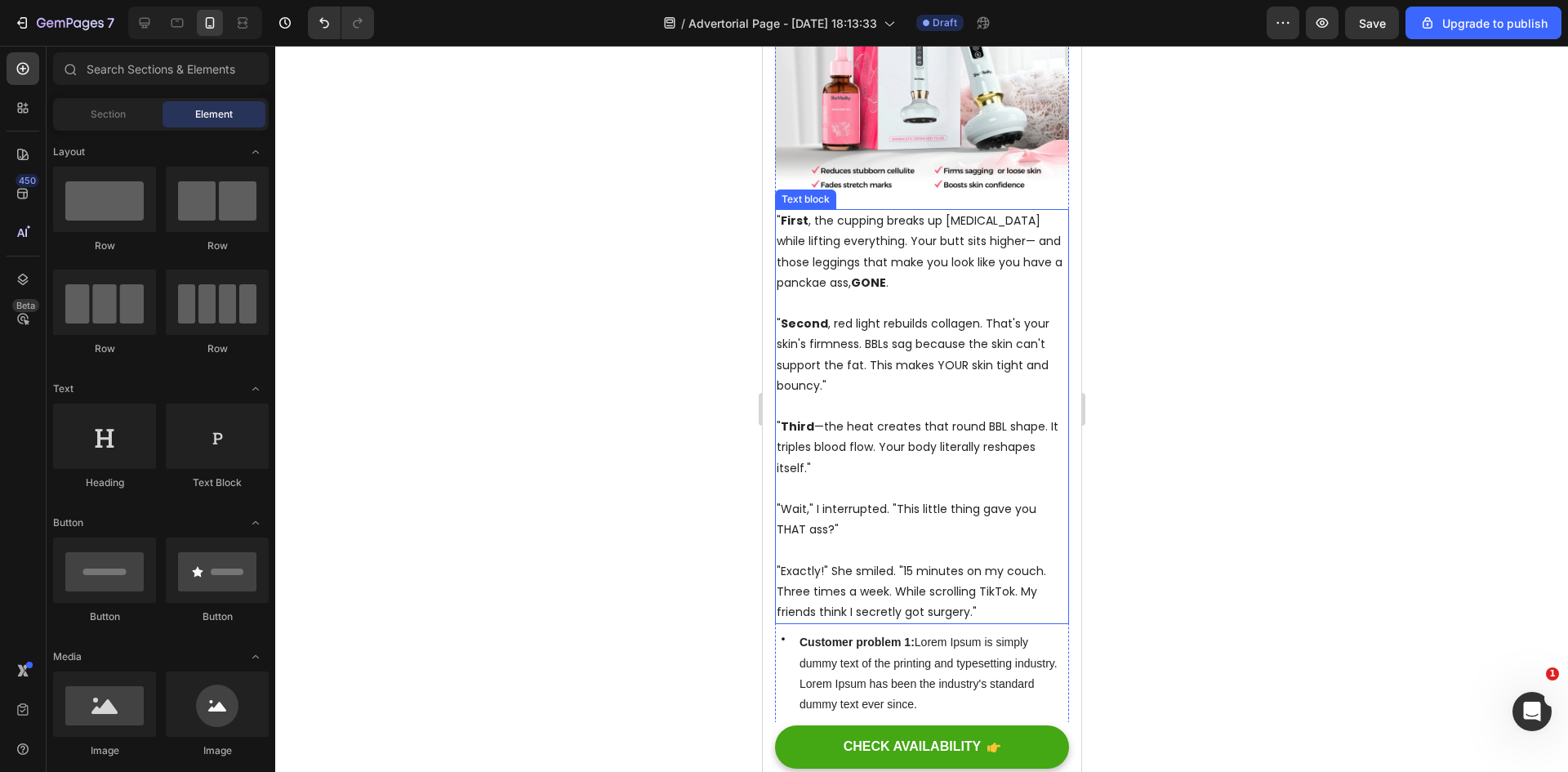
scroll to position [1048, 0]
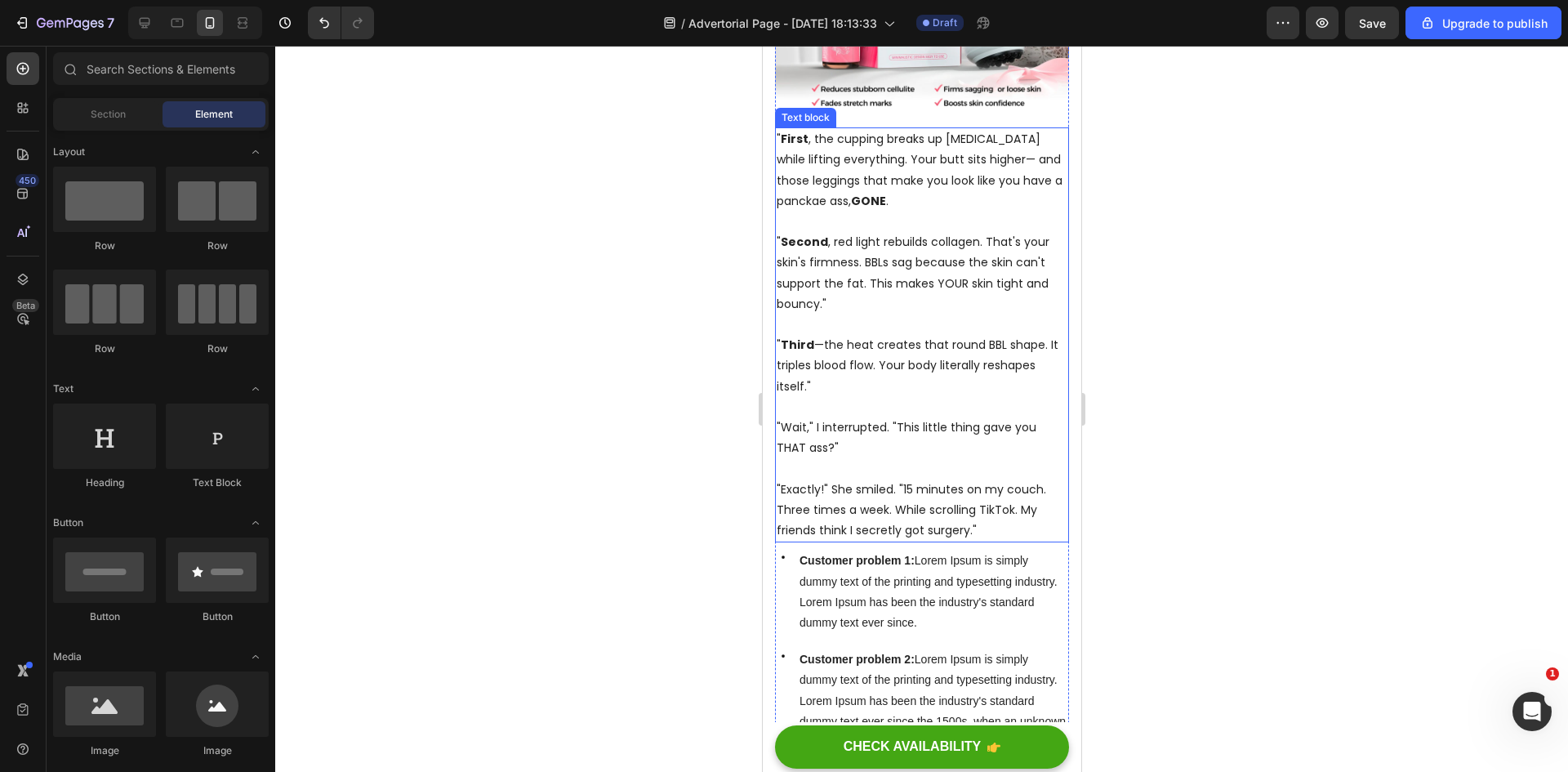
click at [865, 420] on p ""Wait," I interrupted. "This little thing gave you THAT ass?"" at bounding box center [921, 437] width 291 height 41
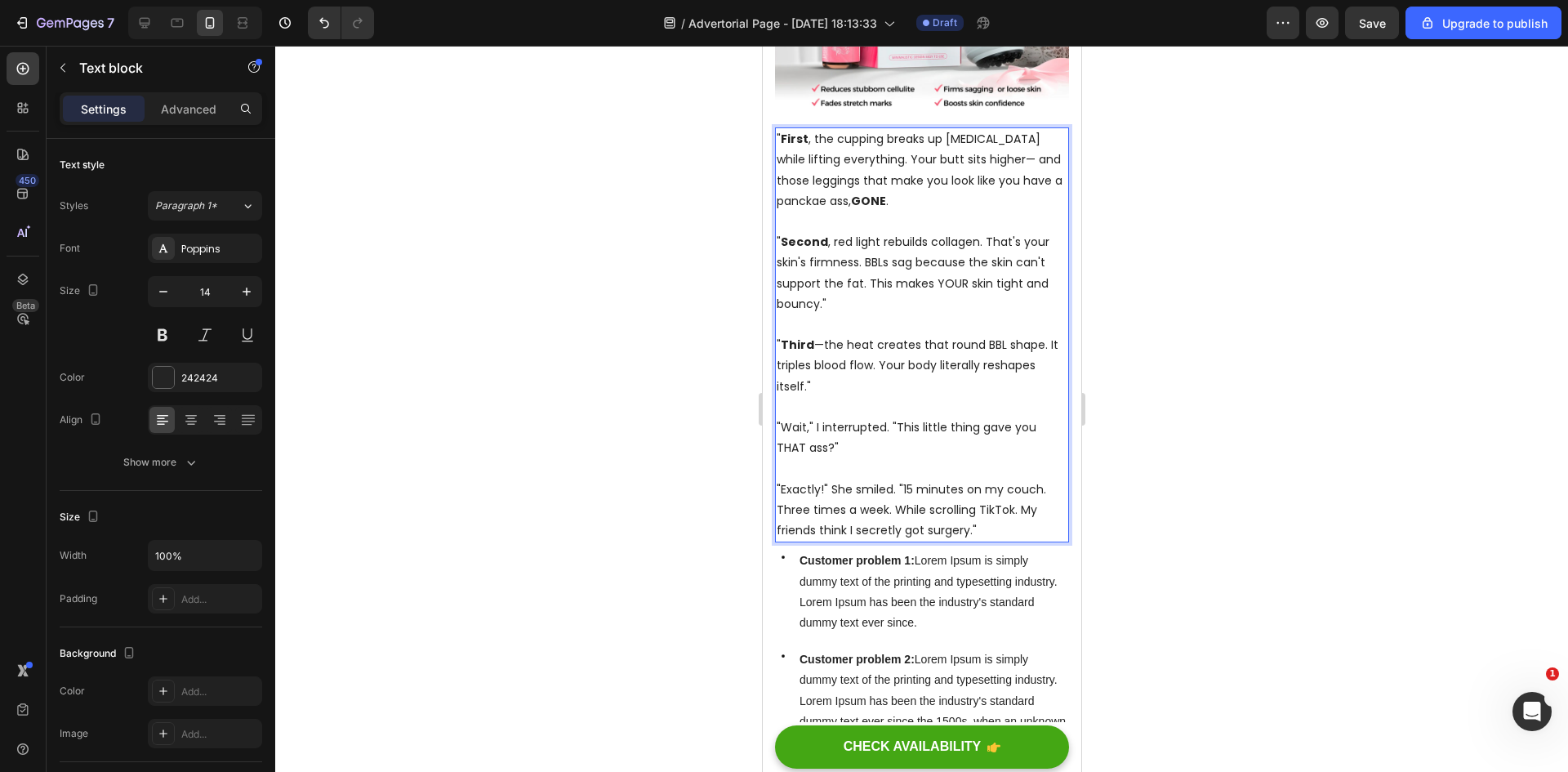
click at [805, 417] on p ""Wait," I interrupted. "This little thing gave you THAT ass?"" at bounding box center [921, 437] width 291 height 41
click at [1179, 423] on div at bounding box center [922, 409] width 1293 height 726
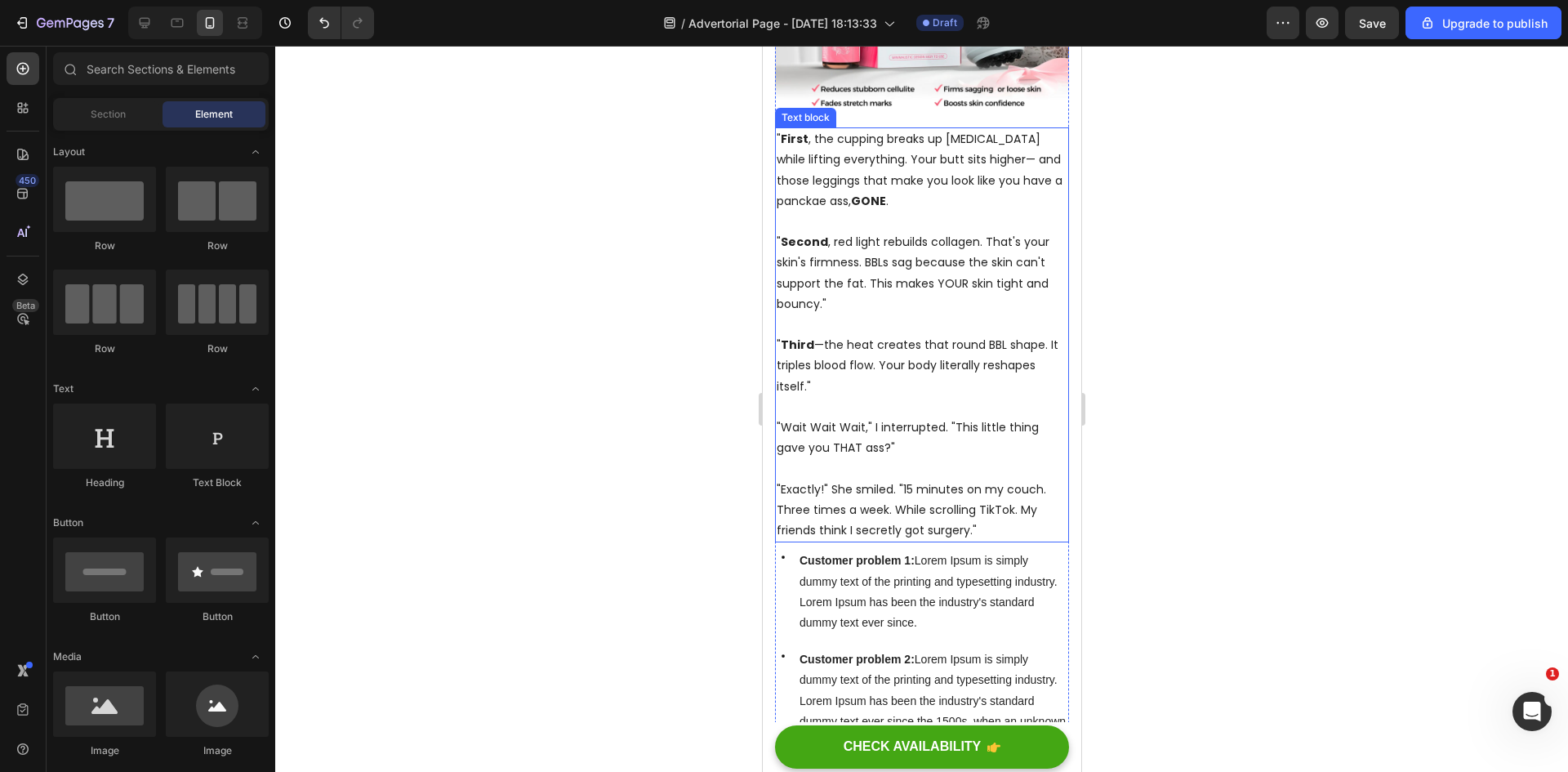
click at [836, 426] on p ""Wait Wait Wait," I interrupted. "This little thing gave you THAT ass?"" at bounding box center [921, 437] width 291 height 41
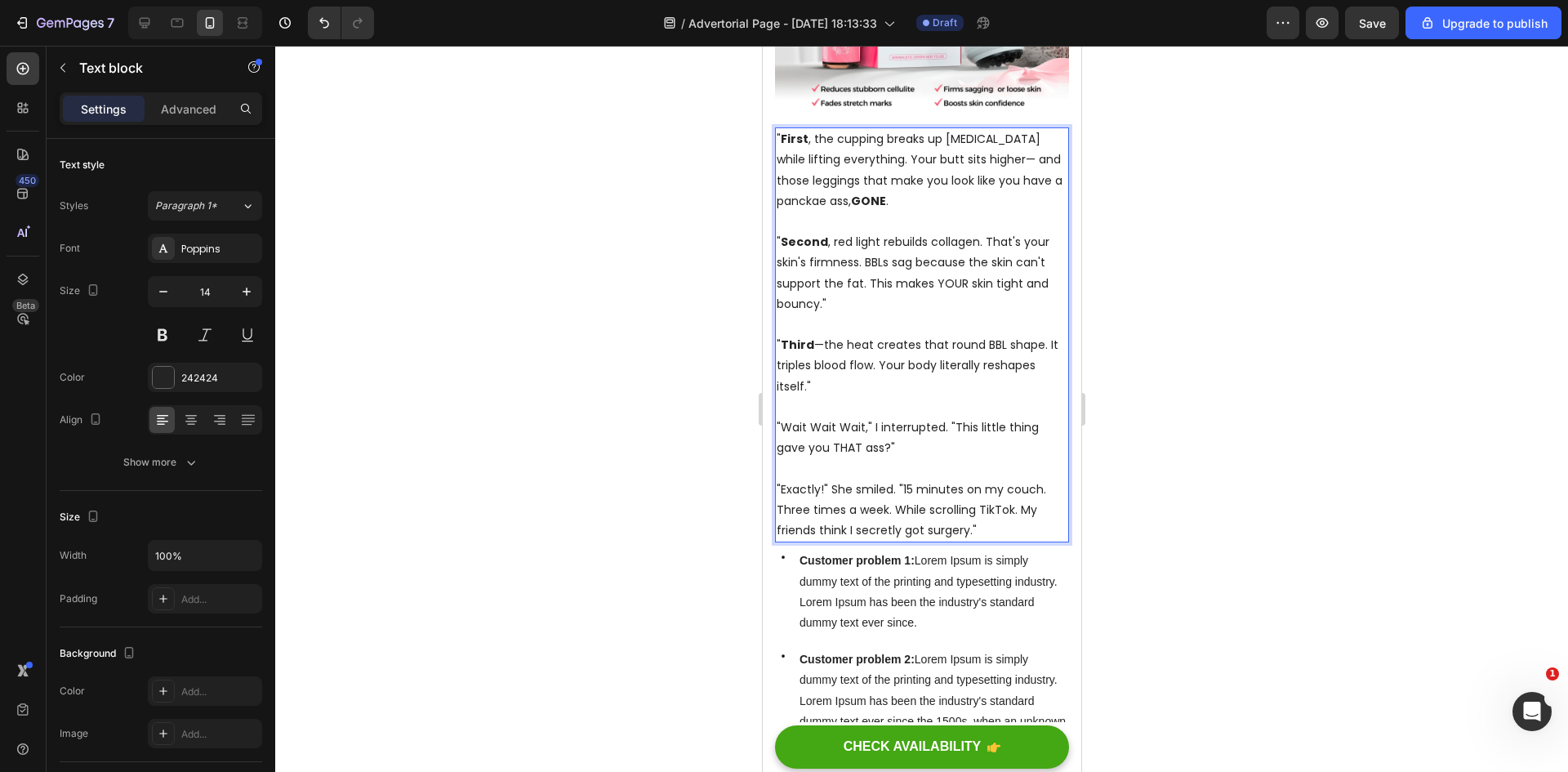
click at [826, 426] on p ""Wait Wait Wait," I interrupted. "This little thing gave you THAT ass?"" at bounding box center [921, 437] width 291 height 41
click at [892, 426] on p ""Wait Wait Wait," I interrupted. "This little thing gave you THAT ass?"" at bounding box center [921, 437] width 291 height 41
click at [882, 426] on p ""Wait Wait Wait," I interrupted. "This little thing gave you THAT ass?"" at bounding box center [921, 437] width 291 height 41
click at [854, 425] on p ""Wait Wait Wait," I interrupted. "This little thing gave you THAT ass?"" at bounding box center [921, 437] width 291 height 41
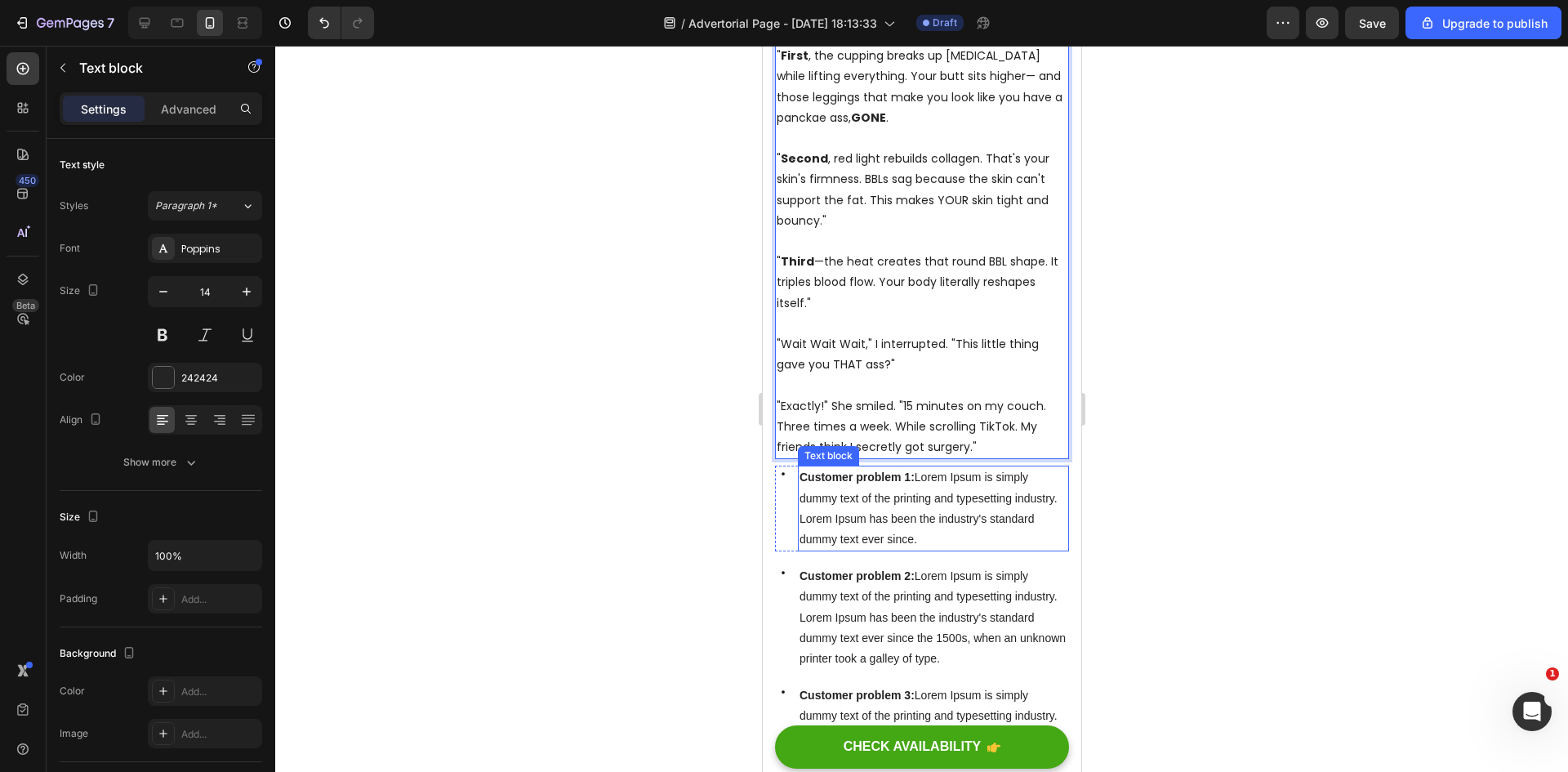
scroll to position [1130, 0]
click at [819, 422] on p ""Exactly!" She smiled. "15 minutes on my couch. Three times a week. While scrol…" at bounding box center [921, 429] width 291 height 62
click at [1140, 416] on div at bounding box center [922, 409] width 1293 height 726
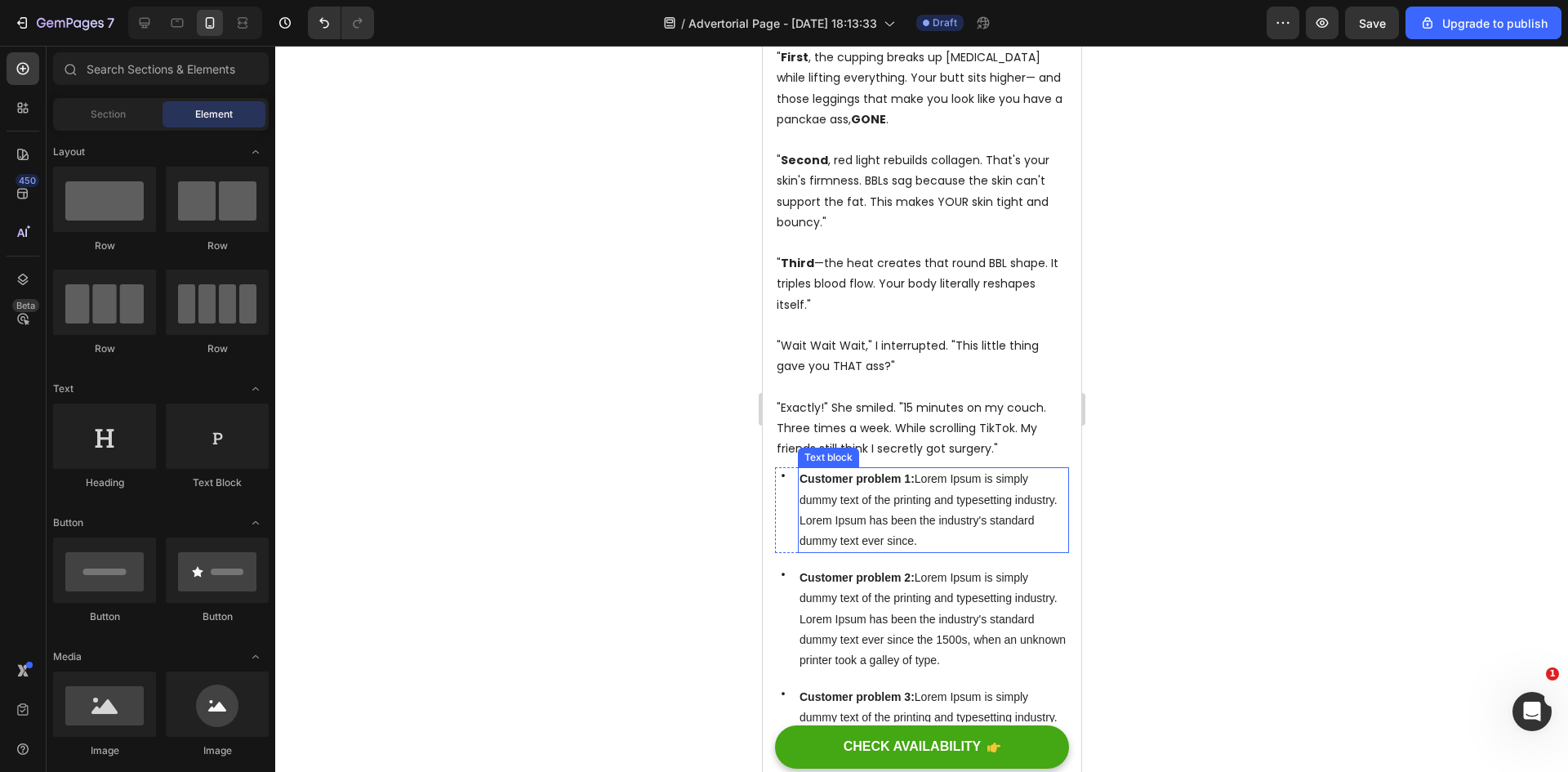
click at [944, 476] on span "Customer problem 1: Lorem Ipsum is simply dummy text of the printing and typese…" at bounding box center [927, 509] width 258 height 75
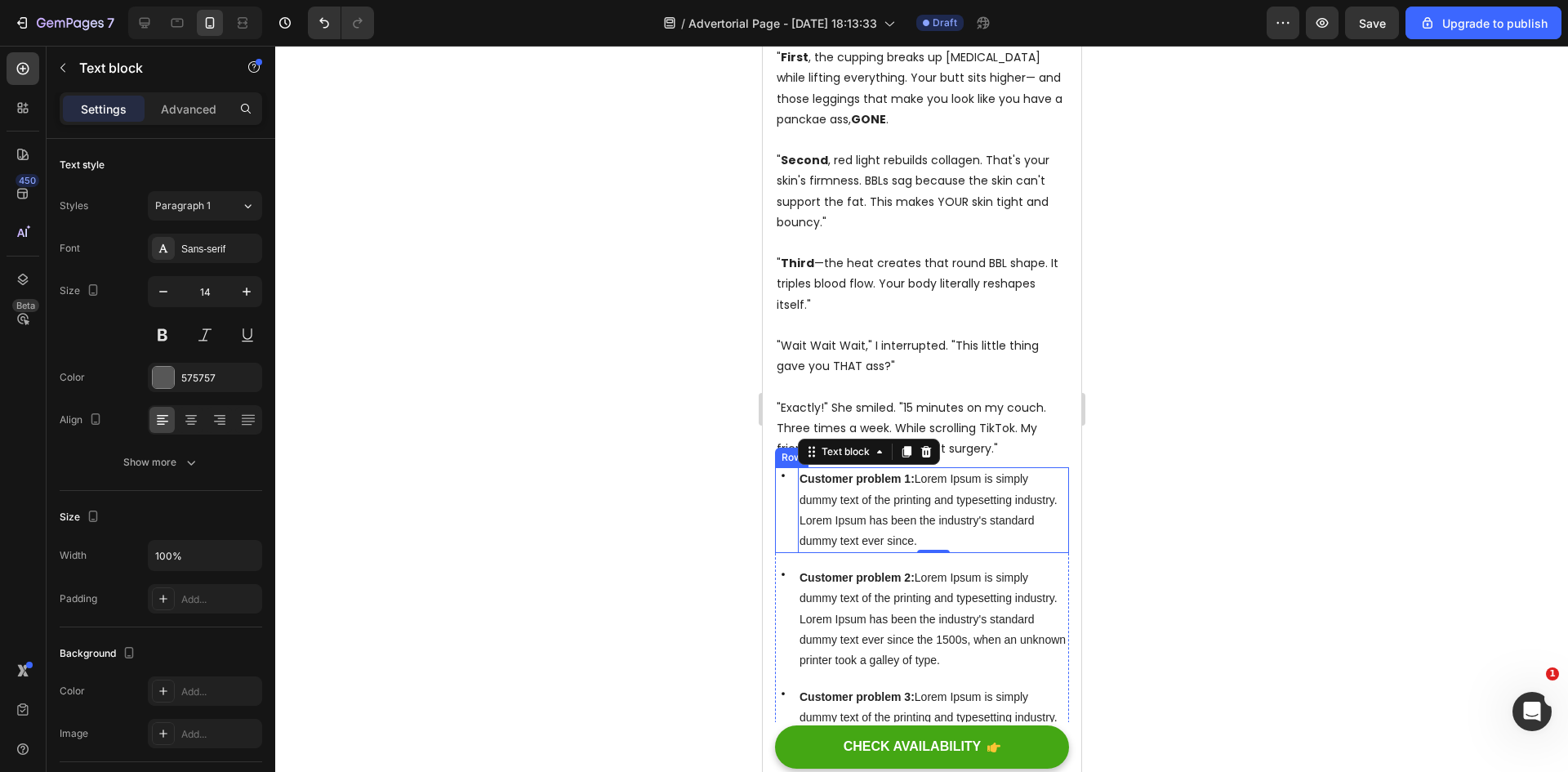
click at [775, 486] on div "Icon" at bounding box center [782, 509] width 16 height 85
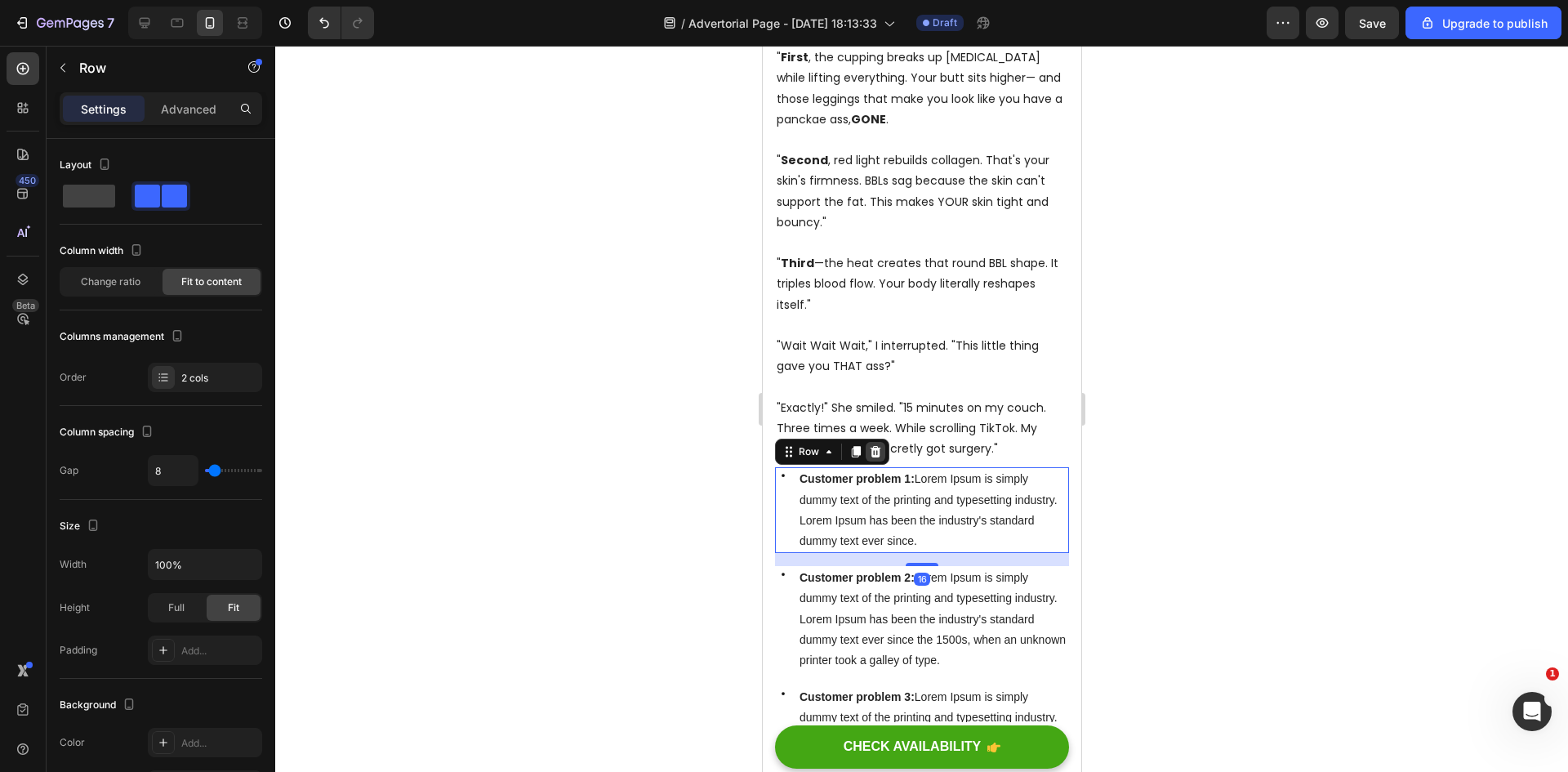
click at [874, 446] on icon at bounding box center [875, 452] width 11 height 12
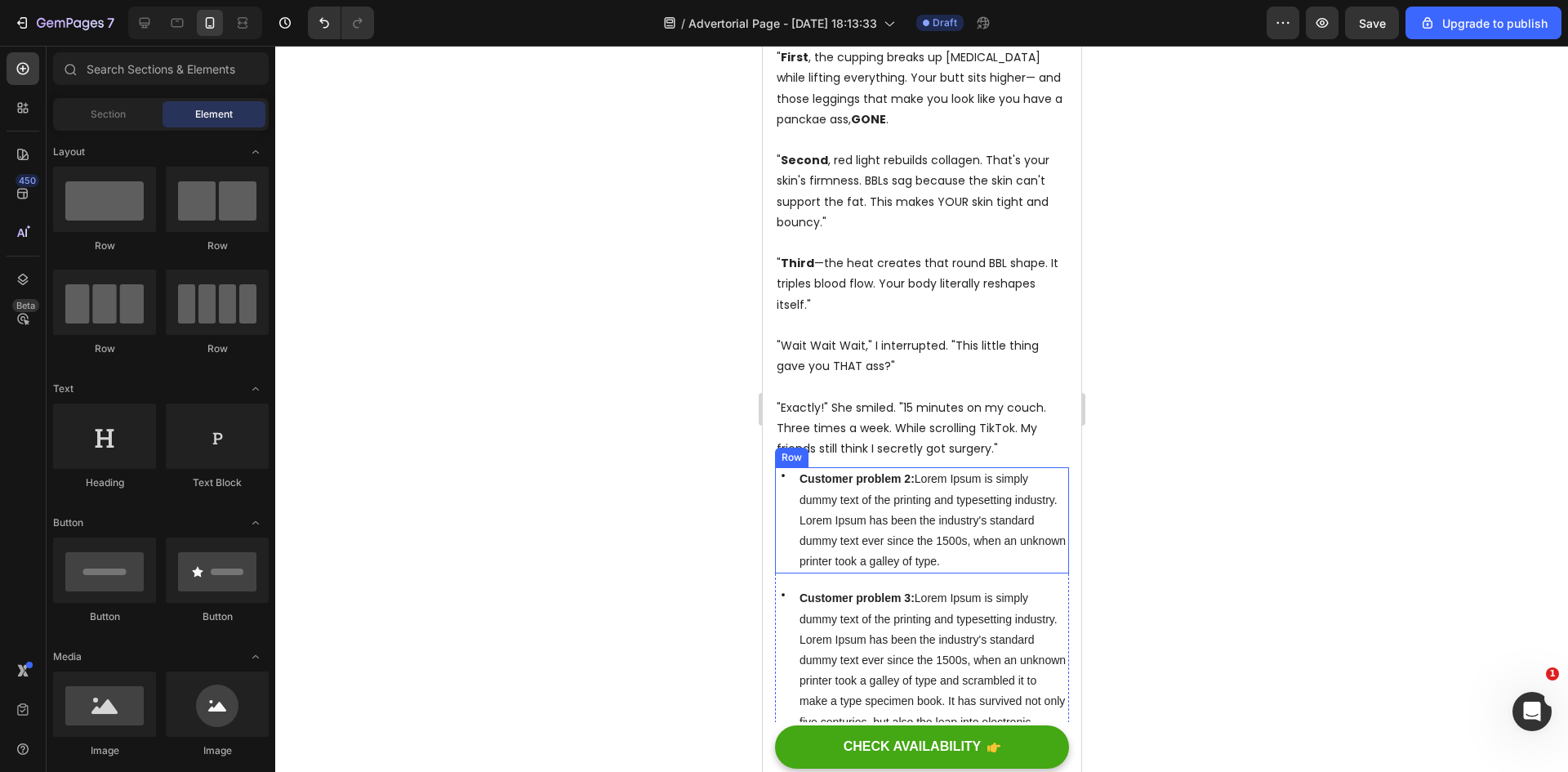
click at [780, 472] on div "Icon" at bounding box center [782, 520] width 16 height 106
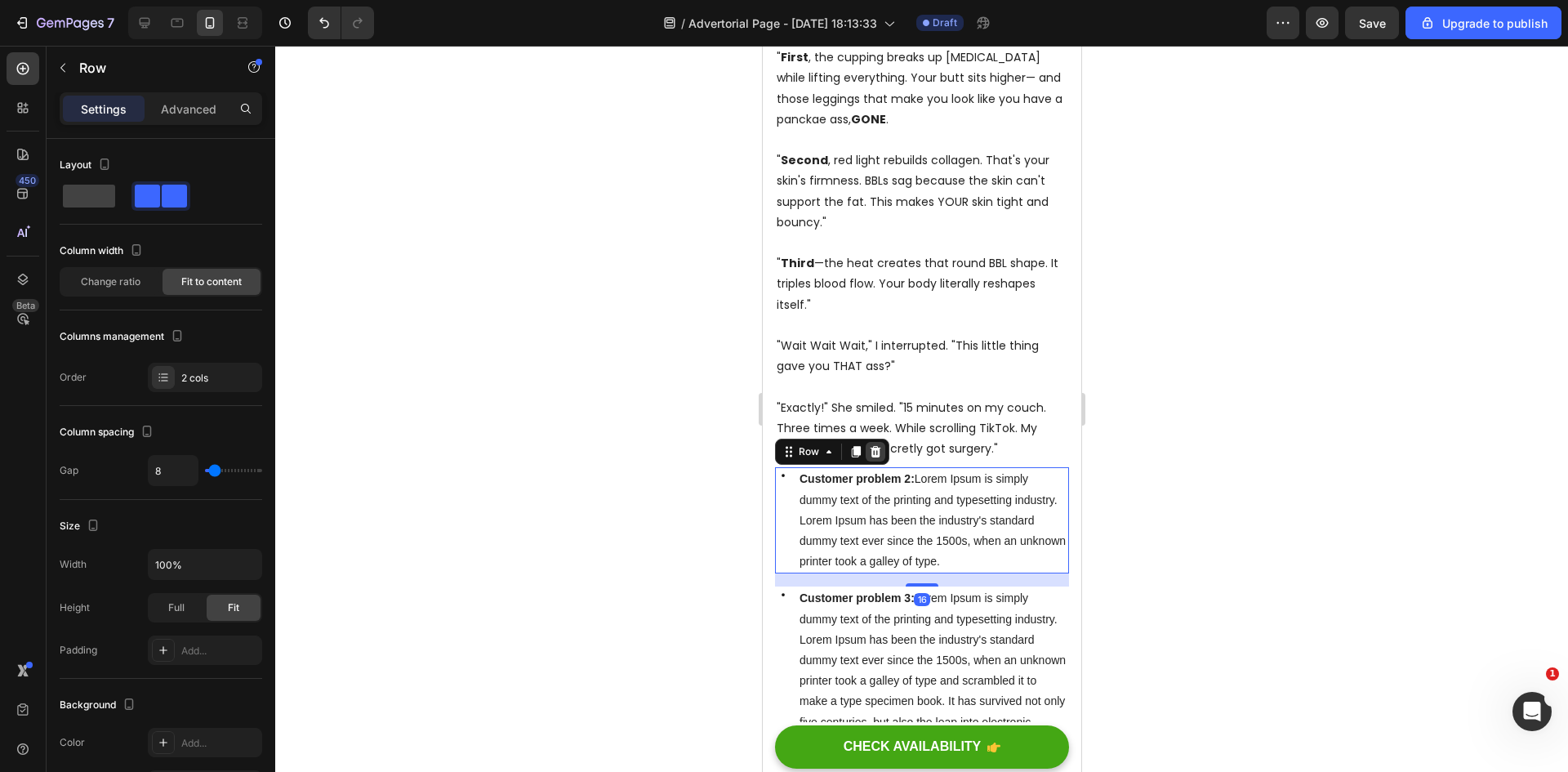
click at [871, 446] on icon at bounding box center [875, 452] width 11 height 12
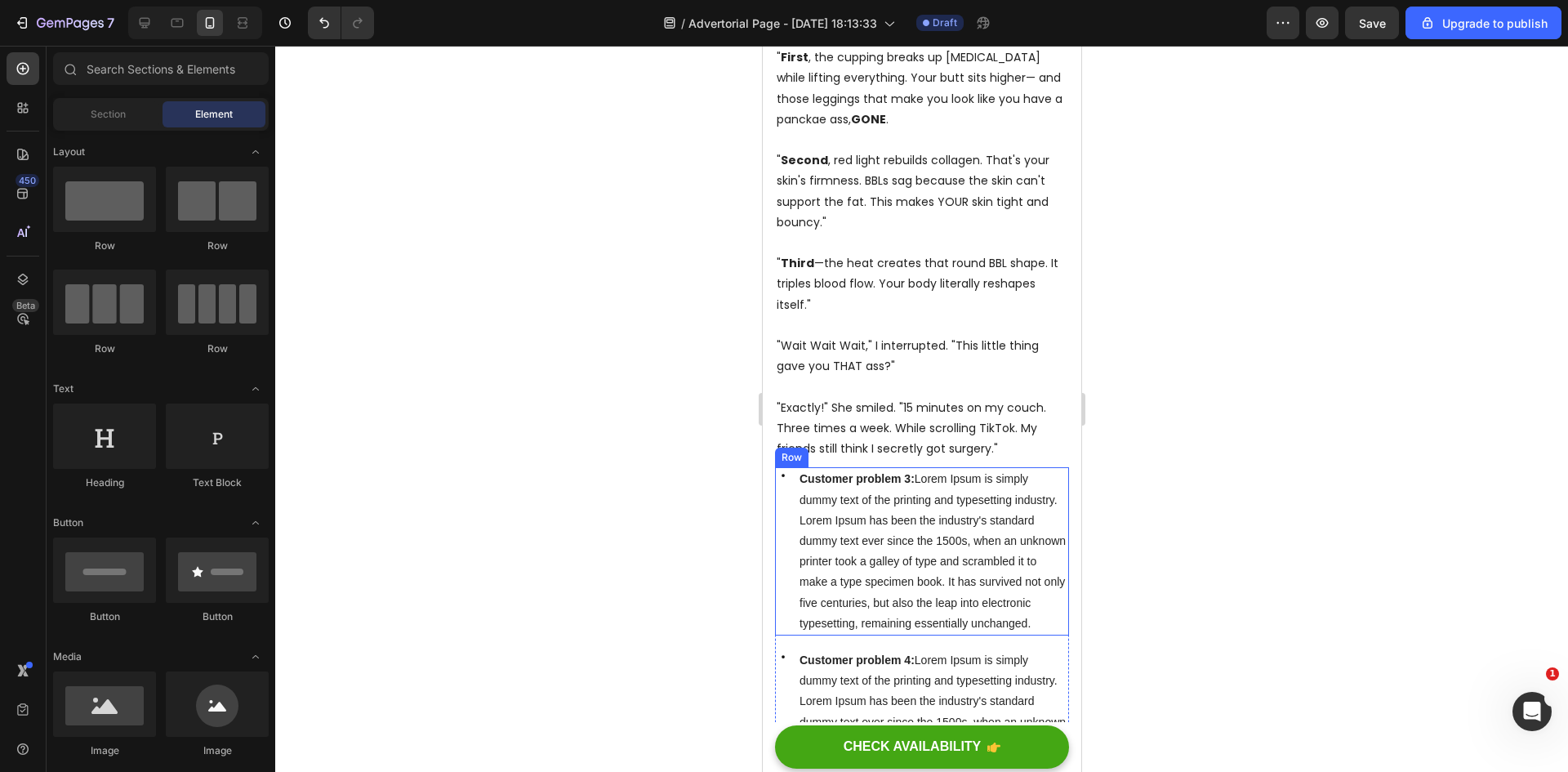
click at [778, 500] on div "Icon" at bounding box center [782, 550] width 16 height 168
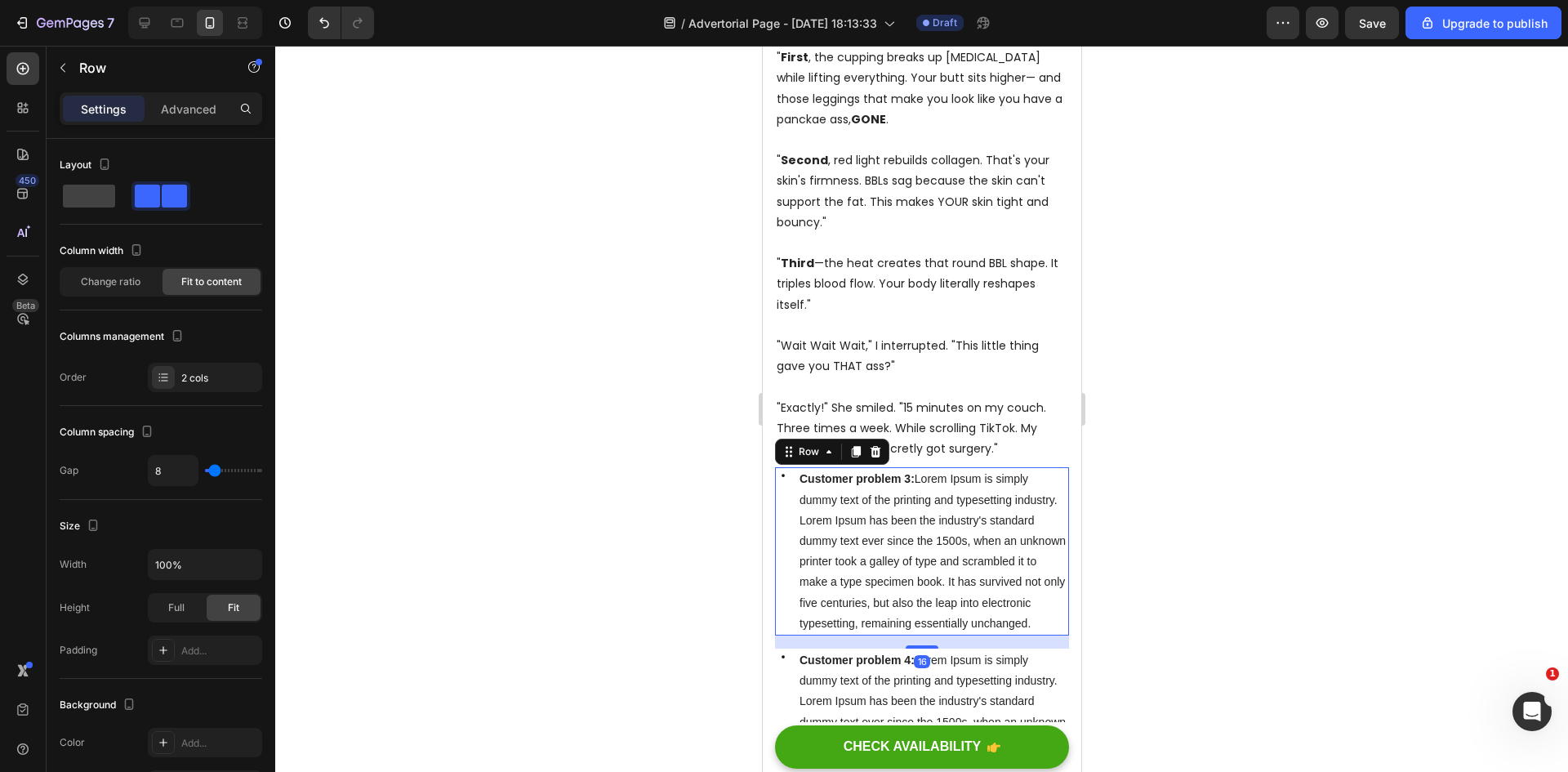
click at [778, 500] on div "Icon" at bounding box center [782, 550] width 16 height 168
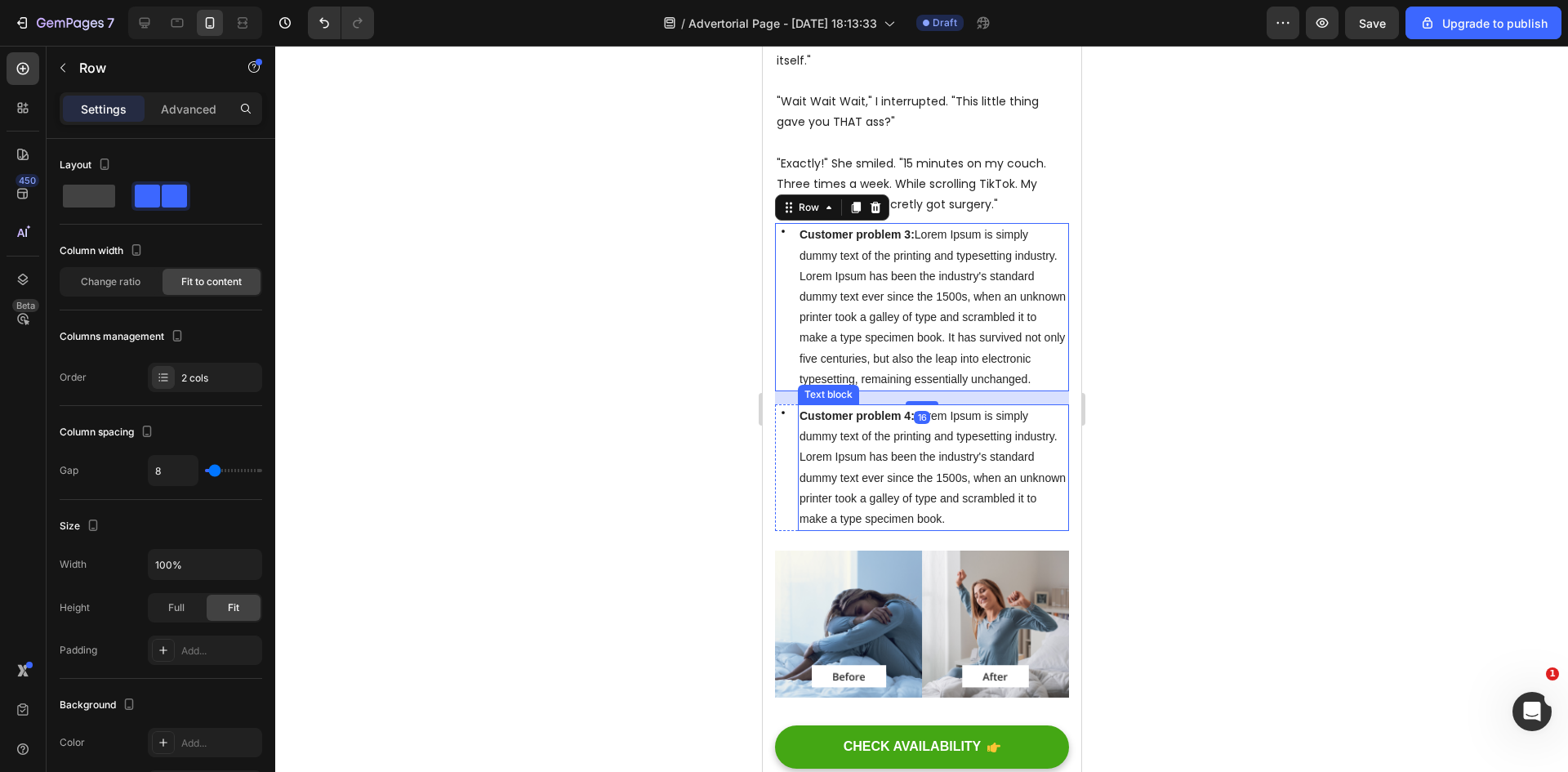
scroll to position [1375, 0]
click at [900, 484] on p "Customer problem 4: Lorem Ipsum is simply dummy text of the printing and typese…" at bounding box center [932, 466] width 268 height 124
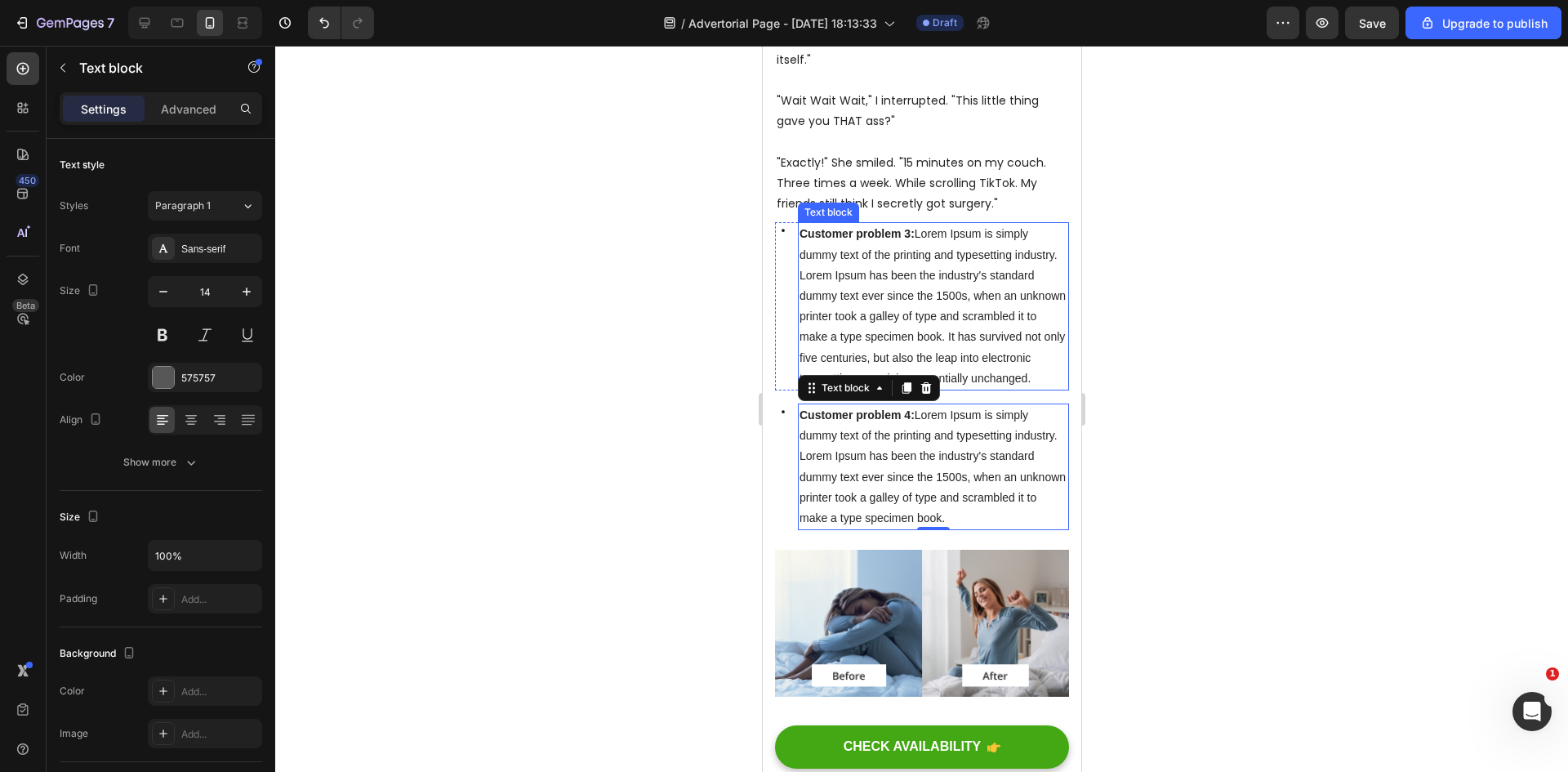
click at [972, 339] on p "Lorem Ipsum has been the industry's standard dummy text ever since the 1500s, w…" at bounding box center [932, 327] width 268 height 124
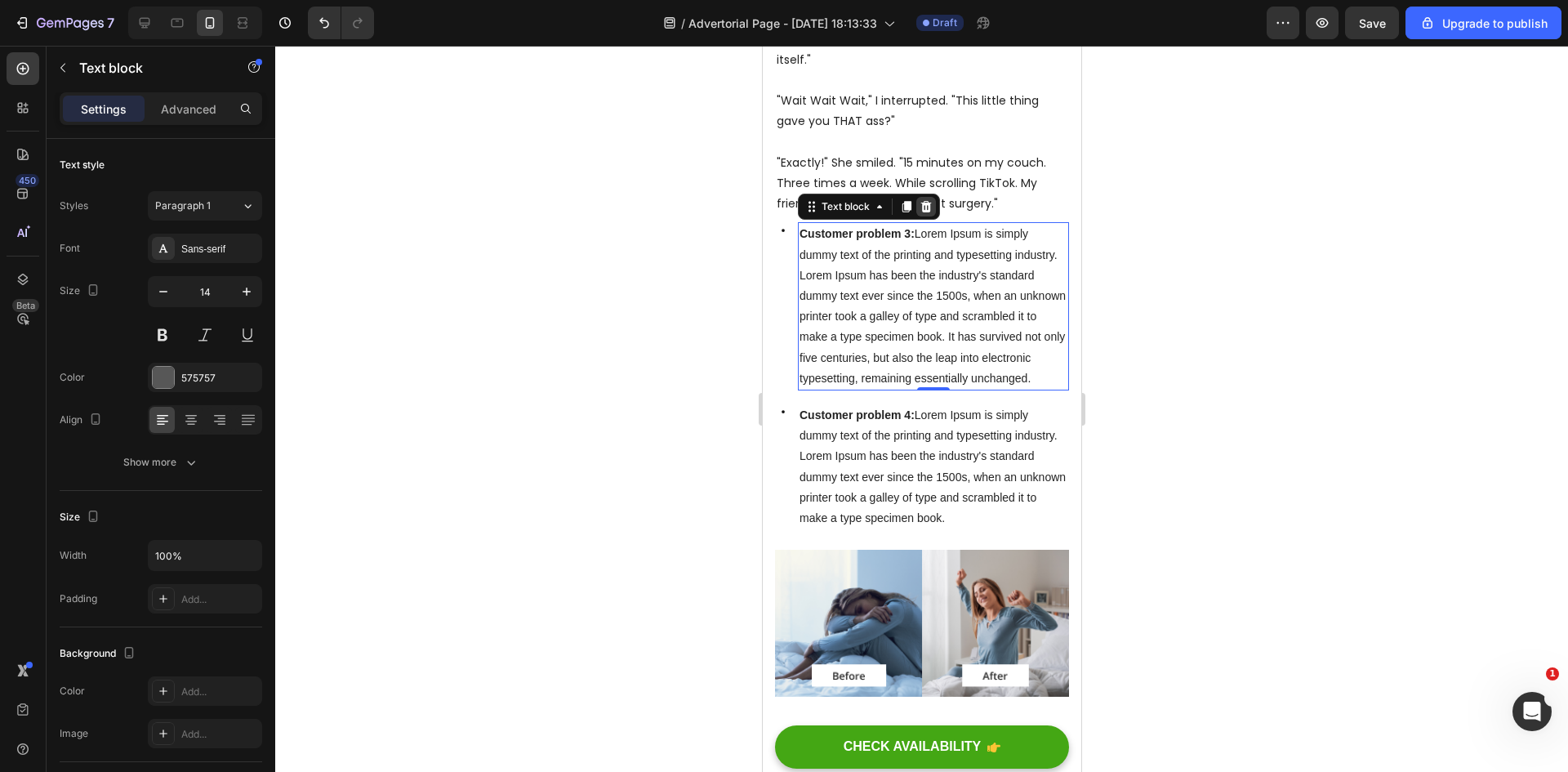
click at [924, 200] on icon at bounding box center [925, 207] width 13 height 13
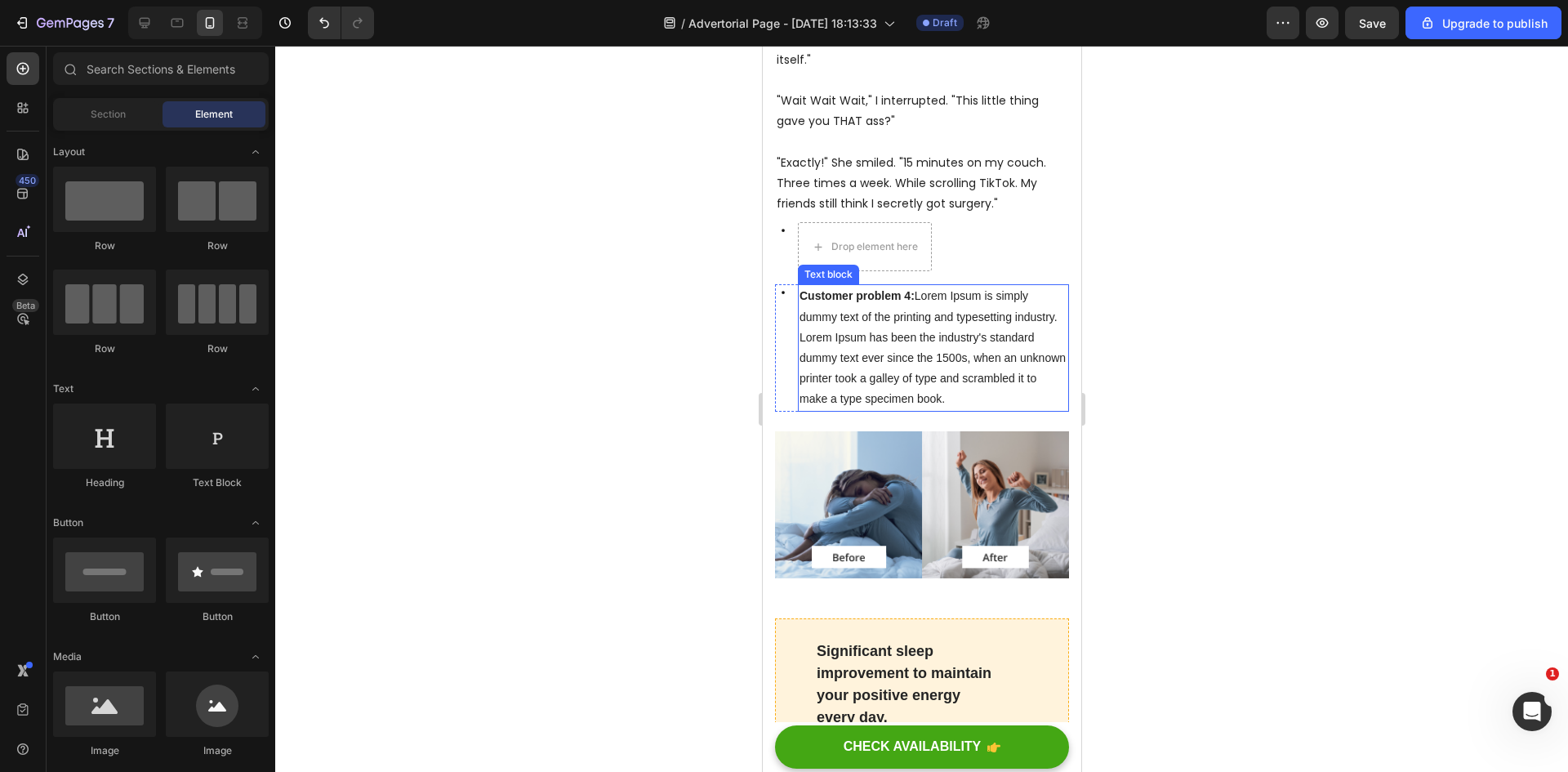
click at [893, 297] on span "Customer problem 4: Lorem Ipsum is simply dummy text of the printing and typese…" at bounding box center [932, 346] width 267 height 116
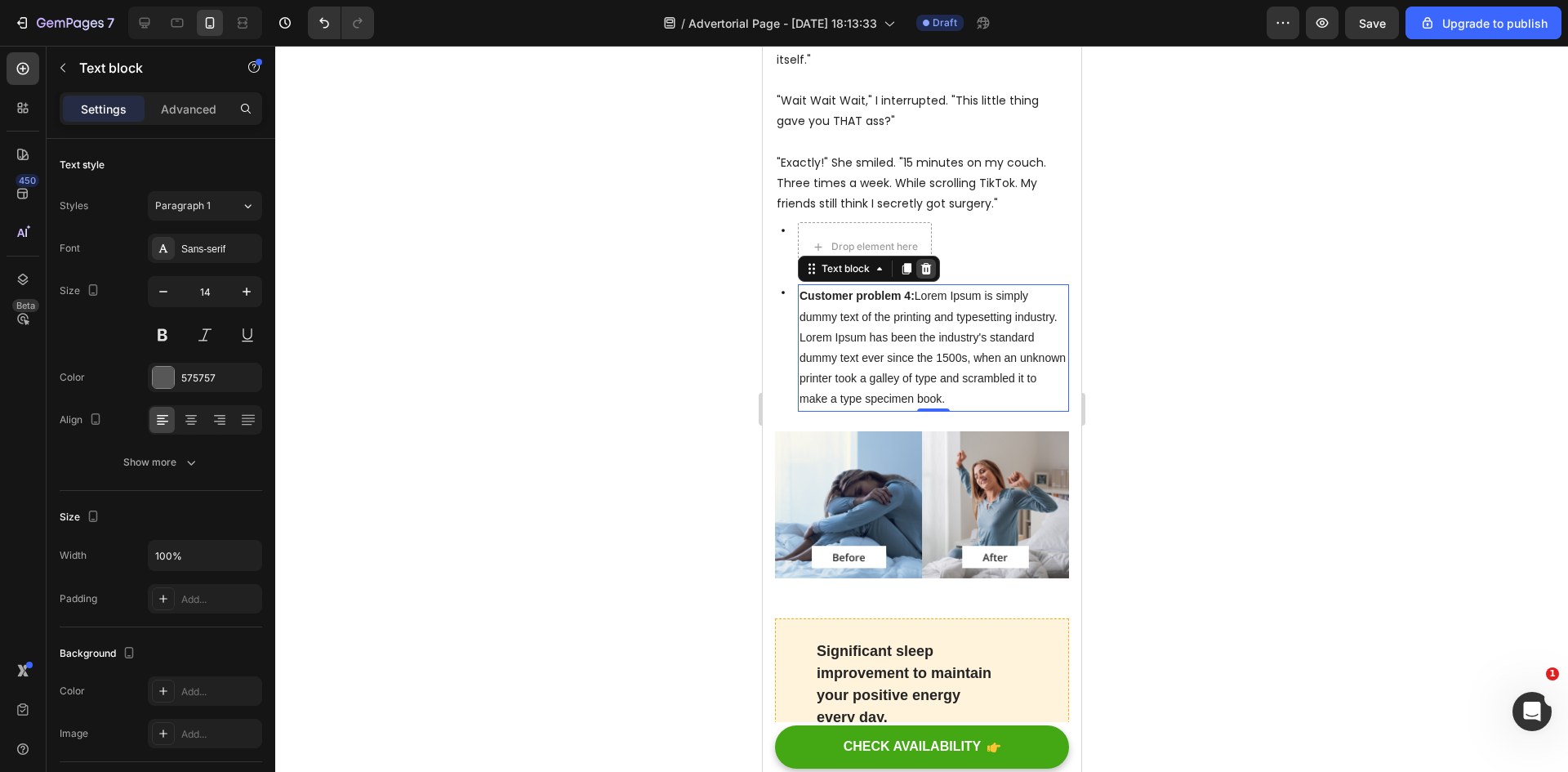
click at [921, 262] on icon at bounding box center [925, 269] width 13 height 13
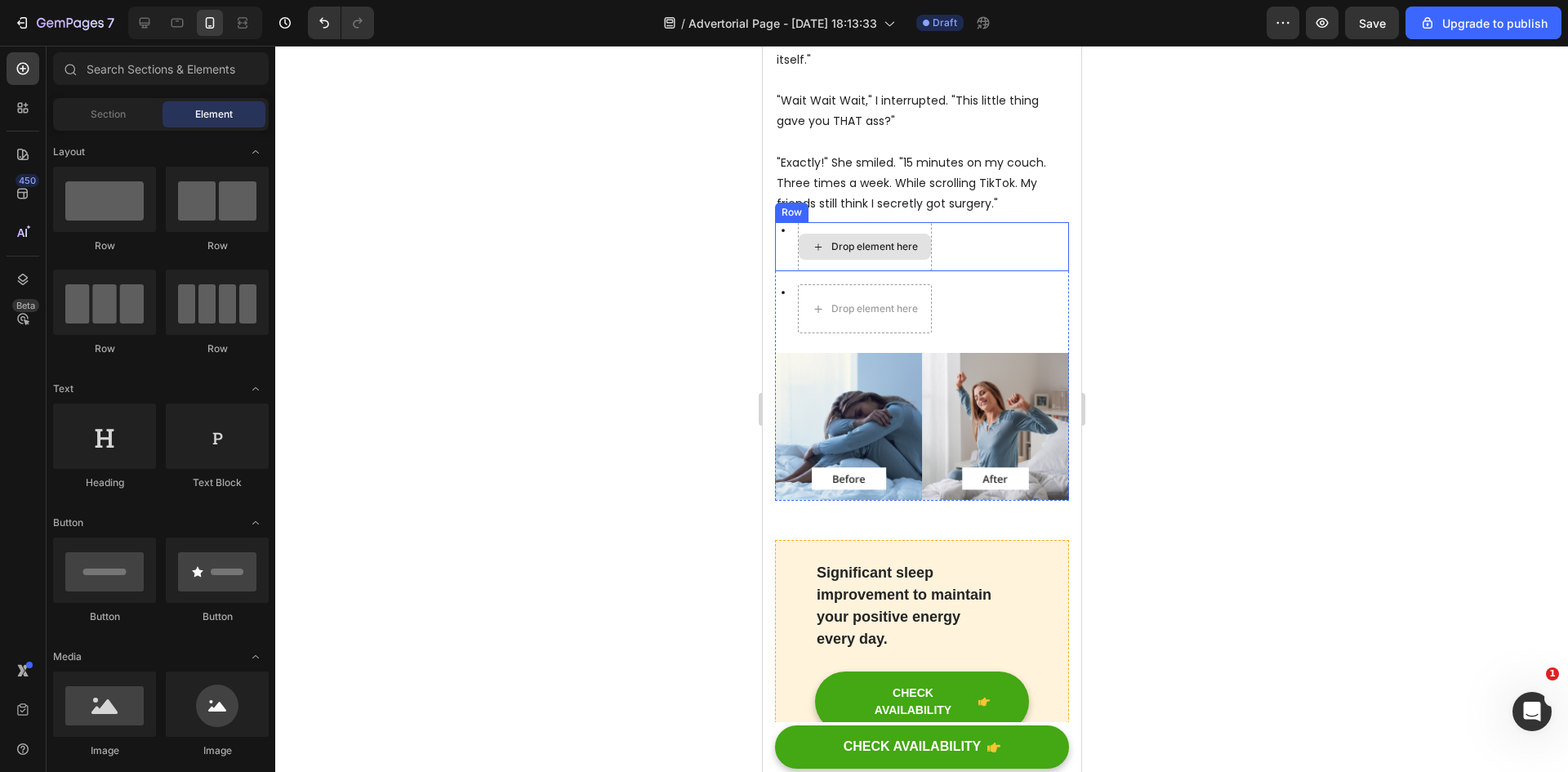
click at [892, 234] on div "Drop element here" at bounding box center [864, 246] width 132 height 26
click at [946, 222] on div "Icon Drop element here Row" at bounding box center [921, 246] width 294 height 49
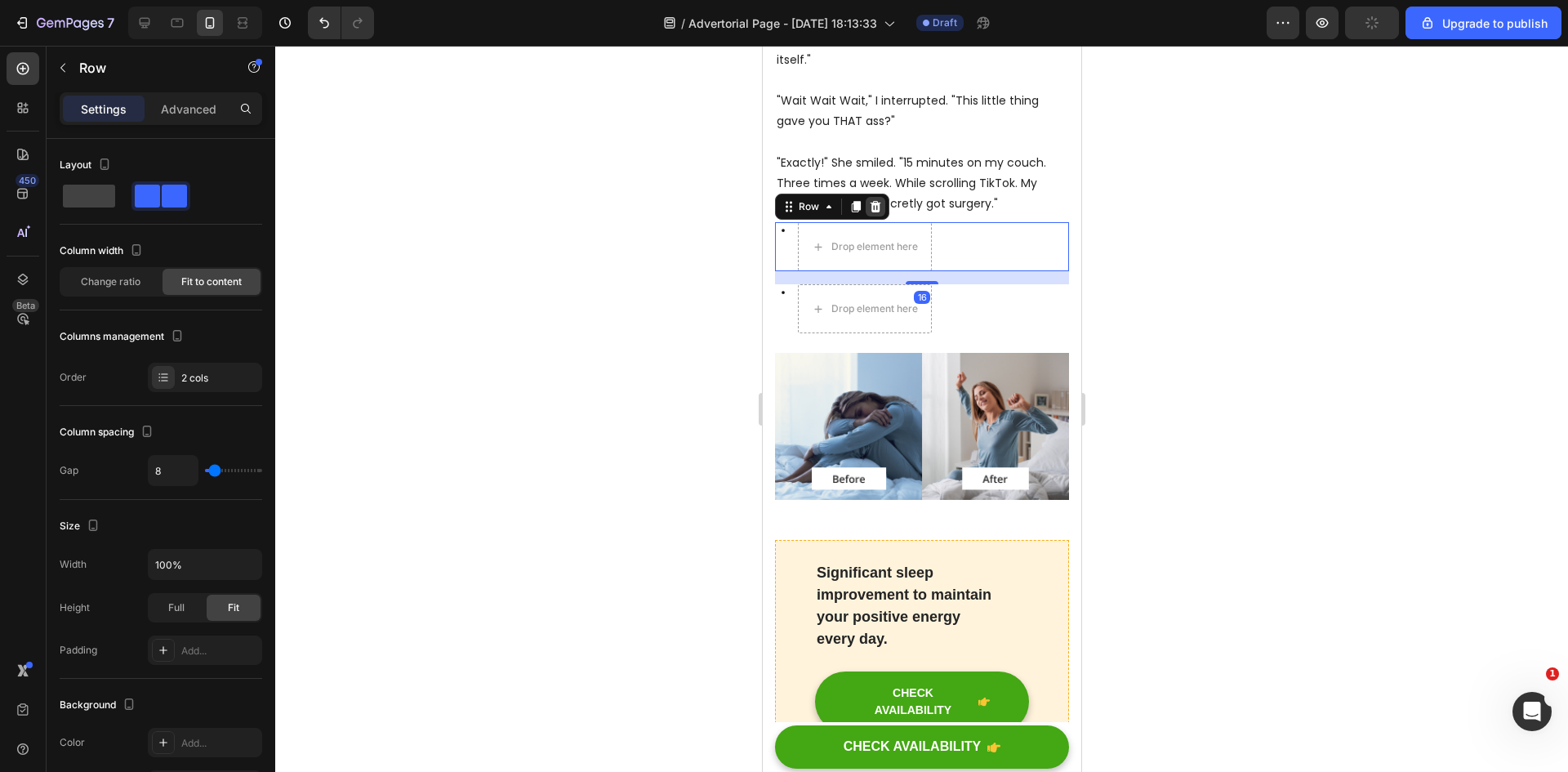
click at [869, 200] on icon at bounding box center [875, 207] width 13 height 13
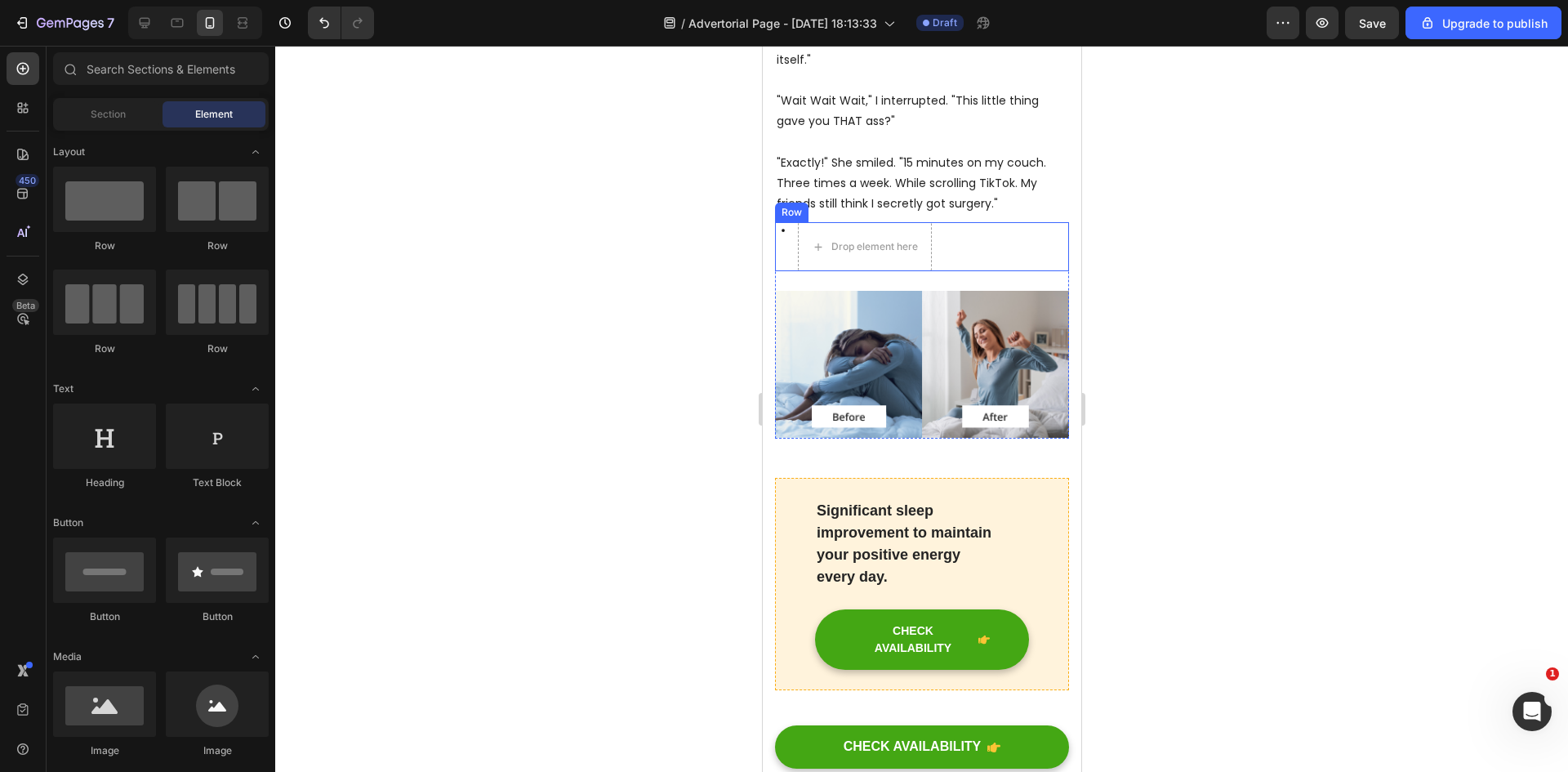
click at [971, 222] on div "Icon Drop element here Row" at bounding box center [921, 246] width 294 height 49
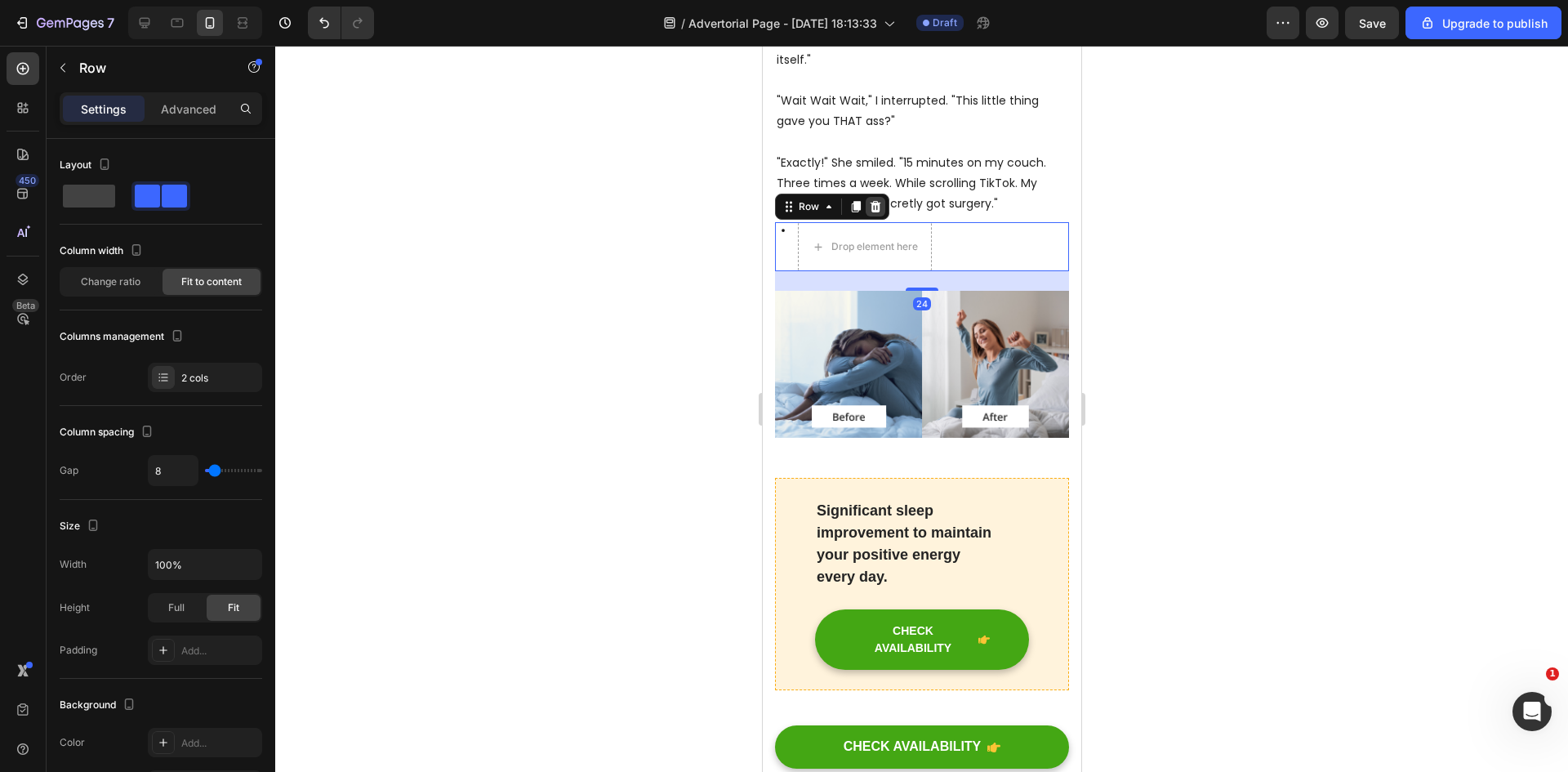
click at [879, 200] on icon at bounding box center [875, 207] width 13 height 13
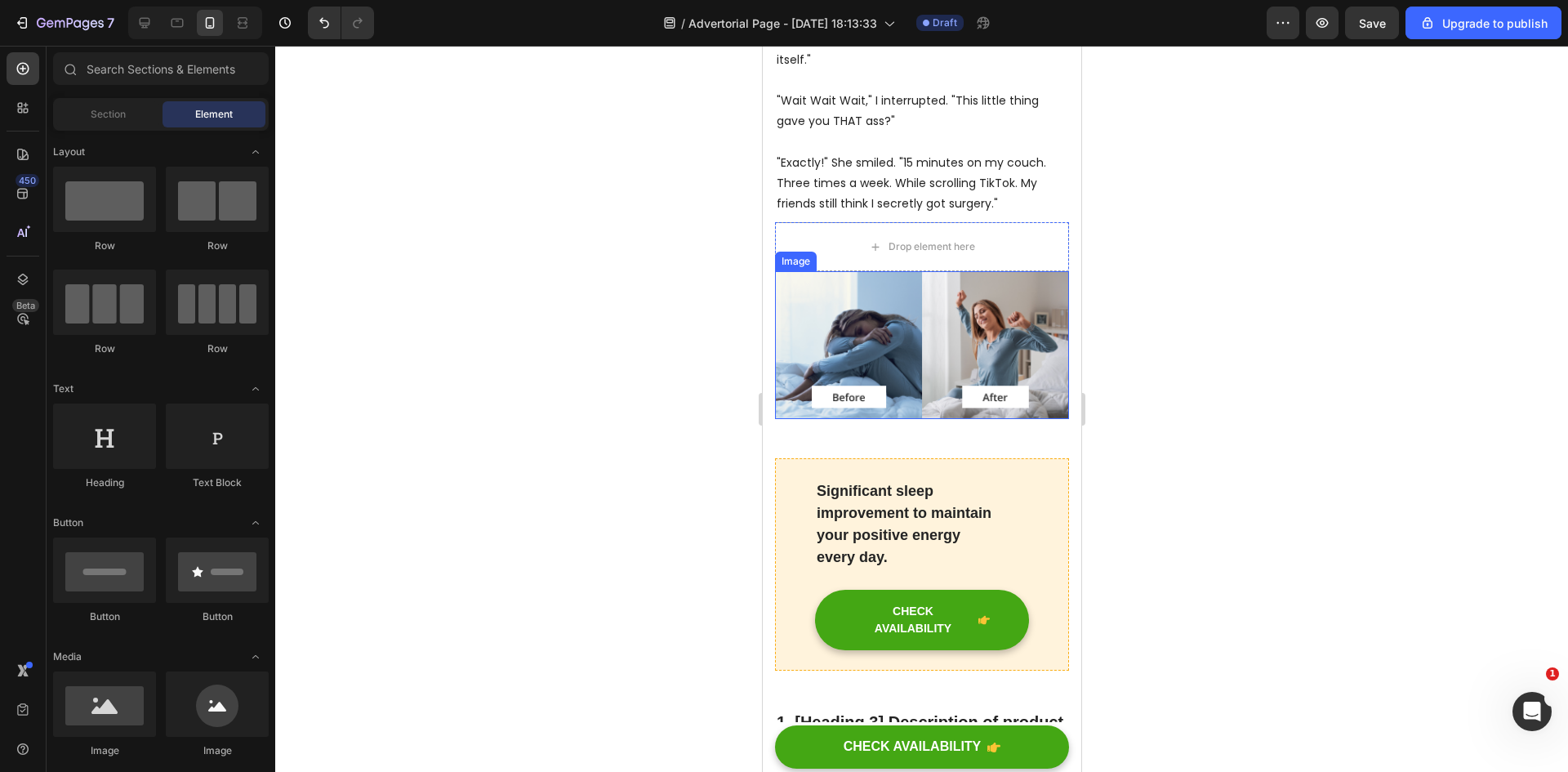
click at [960, 339] on img at bounding box center [921, 345] width 294 height 148
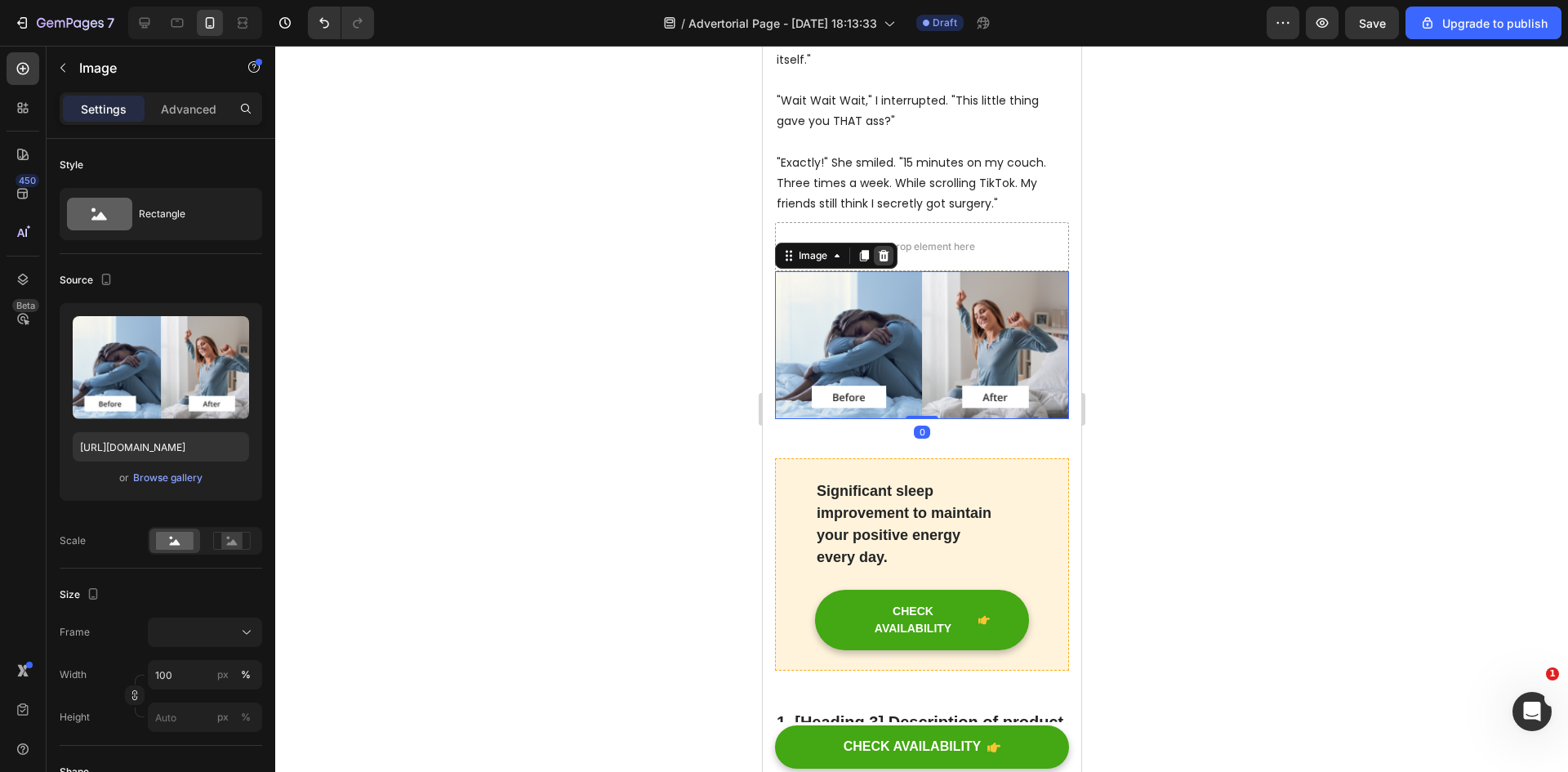
click at [882, 250] on icon at bounding box center [882, 256] width 11 height 12
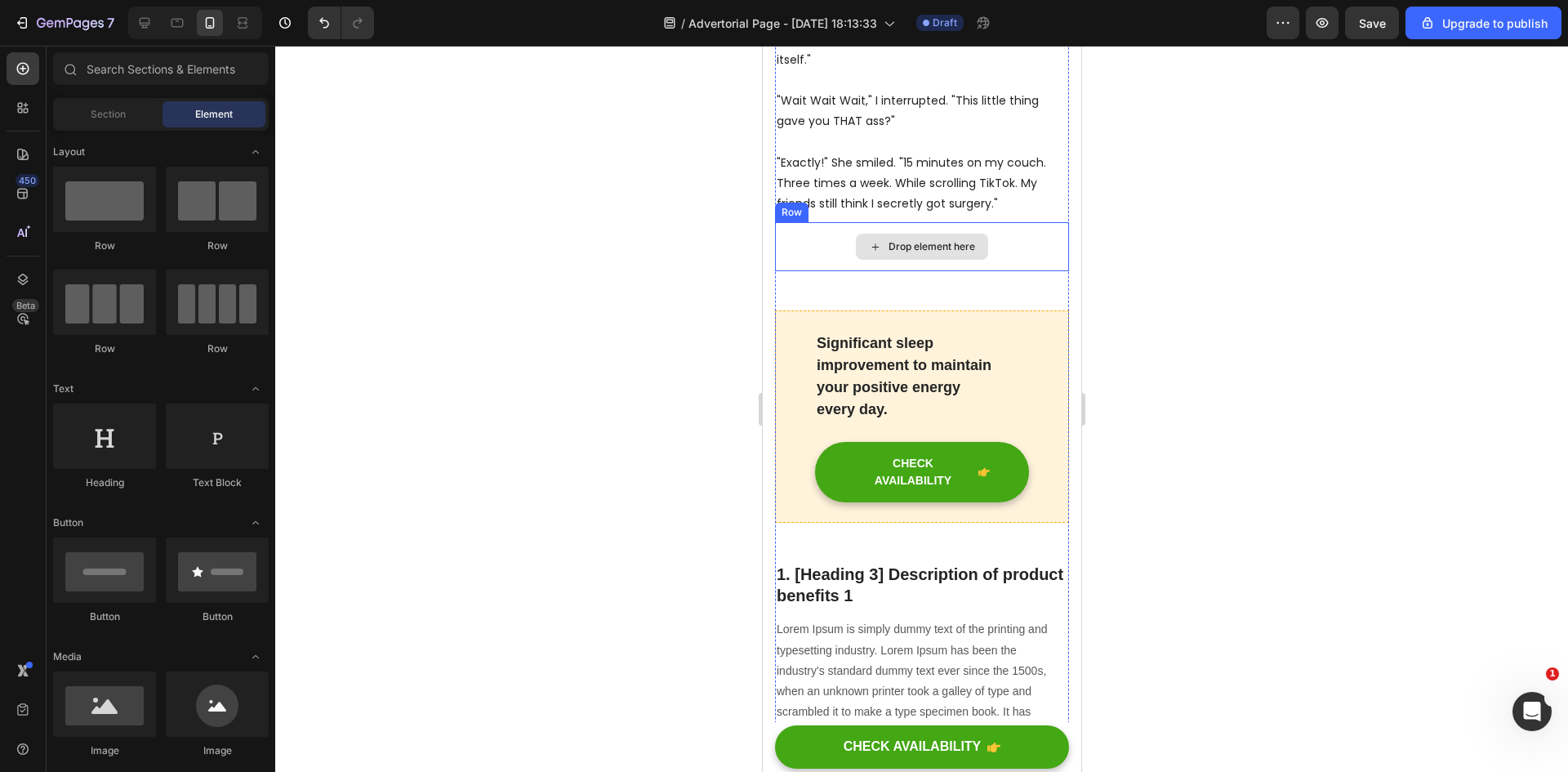
click at [912, 240] on div "Drop element here" at bounding box center [930, 246] width 86 height 13
drag, startPoint x: 901, startPoint y: 261, endPoint x: 889, endPoint y: 230, distance: 33.2
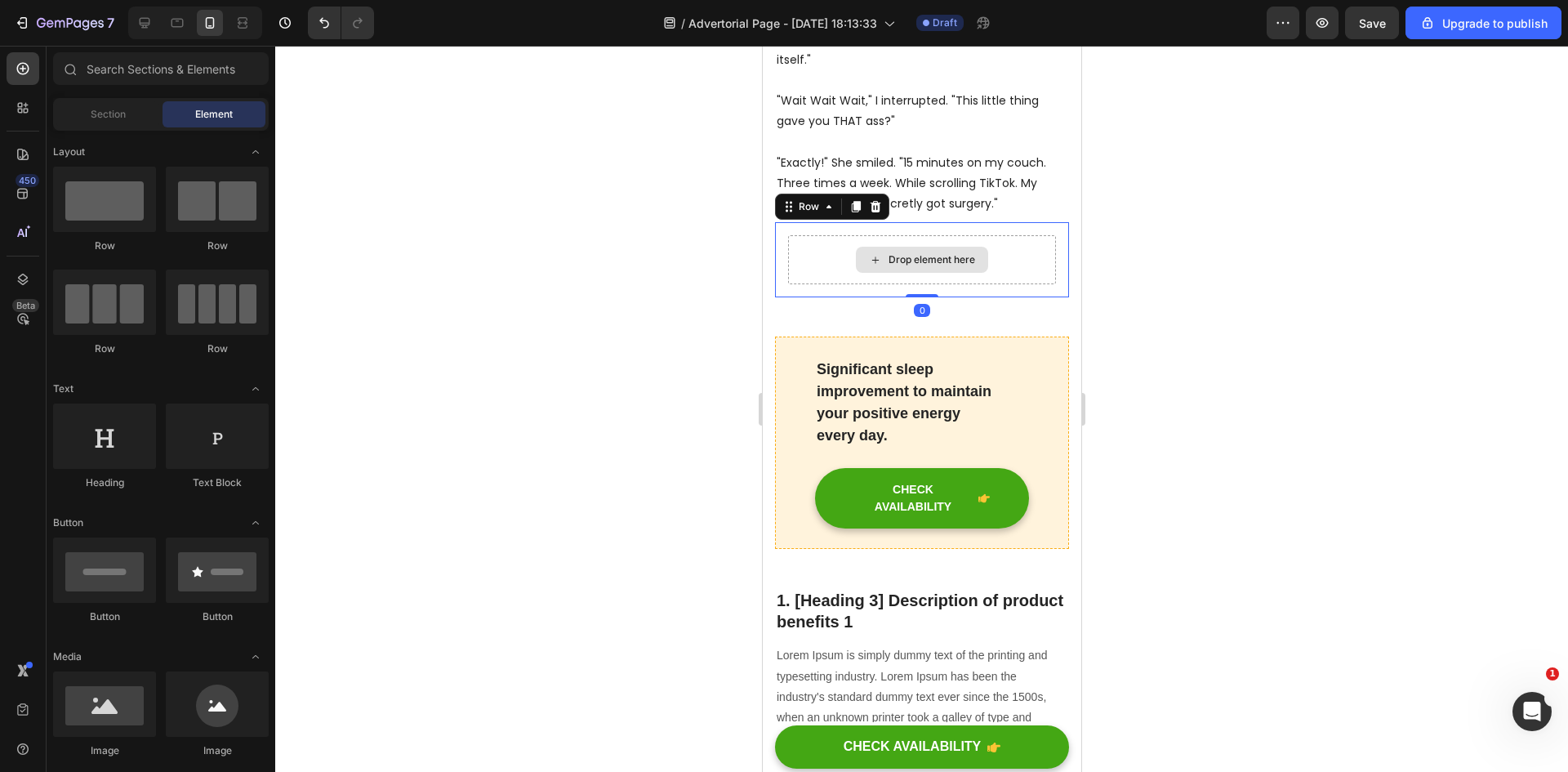
click at [918, 253] on div "Drop element here" at bounding box center [930, 260] width 86 height 13
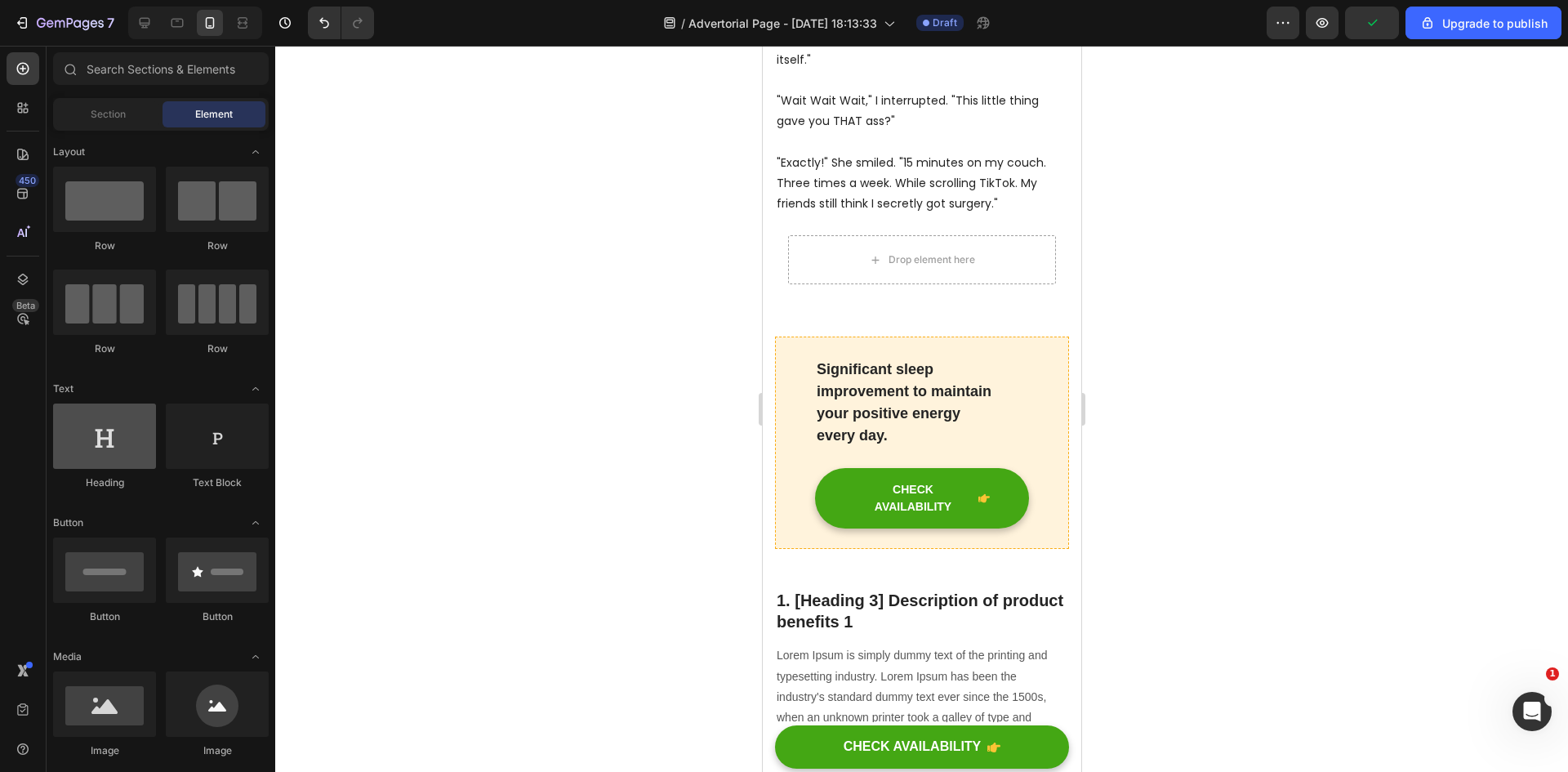
click at [105, 449] on div at bounding box center [104, 436] width 103 height 65
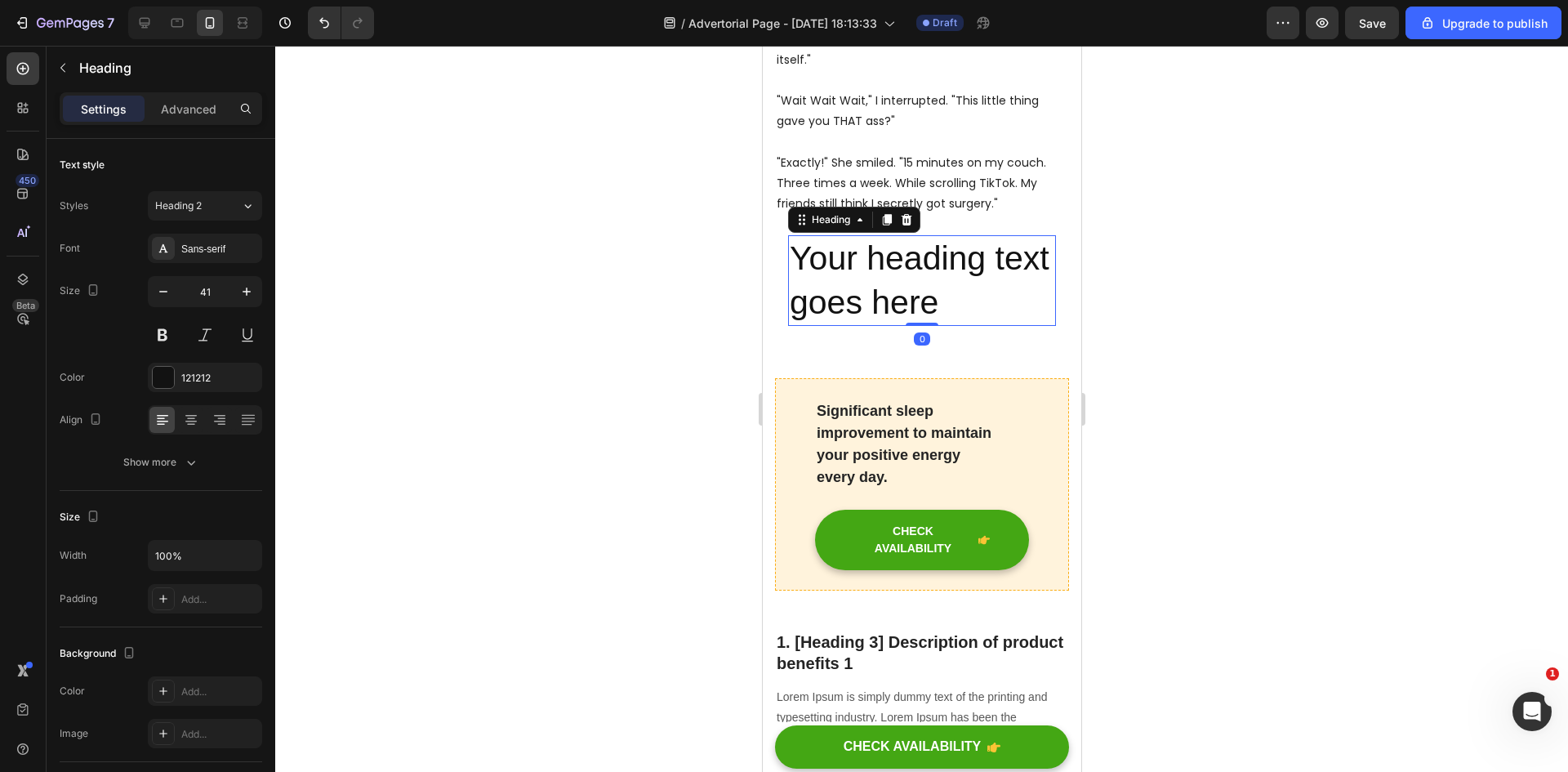
click at [953, 251] on h2 "Your heading text goes here" at bounding box center [921, 280] width 268 height 91
click at [953, 251] on p "Your heading text goes here" at bounding box center [921, 280] width 265 height 87
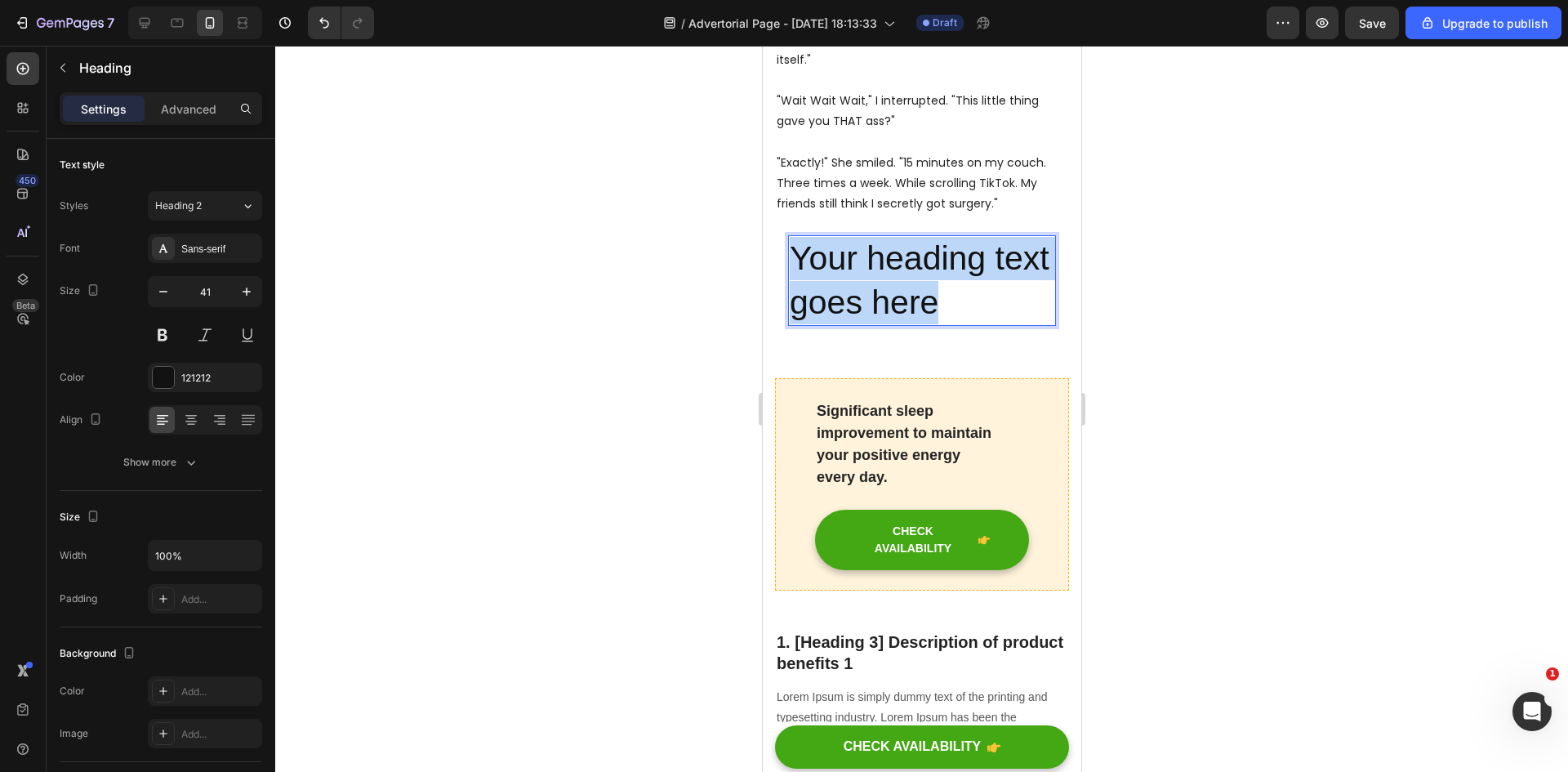
click at [953, 251] on p "Your heading text goes here" at bounding box center [921, 280] width 265 height 87
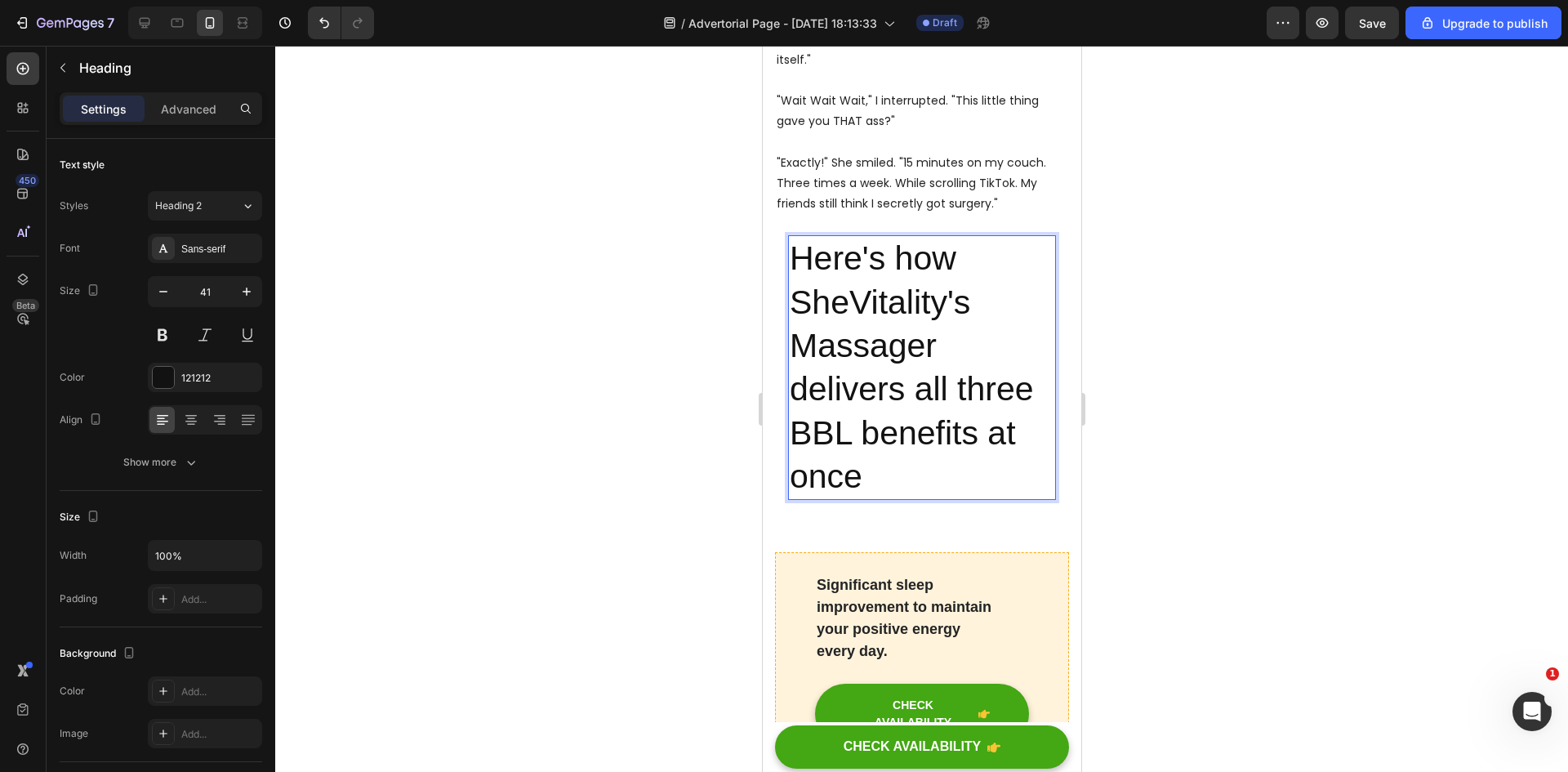
click at [909, 440] on p "Here's how SheVitality's Massager delivers all three BBL benefits at once" at bounding box center [921, 367] width 265 height 261
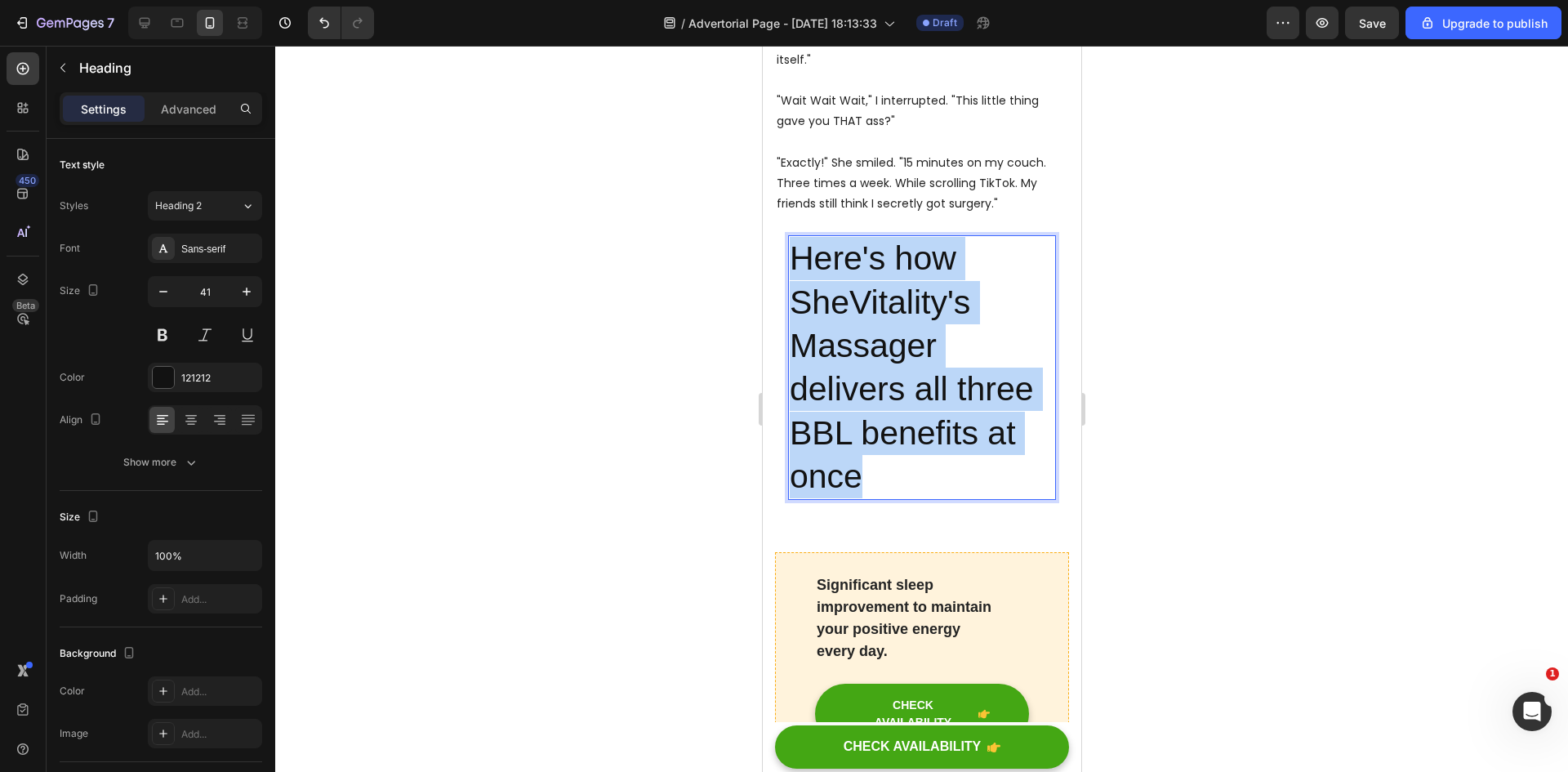
click at [909, 440] on p "Here's how SheVitality's Massager delivers all three BBL benefits at once" at bounding box center [921, 367] width 265 height 261
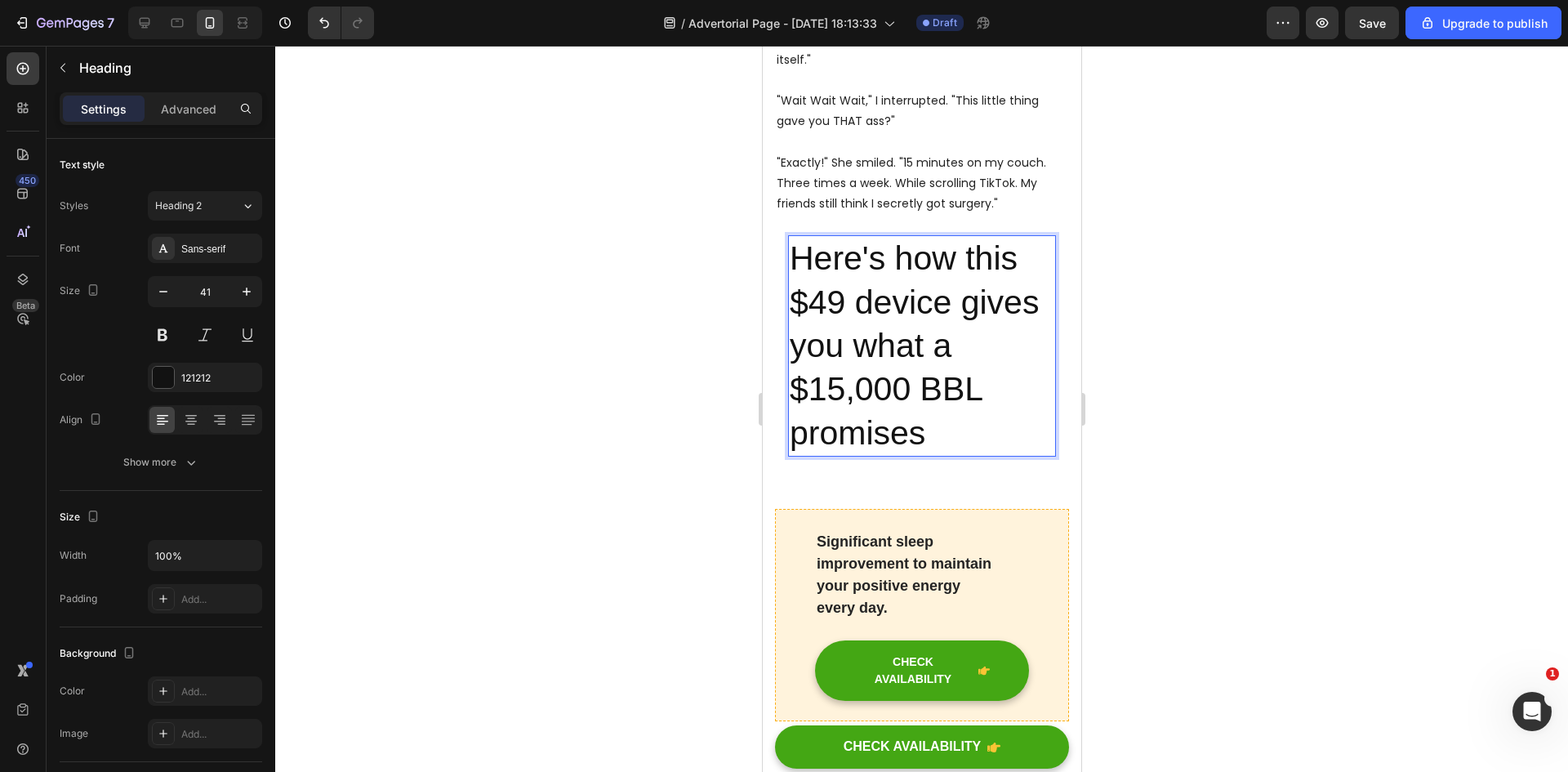
click at [937, 394] on p "Here's how this $49 device gives you what a $15,000 BBL promises" at bounding box center [921, 345] width 265 height 217
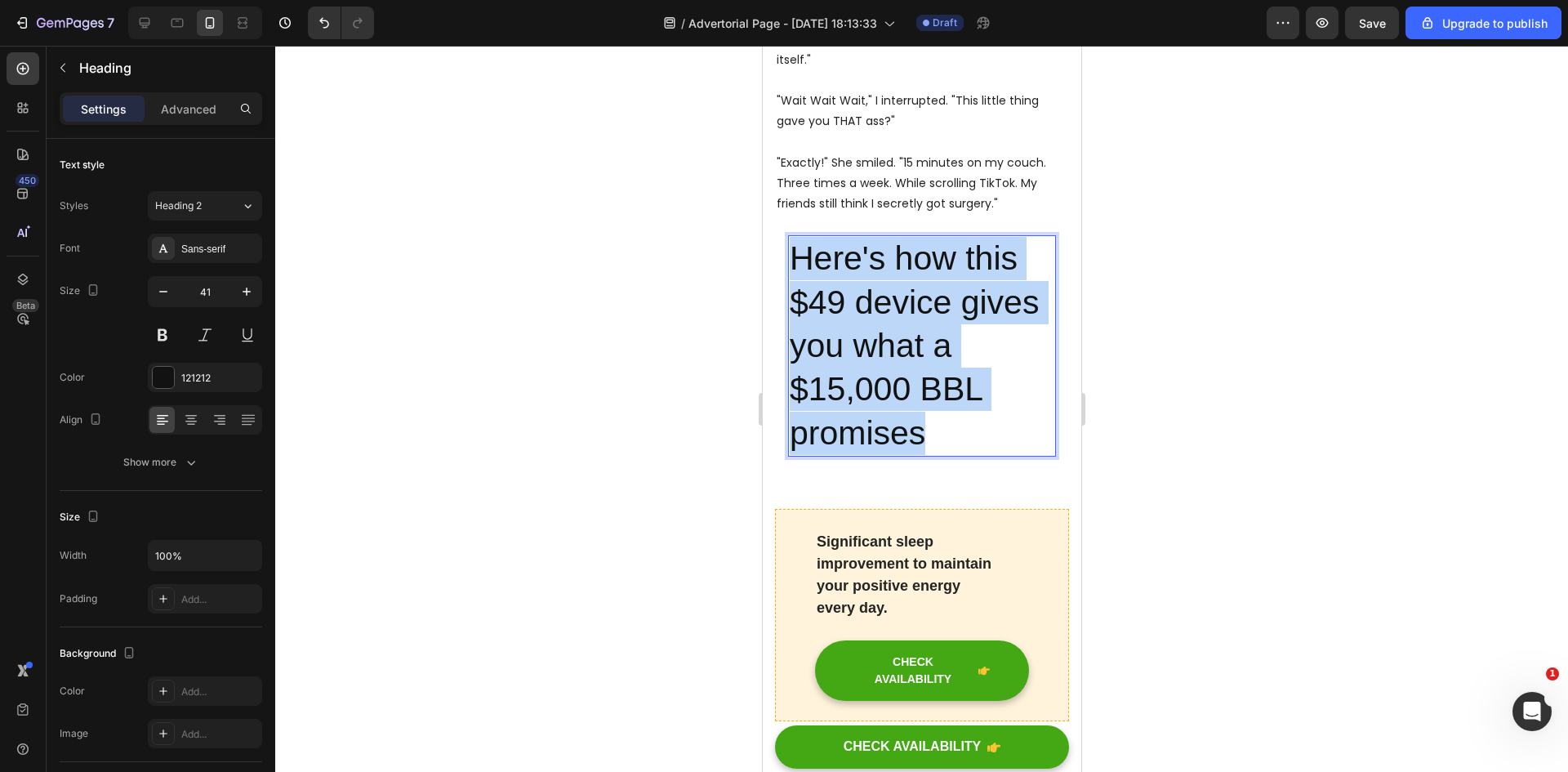
click at [937, 394] on p "Here's how this $49 device gives you what a $15,000 BBL promises" at bounding box center [921, 345] width 265 height 217
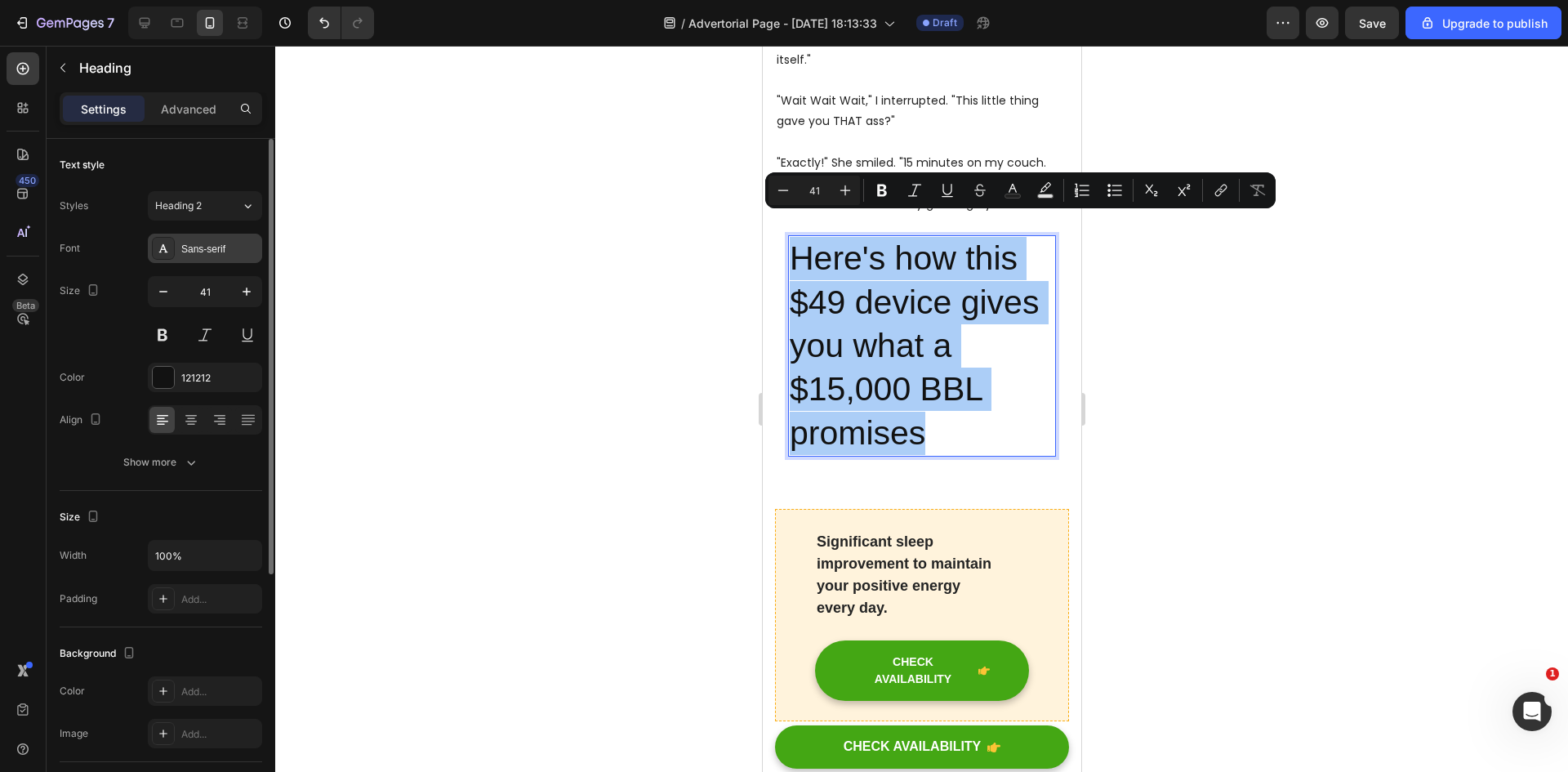
click at [195, 249] on div "Sans-serif" at bounding box center [220, 248] width 77 height 14
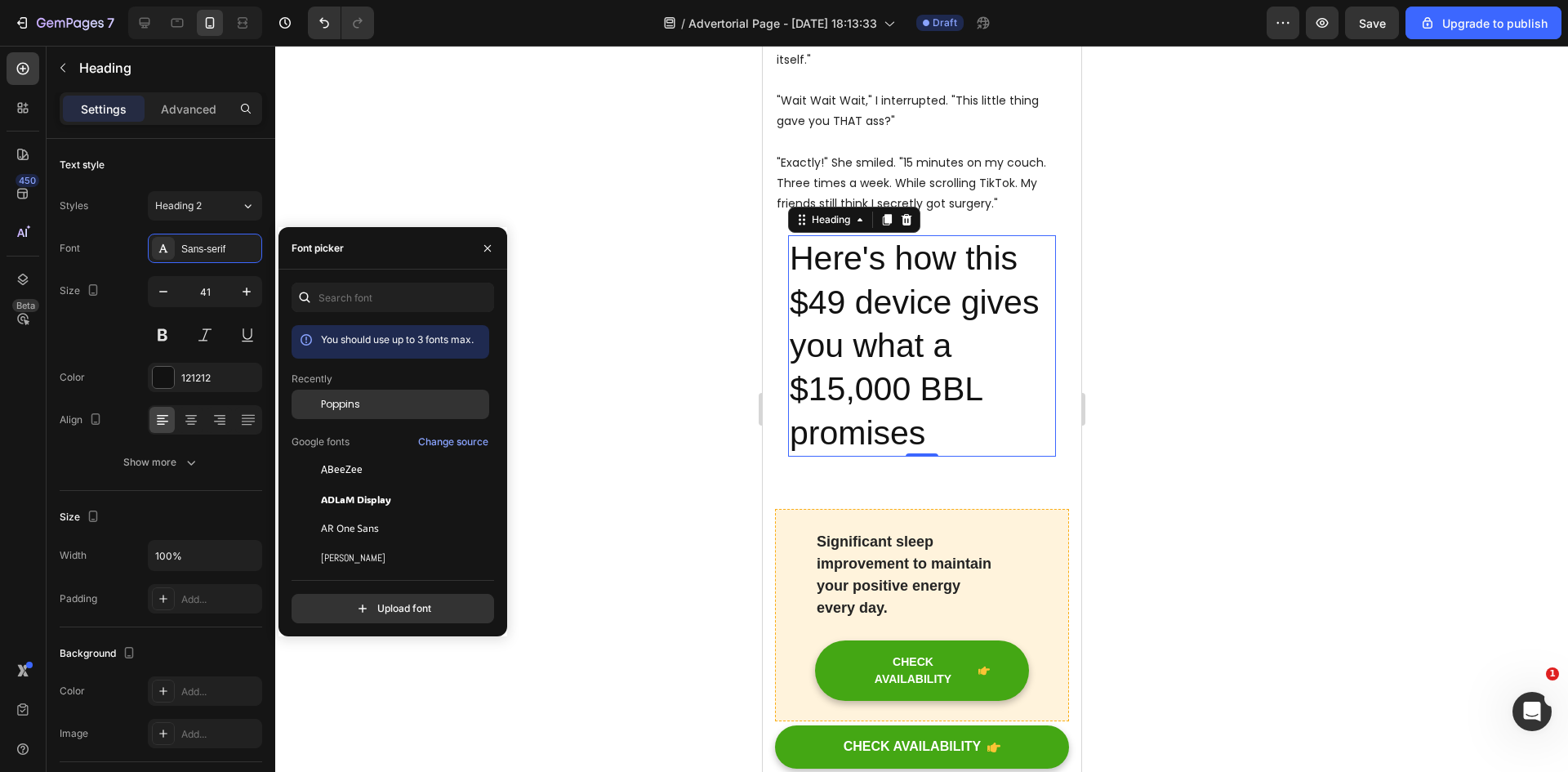
drag, startPoint x: 348, startPoint y: 408, endPoint x: 366, endPoint y: 396, distance: 21.6
click at [347, 409] on span "Poppins" at bounding box center [340, 404] width 39 height 14
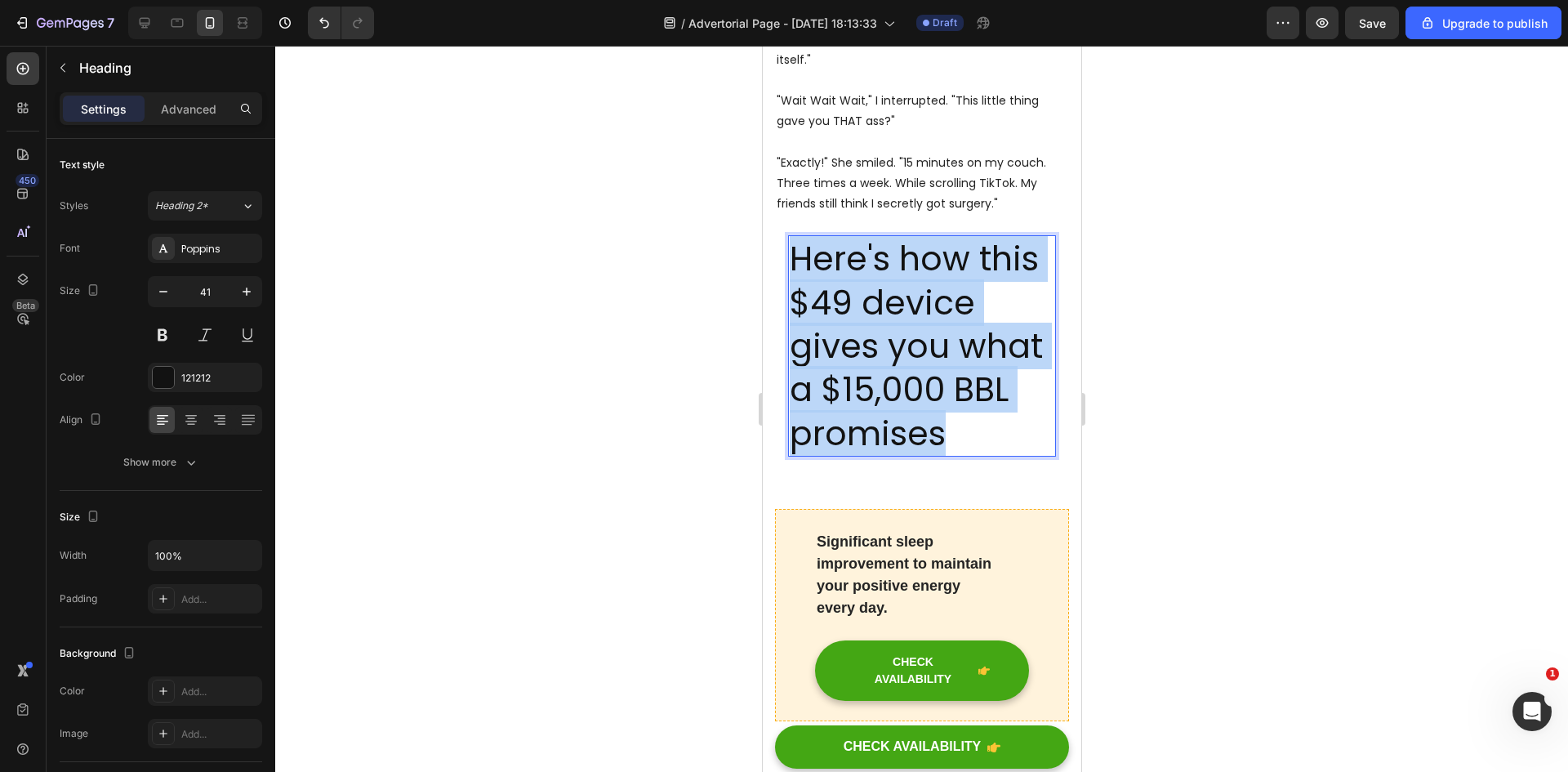
drag, startPoint x: 965, startPoint y: 408, endPoint x: 788, endPoint y: 239, distance: 244.7
click at [788, 239] on p "Here's how this $49 device gives you what a $15,000 BBL promises" at bounding box center [921, 345] width 265 height 217
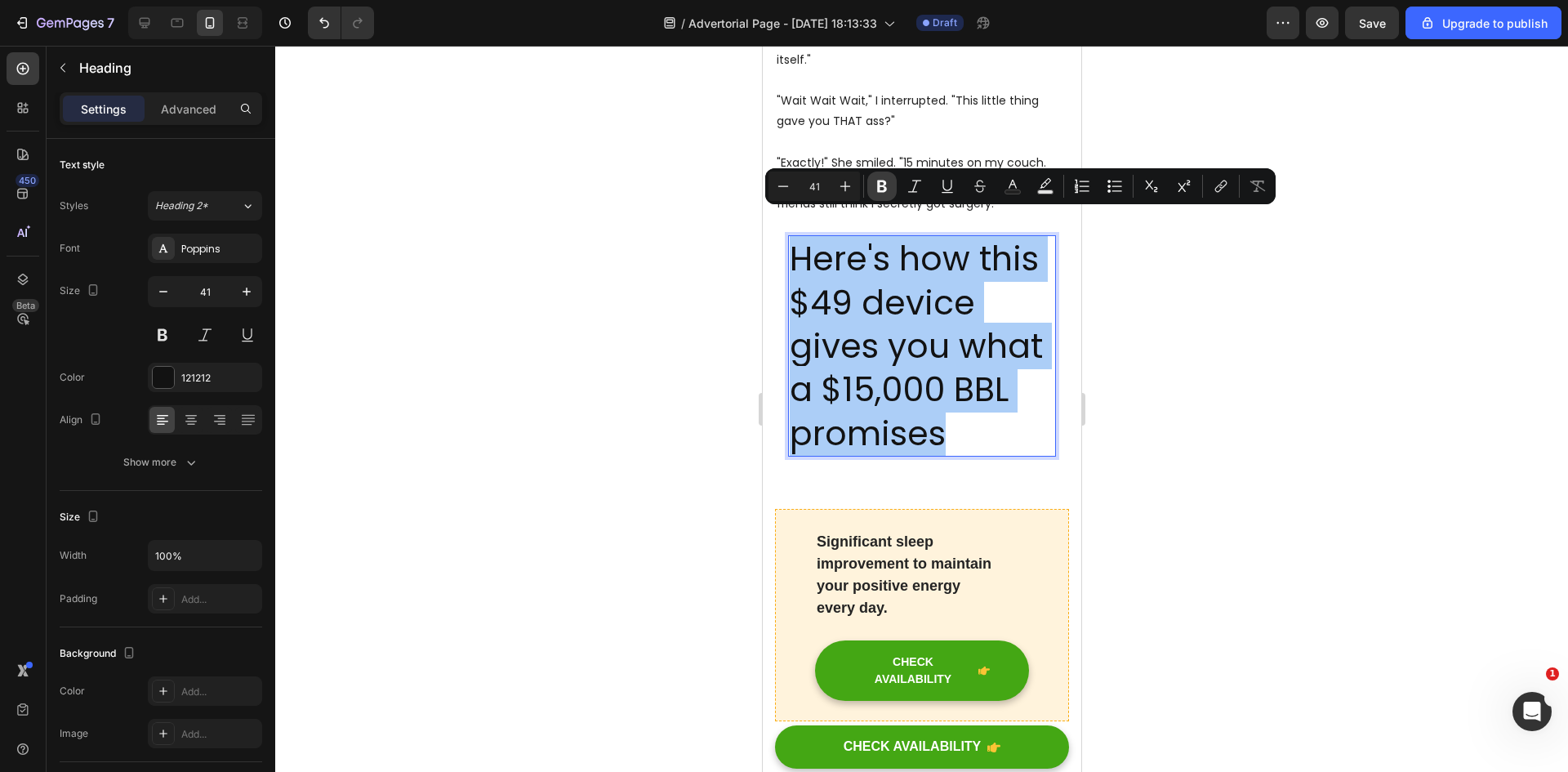
click at [877, 195] on button "Bold" at bounding box center [881, 186] width 30 height 30
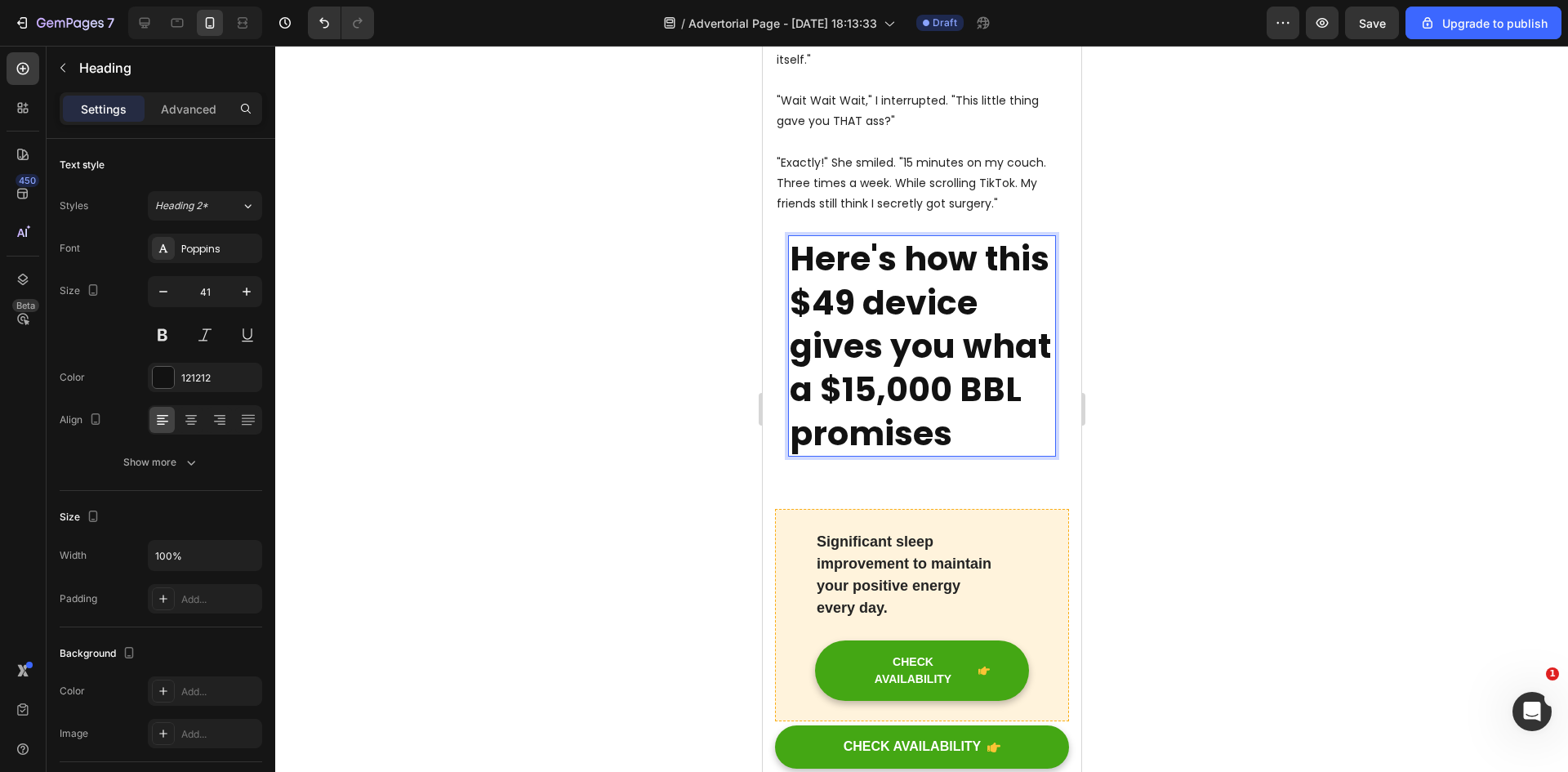
click at [927, 407] on strong "Here's how this $49 device gives you what a $15,000 BBL promises" at bounding box center [919, 345] width 261 height 221
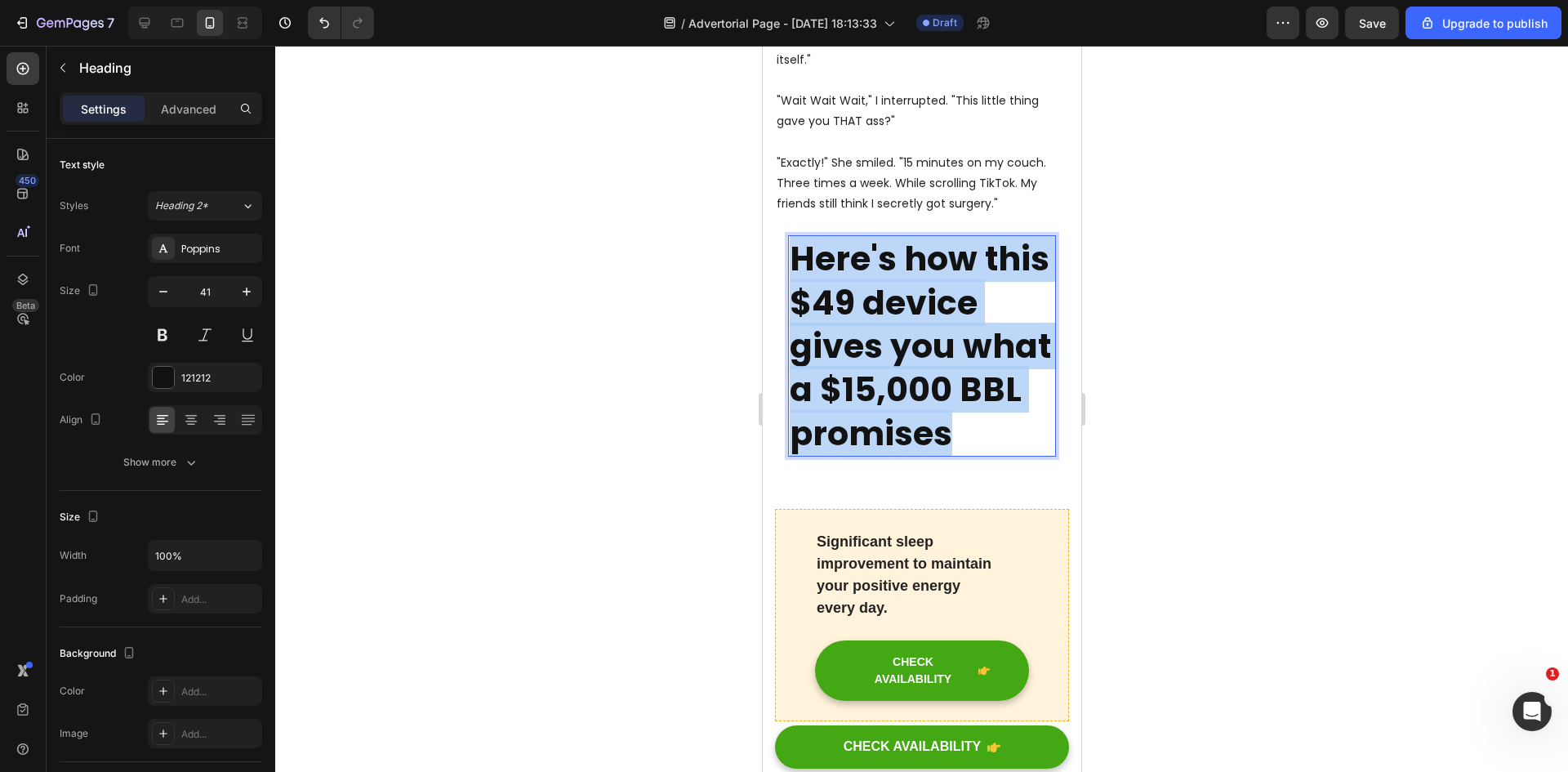
click at [927, 407] on strong "Here's how this $49 device gives you what a $15,000 BBL promises" at bounding box center [919, 345] width 261 height 221
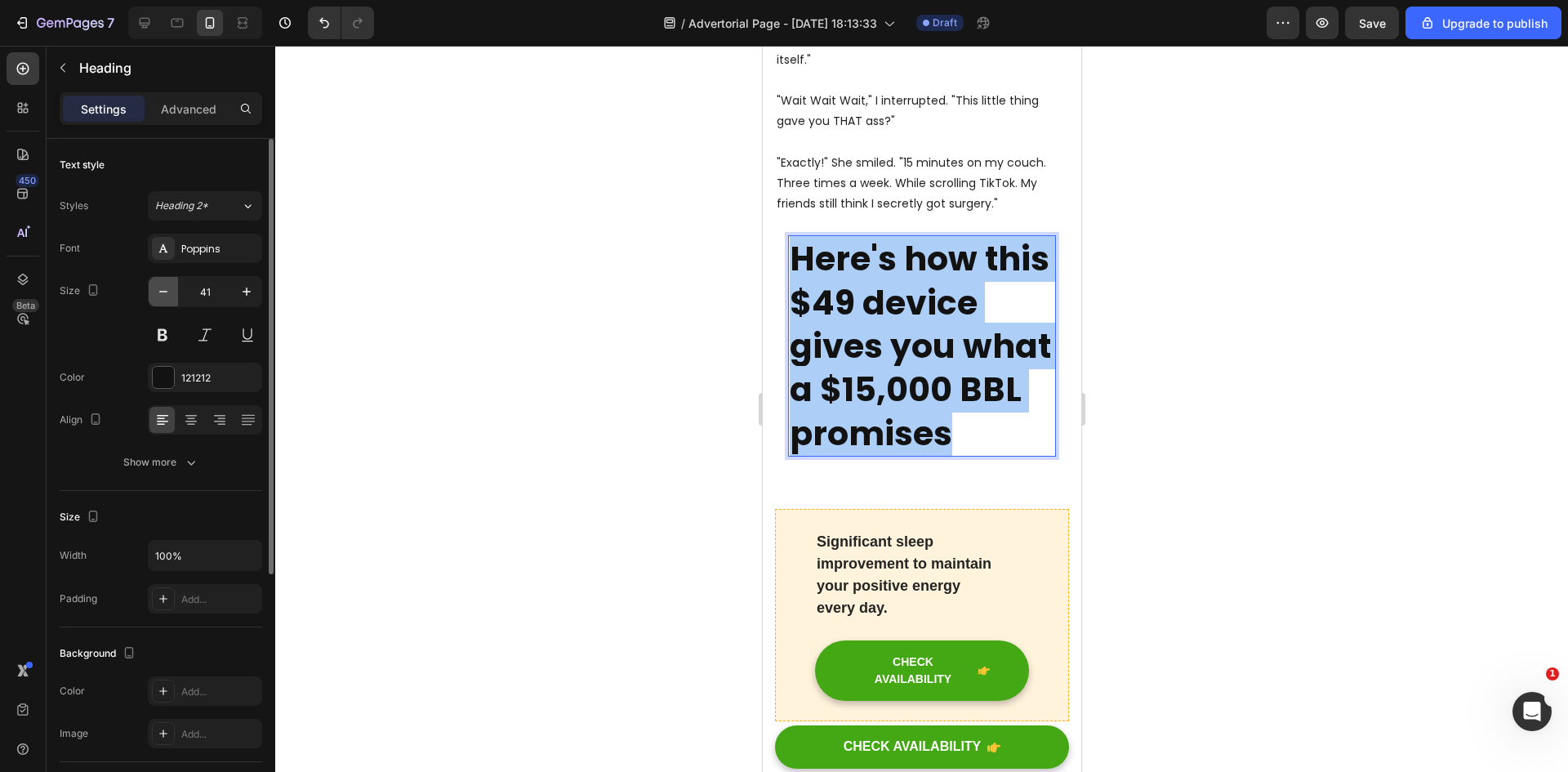
click at [165, 289] on icon "button" at bounding box center [163, 291] width 16 height 16
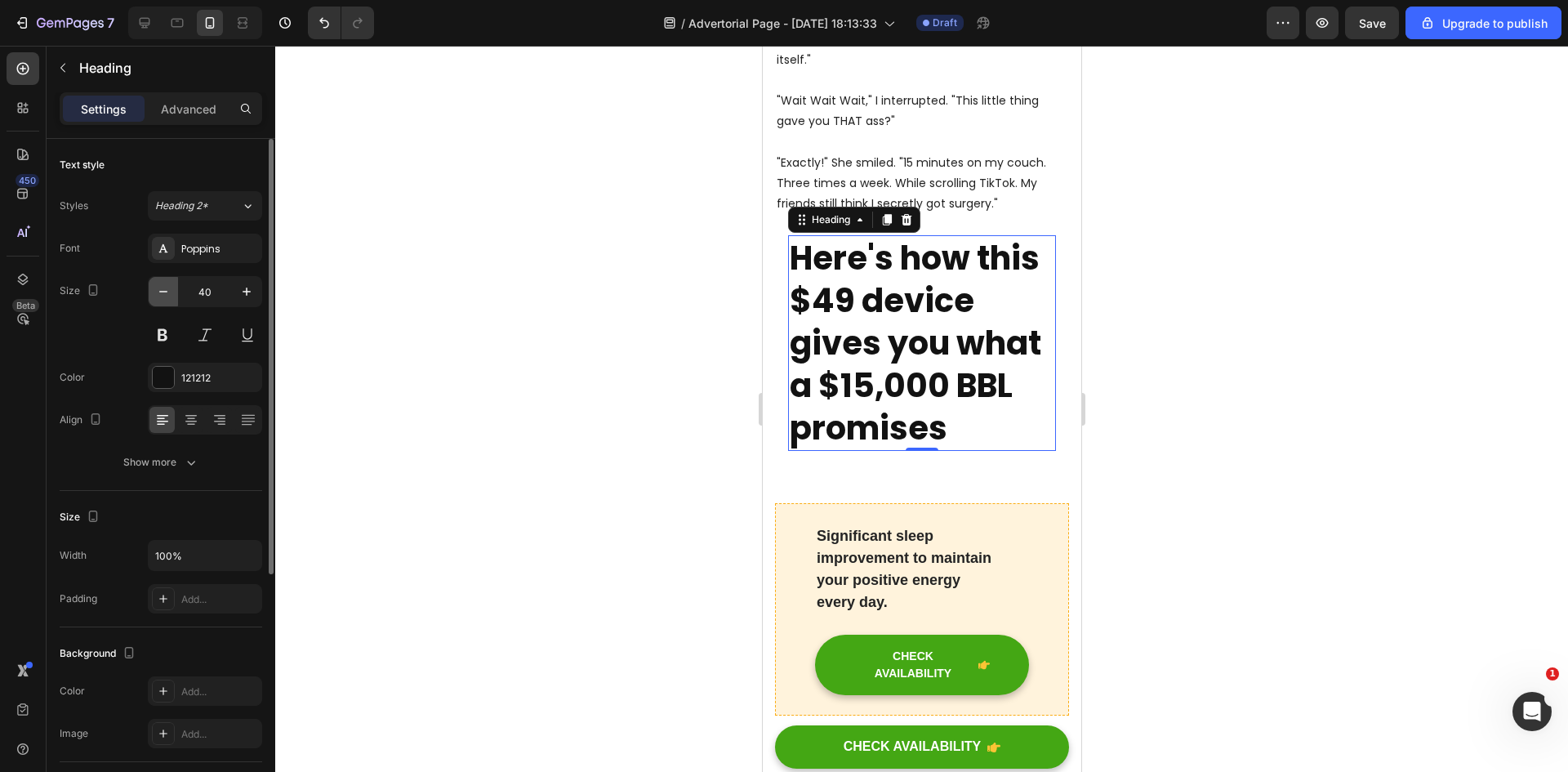
click at [165, 289] on icon "button" at bounding box center [163, 291] width 16 height 16
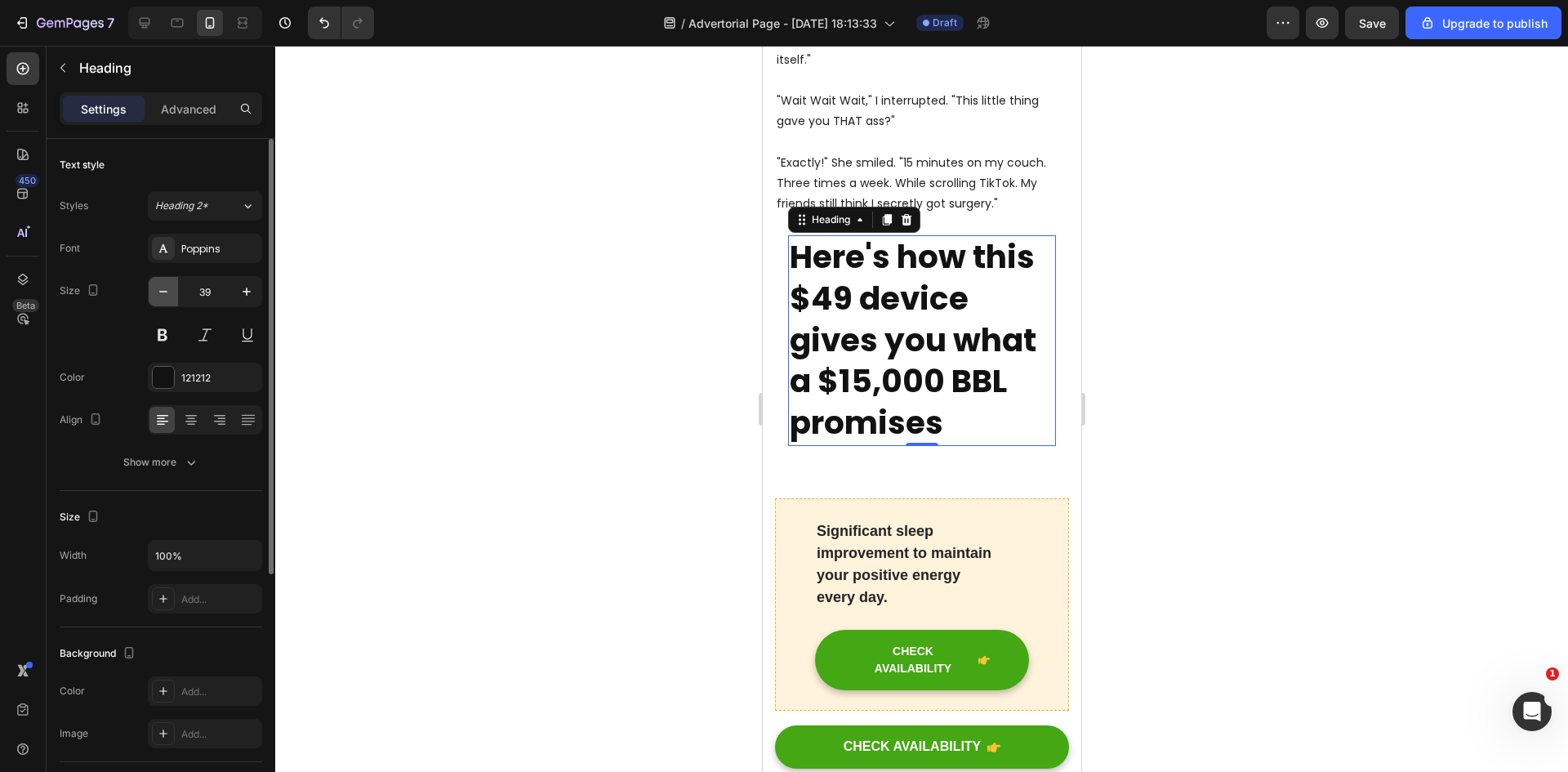
click at [165, 289] on icon "button" at bounding box center [163, 291] width 16 height 16
click at [166, 289] on icon "button" at bounding box center [163, 291] width 16 height 16
click at [167, 289] on icon "button" at bounding box center [163, 291] width 16 height 16
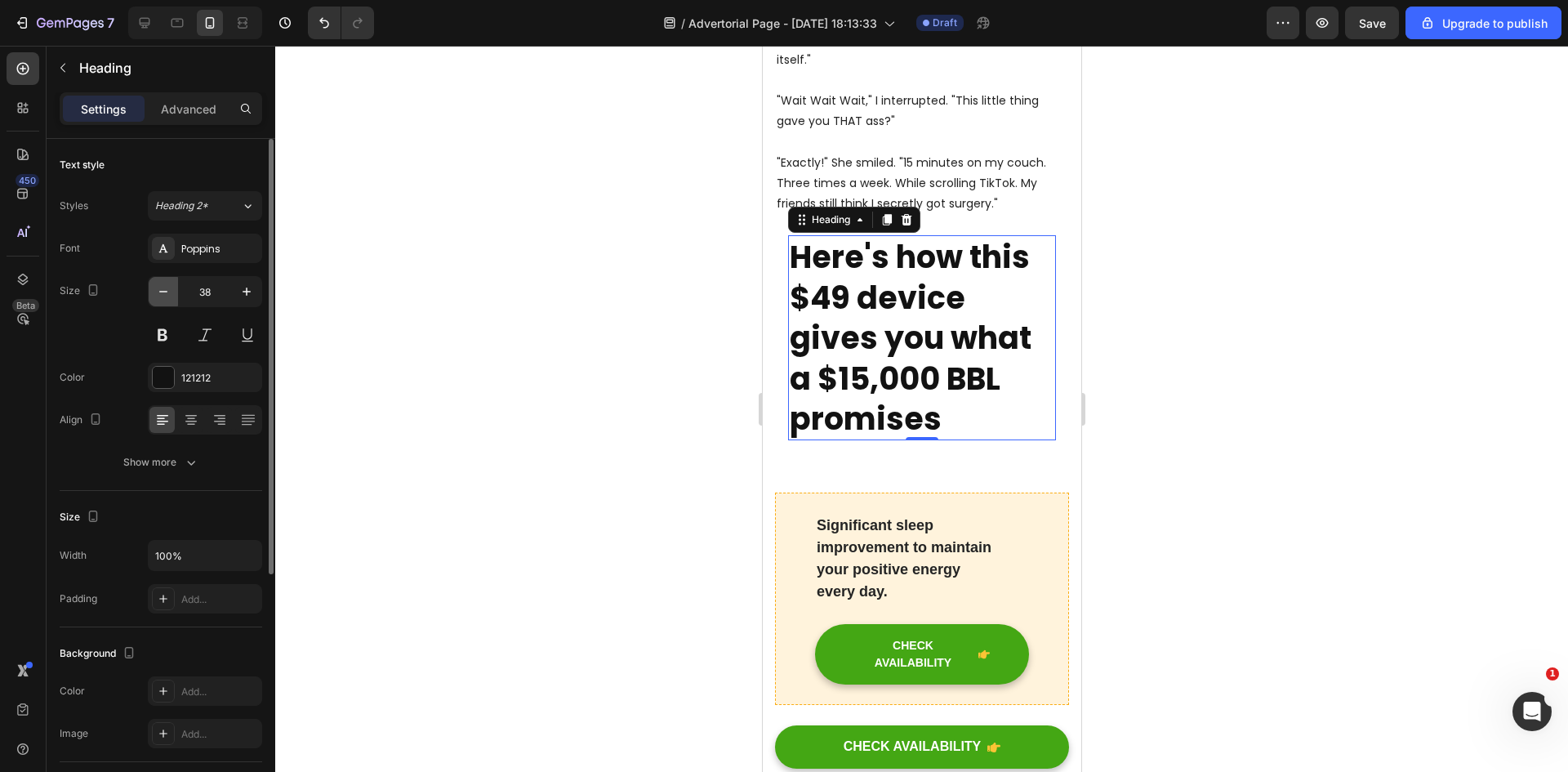
click at [168, 290] on icon "button" at bounding box center [163, 291] width 16 height 16
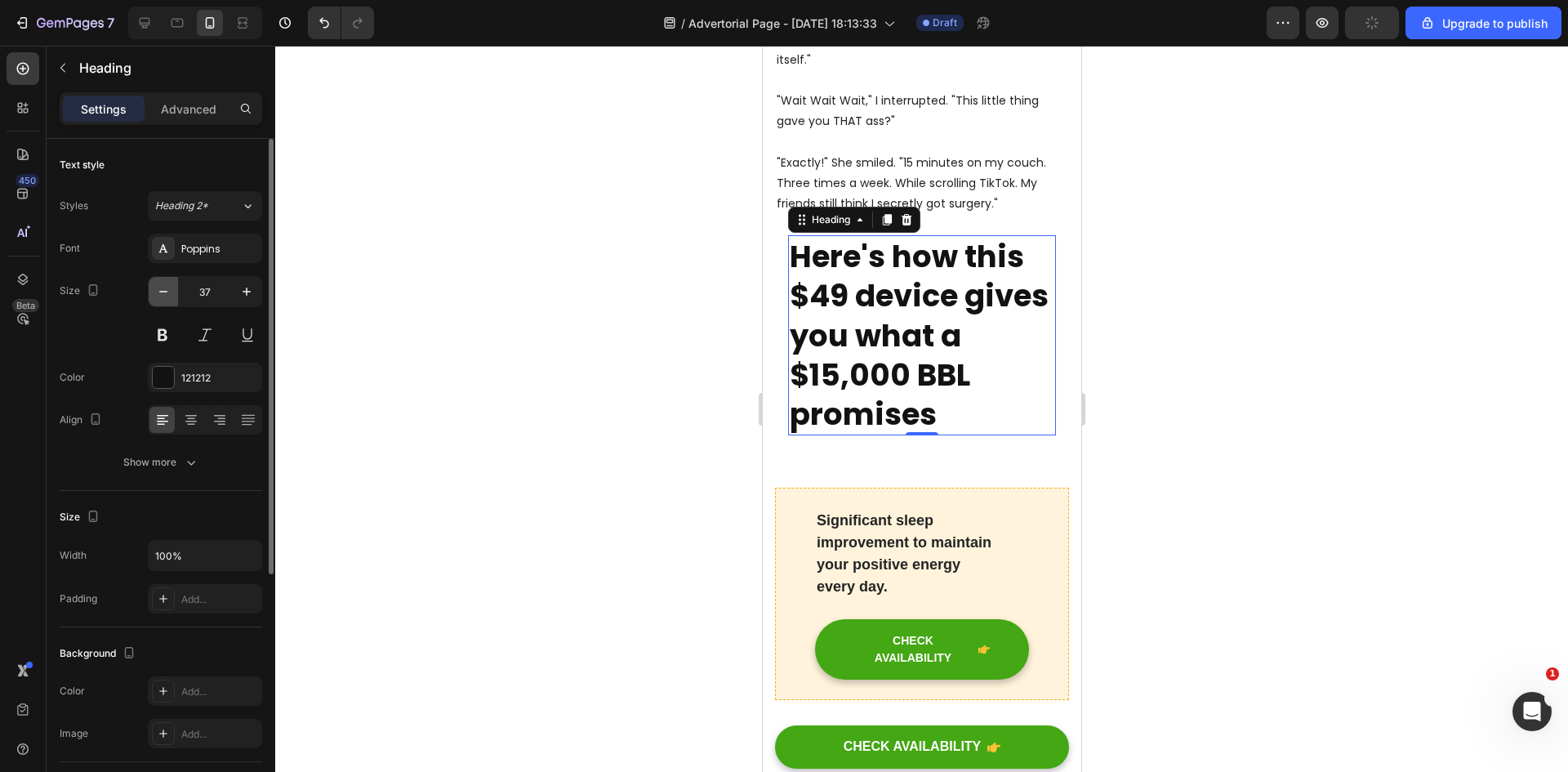
click at [168, 284] on icon "button" at bounding box center [163, 291] width 16 height 16
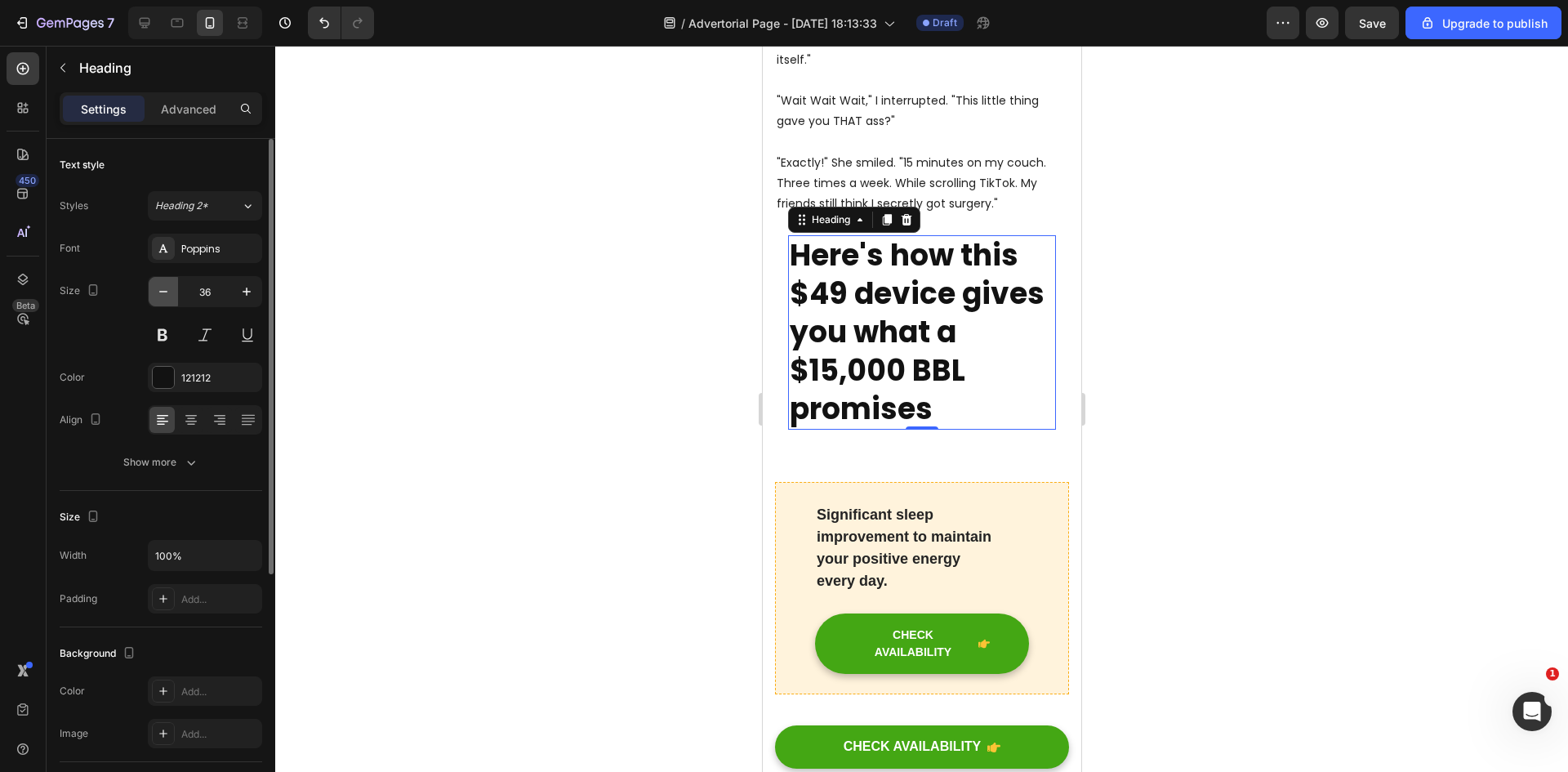
click at [168, 284] on icon "button" at bounding box center [163, 291] width 16 height 16
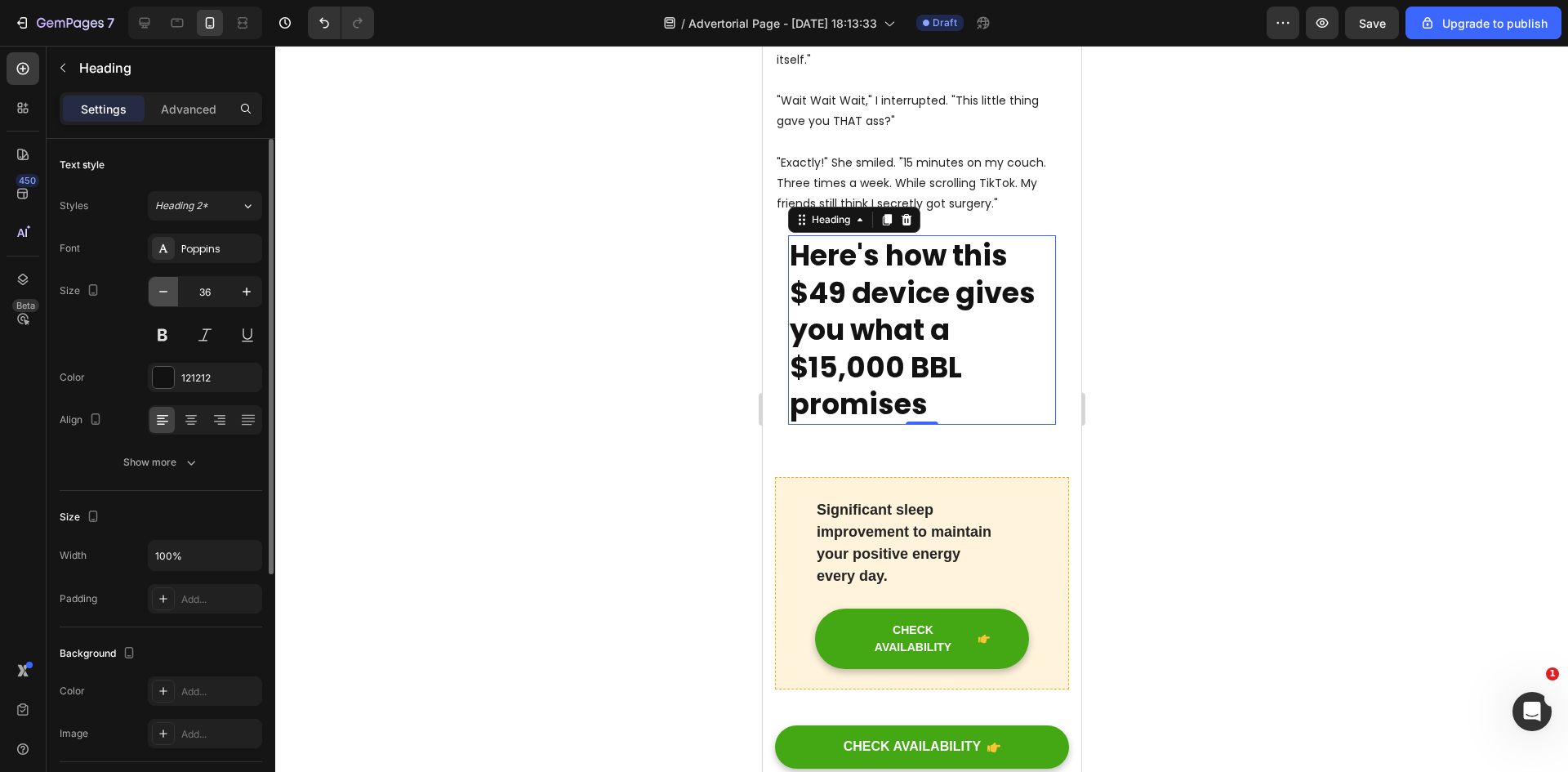
click at [168, 284] on icon "button" at bounding box center [163, 291] width 16 height 16
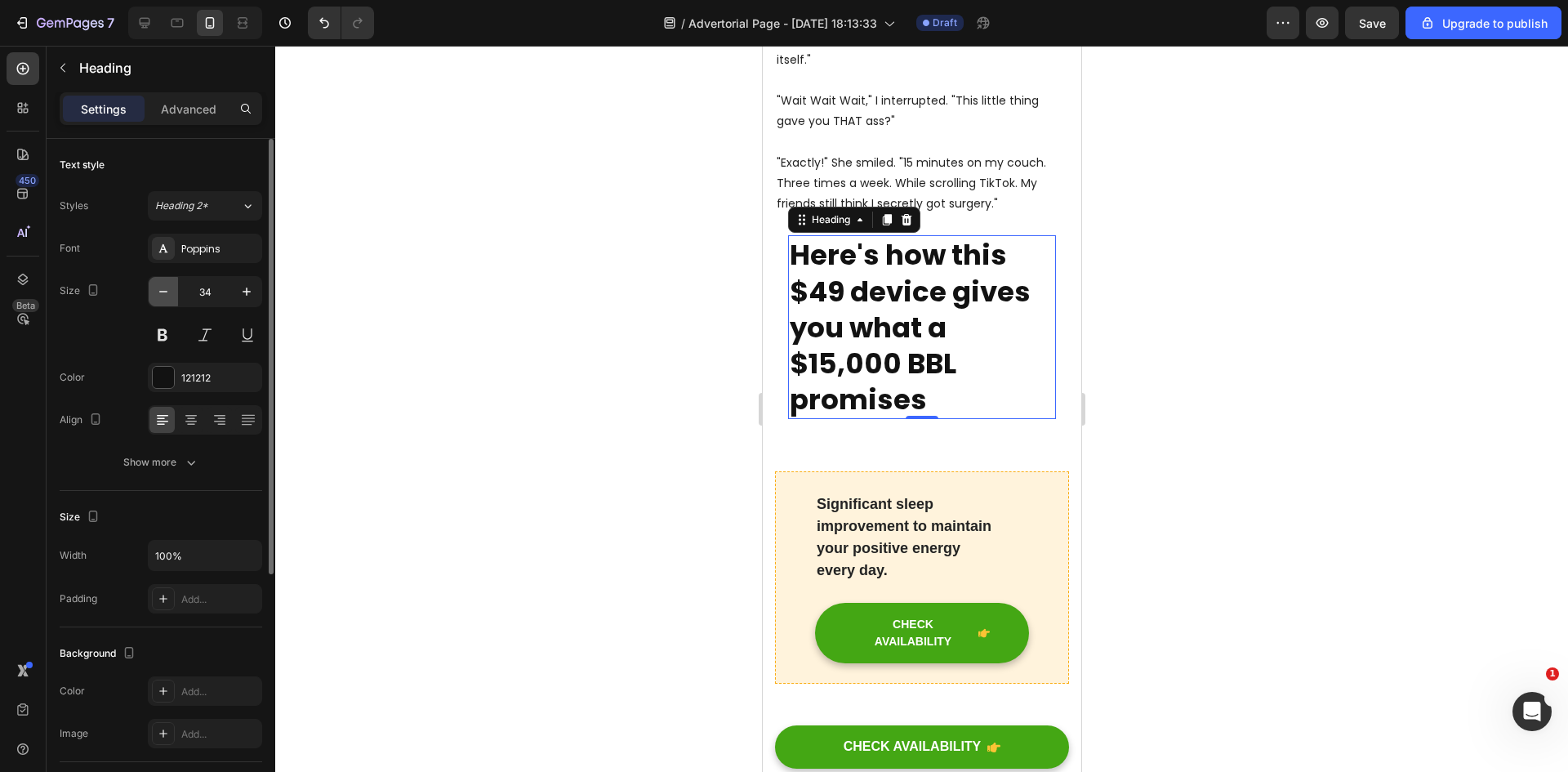
click at [168, 284] on icon "button" at bounding box center [163, 291] width 16 height 16
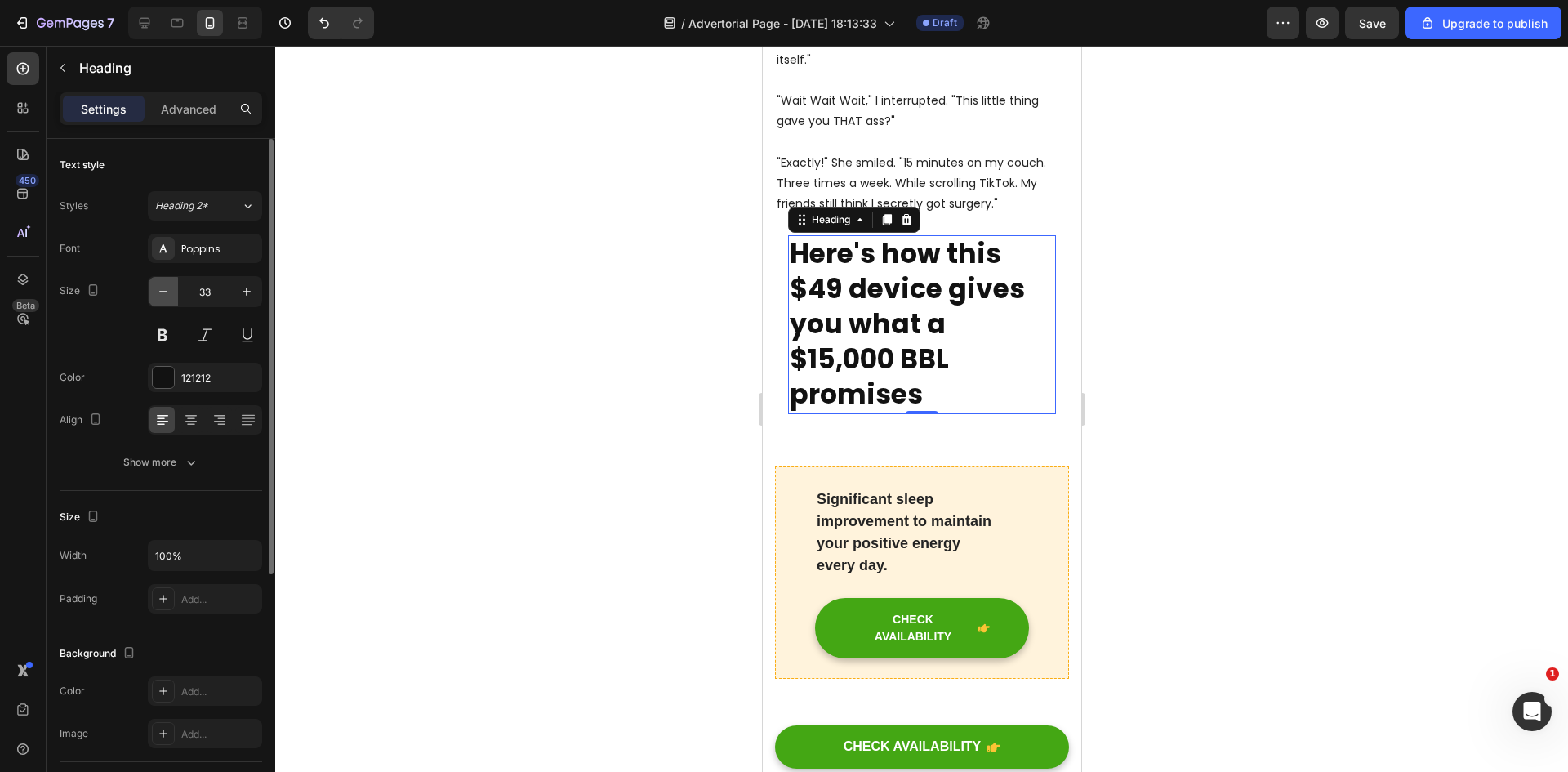
click at [168, 284] on icon "button" at bounding box center [163, 291] width 16 height 16
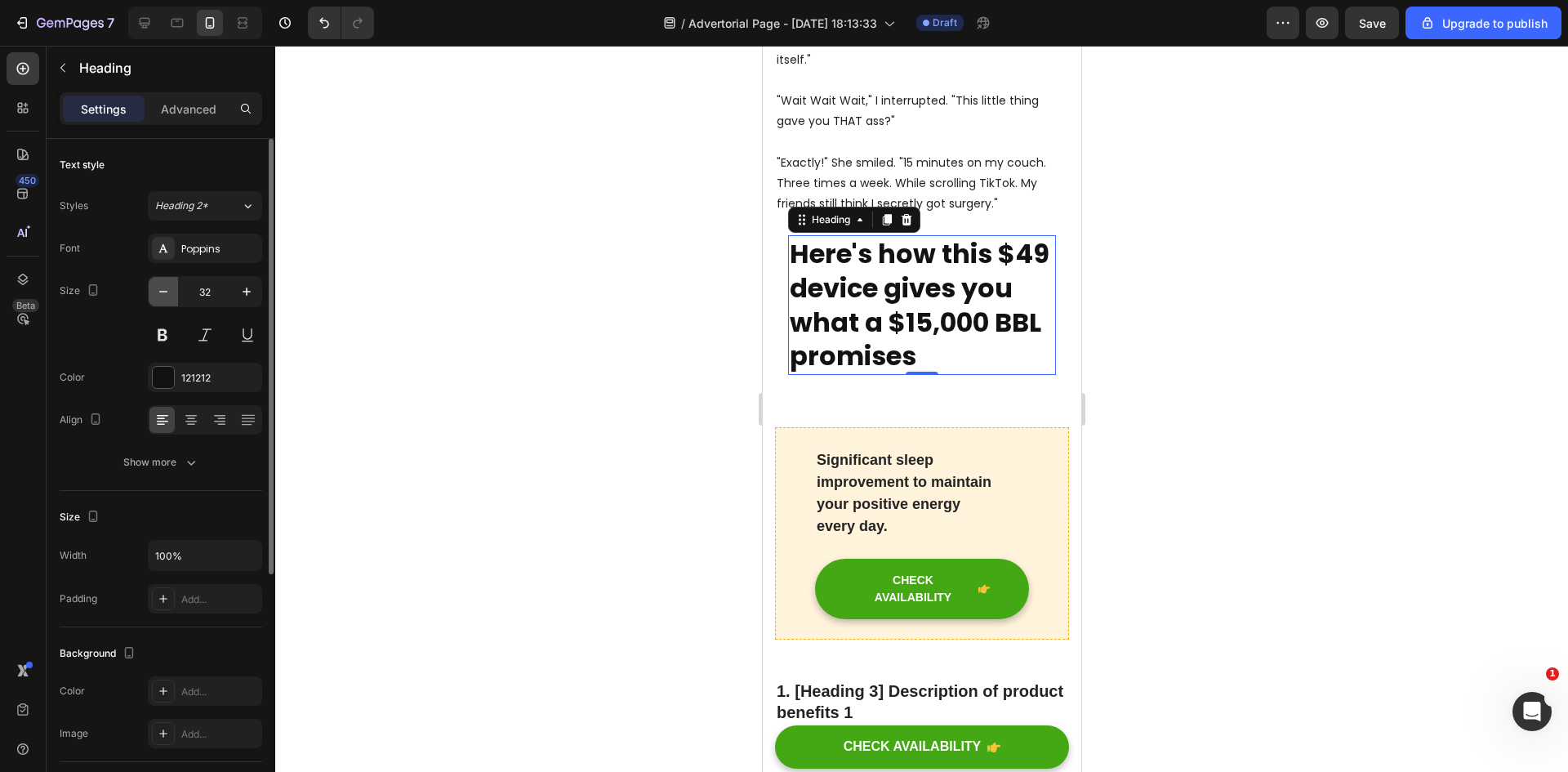
click at [168, 284] on icon "button" at bounding box center [163, 291] width 16 height 16
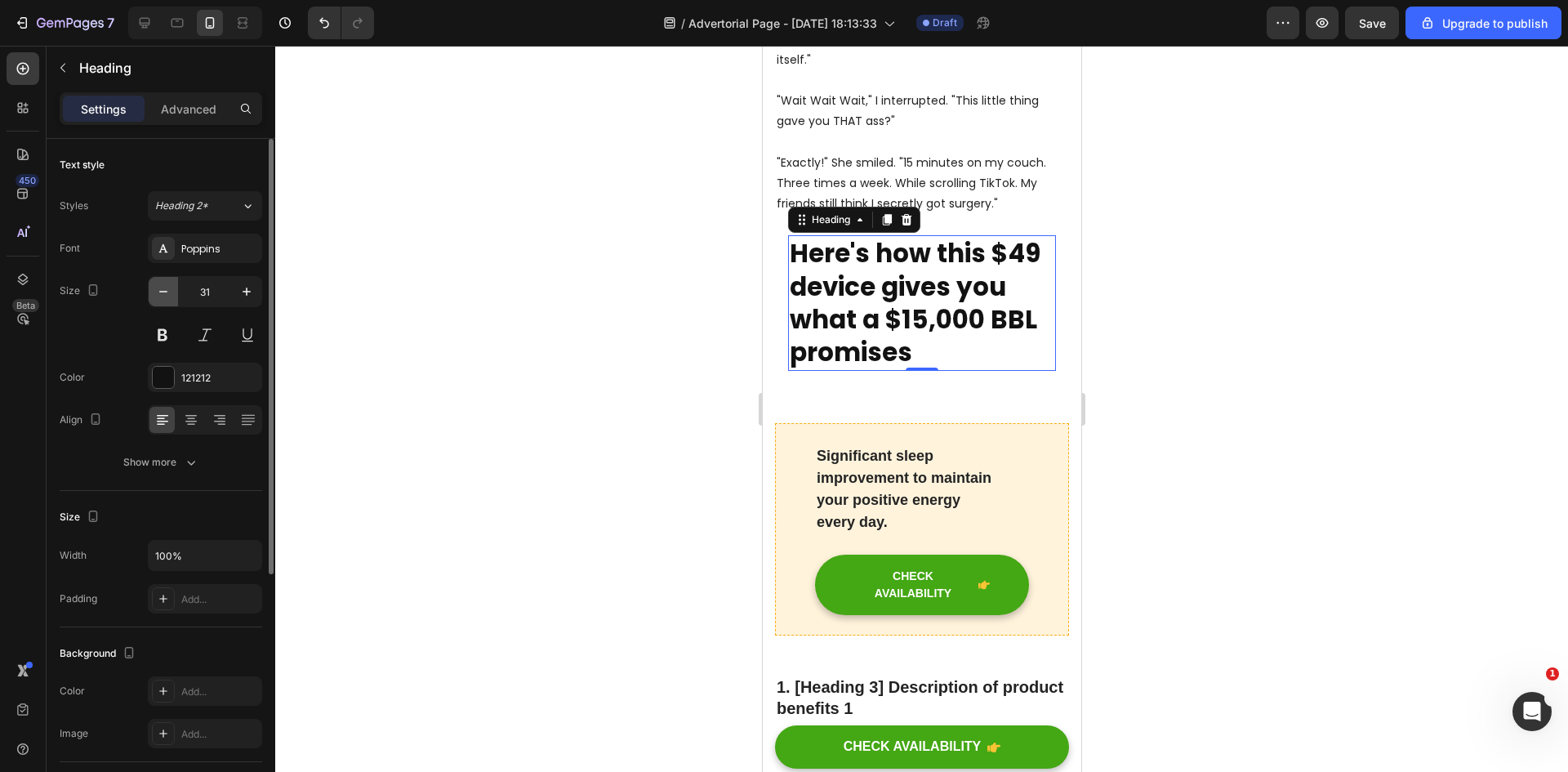
click at [168, 284] on icon "button" at bounding box center [163, 291] width 16 height 16
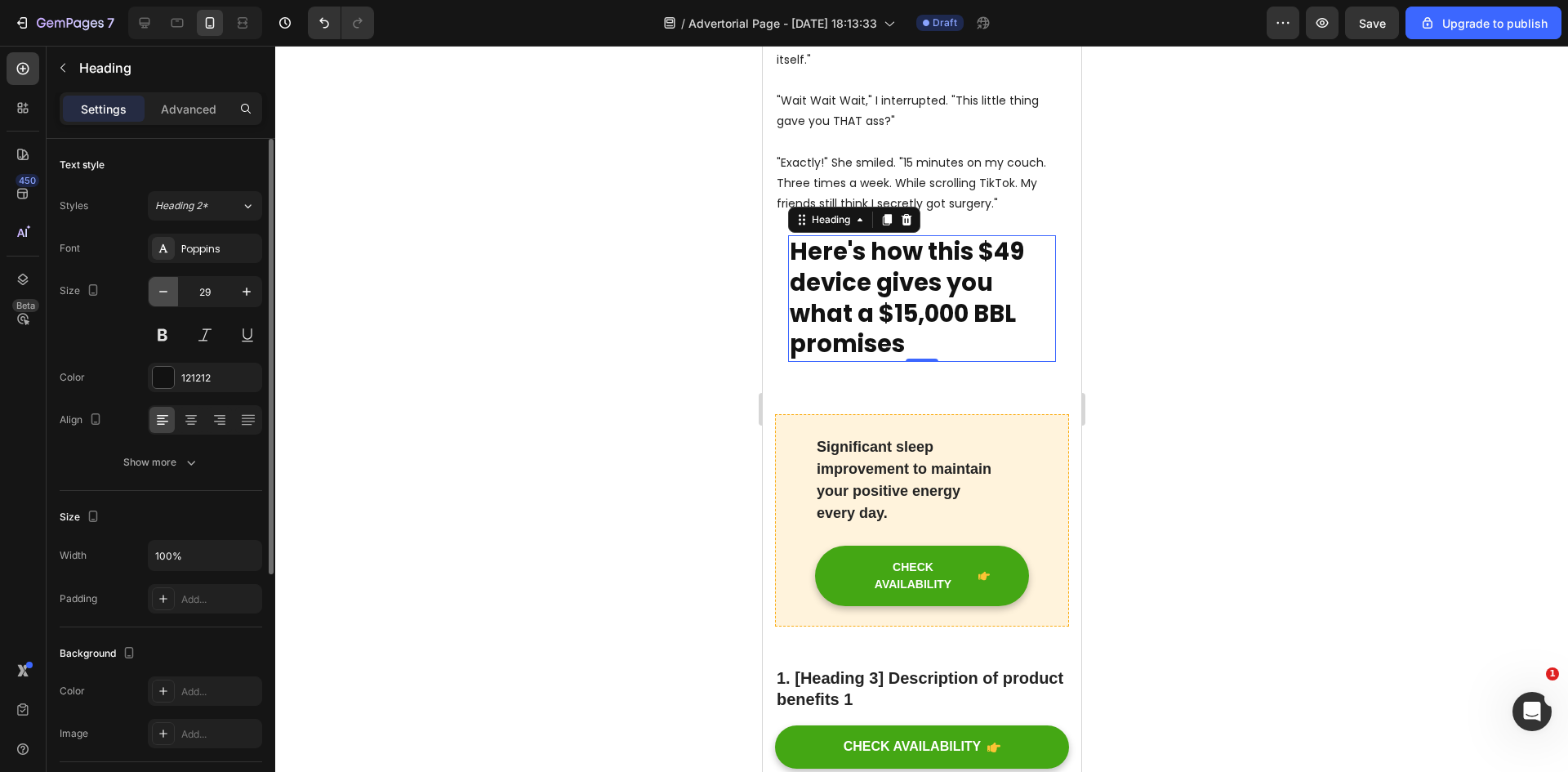
click at [168, 284] on icon "button" at bounding box center [163, 291] width 16 height 16
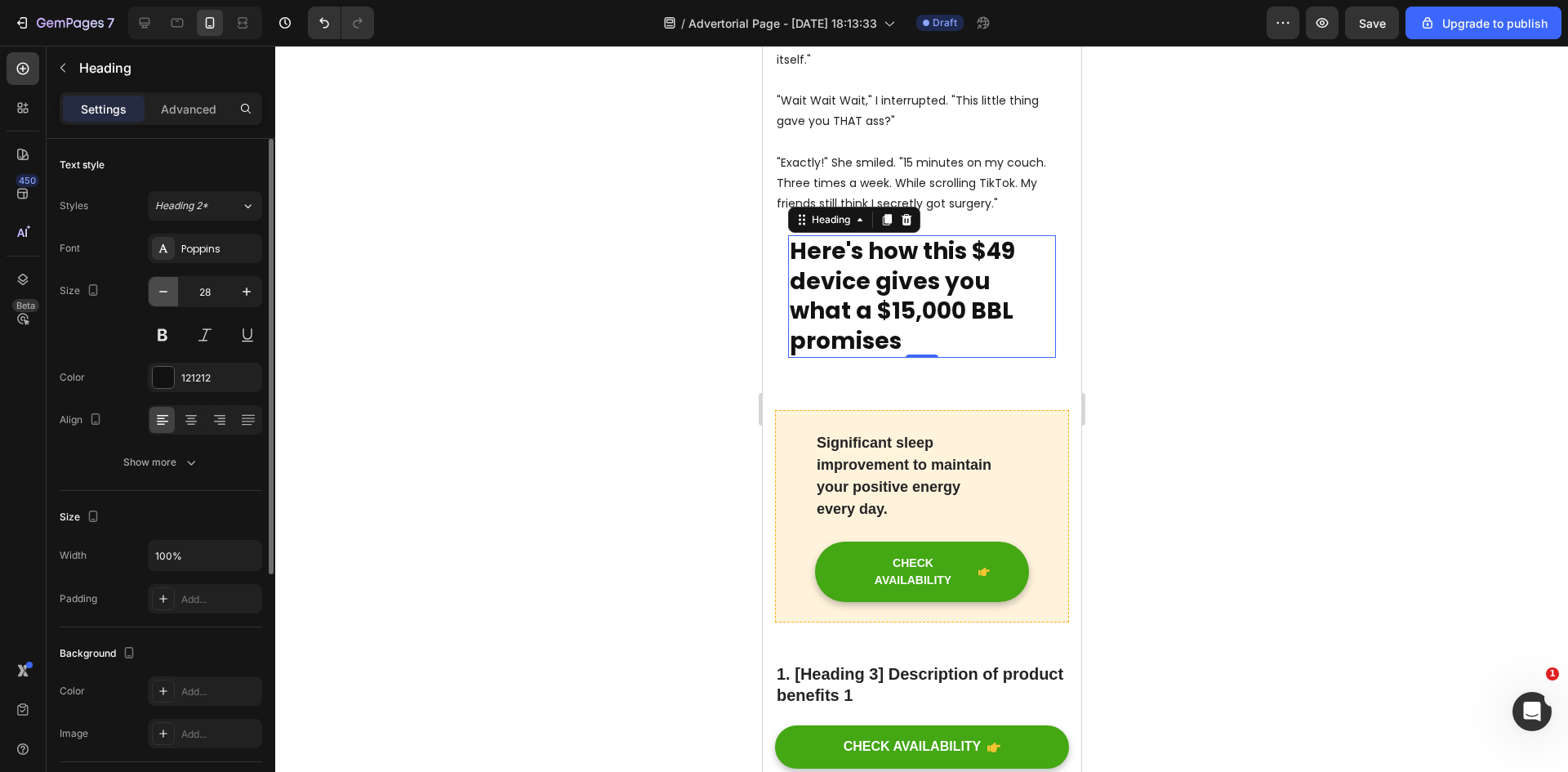
click at [168, 284] on icon "button" at bounding box center [163, 291] width 16 height 16
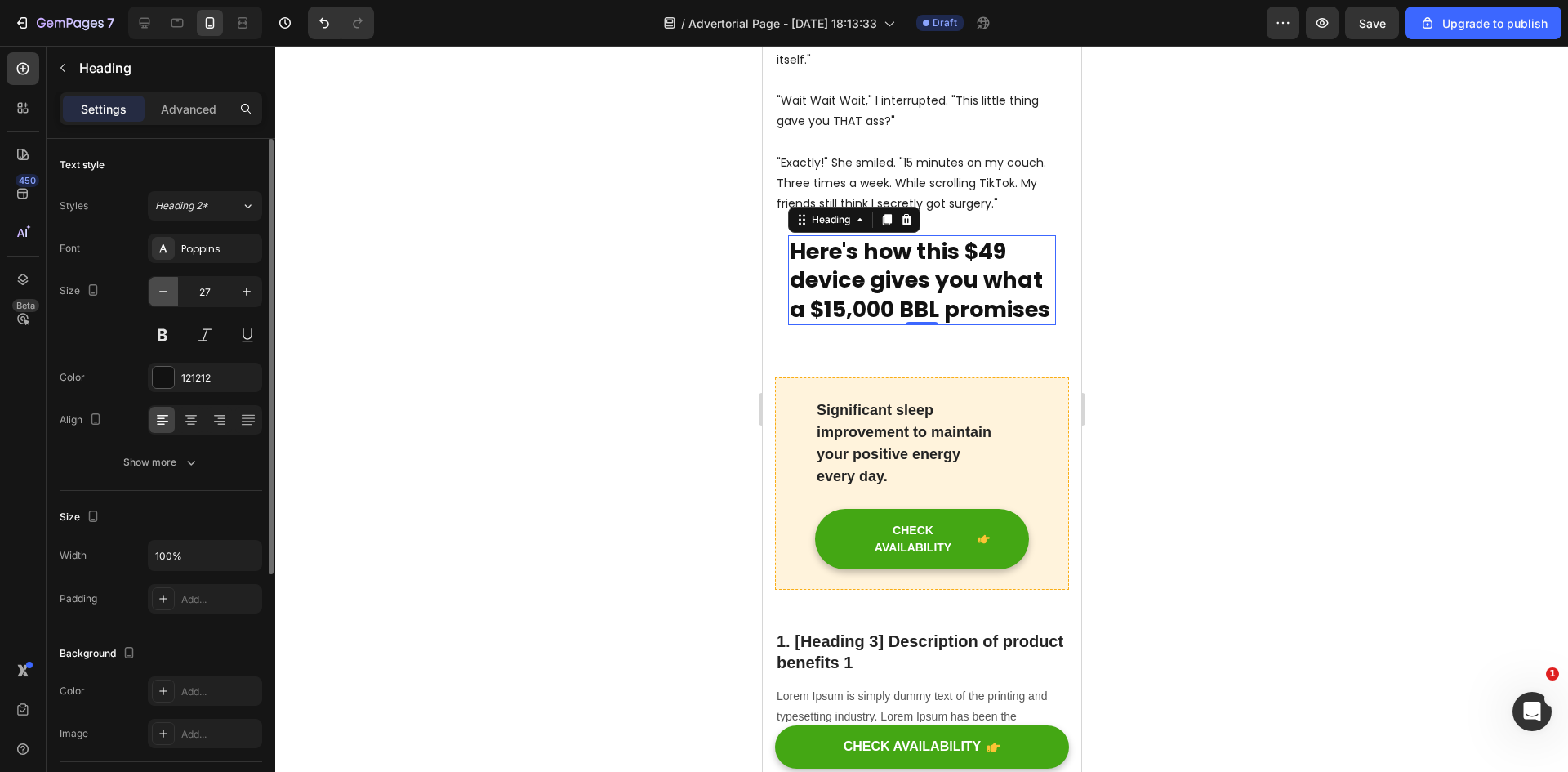
click at [168, 284] on icon "button" at bounding box center [163, 291] width 16 height 16
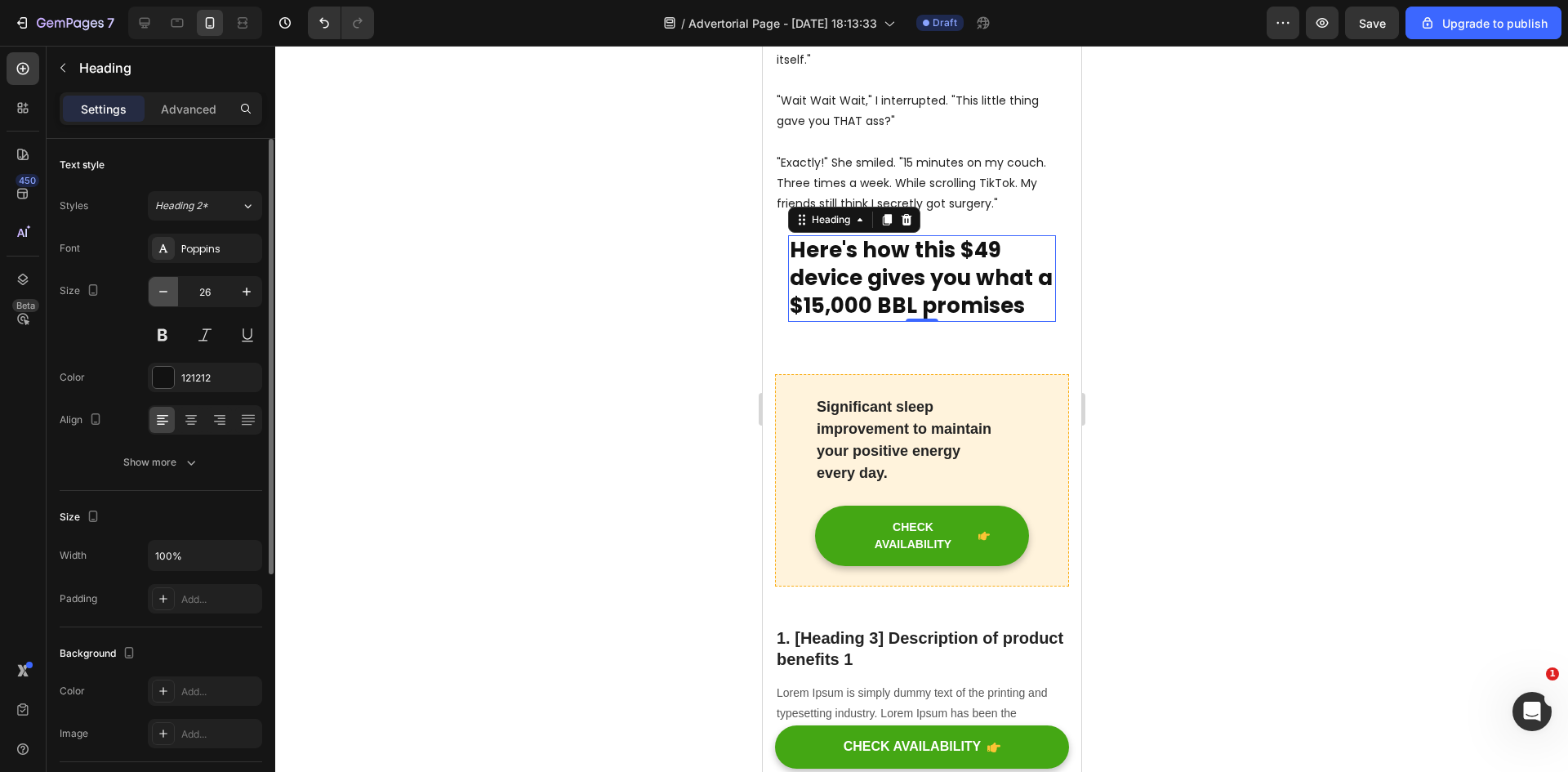
click at [168, 284] on icon "button" at bounding box center [163, 291] width 16 height 16
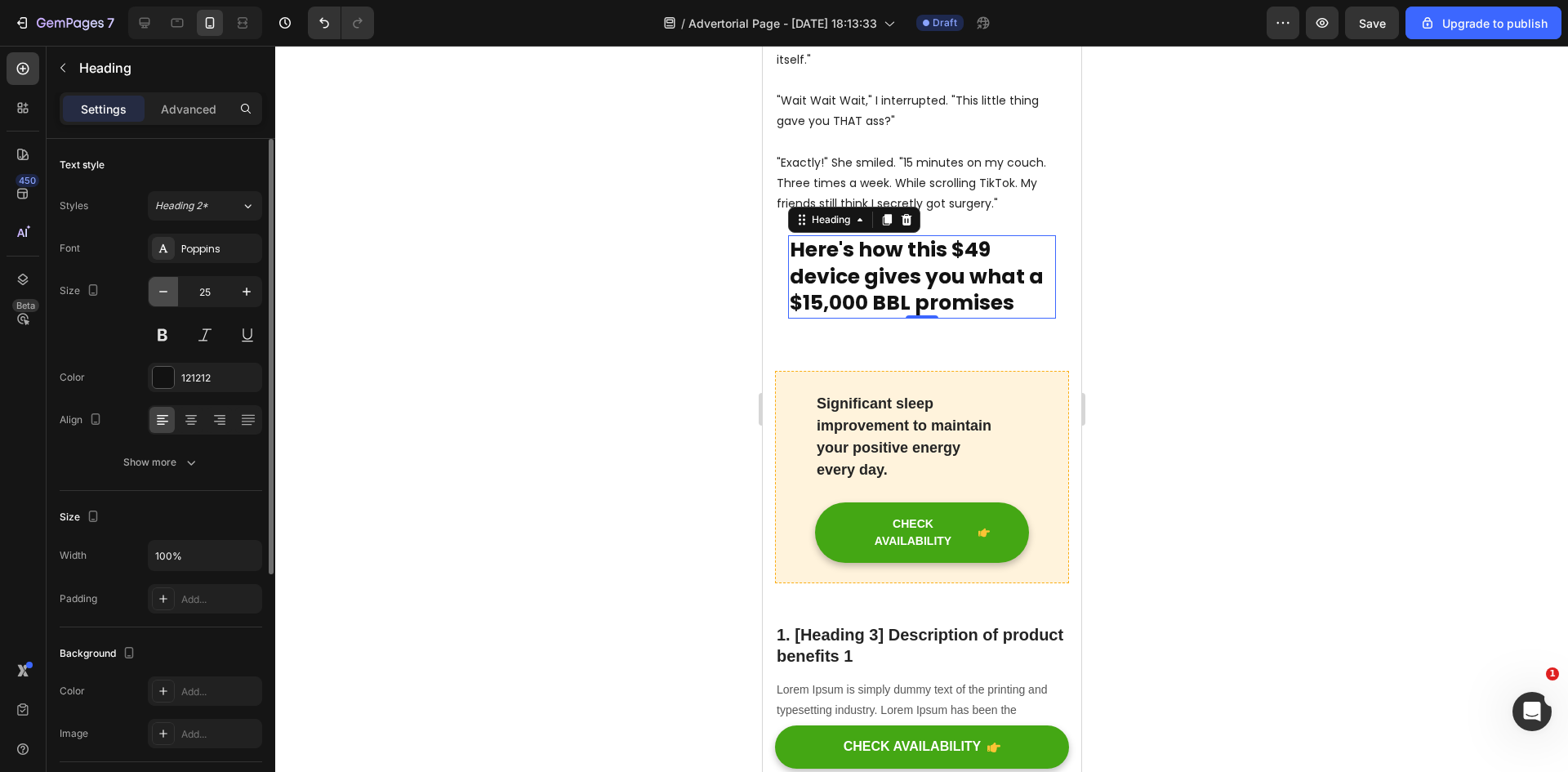
click at [168, 284] on icon "button" at bounding box center [163, 291] width 16 height 16
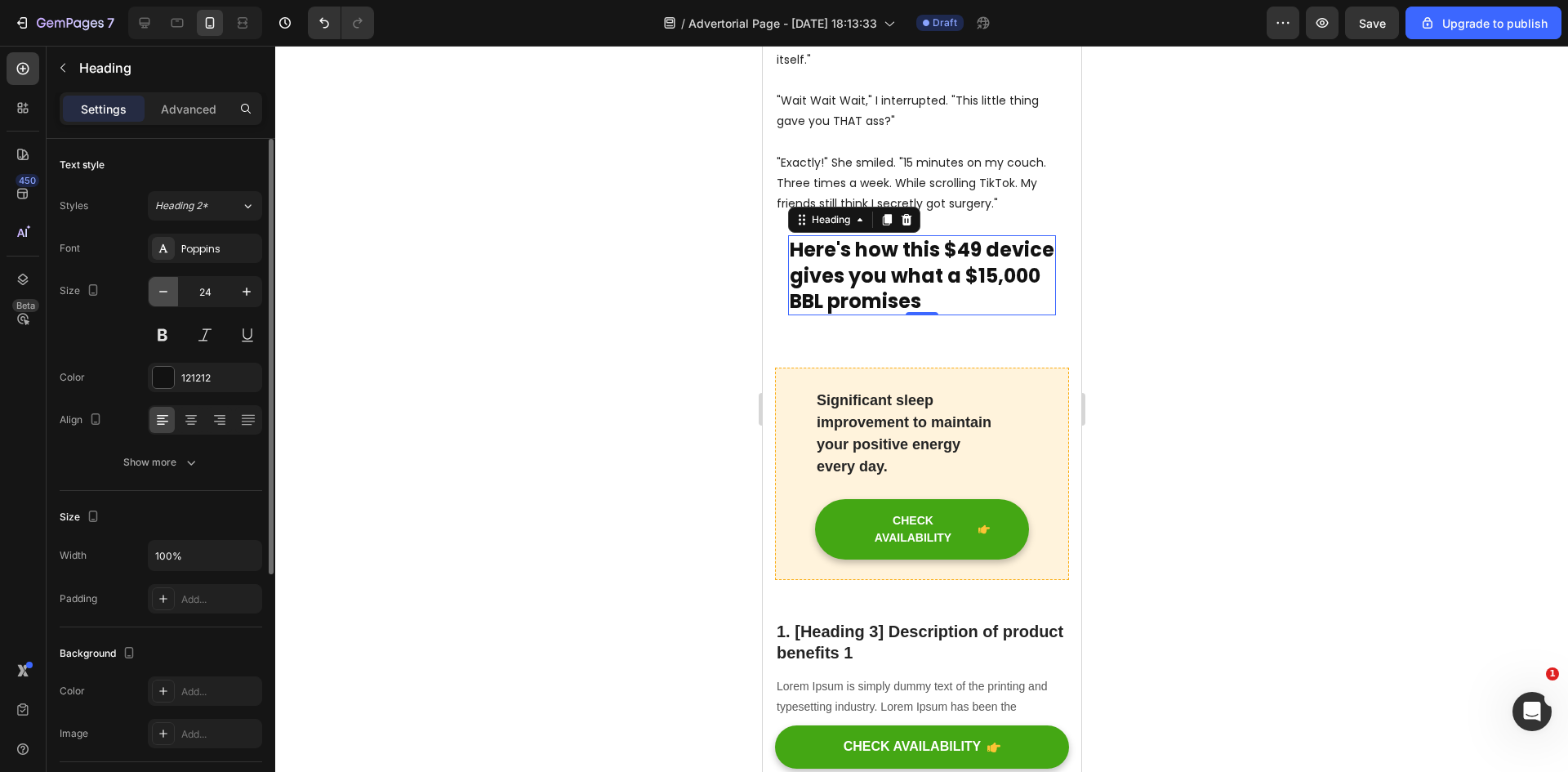
click at [168, 284] on icon "button" at bounding box center [163, 291] width 16 height 16
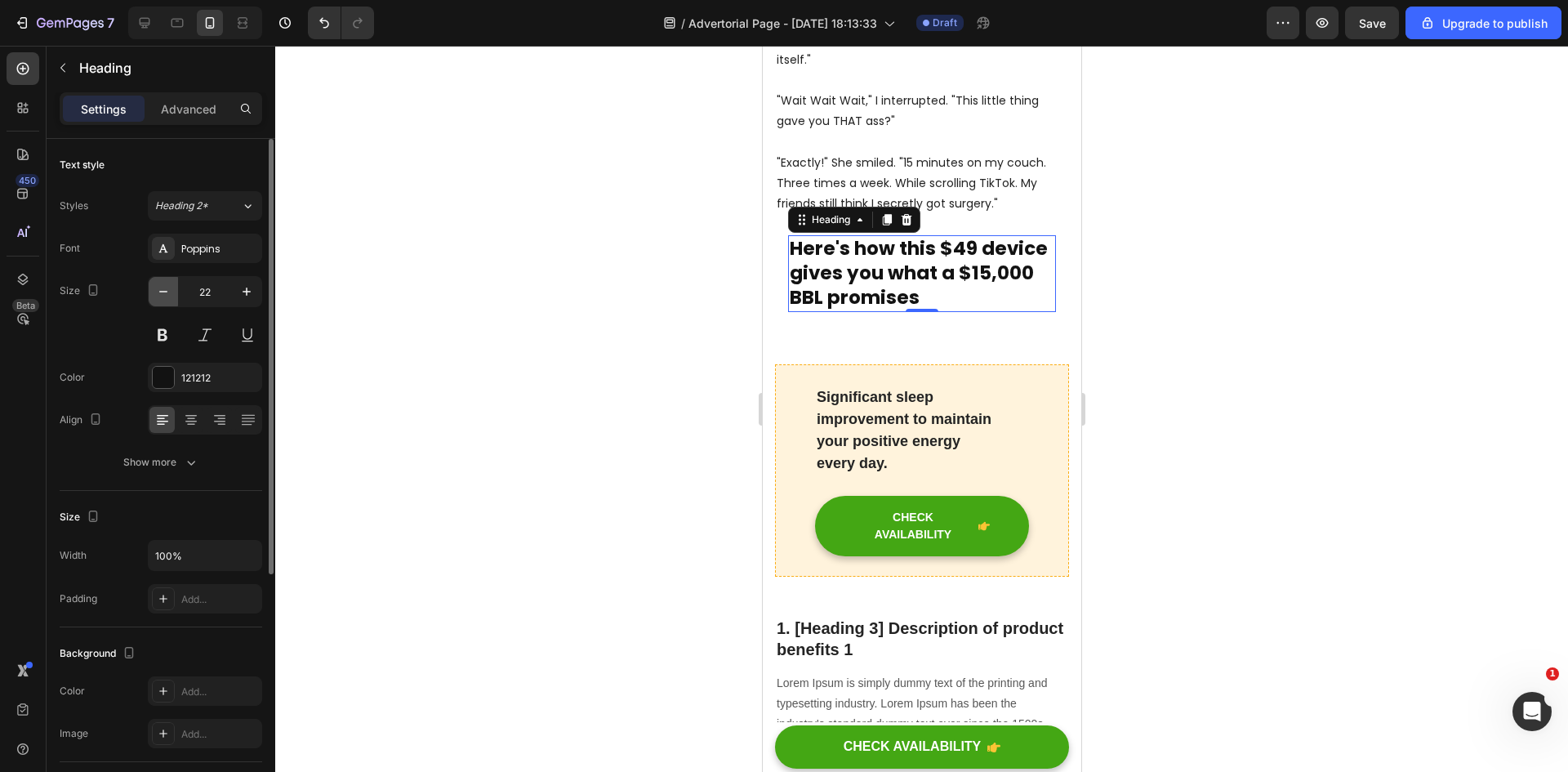
click at [168, 284] on icon "button" at bounding box center [163, 291] width 16 height 16
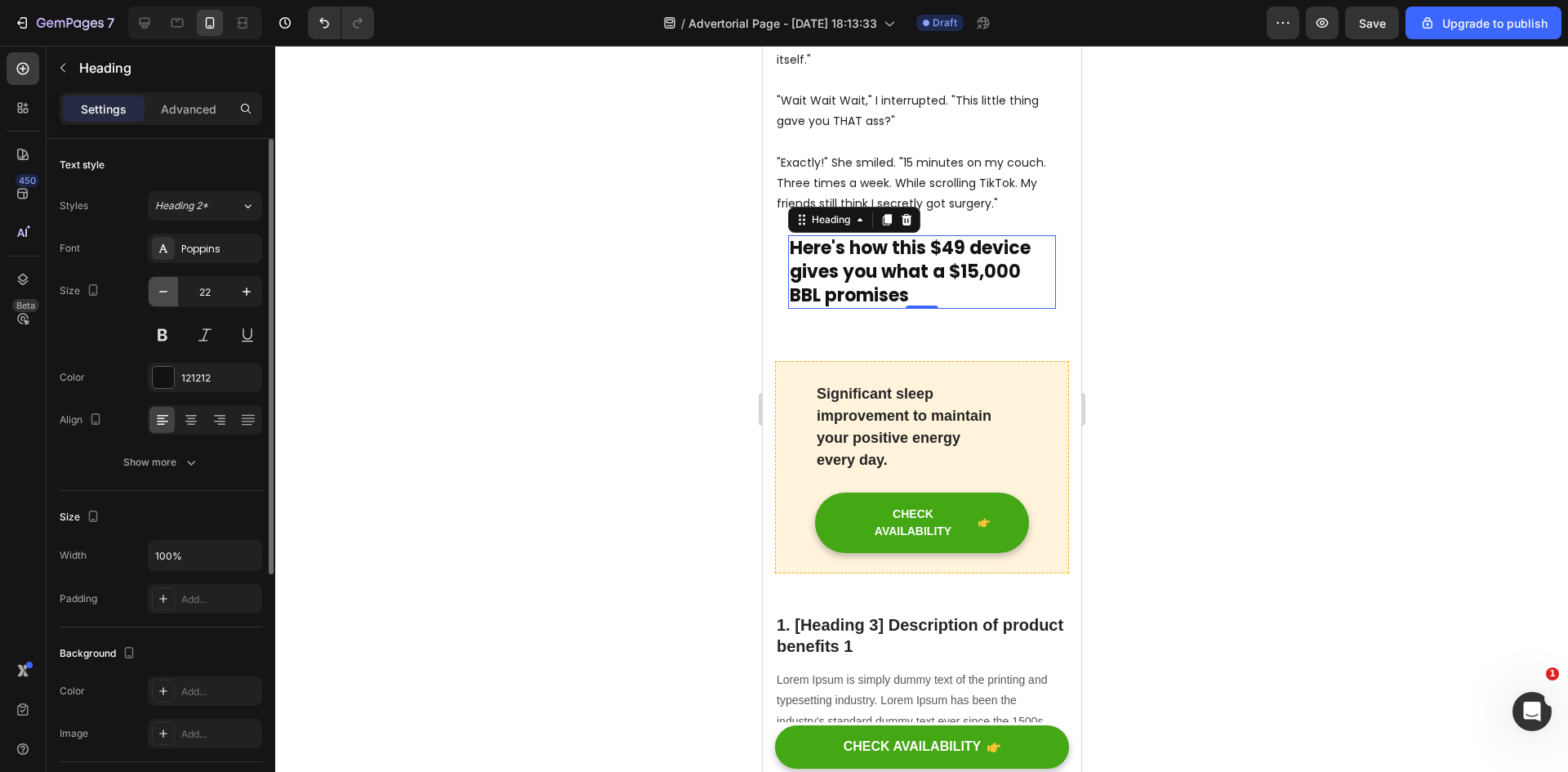
click at [168, 284] on icon "button" at bounding box center [163, 291] width 16 height 16
type input "21"
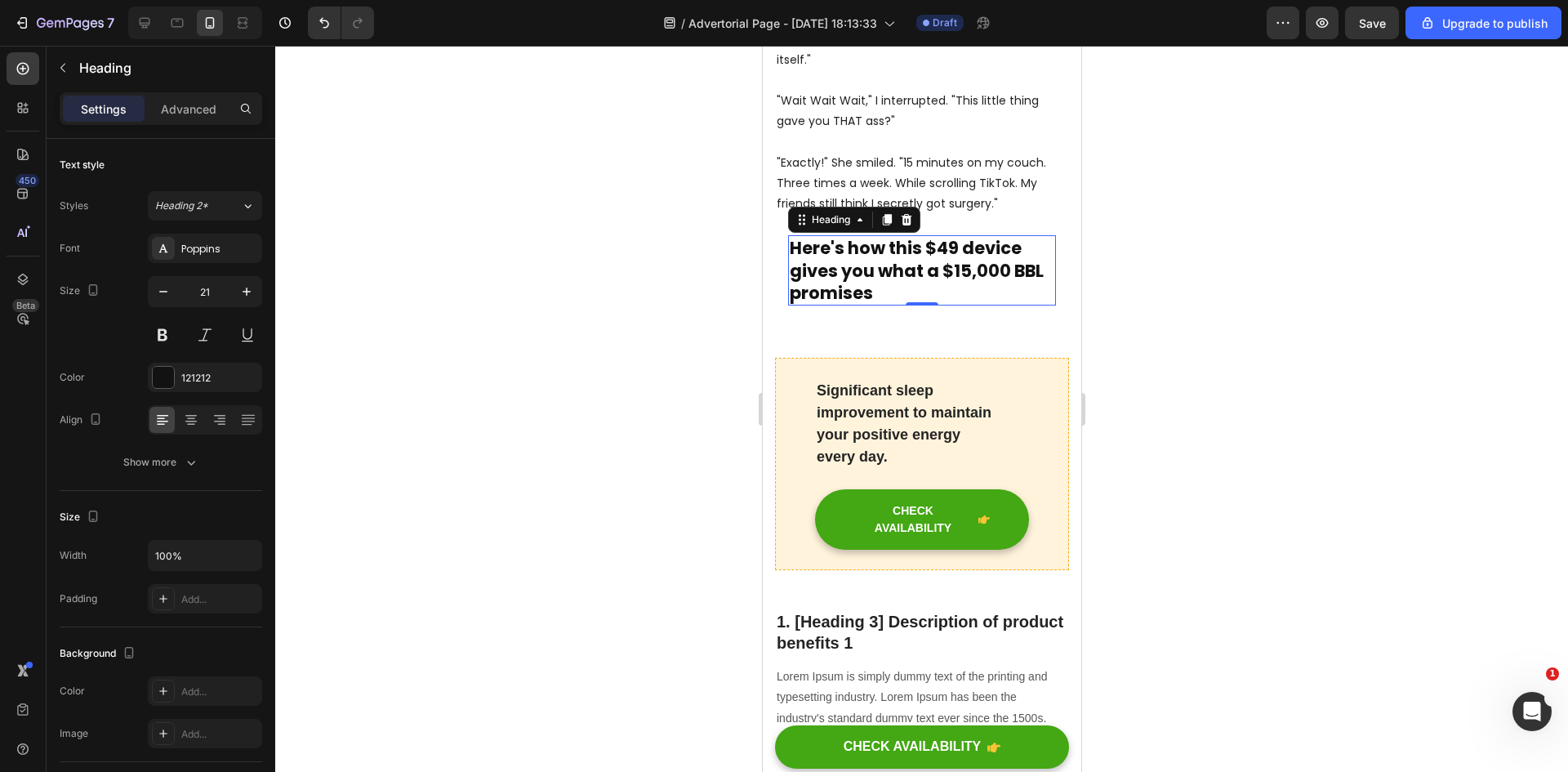
click at [1205, 244] on div at bounding box center [922, 409] width 1293 height 726
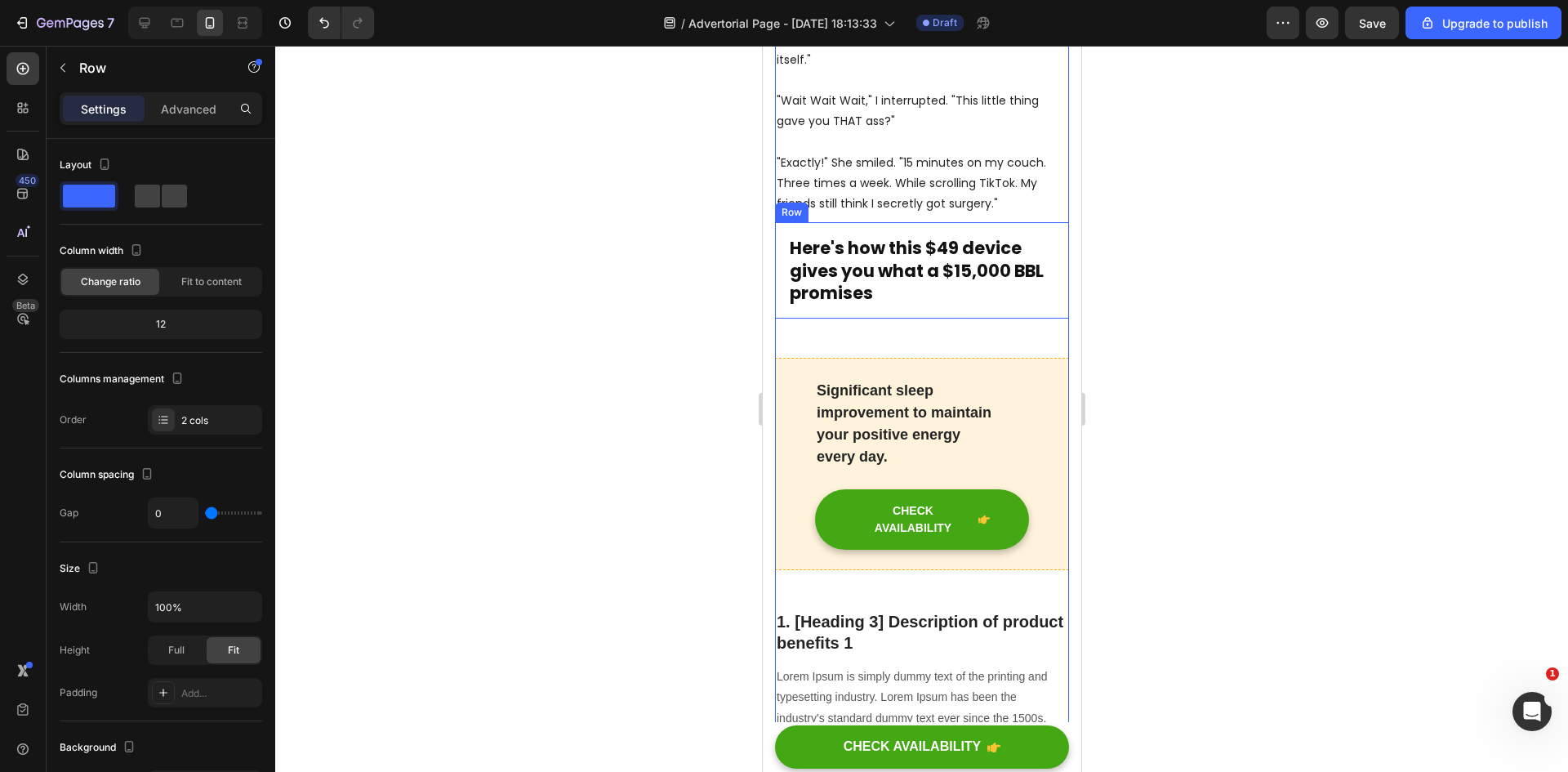
click at [918, 222] on div "⁠⁠⁠⁠⁠⁠⁠ Here's how this $49 device gives you what a $15,000 BBL promises Headin…" at bounding box center [921, 270] width 294 height 96
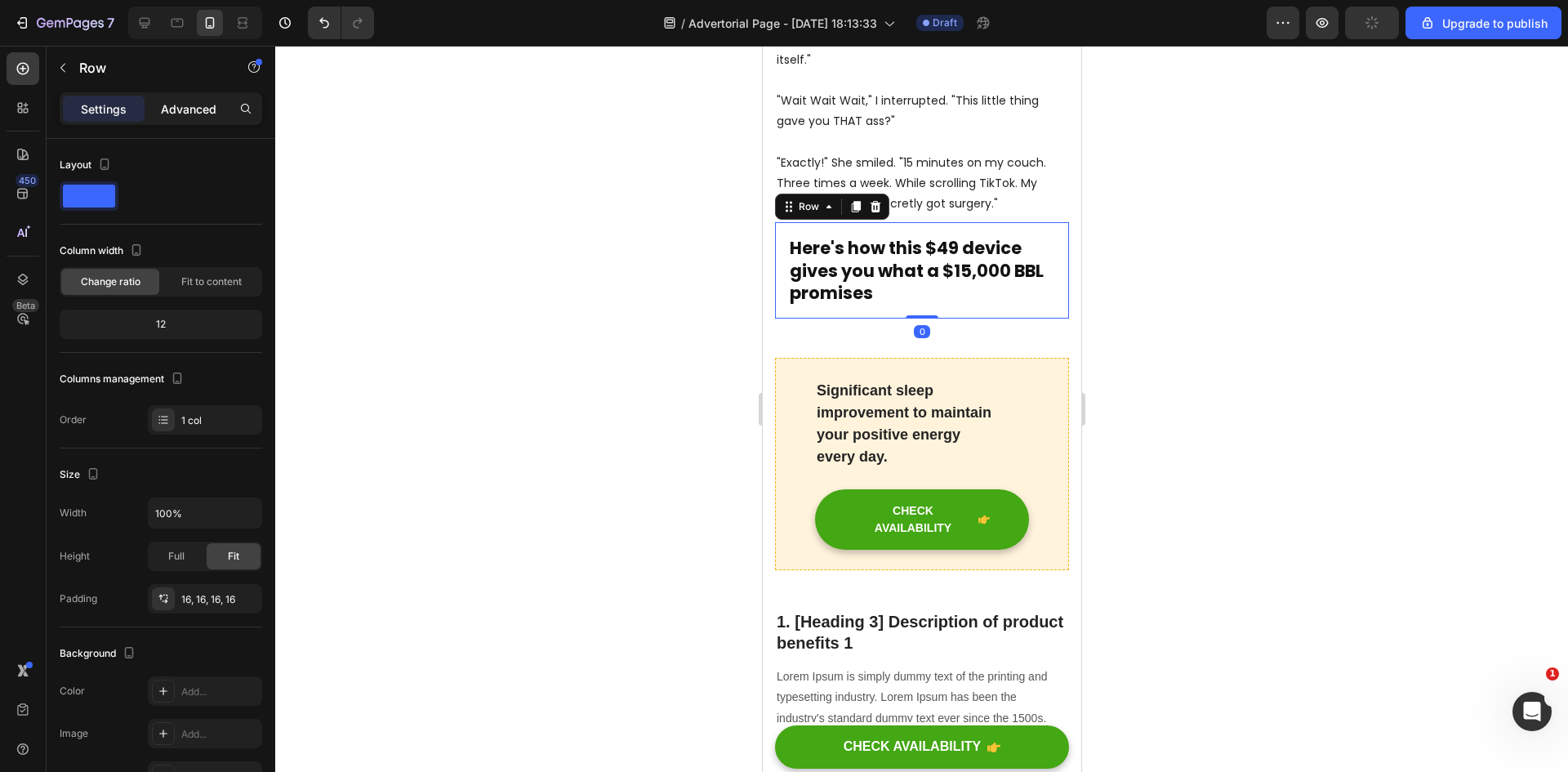
click at [181, 102] on p "Advanced" at bounding box center [189, 109] width 56 height 17
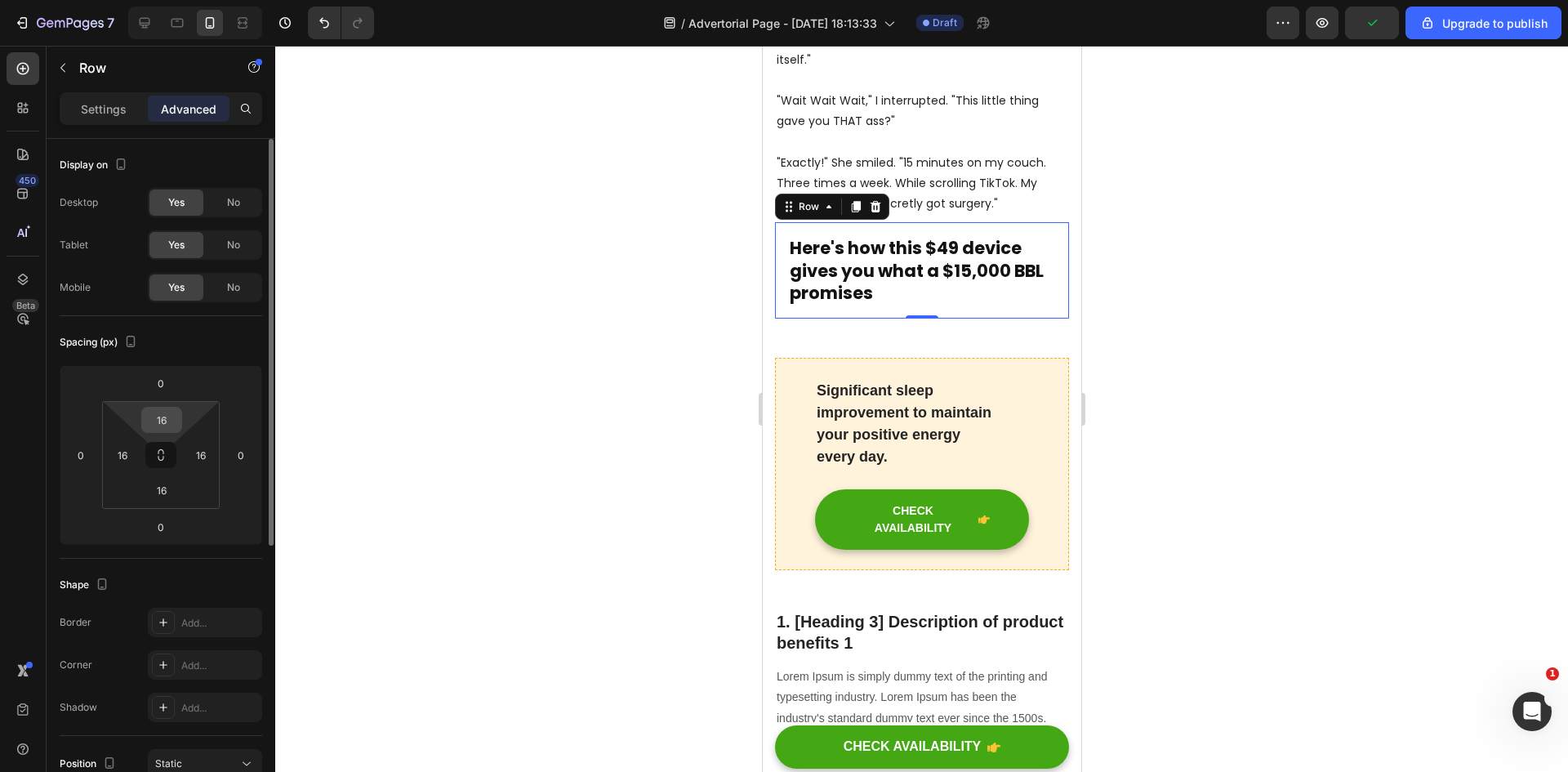
click at [152, 416] on input "16" at bounding box center [162, 420] width 33 height 25
click at [154, 417] on input "16" at bounding box center [162, 420] width 33 height 25
click at [152, 421] on input "16" at bounding box center [162, 420] width 33 height 25
click at [156, 422] on input "16" at bounding box center [162, 420] width 33 height 25
click at [164, 416] on input "16" at bounding box center [162, 420] width 33 height 25
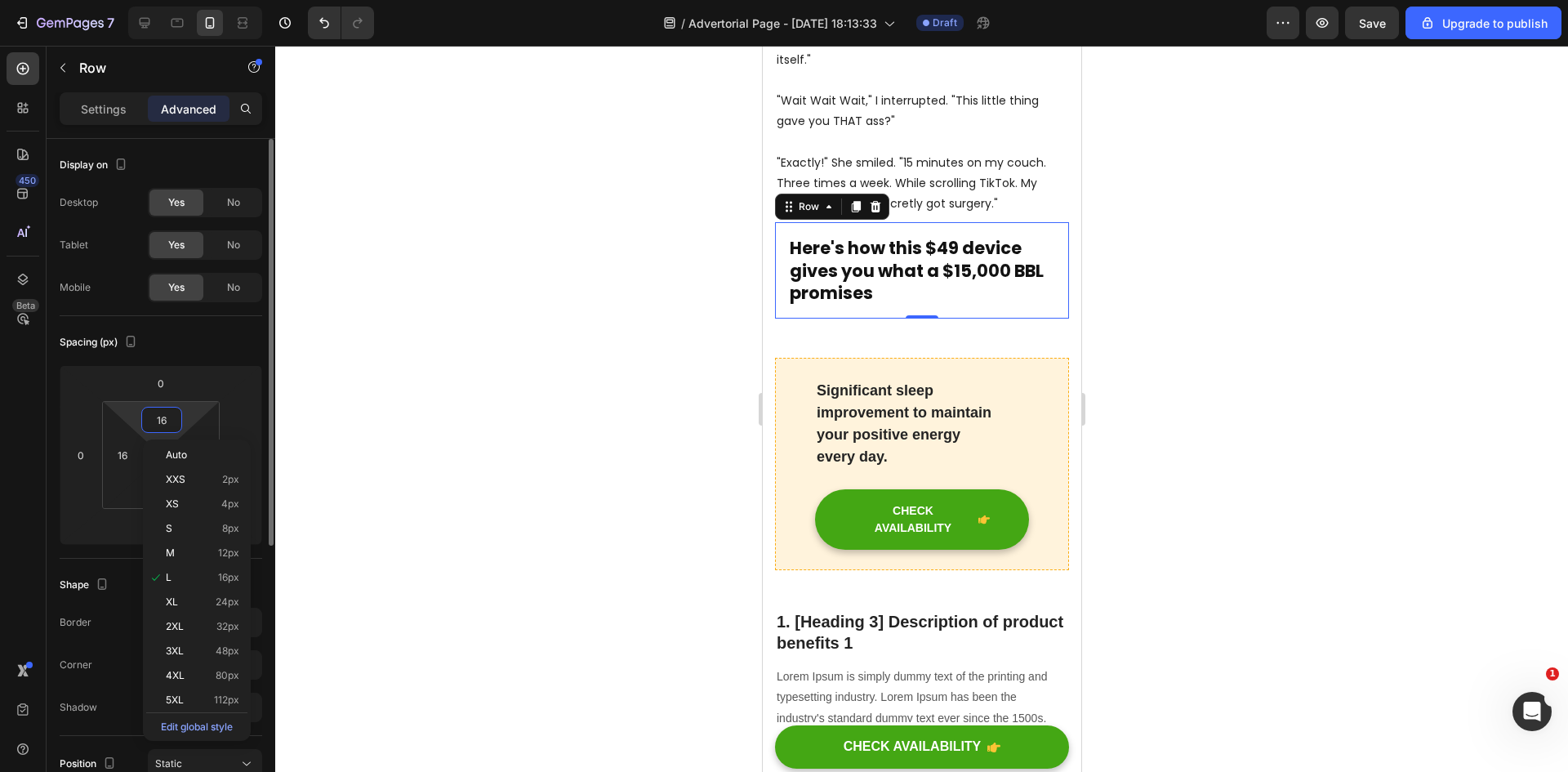
click at [164, 416] on input "16" at bounding box center [162, 420] width 33 height 25
type input "5"
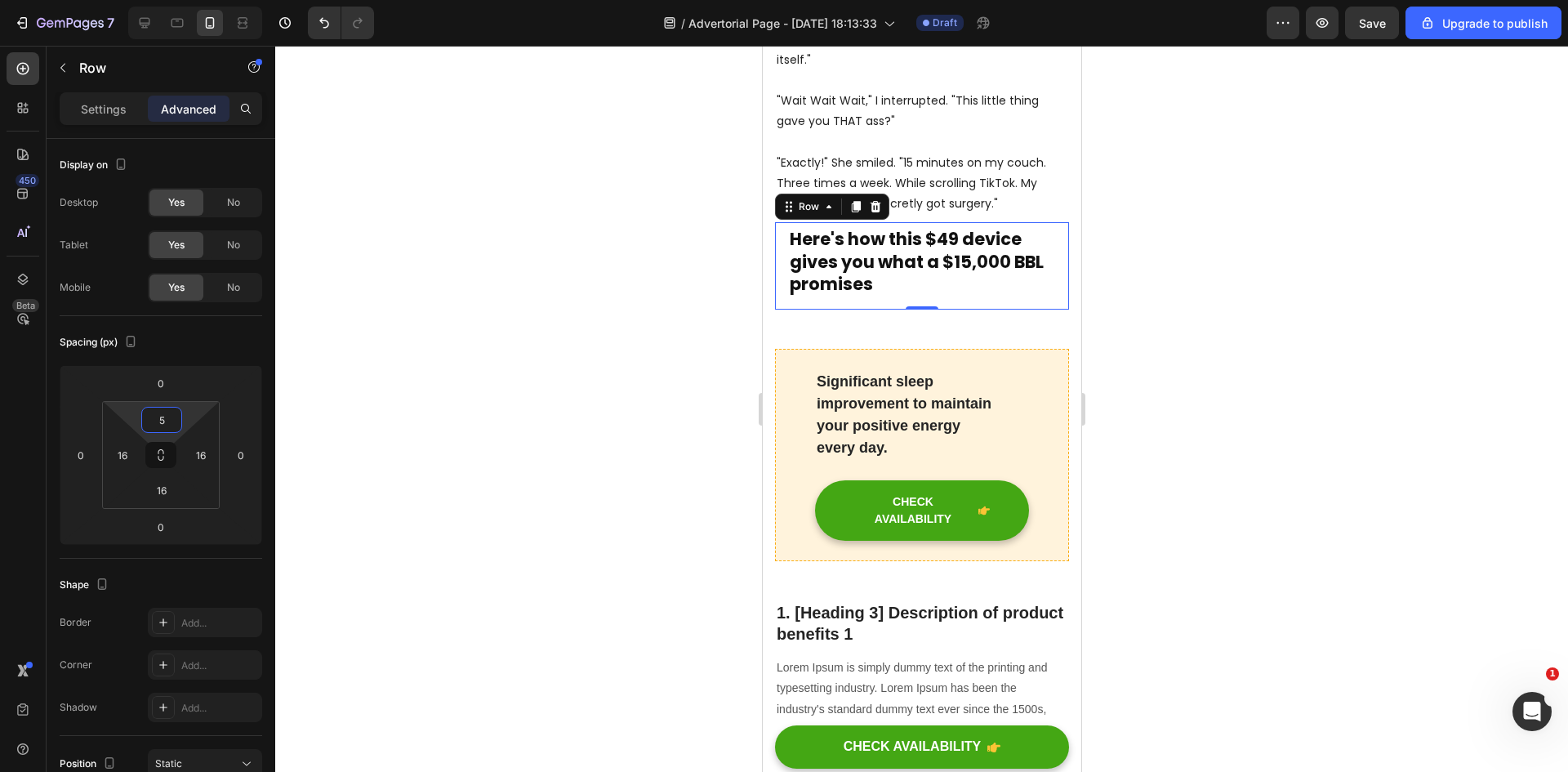
click at [1432, 368] on div at bounding box center [922, 409] width 1293 height 726
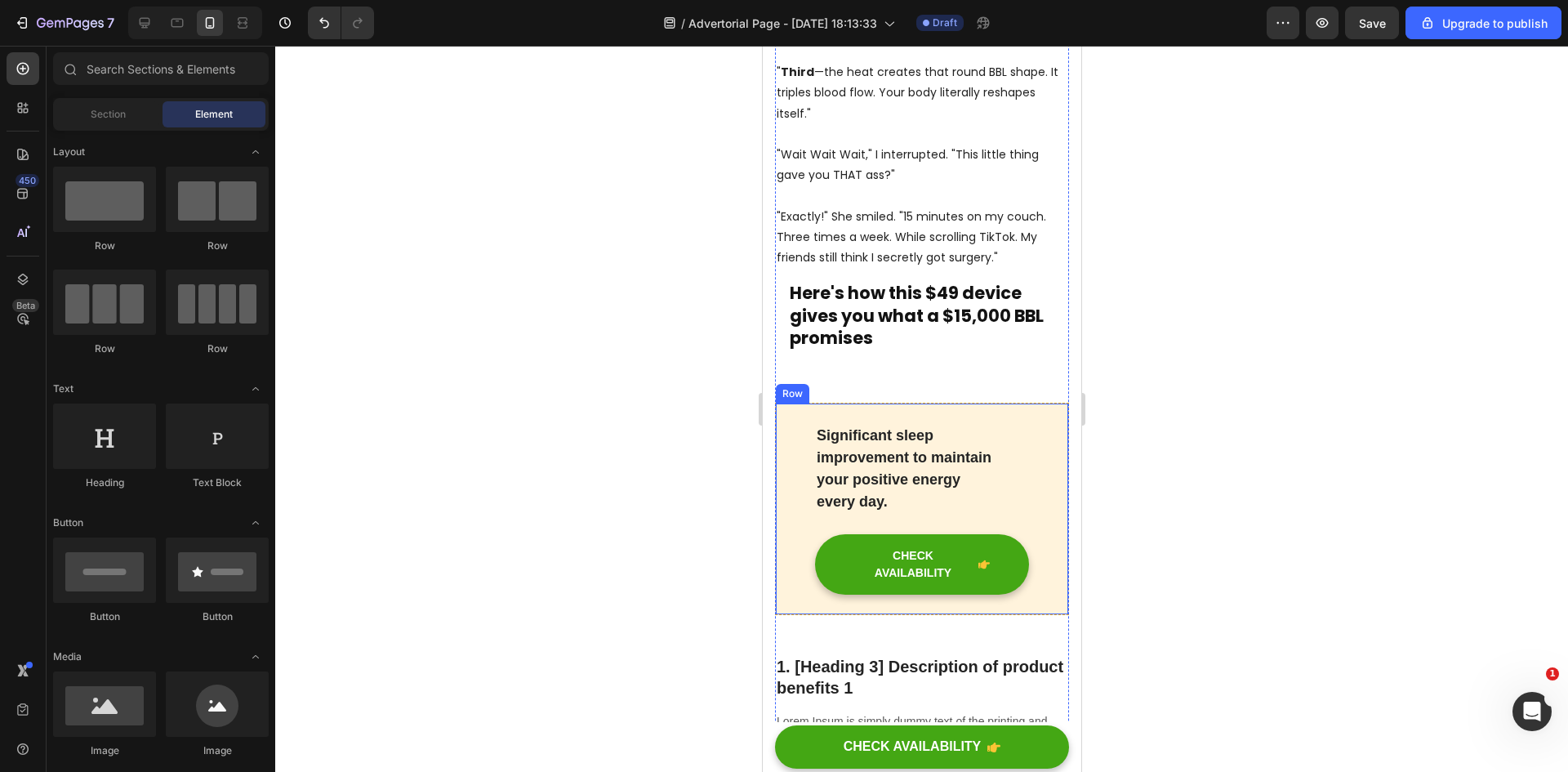
scroll to position [1294, 0]
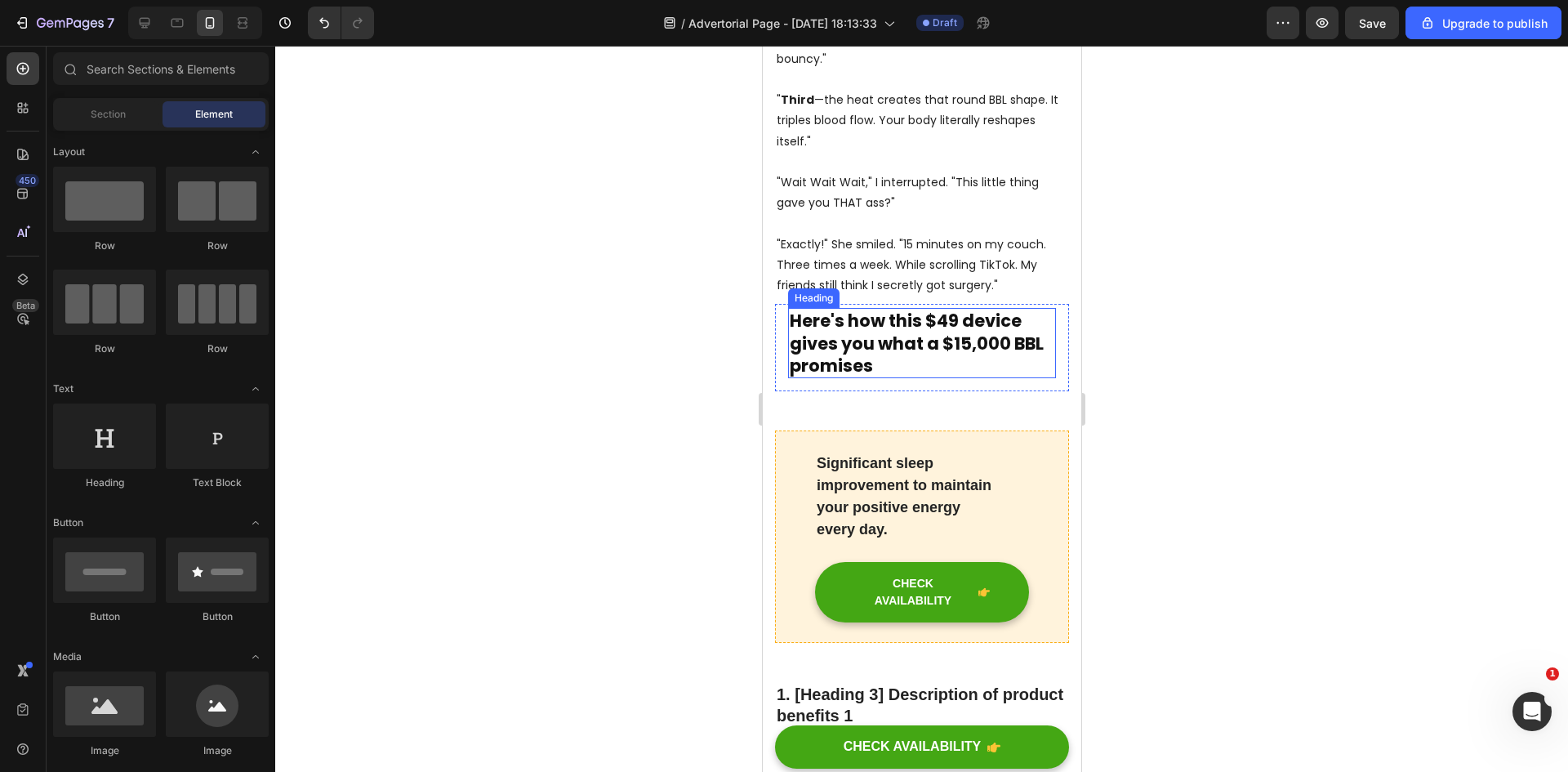
click at [984, 341] on p "⁠⁠⁠⁠⁠⁠⁠ Here's how this $49 device gives you what a $15,000 BBL promises" at bounding box center [921, 343] width 265 height 67
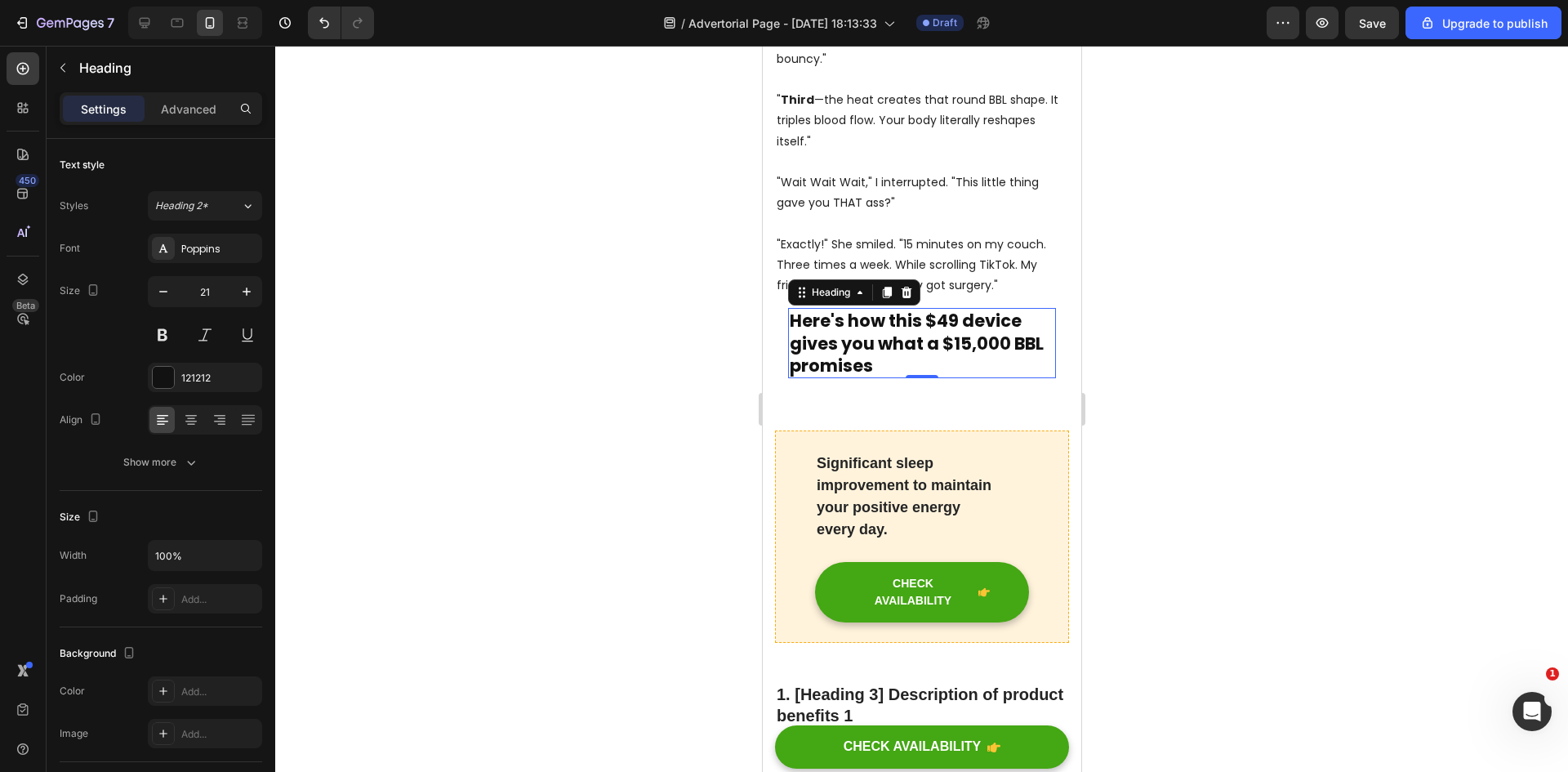
click at [1210, 361] on div at bounding box center [922, 409] width 1293 height 726
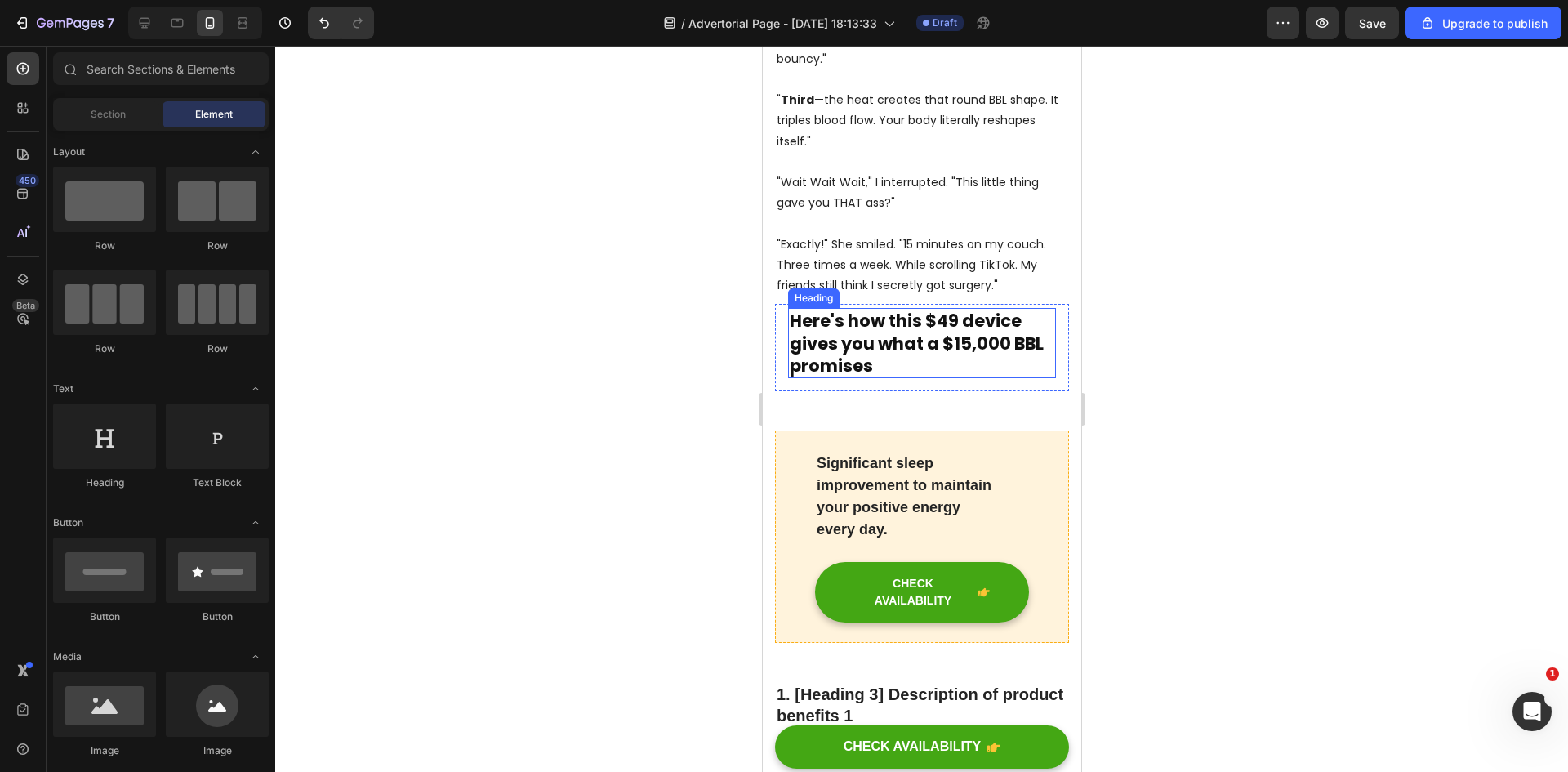
click at [934, 338] on p "⁠⁠⁠⁠⁠⁠⁠ Here's how this $49 device gives you what a $15,000 BBL promises" at bounding box center [921, 343] width 265 height 67
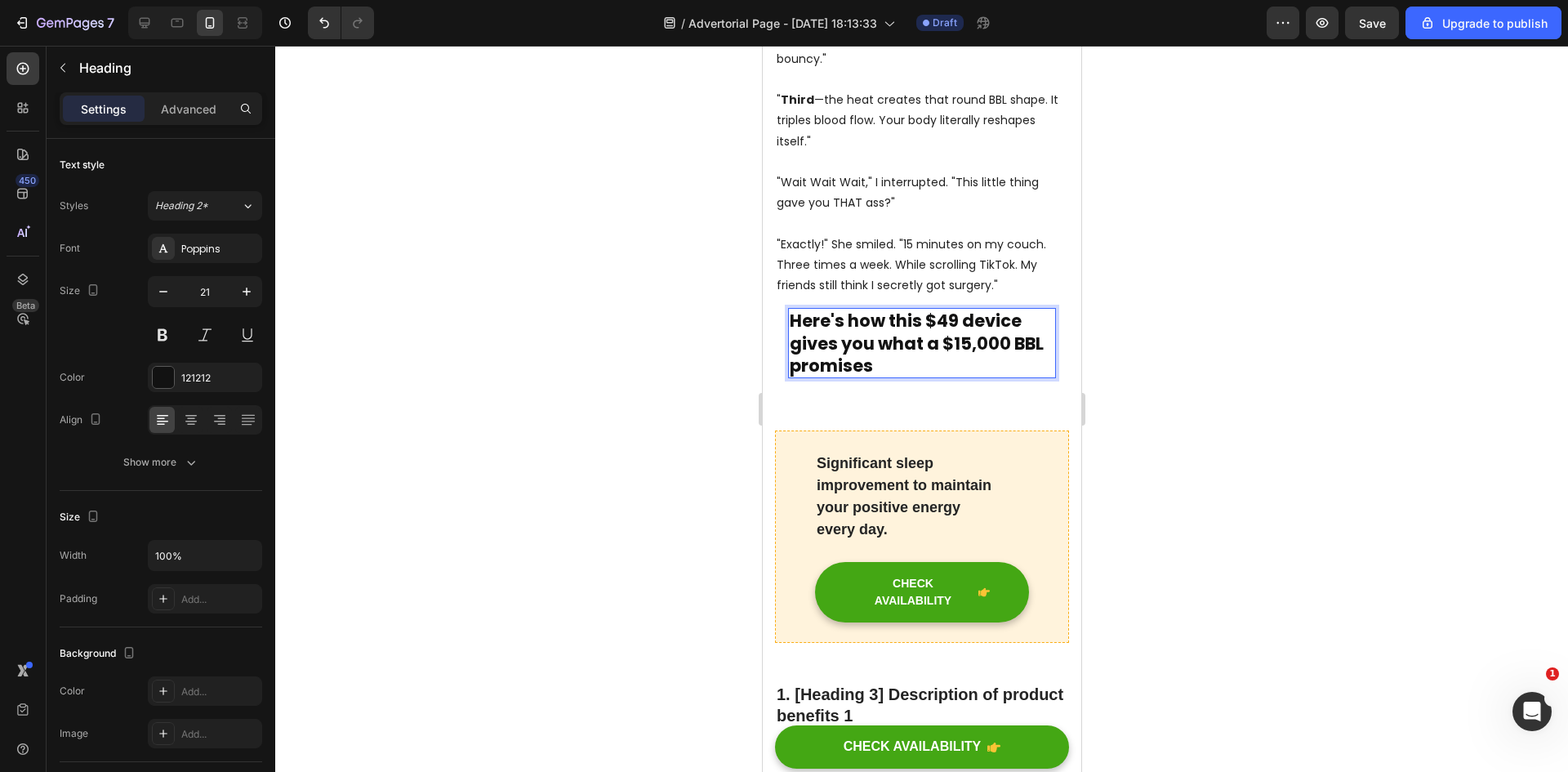
click at [946, 343] on p "Here's how this $49 device gives you what a $15,000 BBL promises" at bounding box center [921, 343] width 265 height 67
click at [950, 338] on p "Here's how this $49 device gives you what a $15,000 BBL promises" at bounding box center [921, 343] width 265 height 67
click at [924, 325] on strong "Here's how this $49 device gives you what a $15,000 BBL promises" at bounding box center [915, 343] width 254 height 69
click at [920, 321] on strong "Here's how this $49 device gives you what a $15,000 BBL promises" at bounding box center [915, 343] width 254 height 69
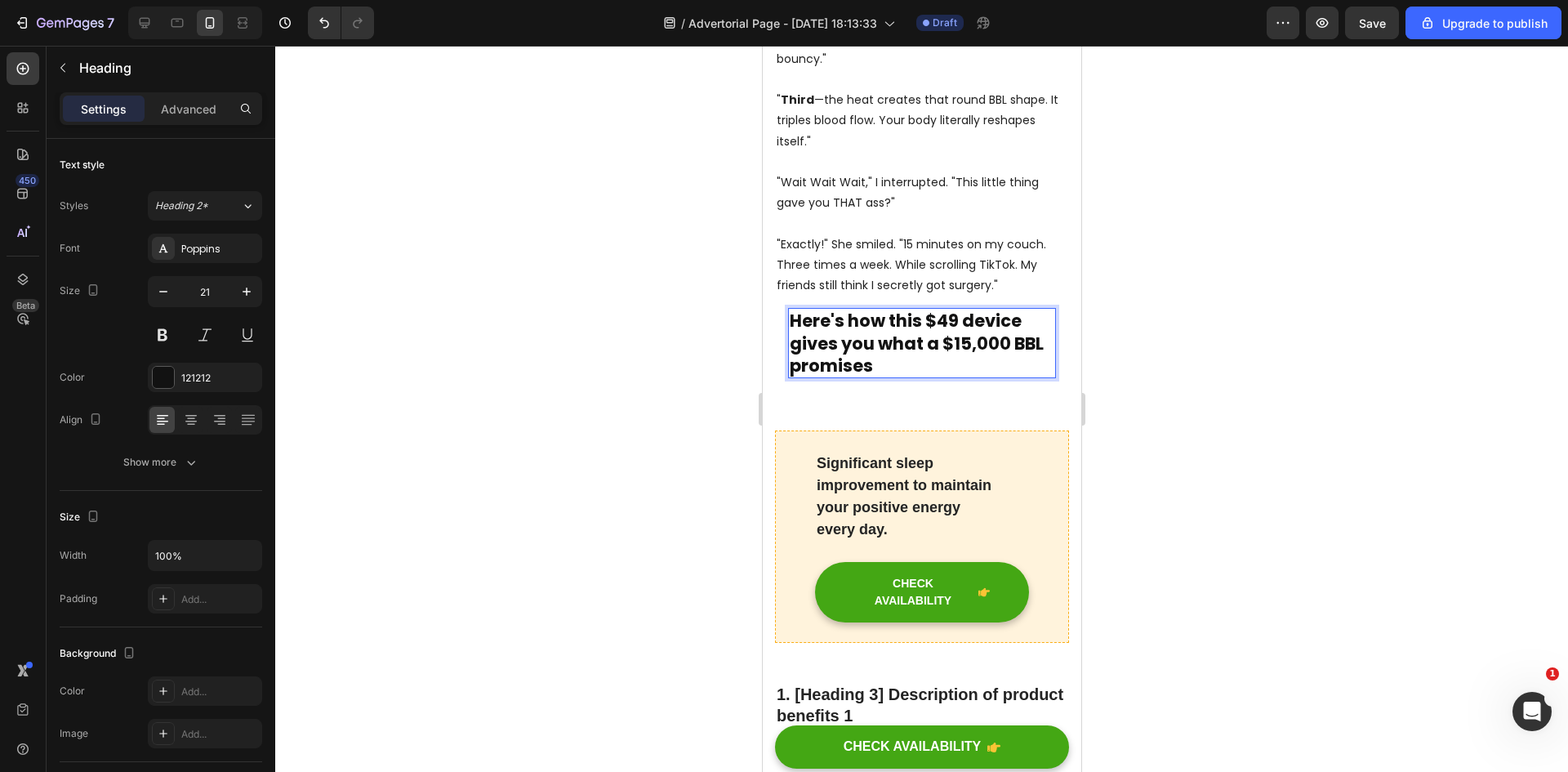
click at [904, 321] on strong "Here's how this $49 device gives you what a $15,000 BBL promises" at bounding box center [915, 343] width 254 height 69
click at [877, 319] on strong "Here's how this $49 device gives you what a $15,000 BBL promises" at bounding box center [915, 343] width 254 height 69
drag, startPoint x: 854, startPoint y: 319, endPoint x: 923, endPoint y: 323, distance: 69.1
click at [923, 323] on strong "Here's how this $49 device gives you what a $15,000 BBL promises" at bounding box center [915, 343] width 254 height 69
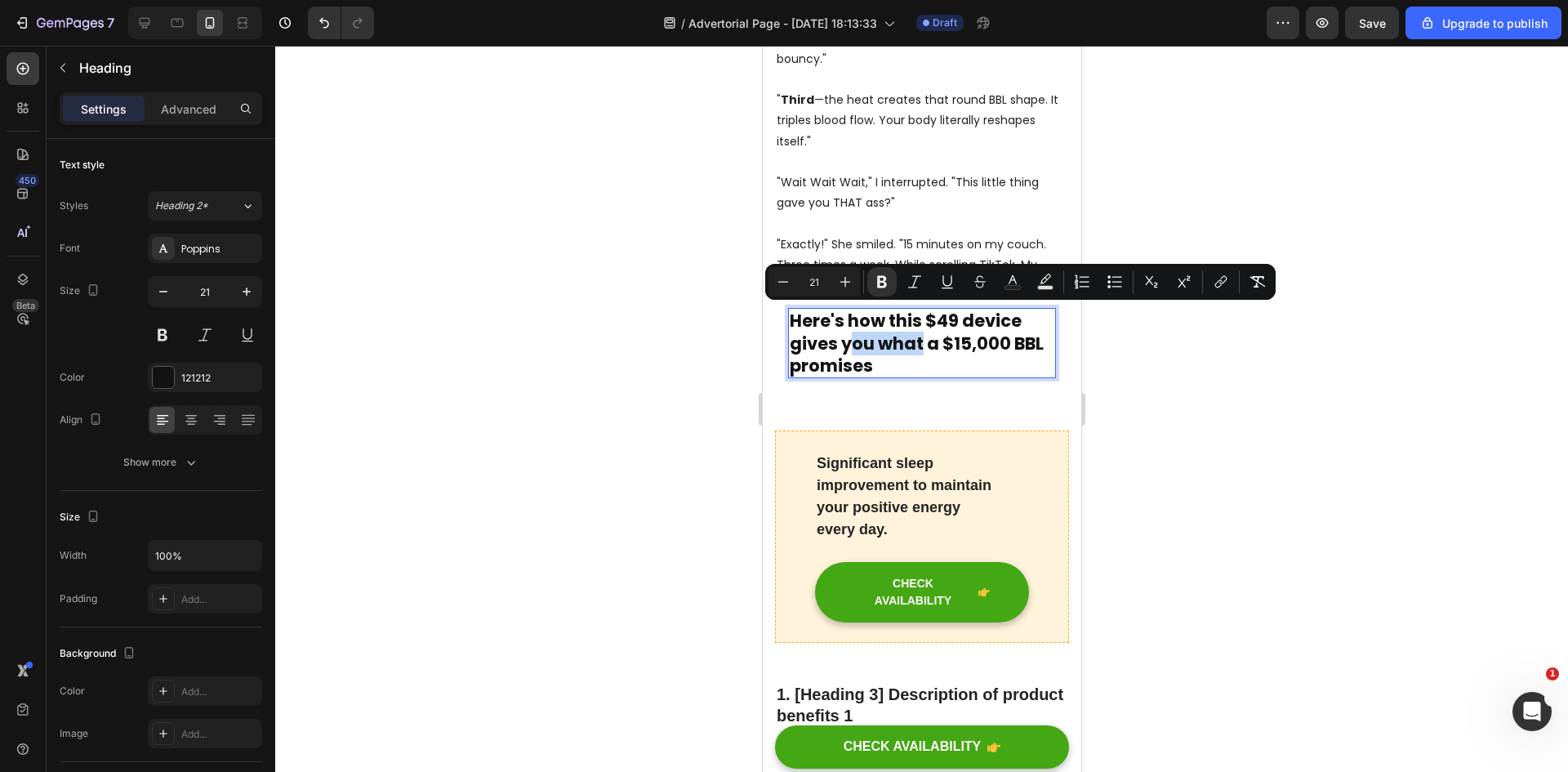
click at [919, 321] on strong "Here's how this $49 device gives you what a $15,000 BBL promises" at bounding box center [915, 343] width 254 height 69
click at [909, 333] on p "Here's how this $49 device gives you what a $15,000 BBL promises" at bounding box center [921, 343] width 265 height 67
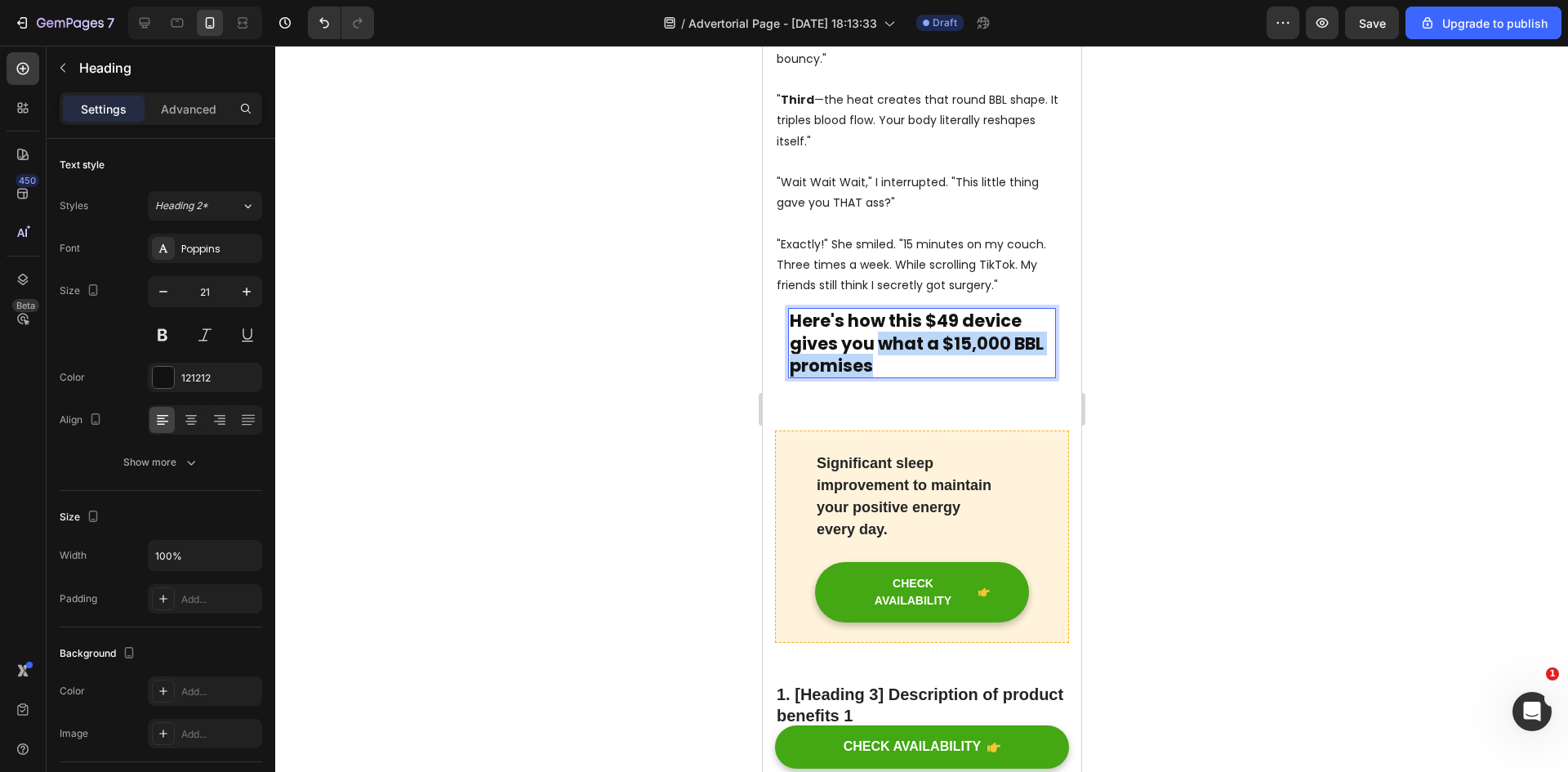
drag, startPoint x: 909, startPoint y: 333, endPoint x: 882, endPoint y: 316, distance: 31.9
click at [882, 316] on p "Here's how this $49 device gives you what a $15,000 BBL promises" at bounding box center [921, 343] width 265 height 67
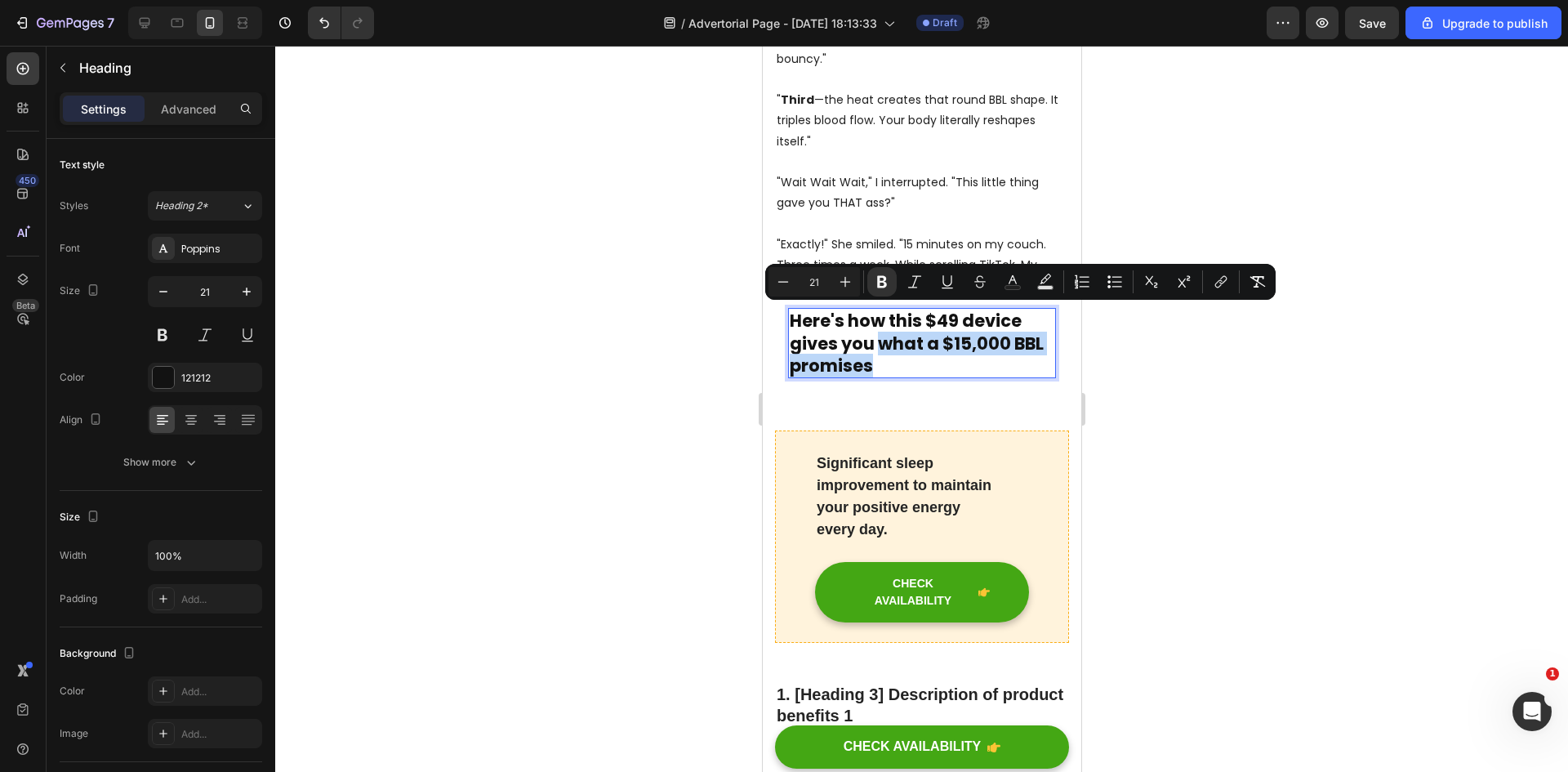
click at [888, 319] on strong "Here's how this $49 device gives you what a $15,000 BBL promises" at bounding box center [915, 343] width 254 height 69
drag, startPoint x: 887, startPoint y: 321, endPoint x: 917, endPoint y: 336, distance: 33.5
click at [917, 336] on p "Here's how this $49 device gives you what a $15,000 BBL promises" at bounding box center [921, 343] width 265 height 67
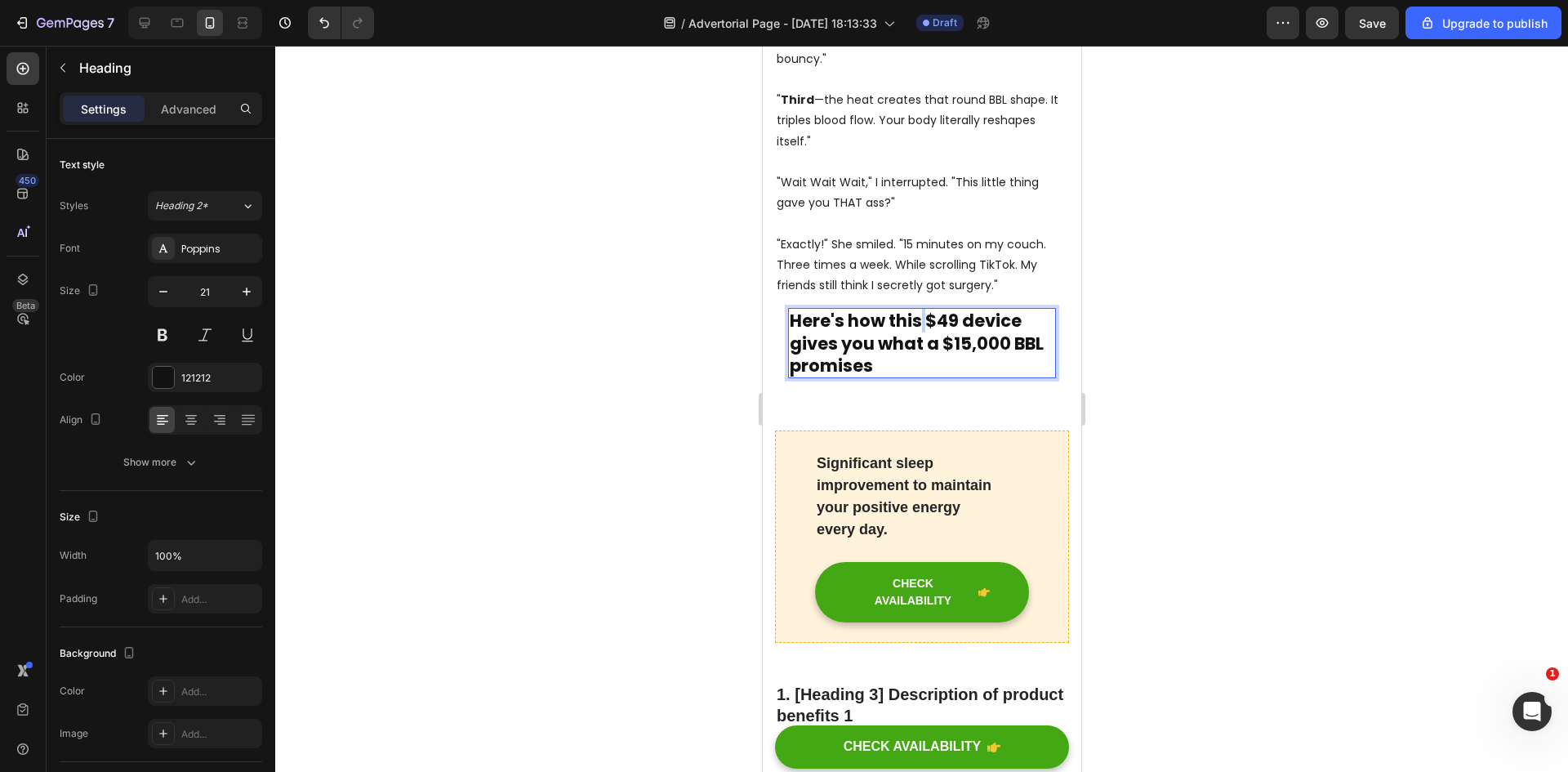
click at [922, 309] on strong "Here's how this $49 device gives you what a $15,000 BBL promises" at bounding box center [915, 343] width 254 height 69
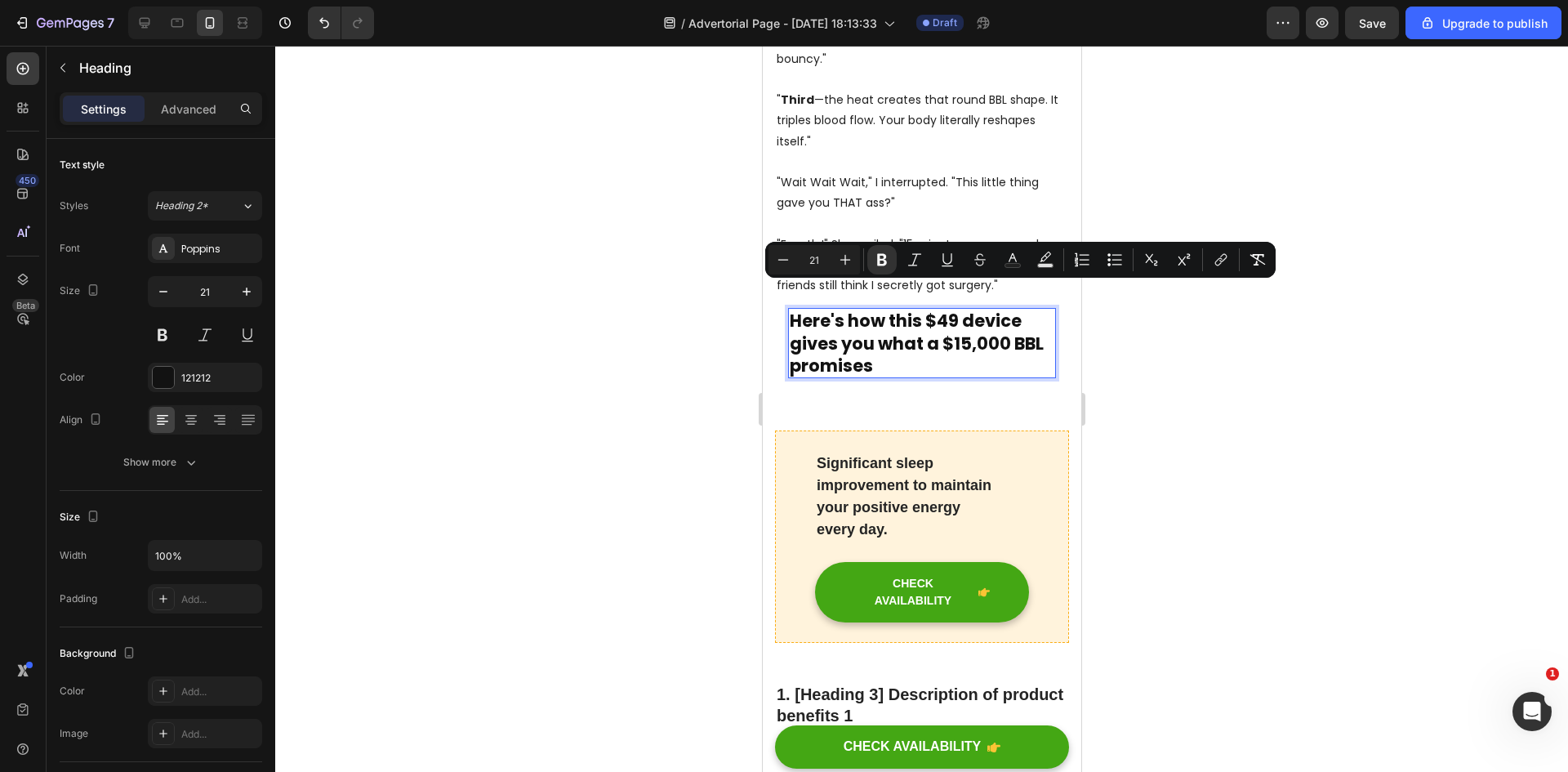
click at [885, 310] on strong "Here's how this $49 device gives you what a $15,000 BBL promises" at bounding box center [915, 343] width 254 height 69
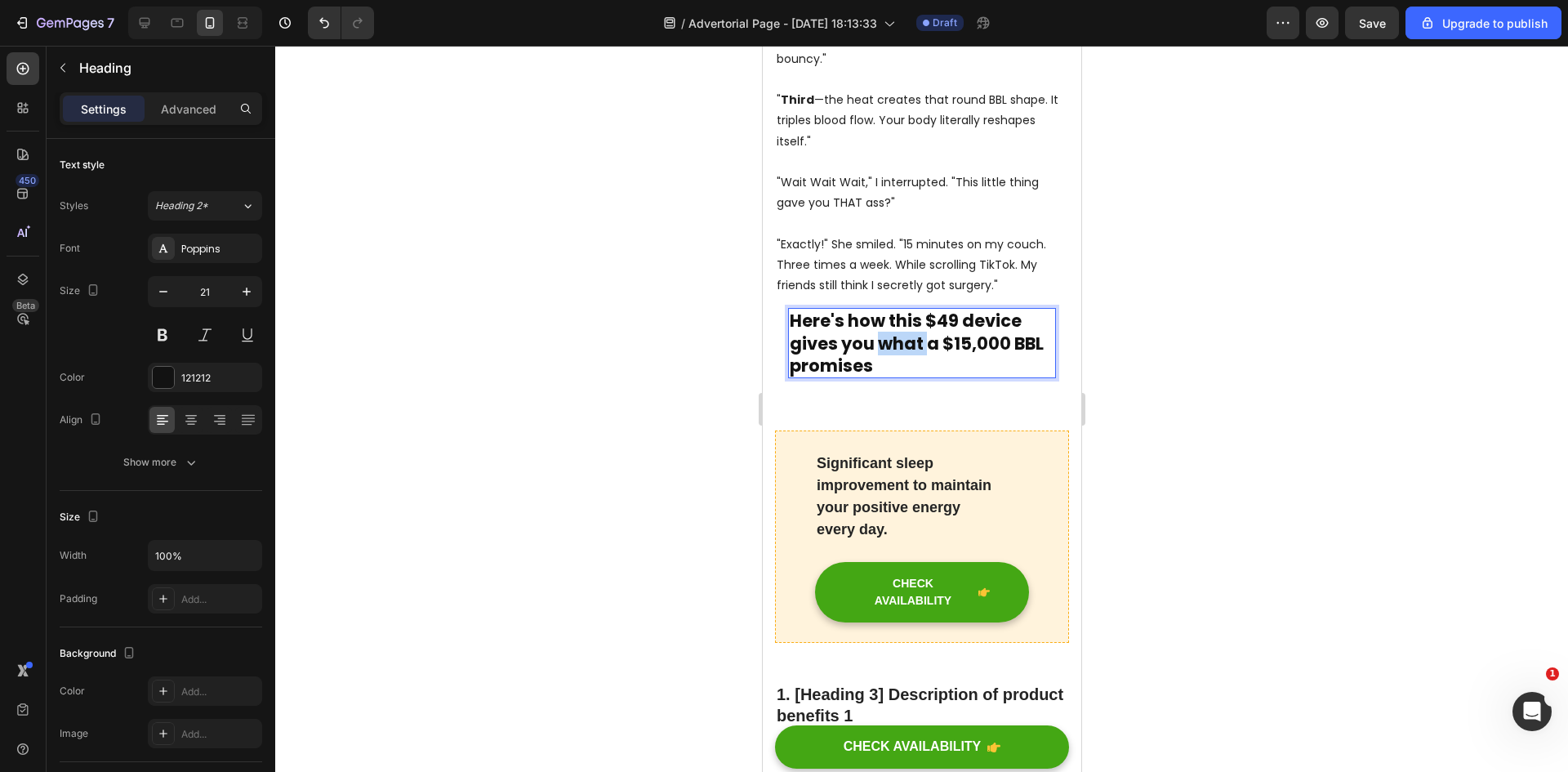
click at [885, 310] on strong "Here's how this $49 device gives you what a $15,000 BBL promises" at bounding box center [915, 343] width 254 height 69
copy strong "Here's how this $49 device gives you what a $15,000 BBL promises"
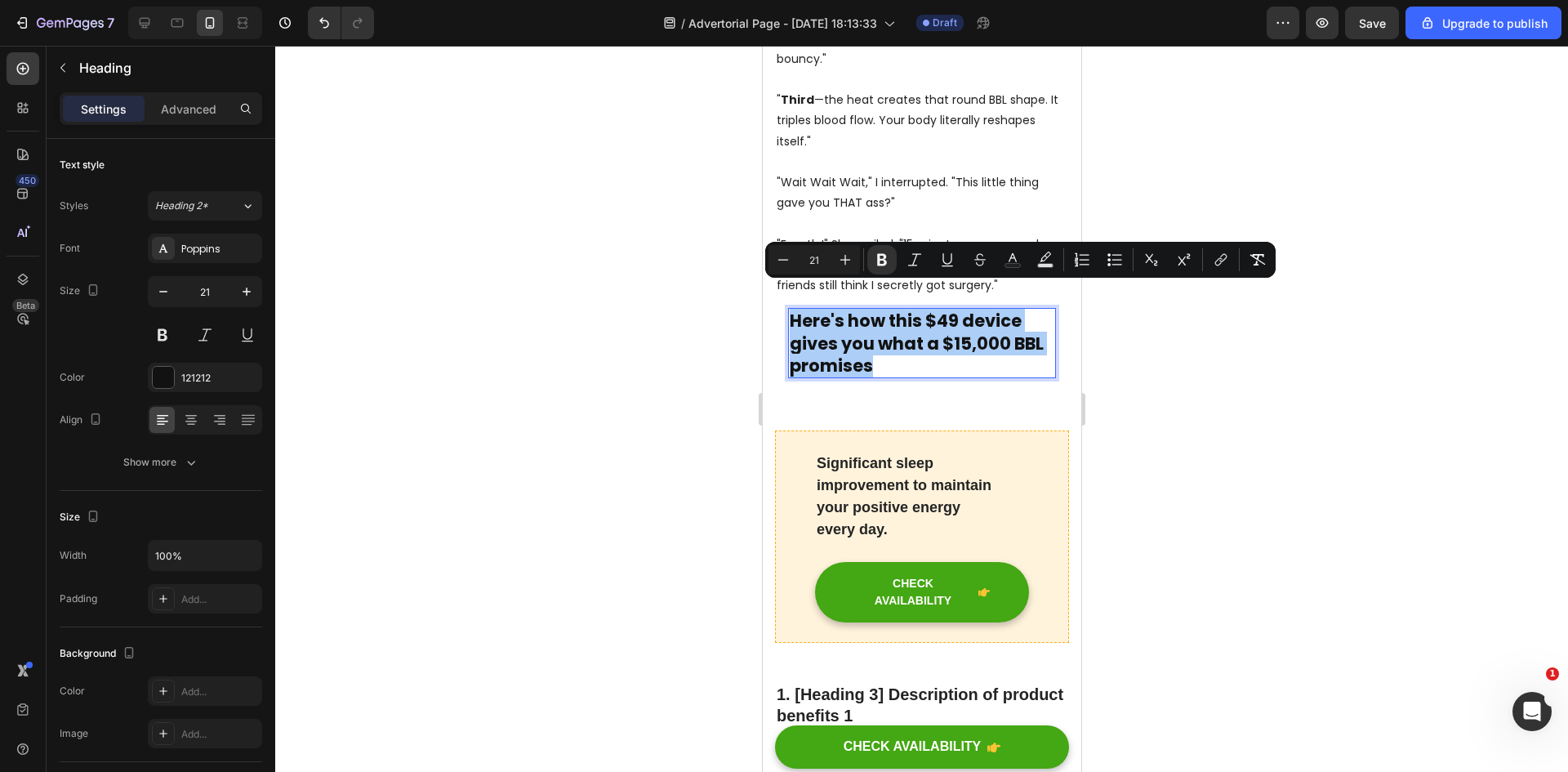
click at [1141, 404] on div at bounding box center [922, 409] width 1293 height 726
